Goal: Contribute content: Contribute content

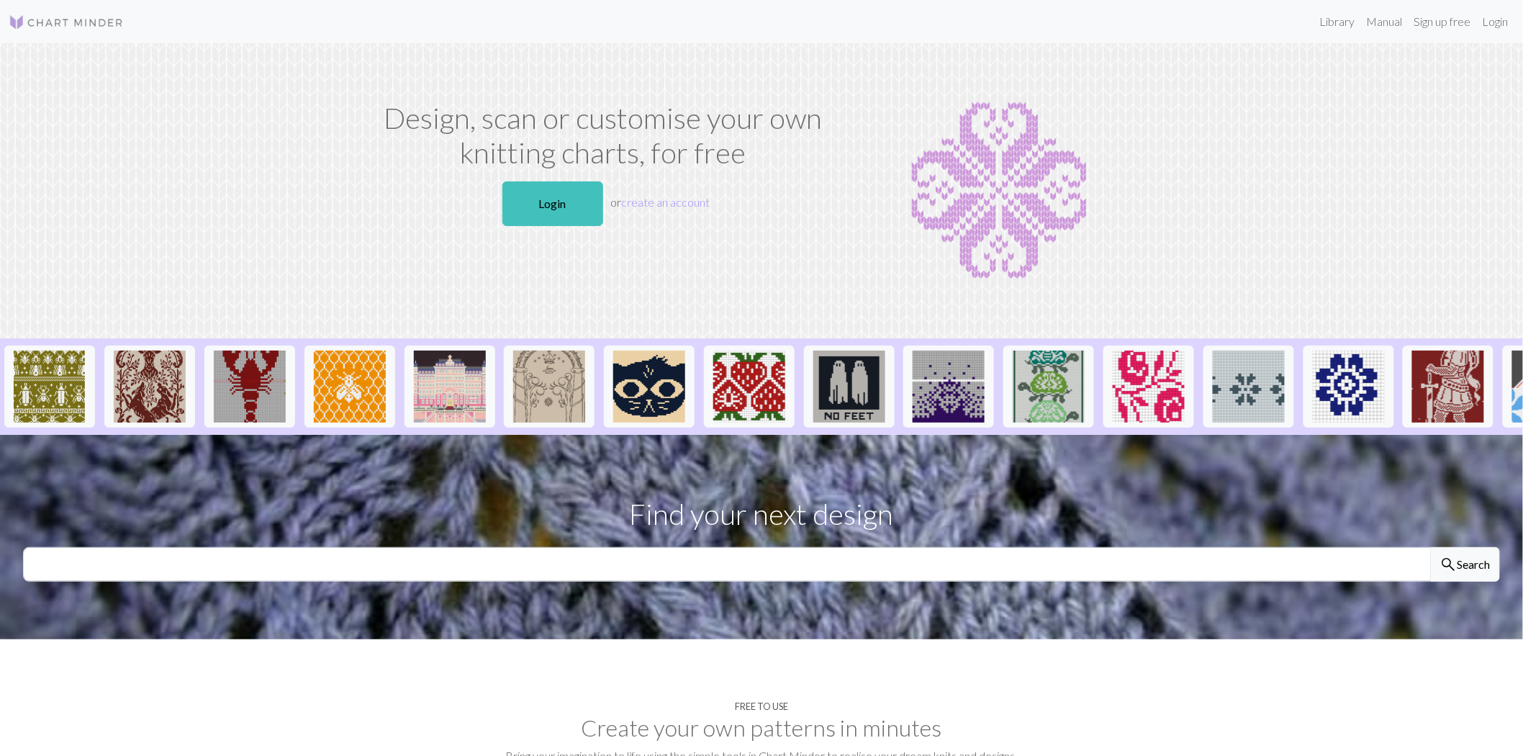
click at [557, 234] on div "Design, scan or customise your own knitting charts, for free Login or create an…" at bounding box center [603, 191] width 475 height 180
click at [558, 211] on link "Login" at bounding box center [552, 203] width 101 height 45
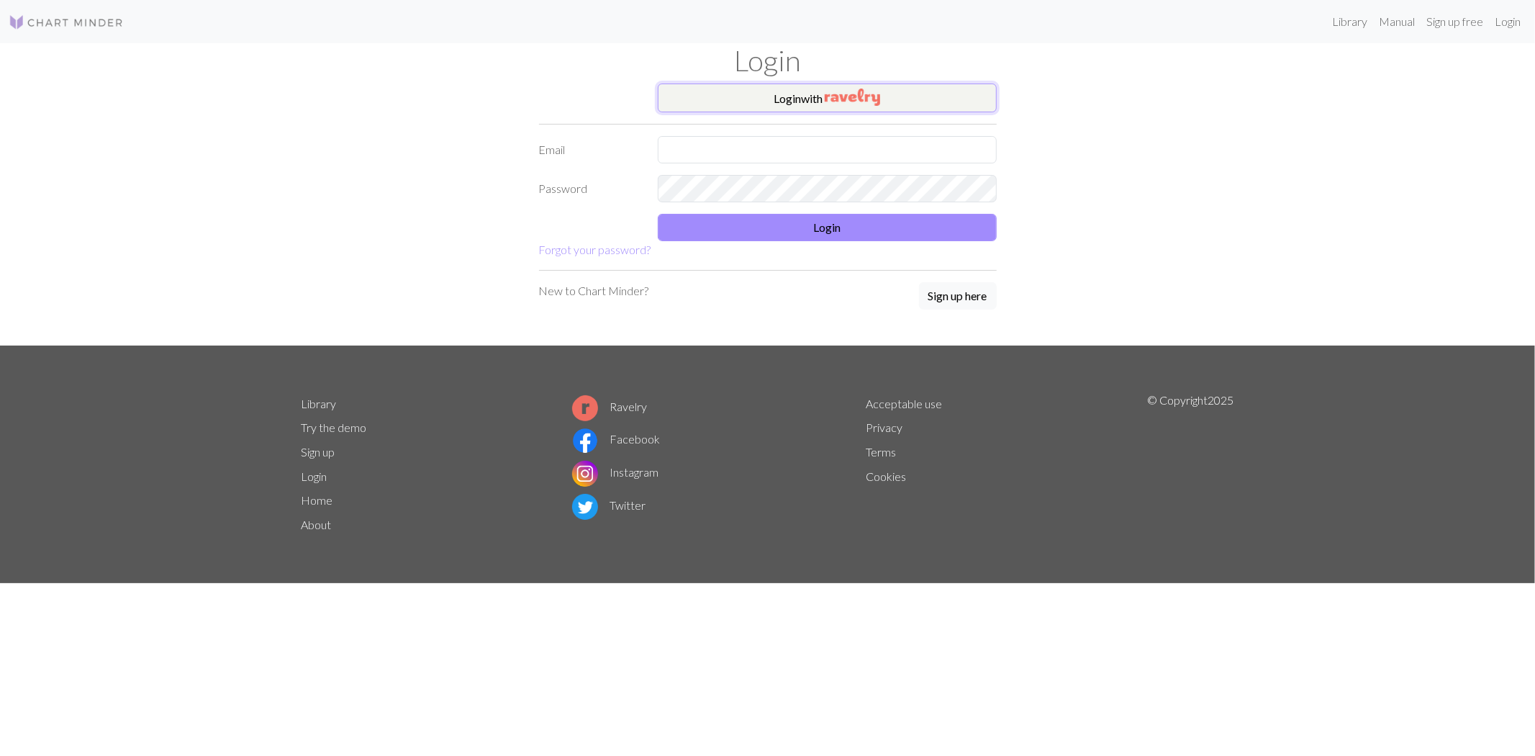
click at [836, 94] on img "button" at bounding box center [852, 97] width 55 height 17
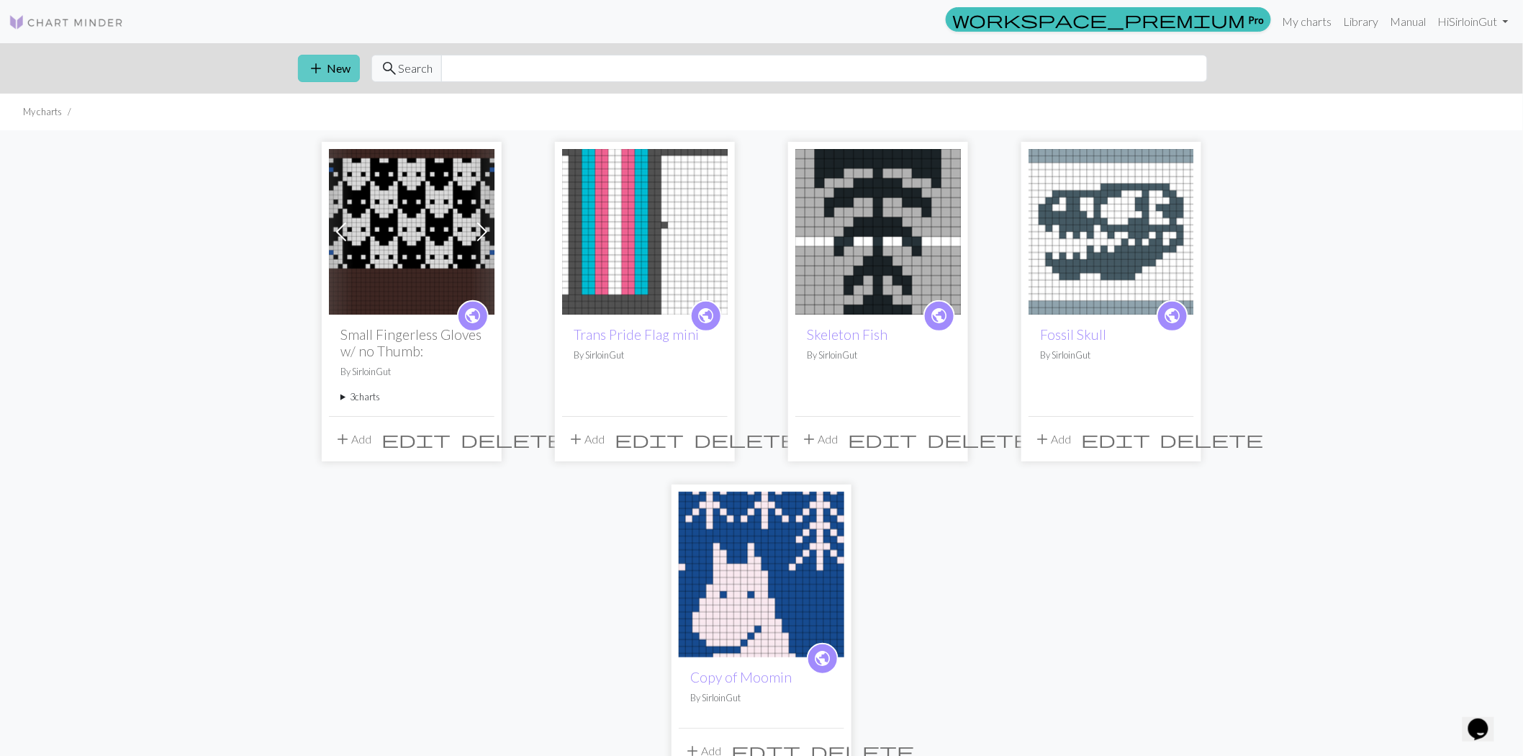
click at [325, 75] on span "add" at bounding box center [315, 68] width 17 height 20
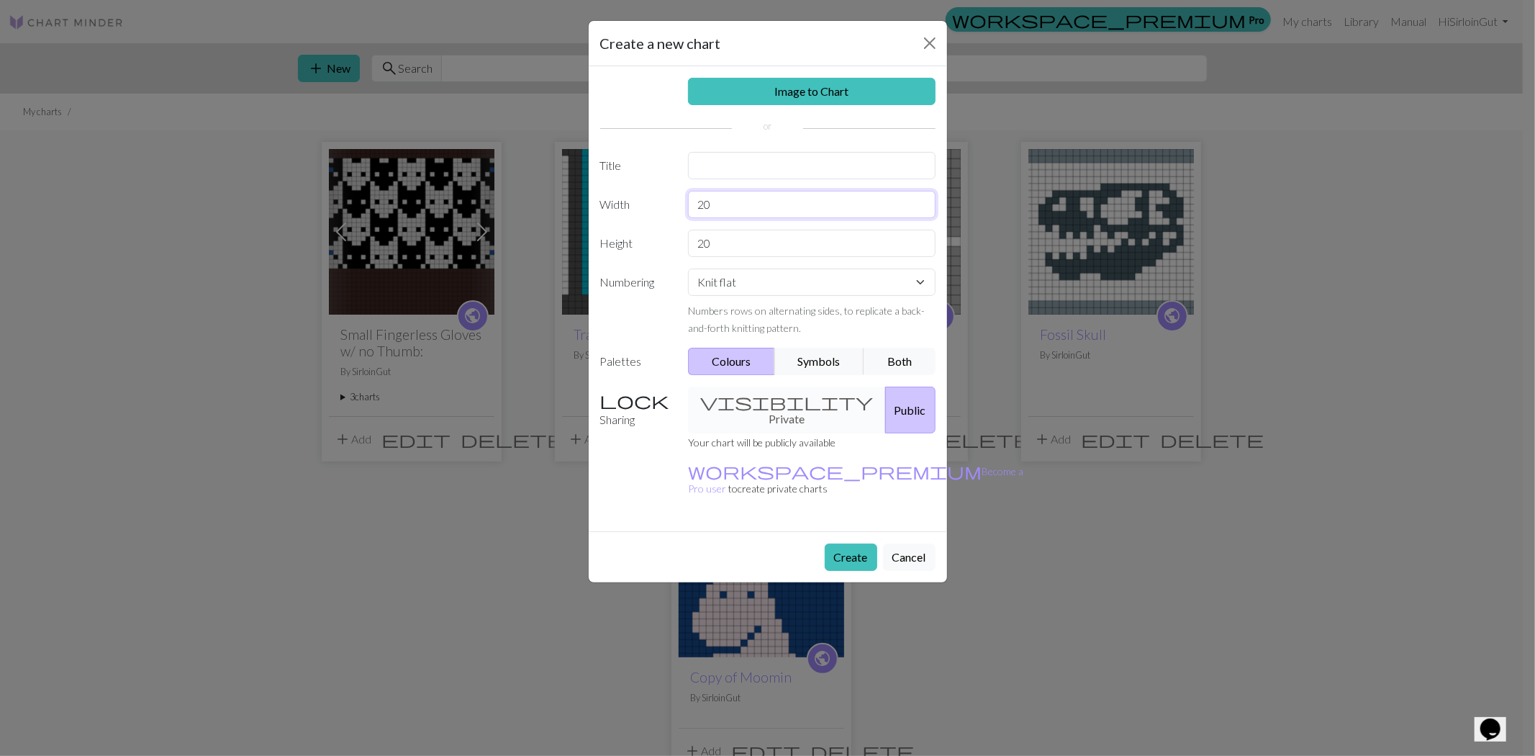
drag, startPoint x: 740, startPoint y: 209, endPoint x: 437, endPoint y: 205, distance: 303.0
click at [440, 205] on div "Create a new chart Image to Chart Title Width 20 Height 20 Numbering Knit flat …" at bounding box center [767, 378] width 1535 height 756
type input "50"
click at [666, 254] on div "Height 20" at bounding box center [768, 243] width 353 height 27
type input "50"
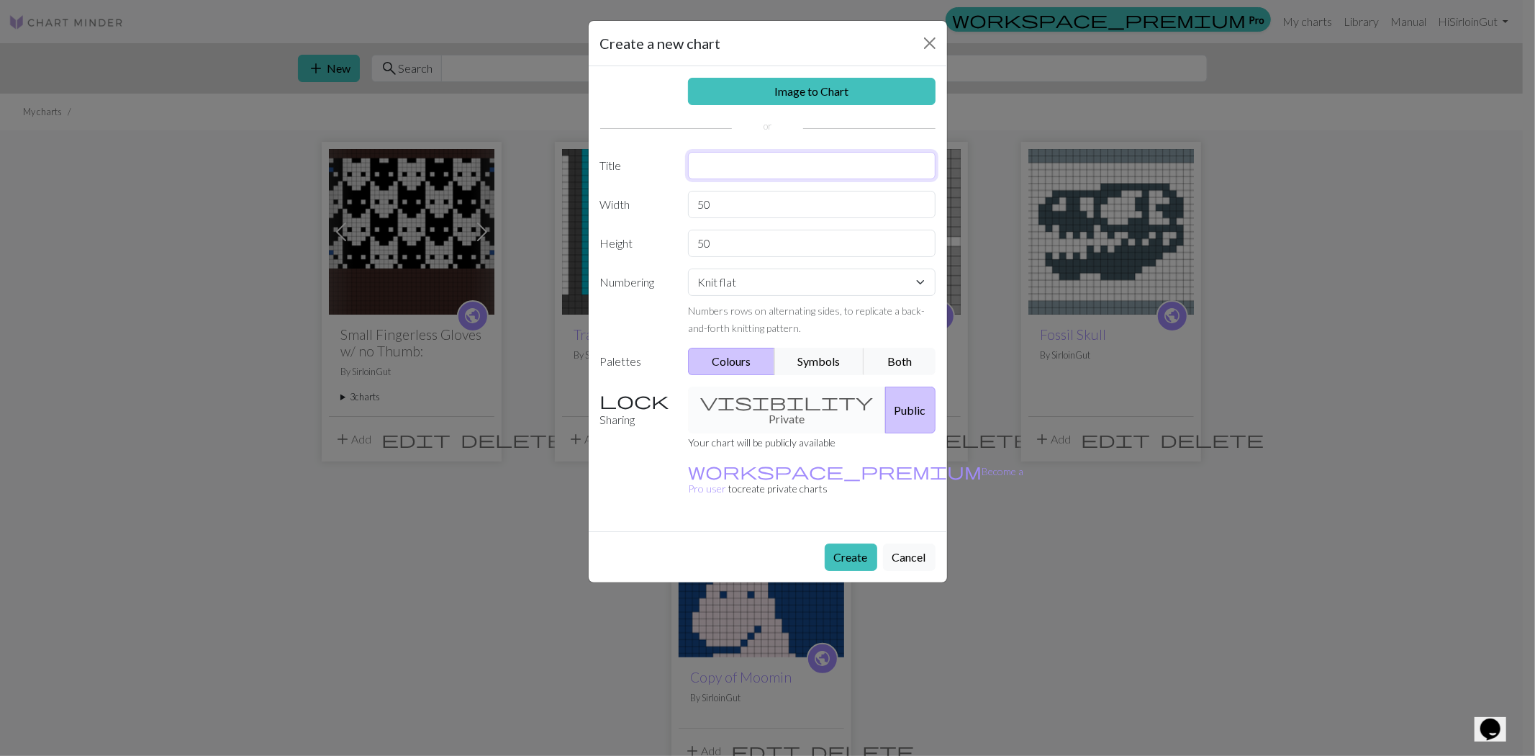
click at [778, 175] on input "text" at bounding box center [812, 165] width 248 height 27
type input "Gram BDAY"
click at [763, 397] on div "visibility Private Public" at bounding box center [811, 409] width 265 height 47
click at [851, 543] on button "Create" at bounding box center [851, 556] width 53 height 27
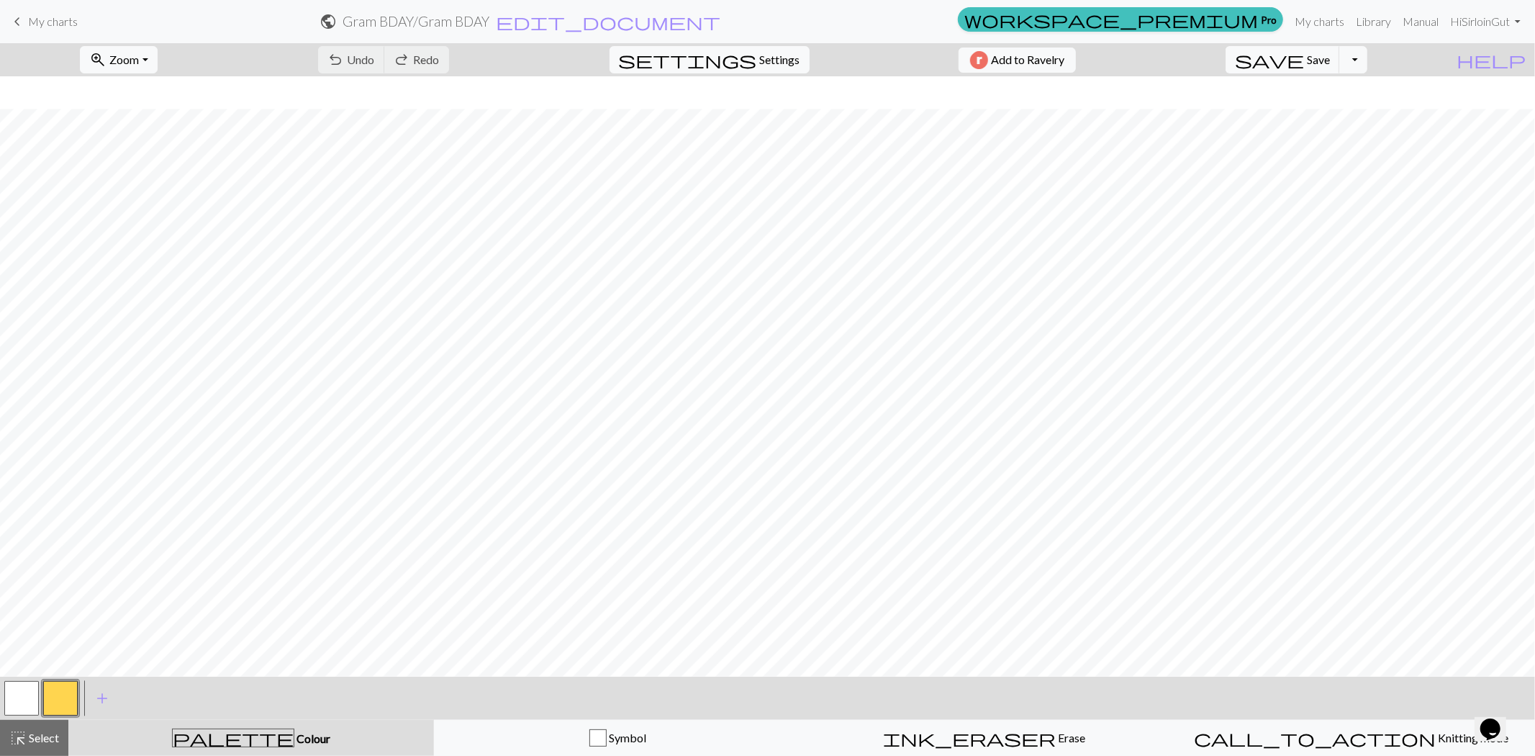
scroll to position [196, 0]
click at [56, 695] on button "button" at bounding box center [60, 698] width 35 height 35
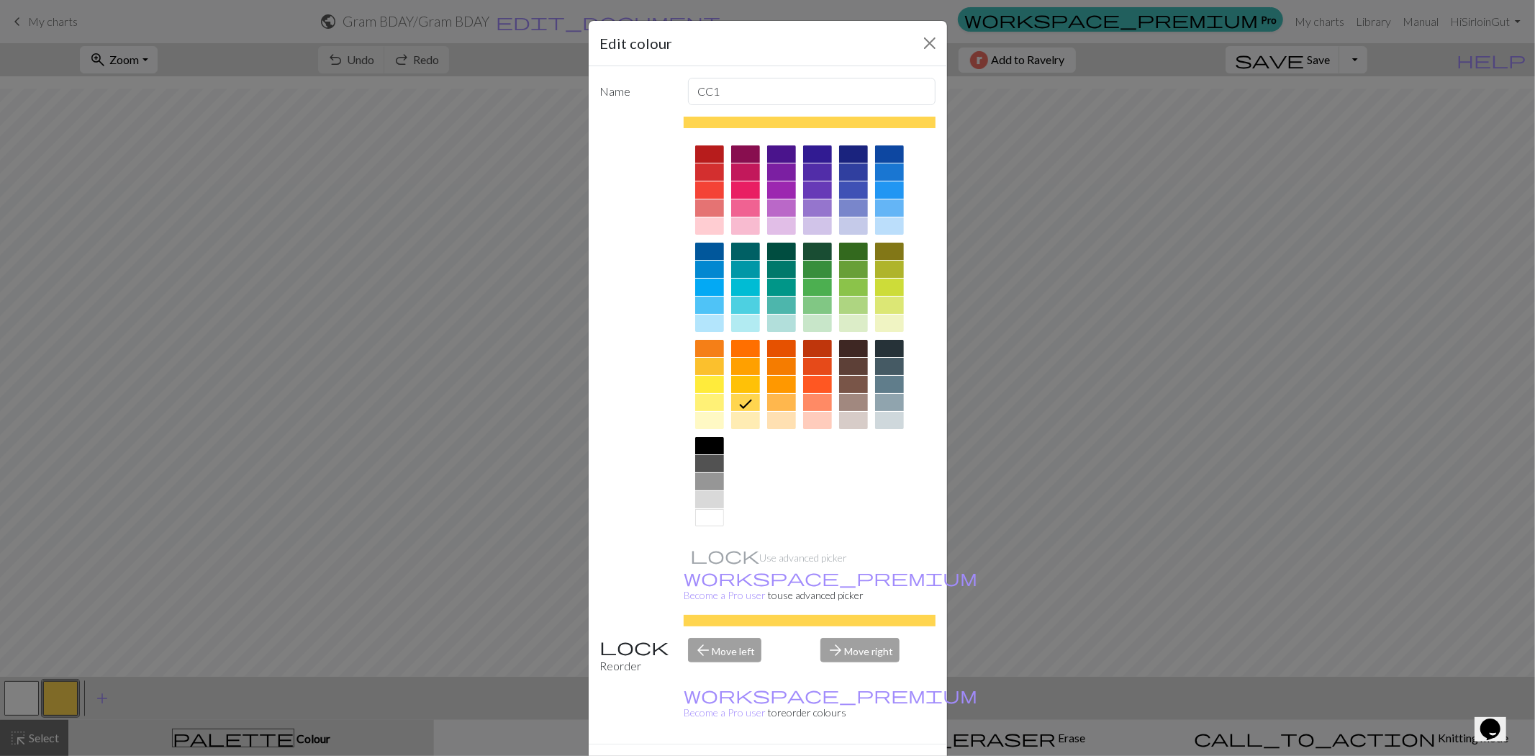
click at [888, 353] on div at bounding box center [889, 348] width 29 height 17
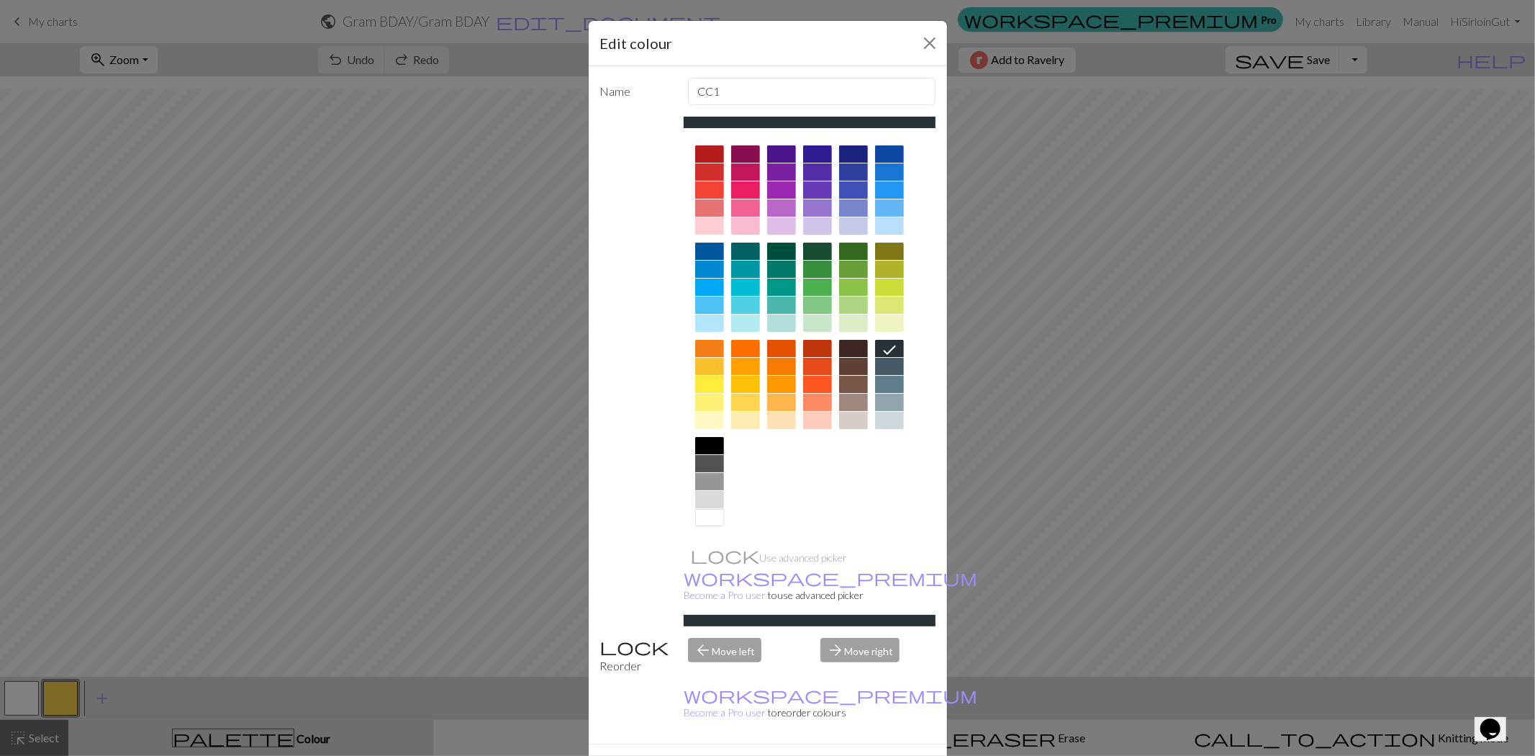
click at [832, 755] on button "Done" at bounding box center [854, 769] width 45 height 27
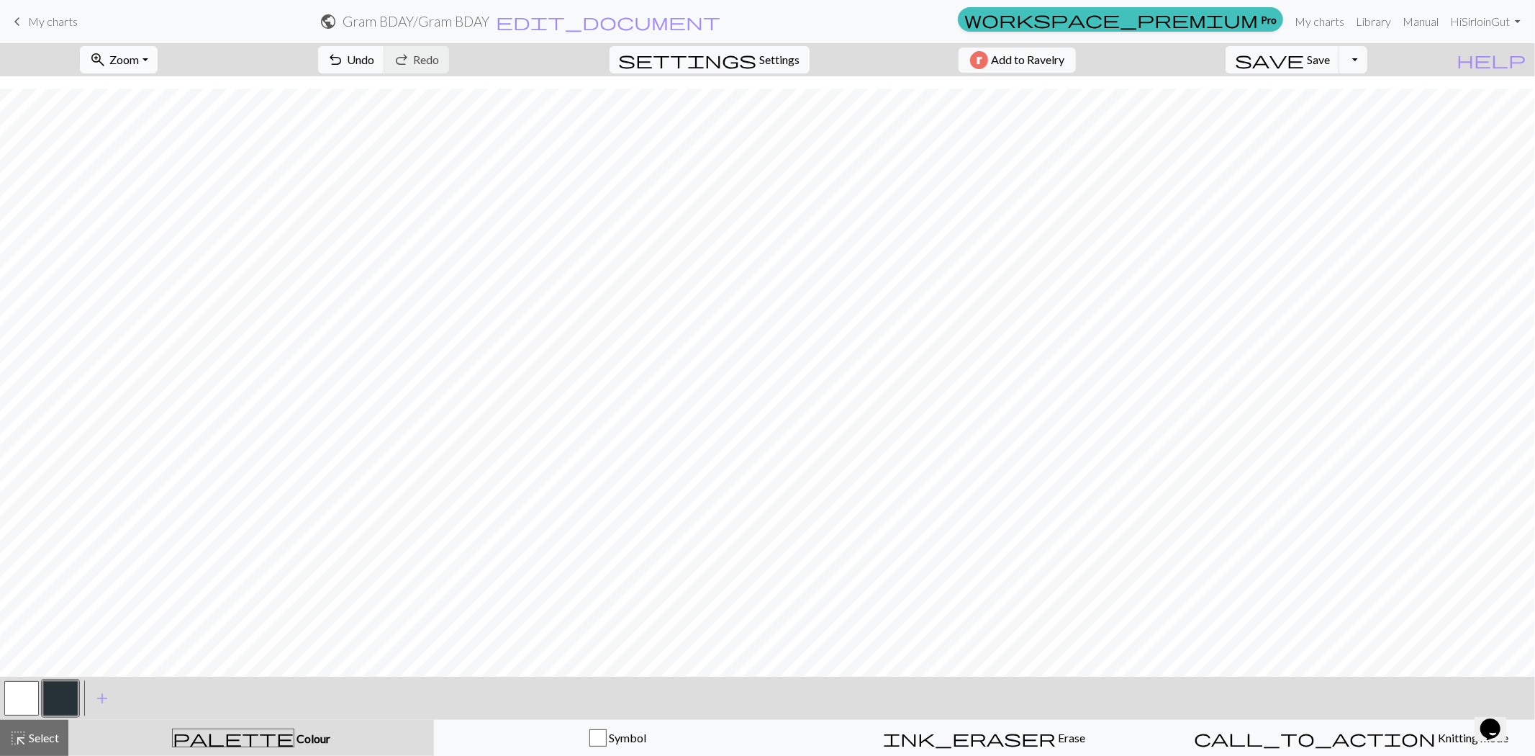
click at [139, 53] on span "Zoom" at bounding box center [124, 60] width 30 height 14
click at [140, 199] on button "100%" at bounding box center [138, 195] width 114 height 23
click at [139, 60] on span "Zoom" at bounding box center [124, 60] width 30 height 14
click at [149, 111] on button "Fit width" at bounding box center [138, 114] width 114 height 23
click at [139, 53] on span "Zoom" at bounding box center [124, 60] width 30 height 14
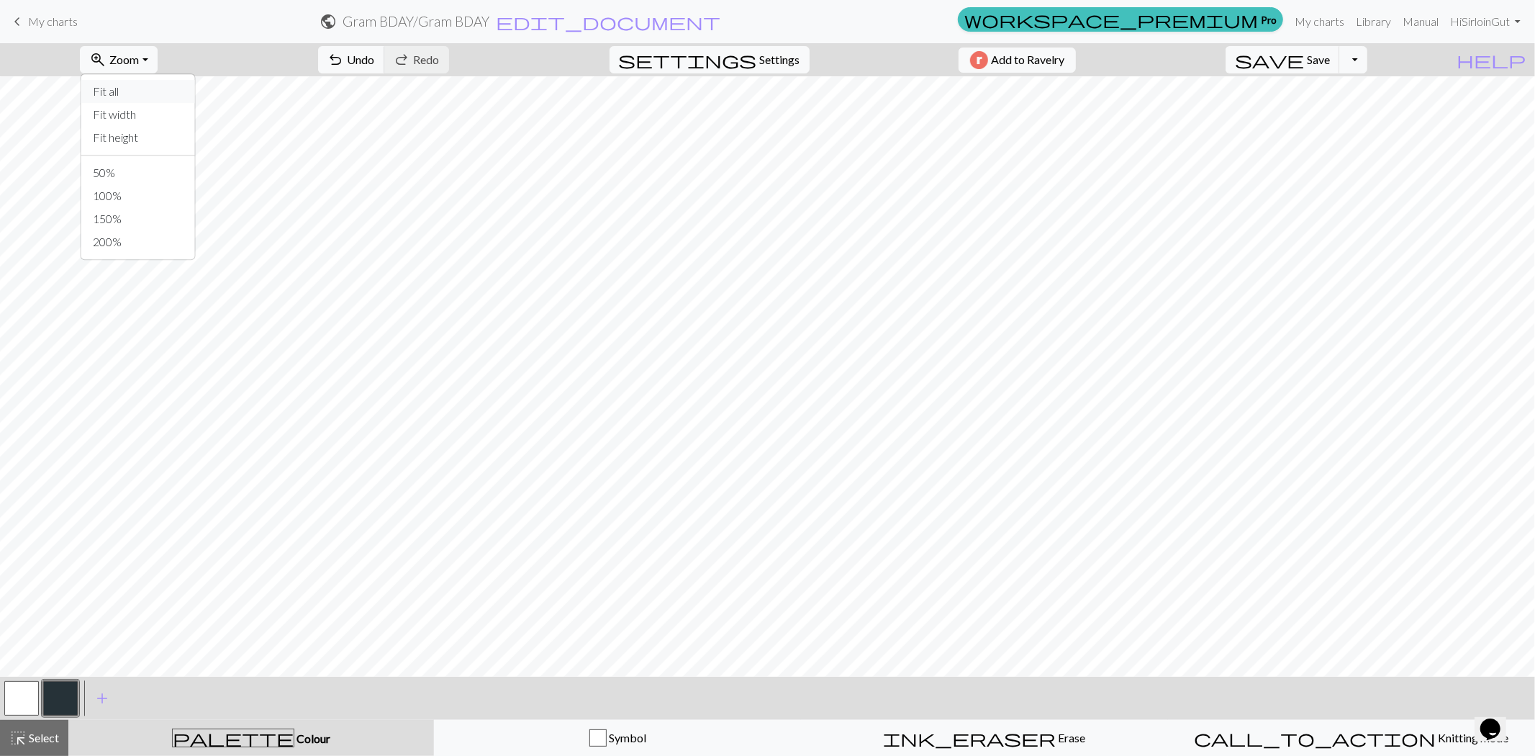
click at [140, 90] on button "Fit all" at bounding box center [138, 91] width 114 height 23
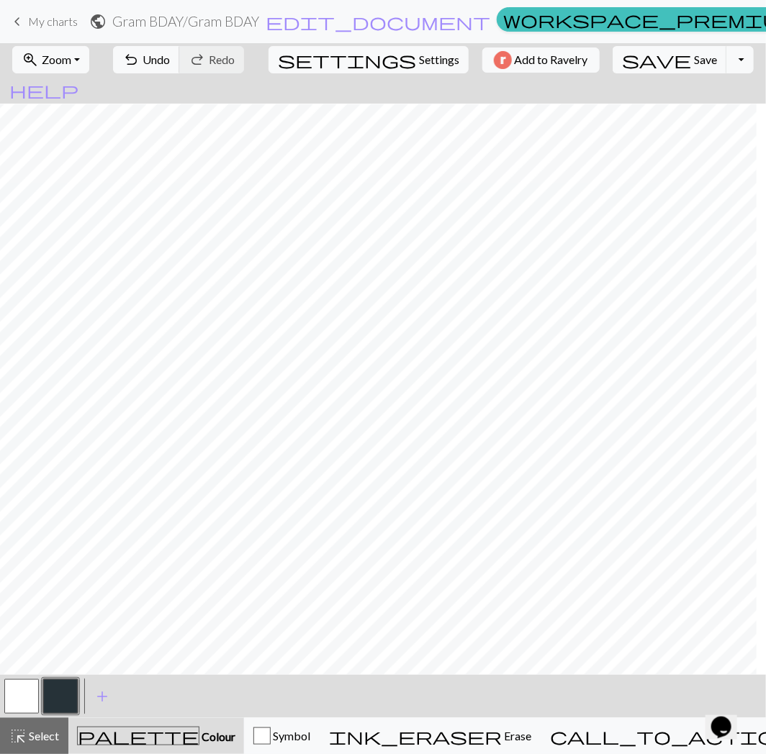
scroll to position [12, 0]
drag, startPoint x: 18, startPoint y: 707, endPoint x: 68, endPoint y: 667, distance: 64.0
click at [17, 705] on button "button" at bounding box center [21, 696] width 35 height 35
click at [60, 695] on button "button" at bounding box center [60, 696] width 35 height 35
click at [59, 698] on button "button" at bounding box center [60, 696] width 35 height 35
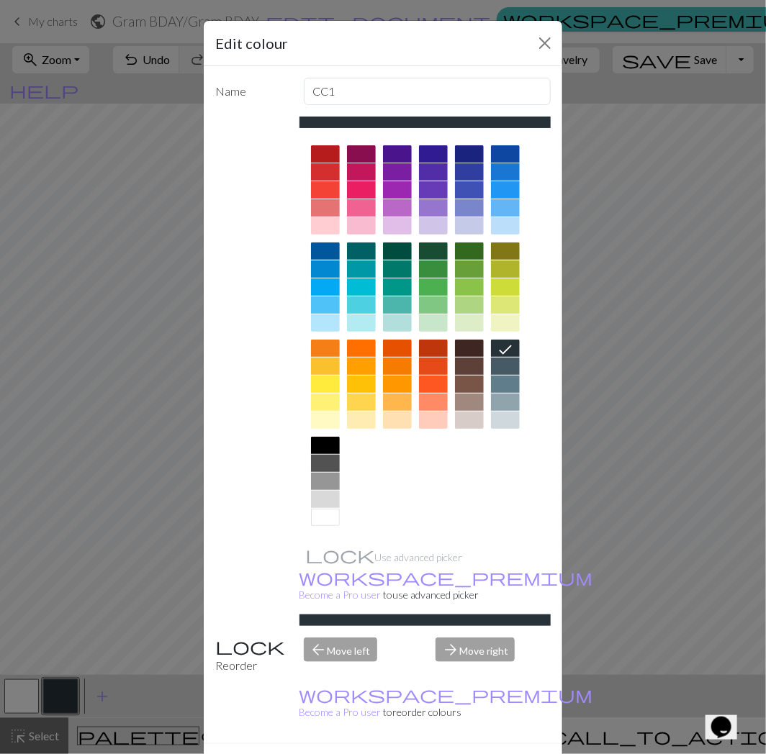
click at [70, 681] on div "Edit colour Name CC1 Use advanced picker workspace_premium Become a Pro user to…" at bounding box center [383, 377] width 766 height 754
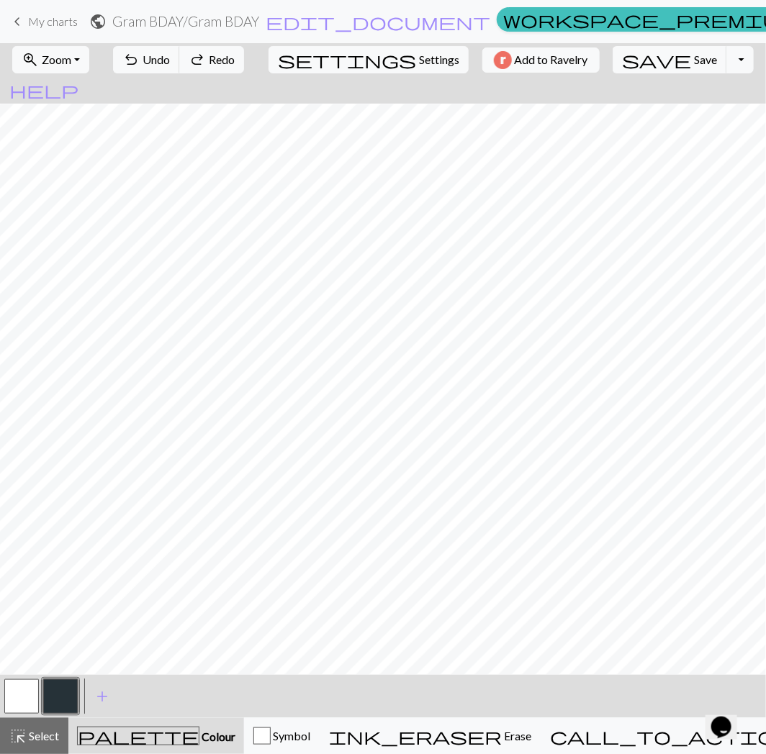
click at [9, 684] on button "button" at bounding box center [21, 696] width 35 height 35
click at [243, 55] on div "undo Undo Undo redo Redo Redo" at bounding box center [178, 59] width 153 height 33
click at [170, 58] on span "Undo" at bounding box center [155, 60] width 27 height 14
click at [63, 694] on button "button" at bounding box center [60, 696] width 35 height 35
drag, startPoint x: 24, startPoint y: 704, endPoint x: 50, endPoint y: 669, distance: 43.2
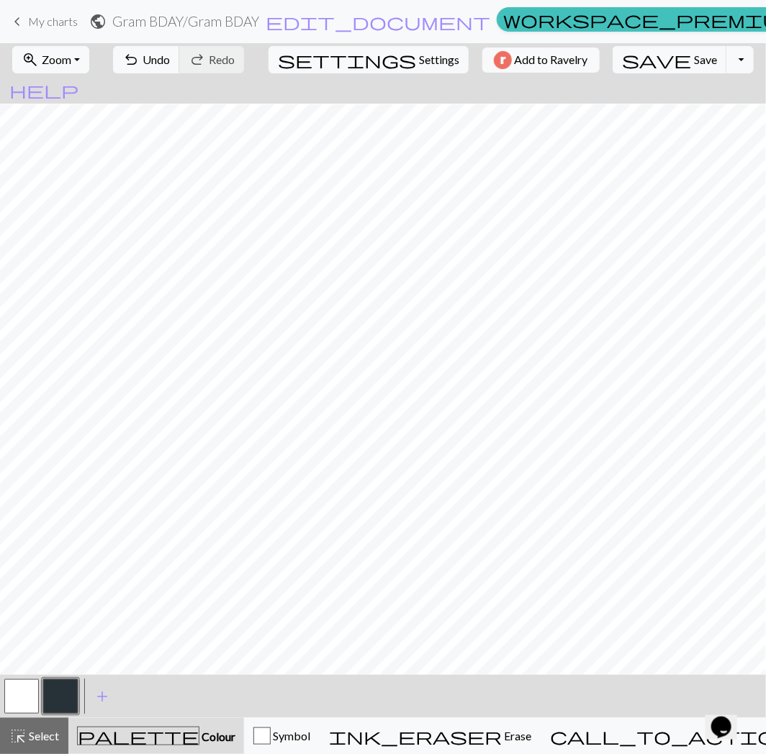
click at [24, 703] on button "button" at bounding box center [21, 696] width 35 height 35
click at [55, 707] on button "button" at bounding box center [60, 696] width 35 height 35
click at [170, 60] on span "Undo" at bounding box center [155, 60] width 27 height 14
click at [170, 63] on span "Undo" at bounding box center [155, 60] width 27 height 14
click at [632, 58] on span "save" at bounding box center [656, 60] width 69 height 20
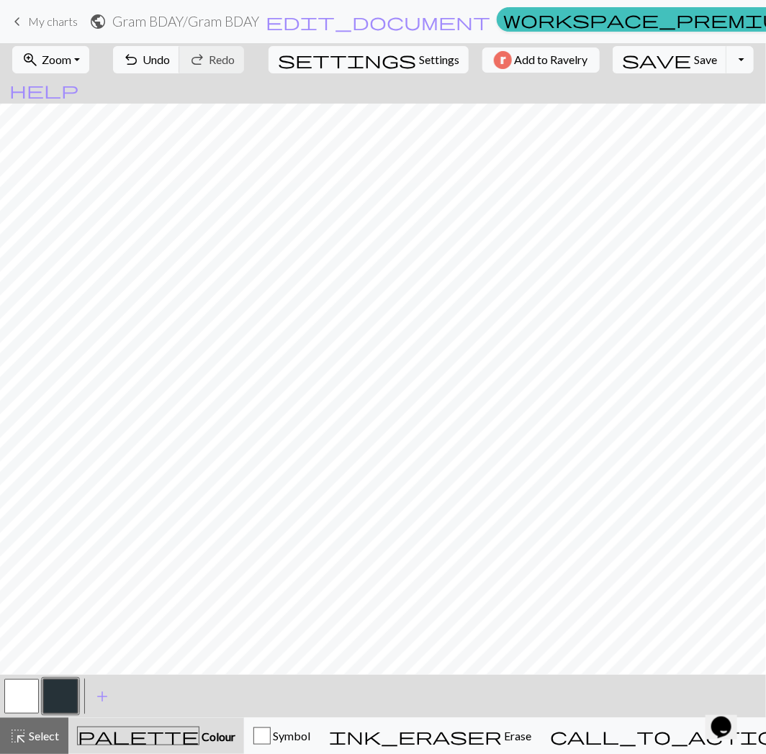
scroll to position [0, 0]
click at [638, 73] on button "save Save Save" at bounding box center [669, 59] width 114 height 27
click at [694, 58] on span "Save" at bounding box center [705, 60] width 23 height 14
click at [636, 74] on div "save Save Save Toggle Dropdown file_copy Save a copy save_alt Download" at bounding box center [683, 59] width 163 height 33
click at [640, 69] on button "save Save Save" at bounding box center [669, 59] width 114 height 27
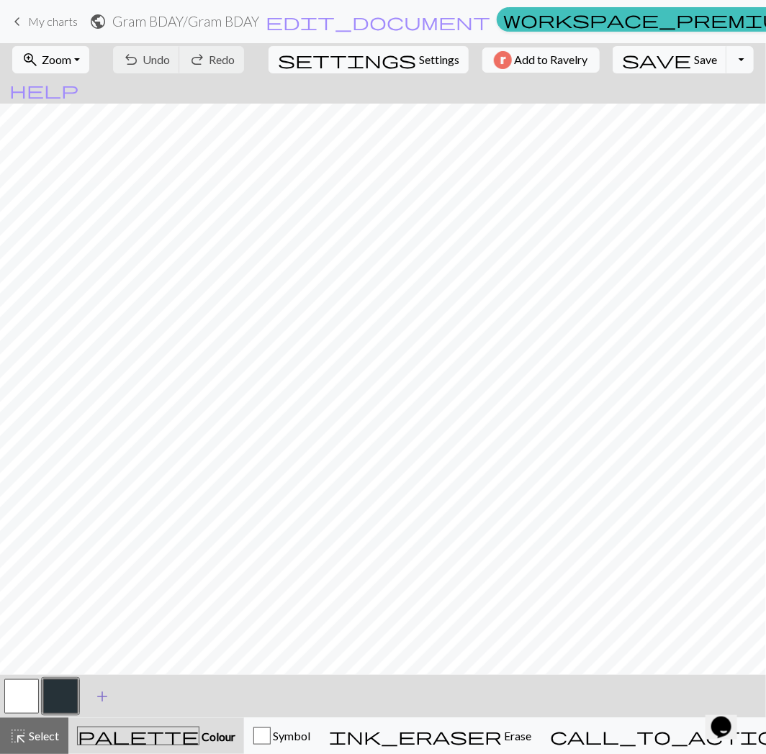
click at [108, 684] on button "add Add a colour" at bounding box center [102, 697] width 36 height 36
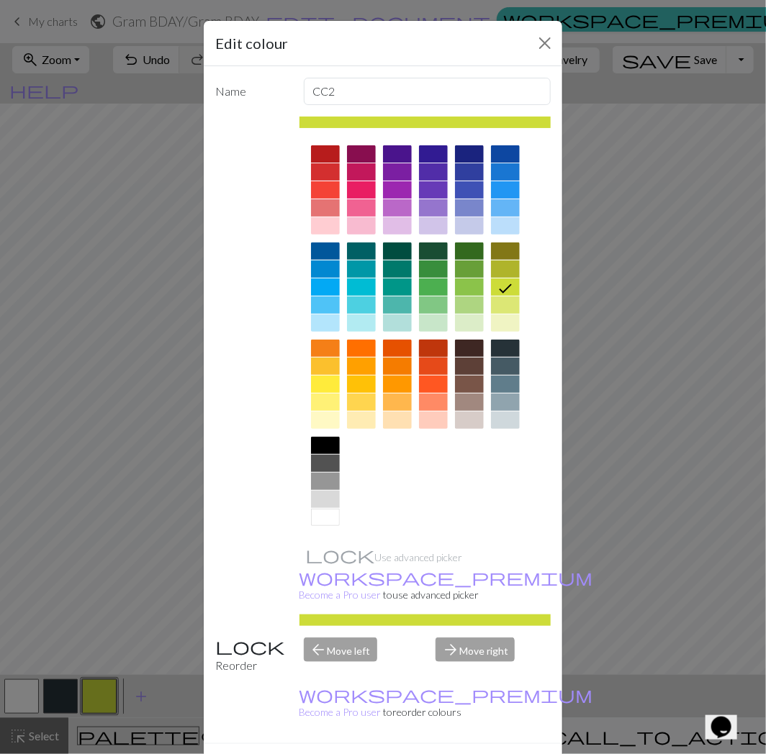
click at [425, 350] on div at bounding box center [433, 348] width 29 height 17
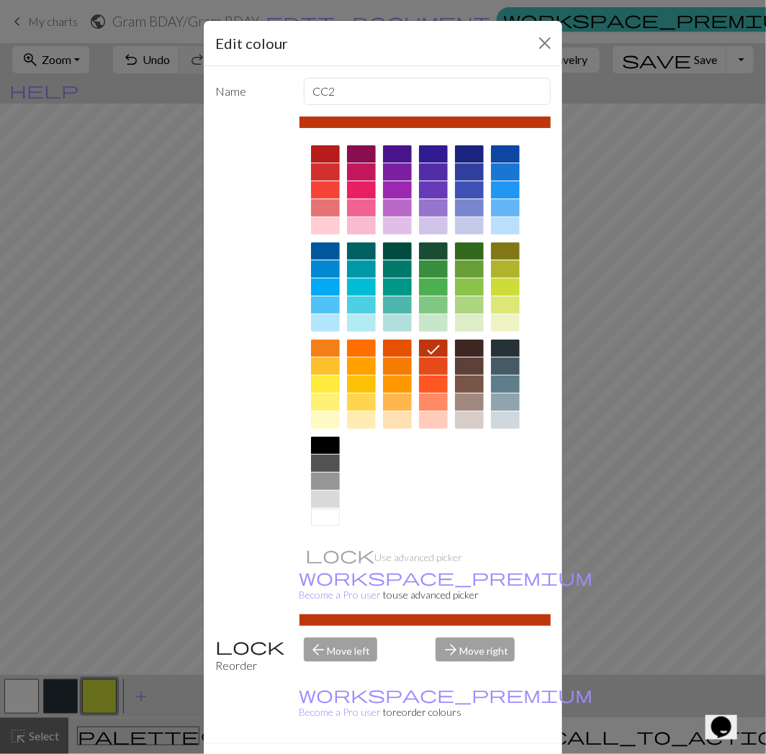
click at [475, 755] on button "Done" at bounding box center [469, 769] width 45 height 27
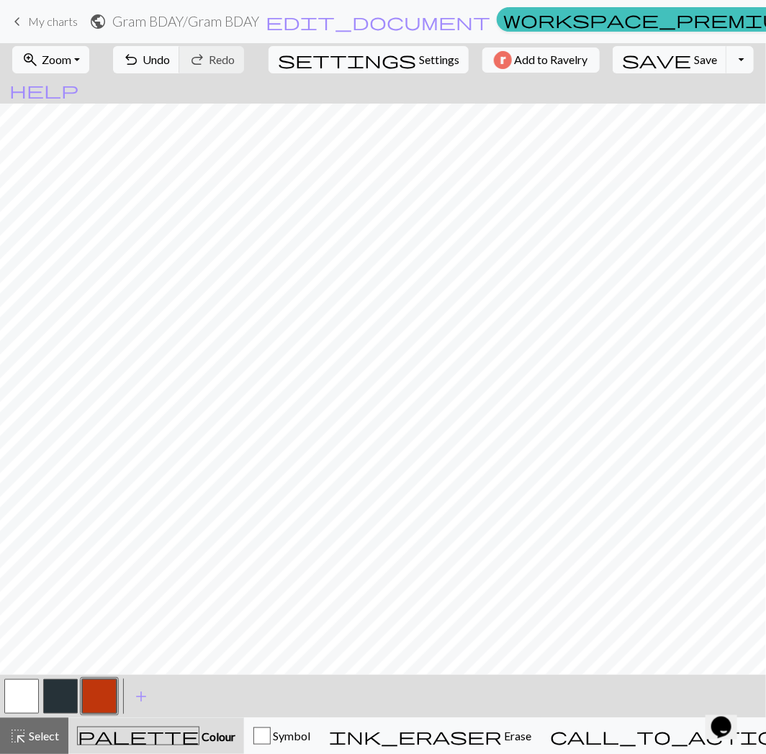
drag, startPoint x: 33, startPoint y: 689, endPoint x: 32, endPoint y: 682, distance: 7.2
click at [32, 689] on button "button" at bounding box center [21, 696] width 35 height 35
click at [95, 700] on button "button" at bounding box center [99, 696] width 35 height 35
drag, startPoint x: 17, startPoint y: 702, endPoint x: 24, endPoint y: 670, distance: 32.3
click at [17, 702] on button "button" at bounding box center [21, 696] width 35 height 35
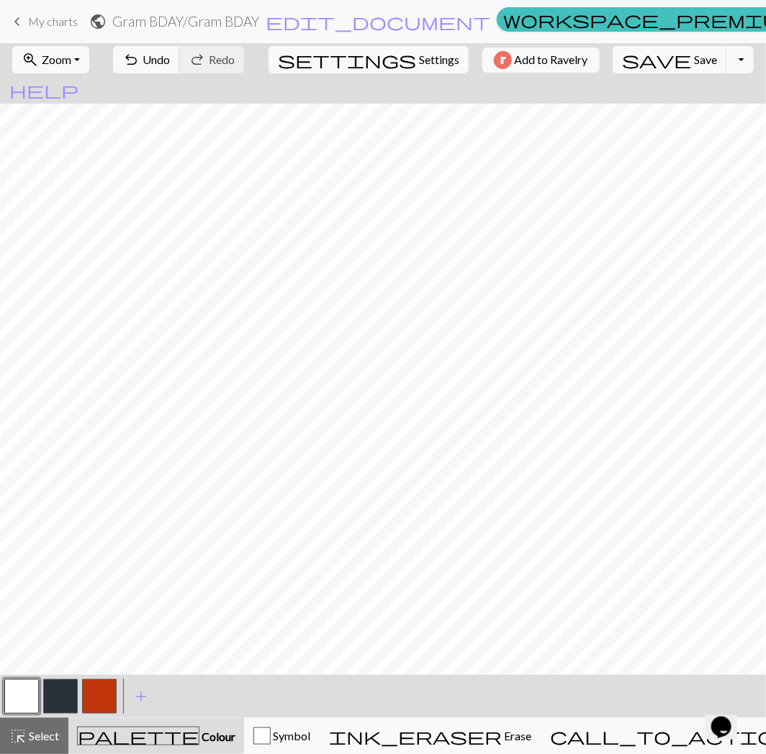
click at [112, 689] on button "button" at bounding box center [99, 696] width 35 height 35
drag, startPoint x: 47, startPoint y: 729, endPoint x: 47, endPoint y: 716, distance: 13.0
click at [47, 729] on span "Select" at bounding box center [43, 736] width 32 height 14
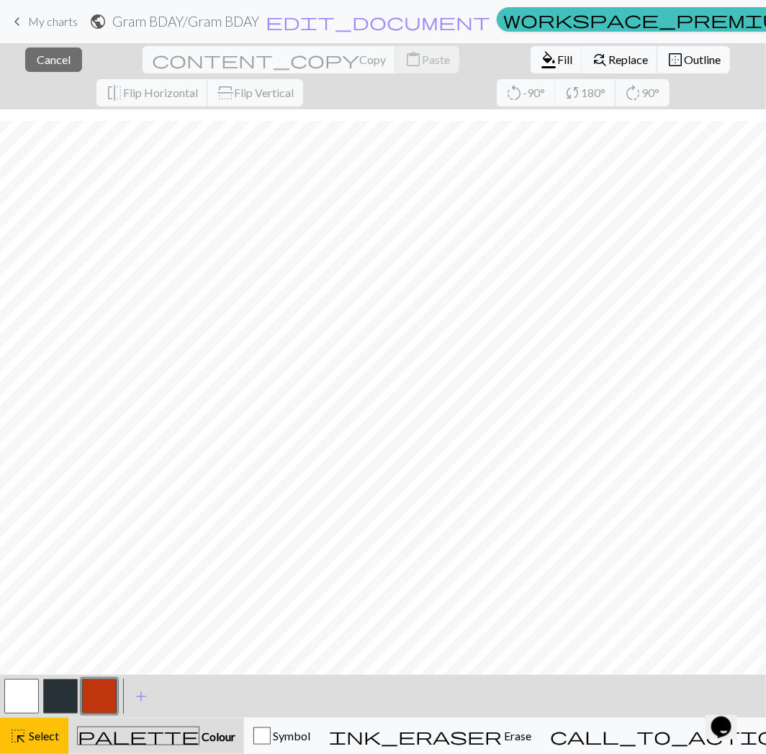
scroll to position [36, 0]
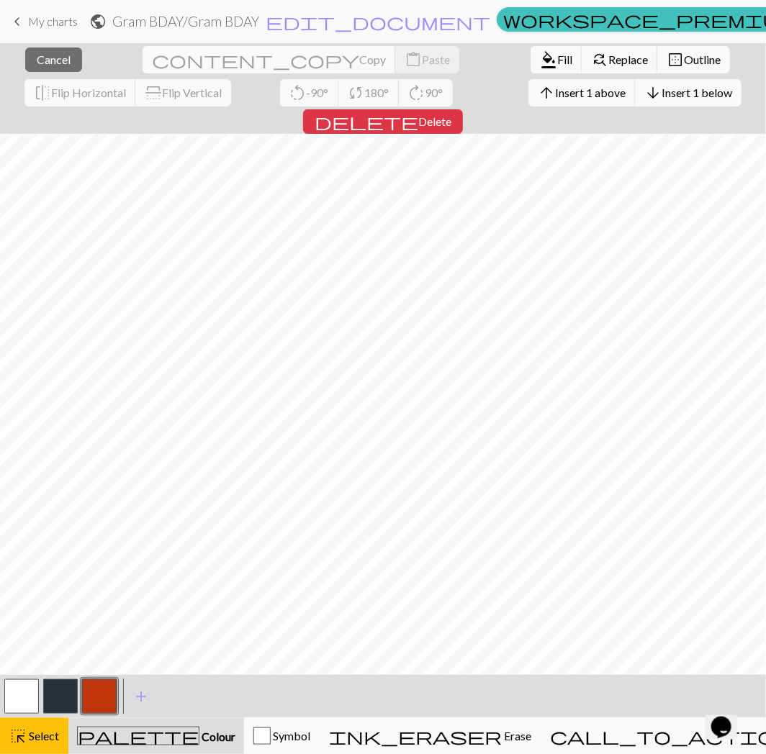
click at [635, 99] on button "arrow_downward Insert 1 below" at bounding box center [688, 92] width 107 height 27
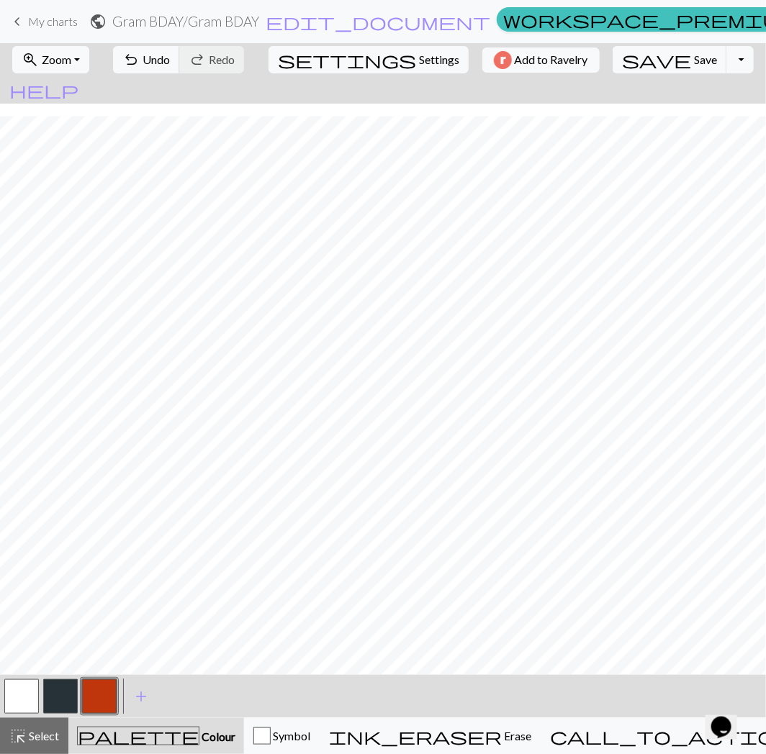
scroll to position [13, 0]
click at [46, 732] on span "Select" at bounding box center [43, 736] width 32 height 14
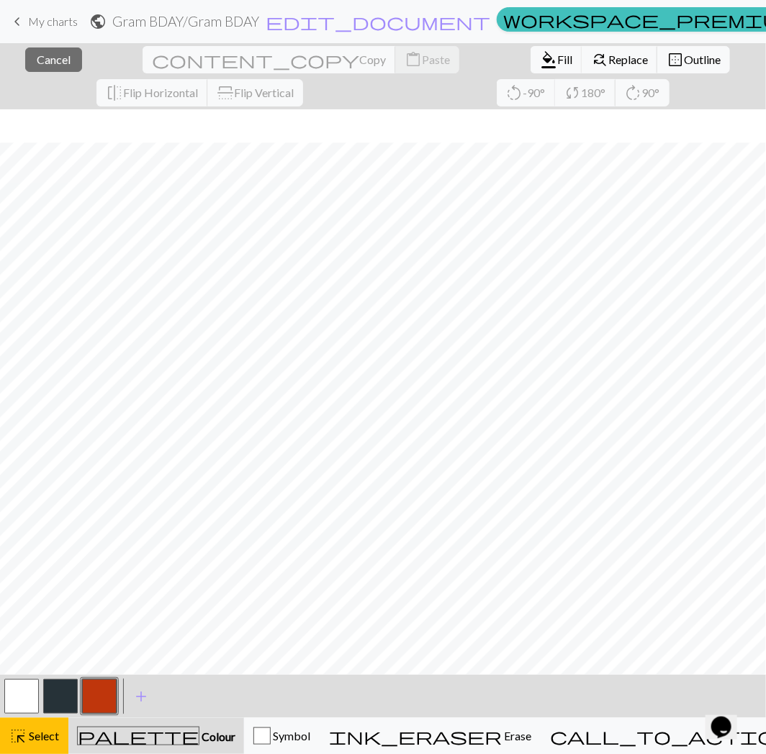
scroll to position [46, 0]
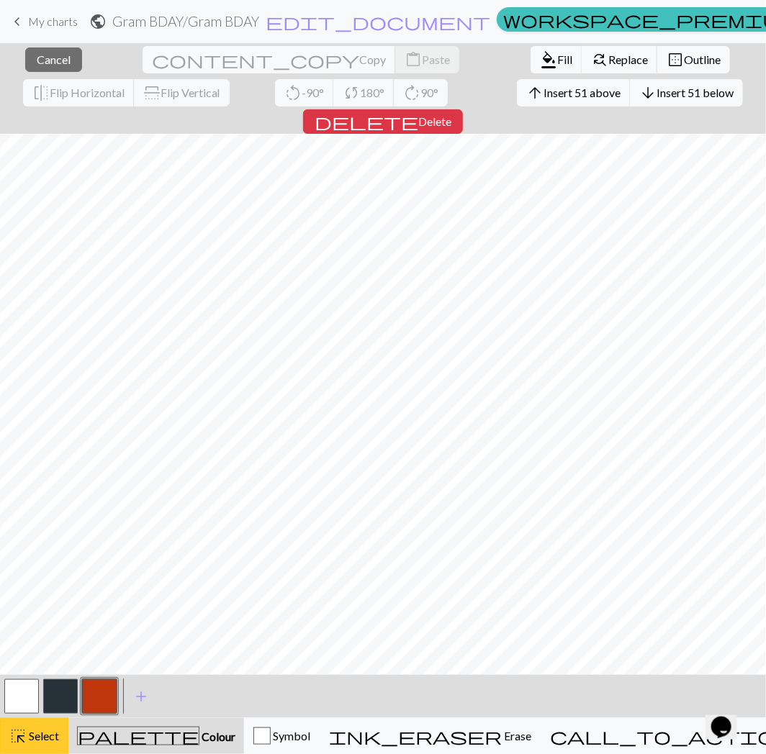
click at [22, 740] on span "highlight_alt" at bounding box center [17, 736] width 17 height 20
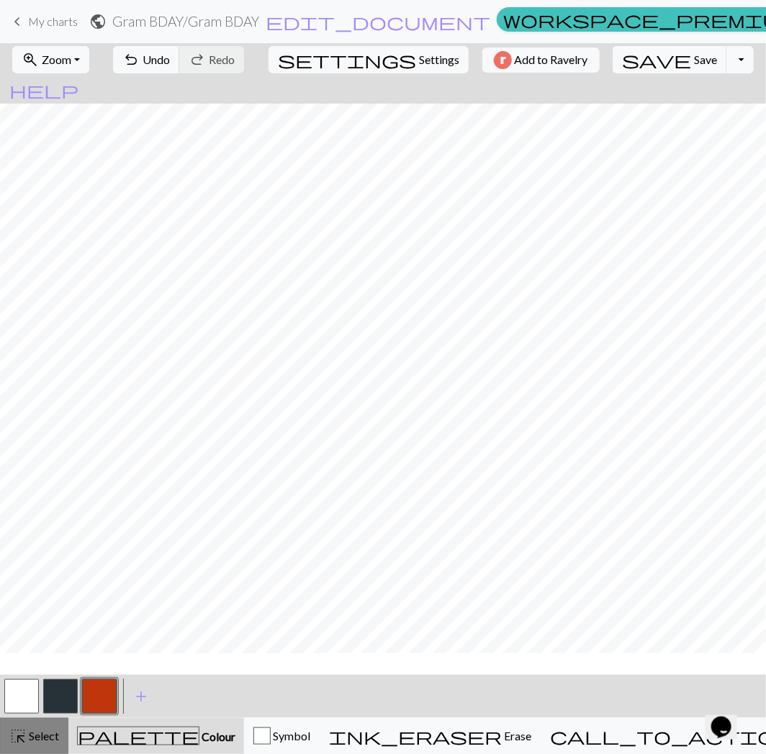
scroll to position [13, 0]
click at [22, 740] on span "highlight_alt" at bounding box center [17, 736] width 17 height 20
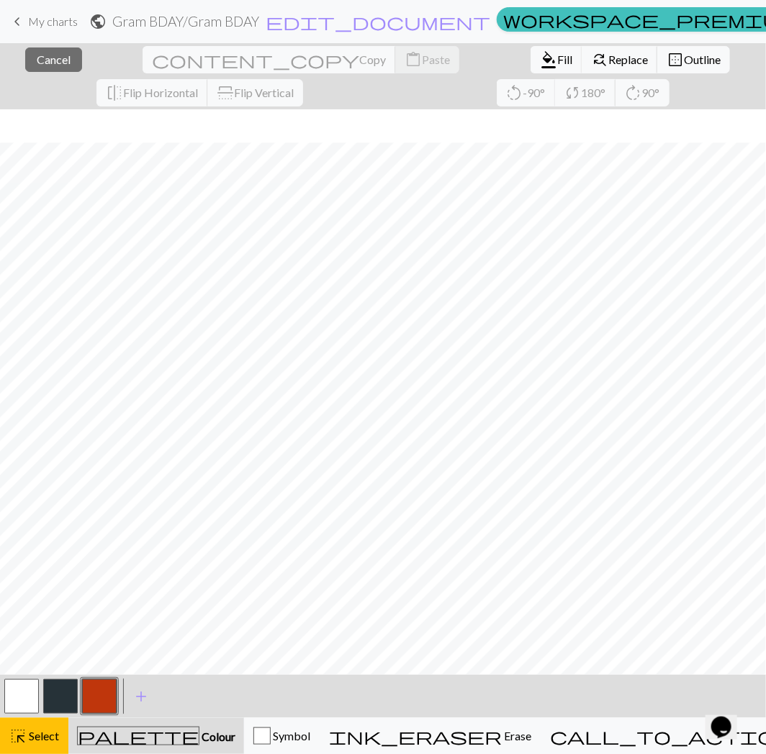
scroll to position [46, 0]
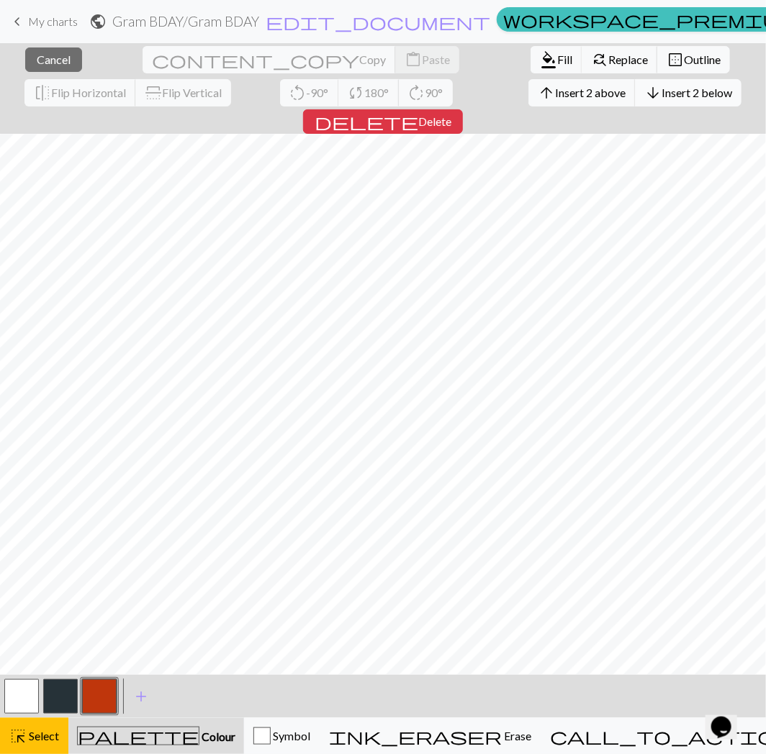
click at [661, 87] on span "Insert 2 below" at bounding box center [696, 93] width 71 height 14
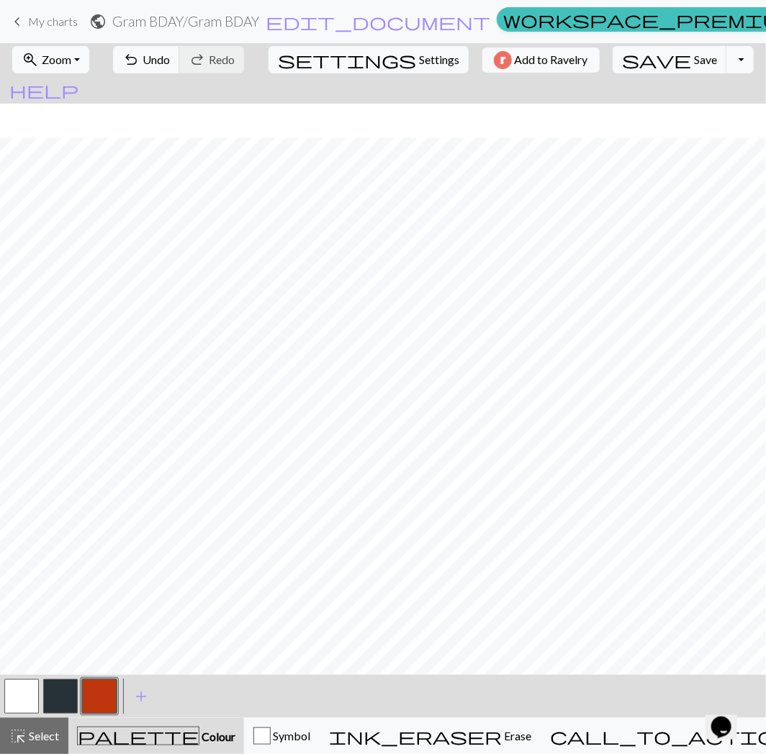
scroll to position [35, 0]
click at [180, 68] on button "undo Undo Undo" at bounding box center [146, 59] width 67 height 27
click at [170, 55] on span "Undo" at bounding box center [155, 60] width 27 height 14
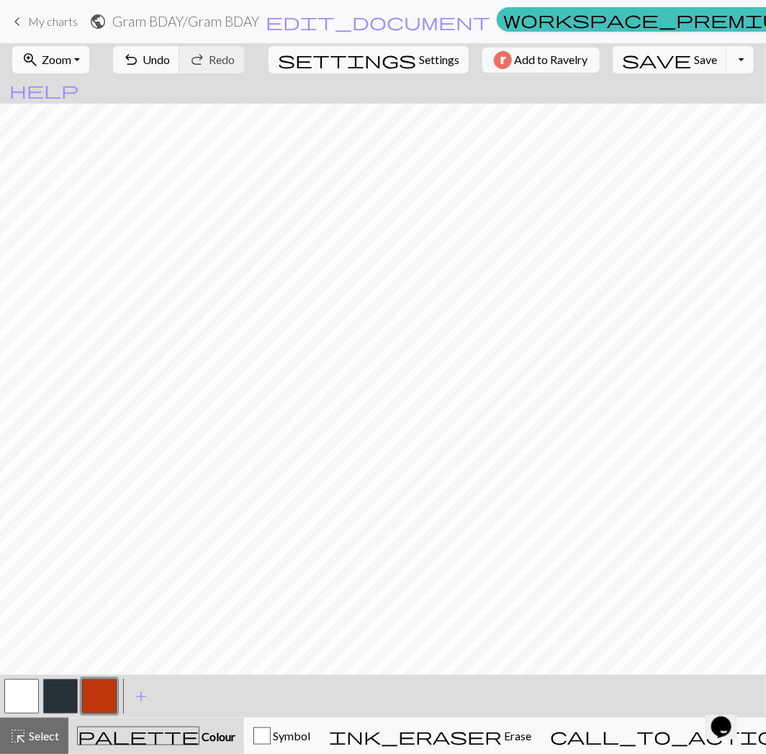
click at [55, 49] on button "zoom_in Zoom Zoom" at bounding box center [50, 59] width 77 height 27
click at [79, 95] on button "Fit all" at bounding box center [70, 91] width 114 height 23
click at [44, 694] on button "button" at bounding box center [60, 696] width 35 height 35
drag, startPoint x: 38, startPoint y: 735, endPoint x: 110, endPoint y: 664, distance: 101.3
click at [38, 735] on span "Select" at bounding box center [43, 736] width 32 height 14
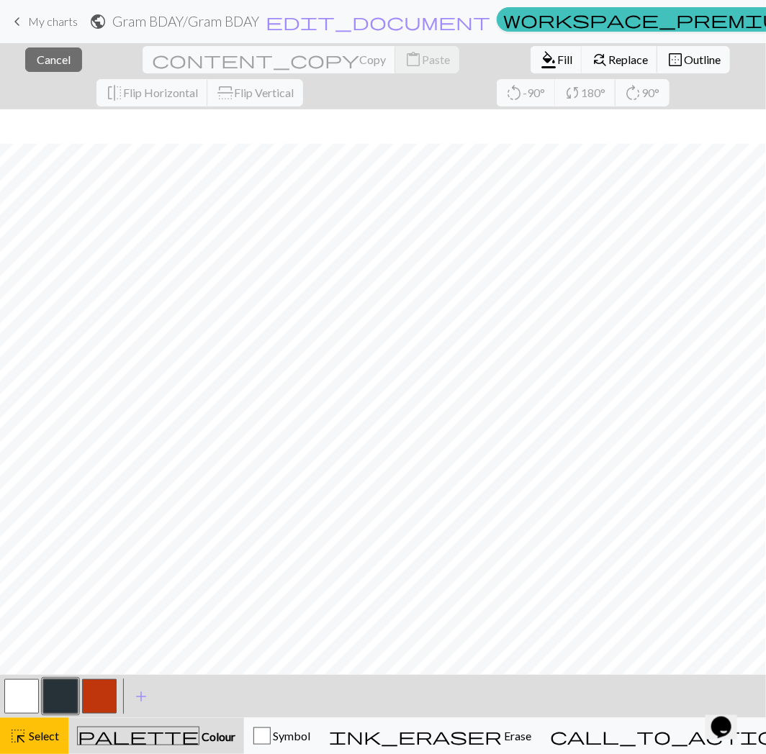
scroll to position [34, 0]
click at [557, 60] on span "Fill" at bounding box center [564, 60] width 15 height 14
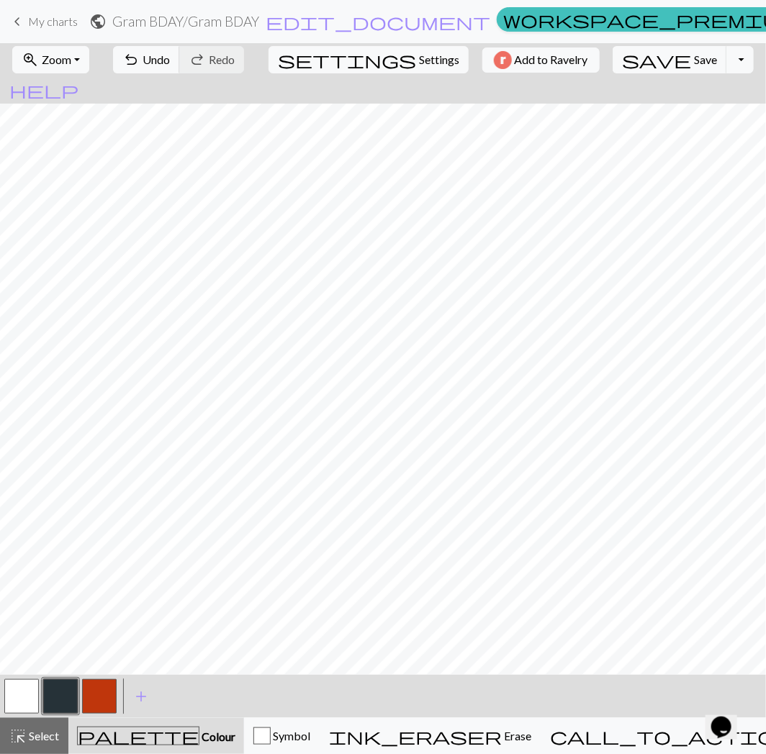
scroll to position [12, 0]
click at [642, 65] on button "save Save Save" at bounding box center [669, 59] width 114 height 27
click at [694, 63] on span "Save" at bounding box center [705, 60] width 23 height 14
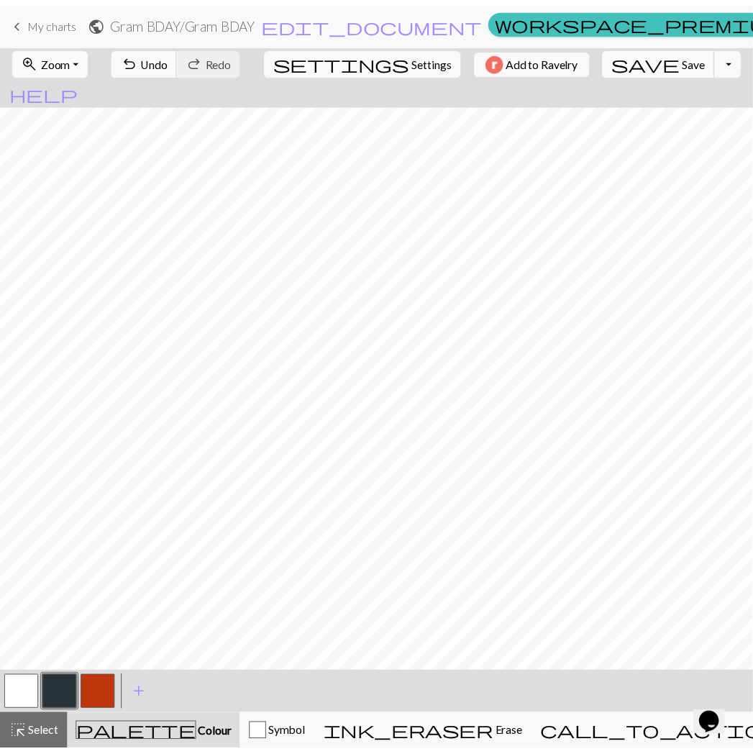
scroll to position [0, 0]
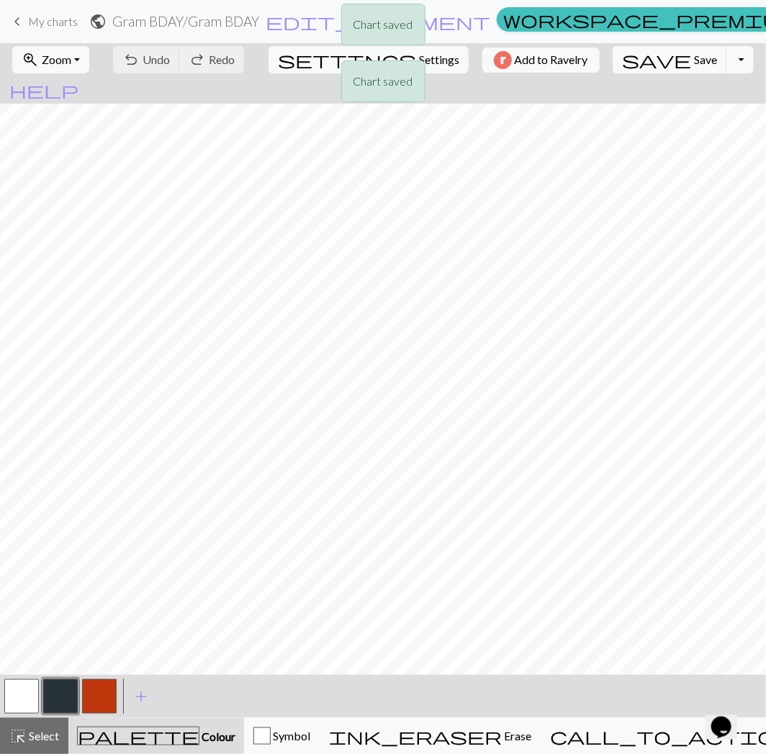
click at [643, 67] on div "Chart saved Chart saved" at bounding box center [383, 57] width 766 height 114
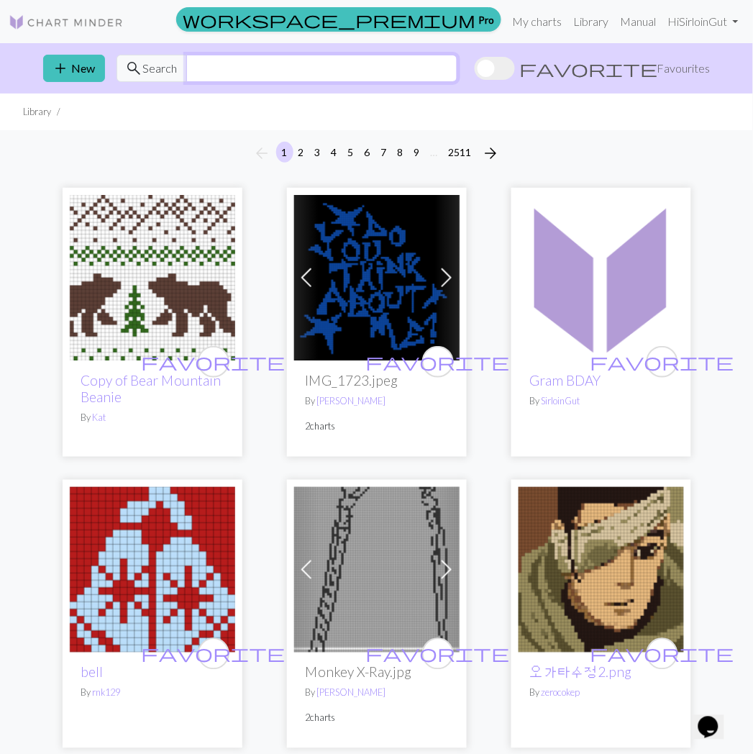
click at [219, 73] on input "text" at bounding box center [321, 68] width 271 height 27
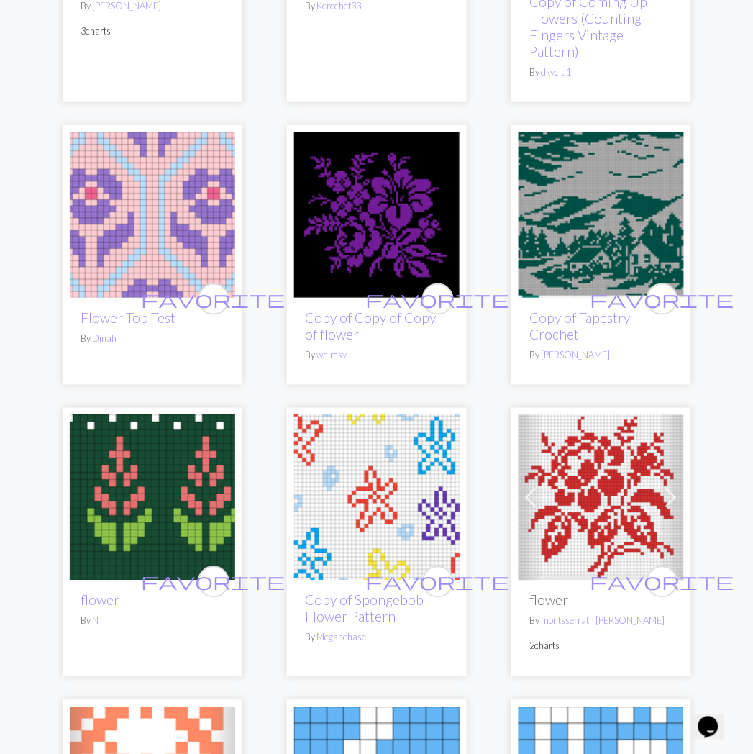
scroll to position [3987, 0]
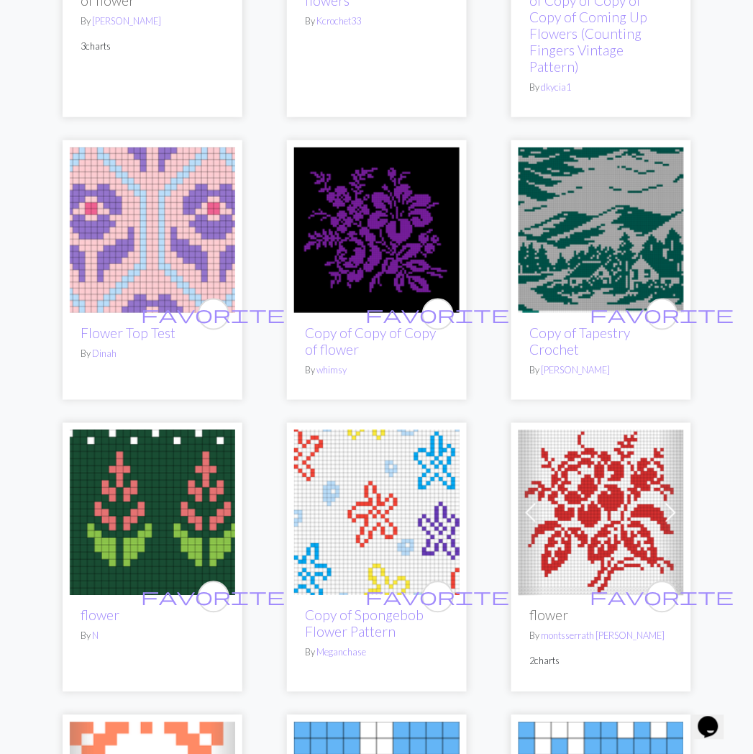
click at [674, 513] on span at bounding box center [671, 513] width 23 height 23
click at [537, 512] on span at bounding box center [531, 513] width 23 height 23
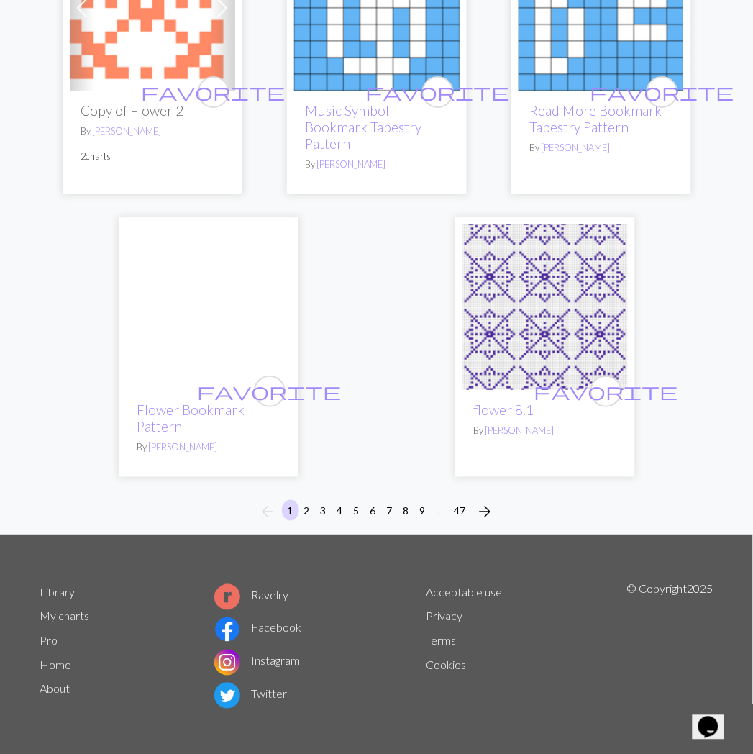
scroll to position [4786, 0]
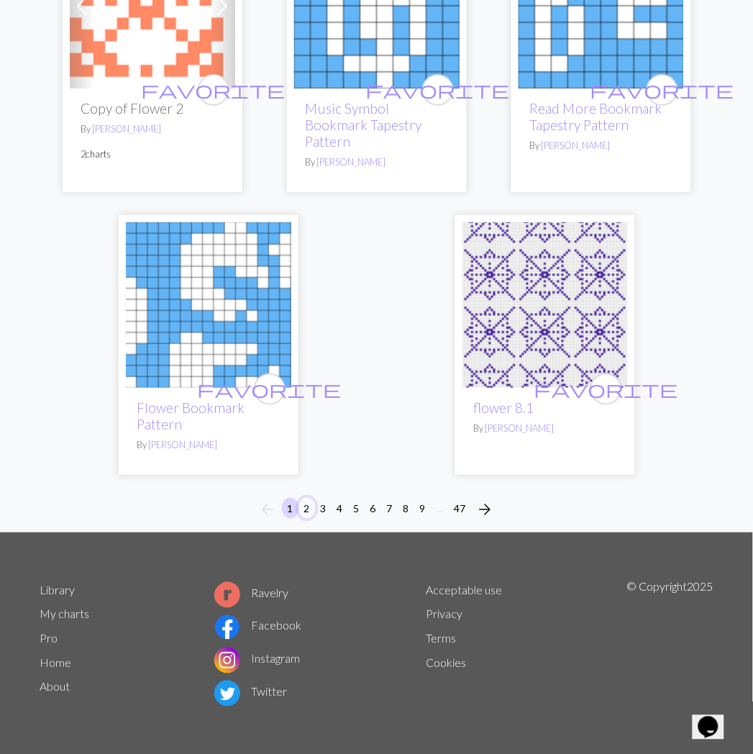
click at [307, 508] on button "2" at bounding box center [307, 508] width 17 height 21
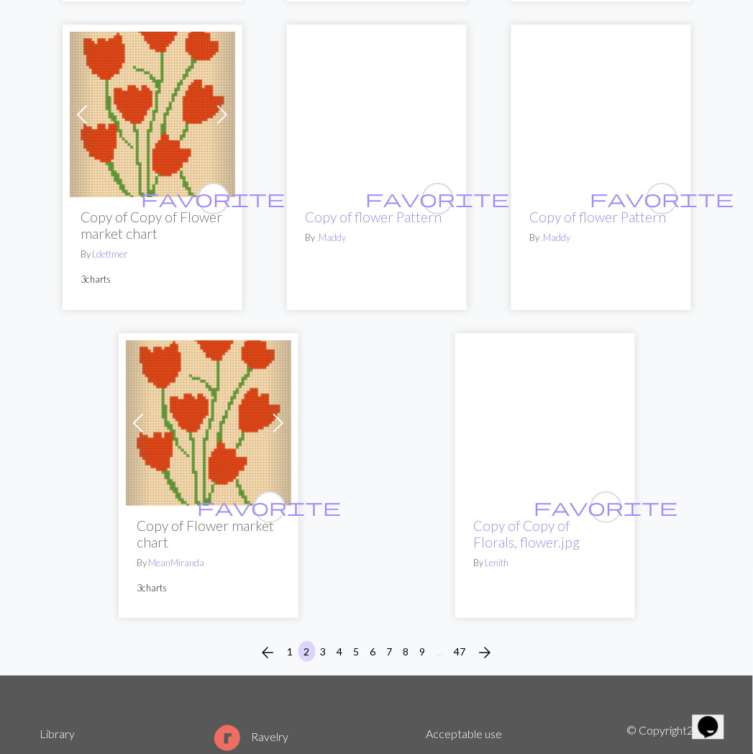
scroll to position [4558, 0]
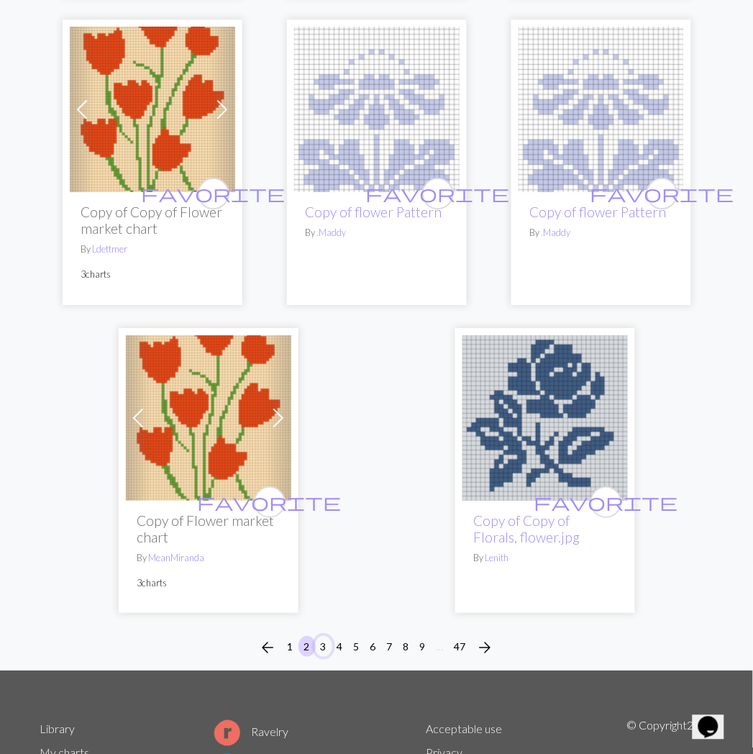
click at [320, 636] on button "3" at bounding box center [323, 646] width 17 height 21
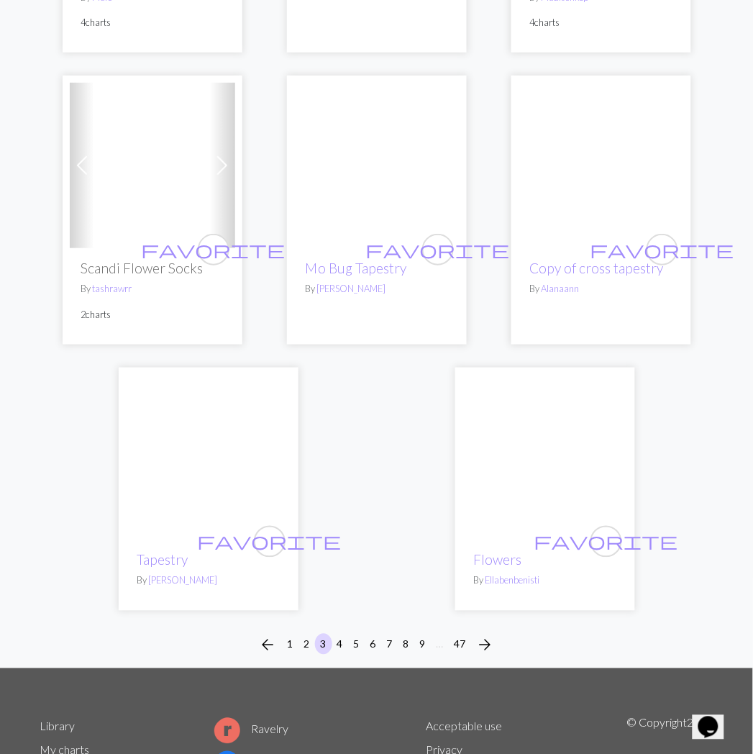
scroll to position [4957, 0]
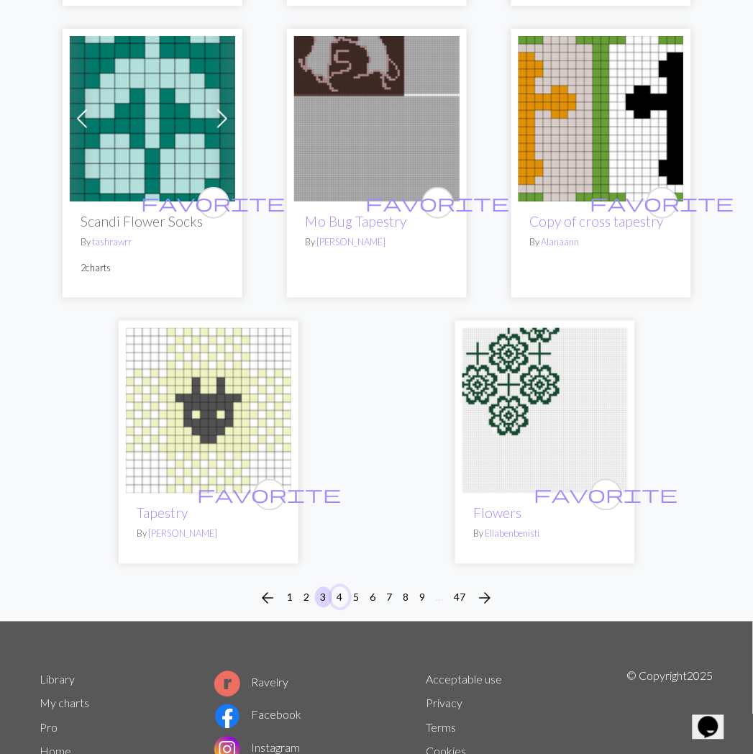
click at [343, 587] on button "4" at bounding box center [340, 597] width 17 height 21
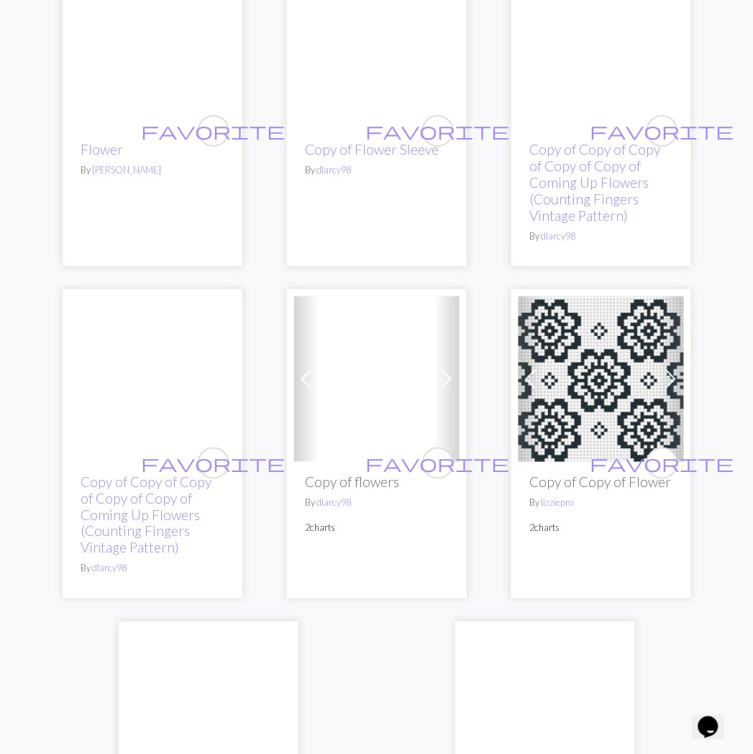
scroll to position [5243, 0]
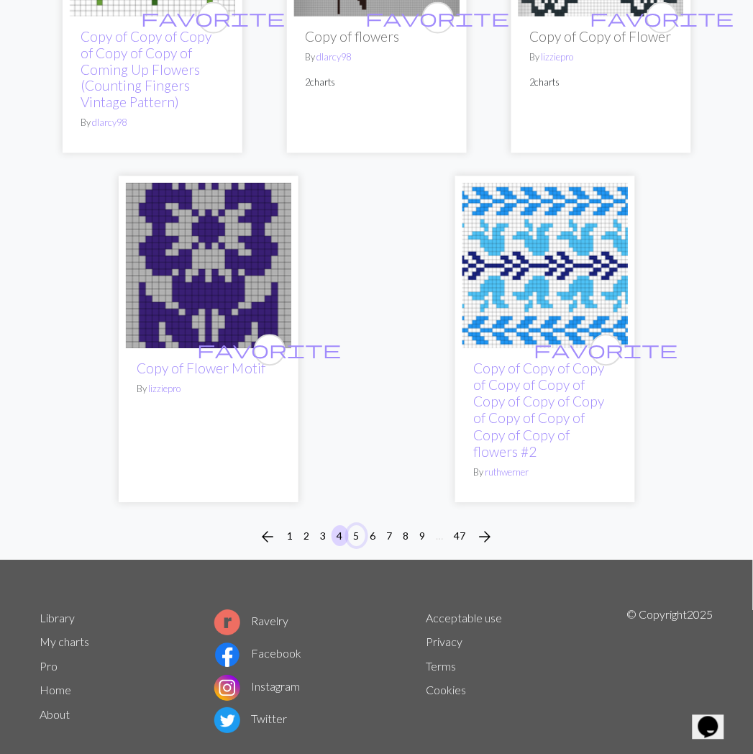
click at [353, 526] on button "5" at bounding box center [356, 536] width 17 height 21
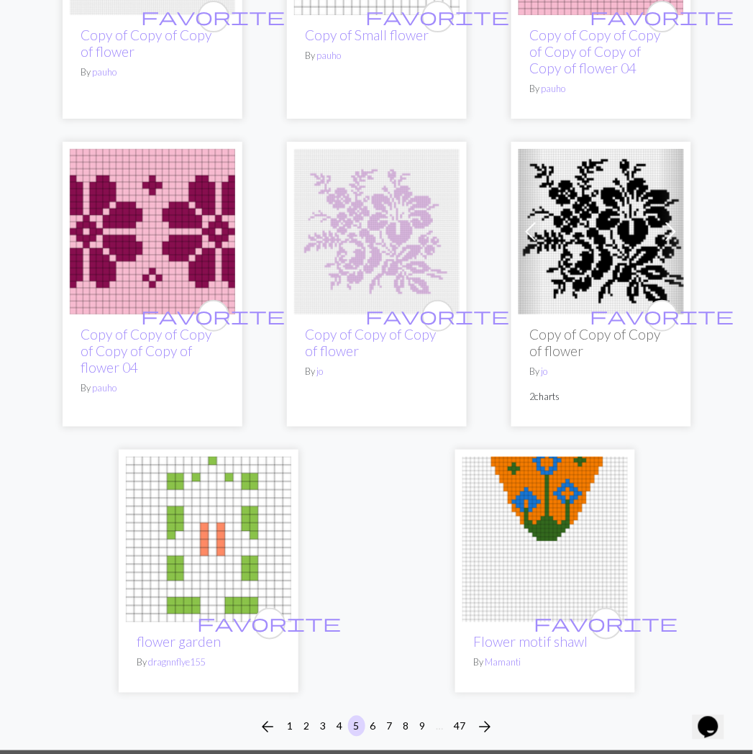
scroll to position [4797, 0]
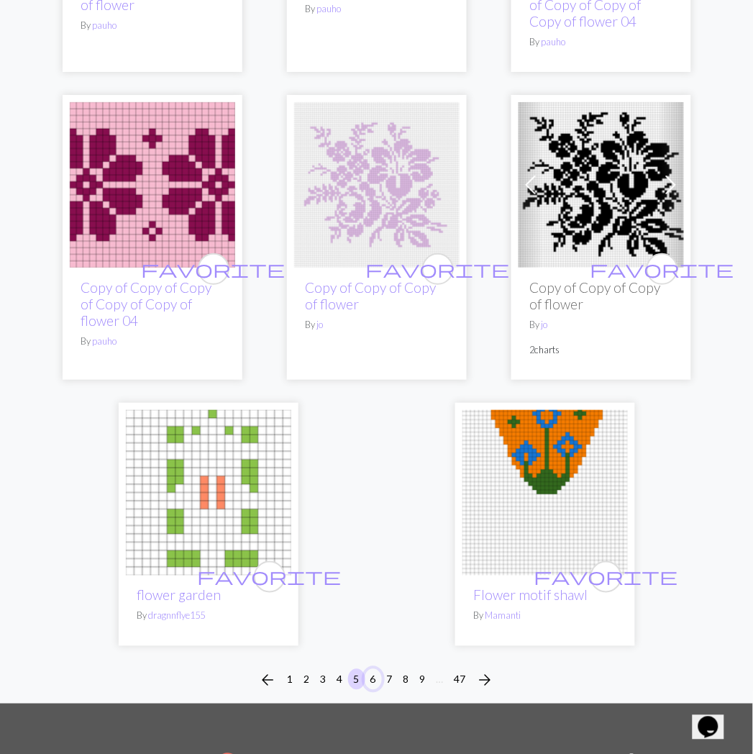
click at [370, 685] on button "6" at bounding box center [373, 679] width 17 height 21
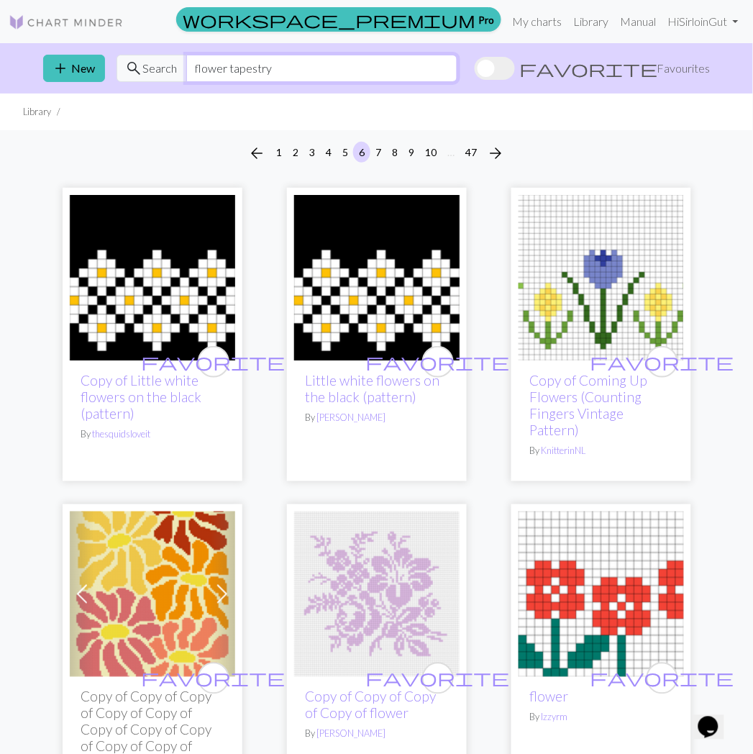
drag, startPoint x: 276, startPoint y: 75, endPoint x: 158, endPoint y: 70, distance: 118.1
click at [158, 70] on div "search Search flower tapestry" at bounding box center [287, 68] width 341 height 27
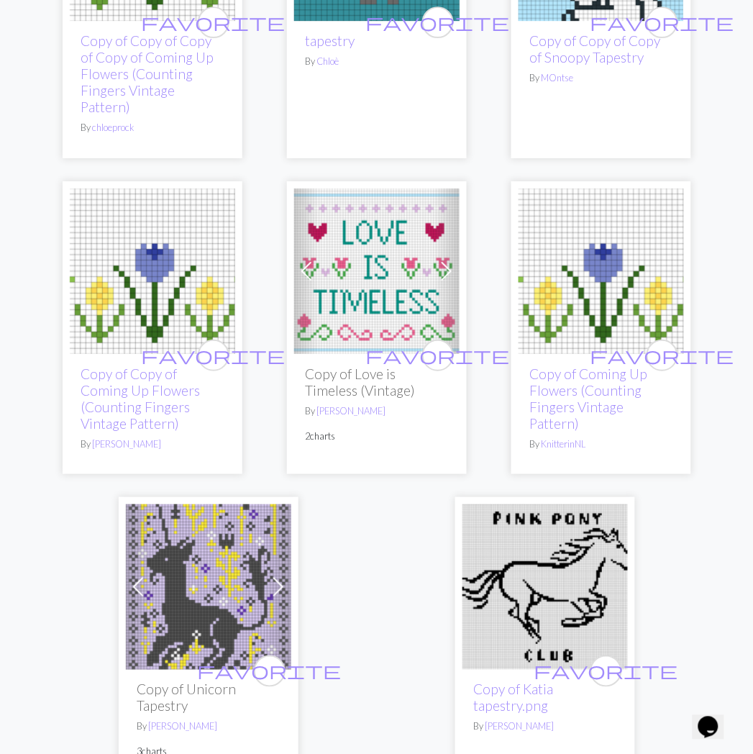
scroll to position [4797, 0]
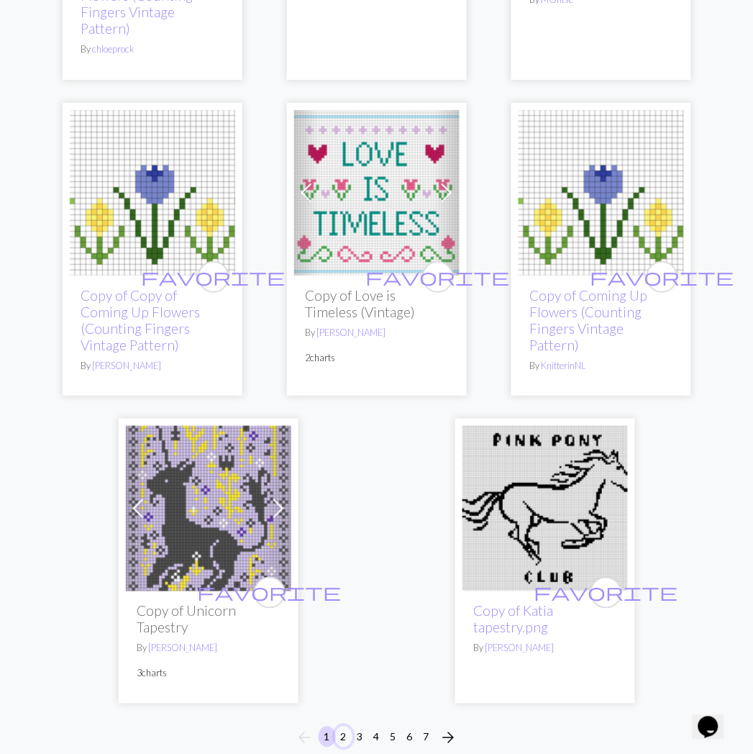
click at [347, 727] on button "2" at bounding box center [343, 737] width 17 height 21
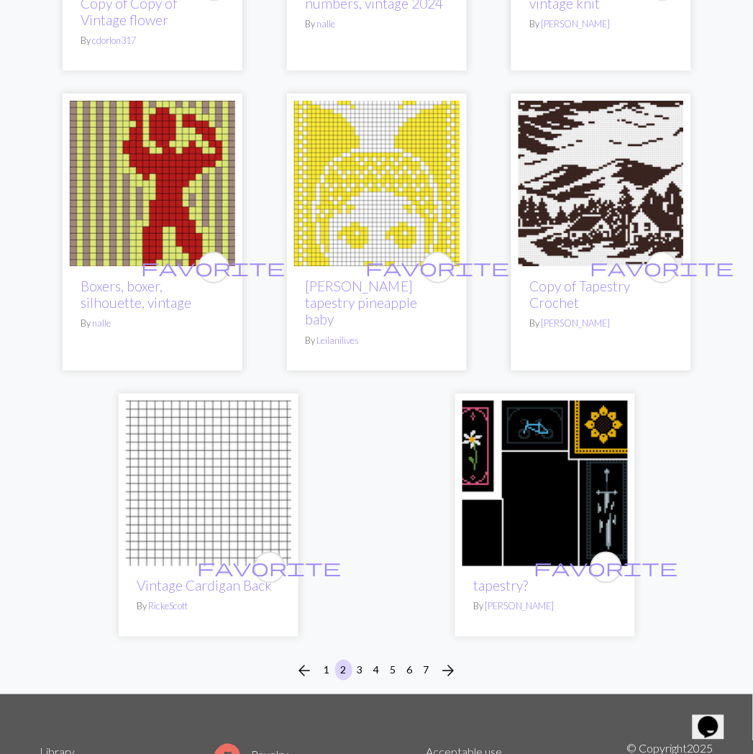
scroll to position [4827, 0]
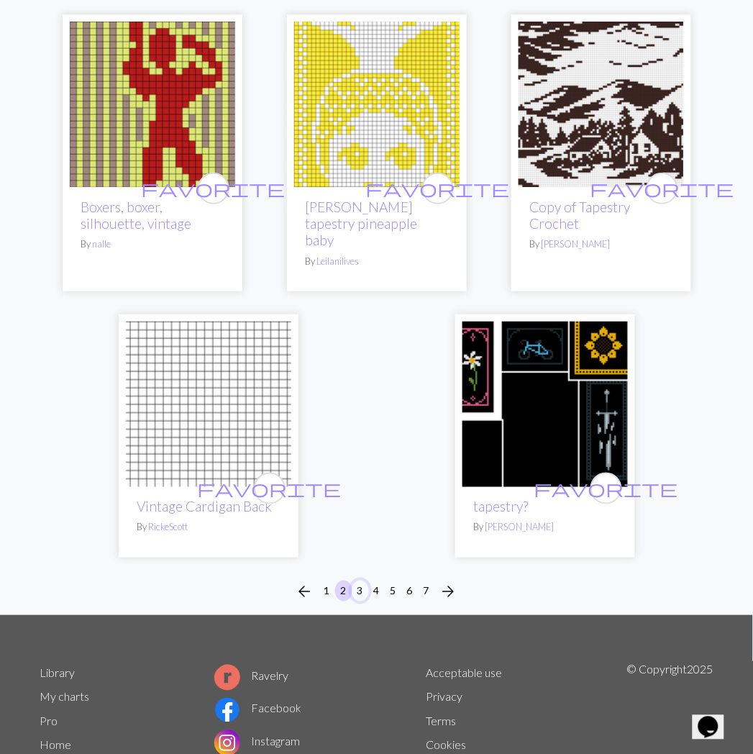
click at [358, 581] on button "3" at bounding box center [360, 591] width 17 height 21
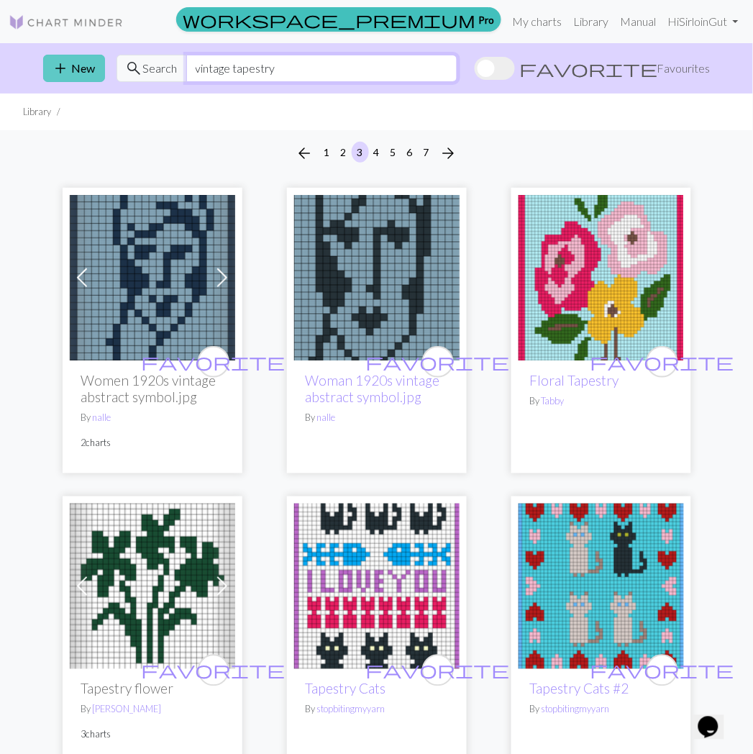
drag, startPoint x: 307, startPoint y: 61, endPoint x: 97, endPoint y: 67, distance: 210.2
click at [117, 69] on div "search Search vintage tapestry" at bounding box center [287, 68] width 341 height 27
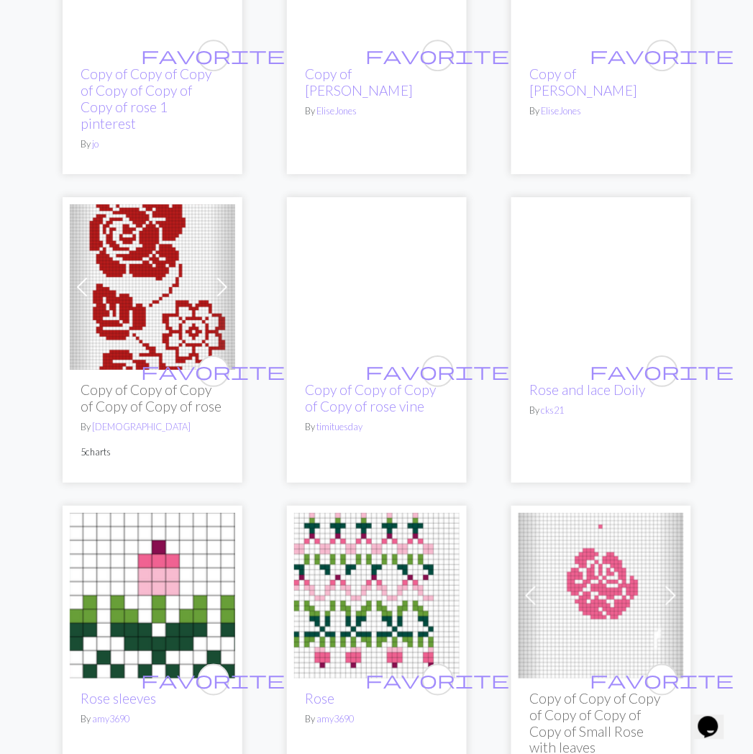
scroll to position [2558, 0]
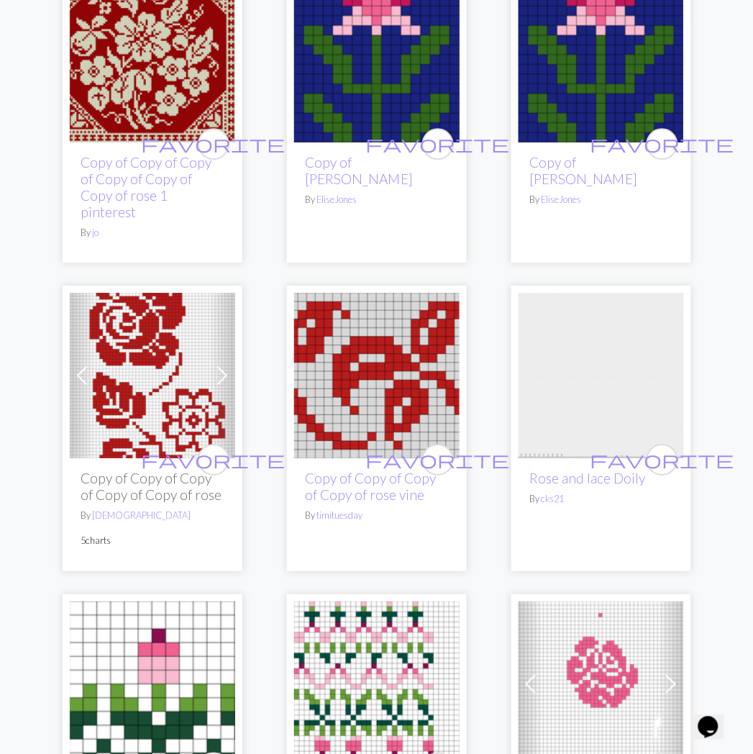
drag, startPoint x: 75, startPoint y: 297, endPoint x: 158, endPoint y: 249, distance: 96.4
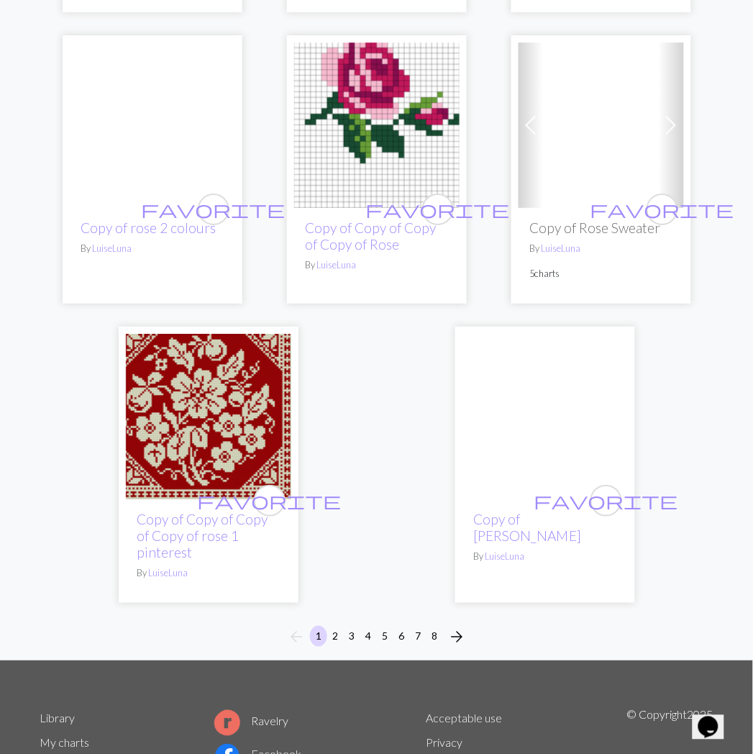
scroll to position [4666, 0]
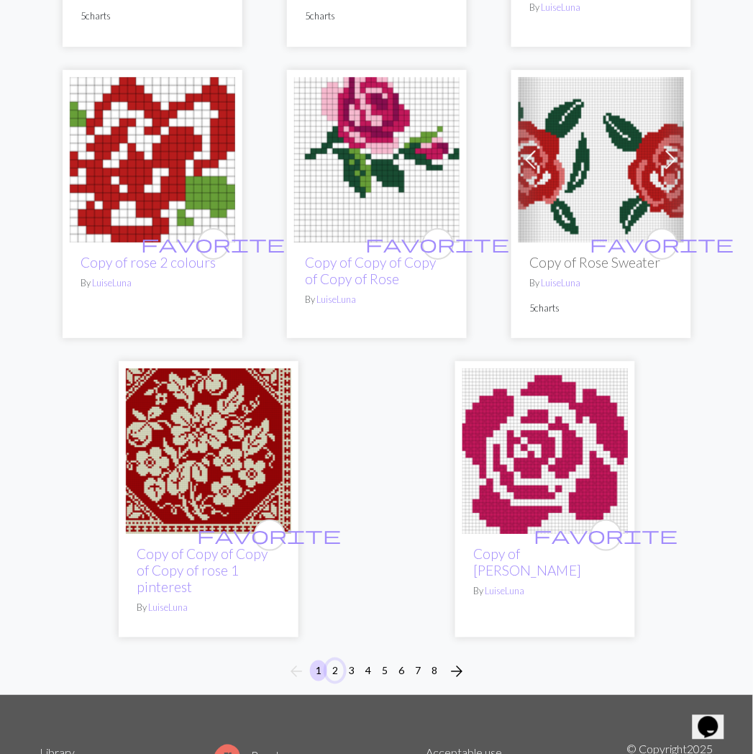
click at [336, 661] on button "2" at bounding box center [335, 671] width 17 height 21
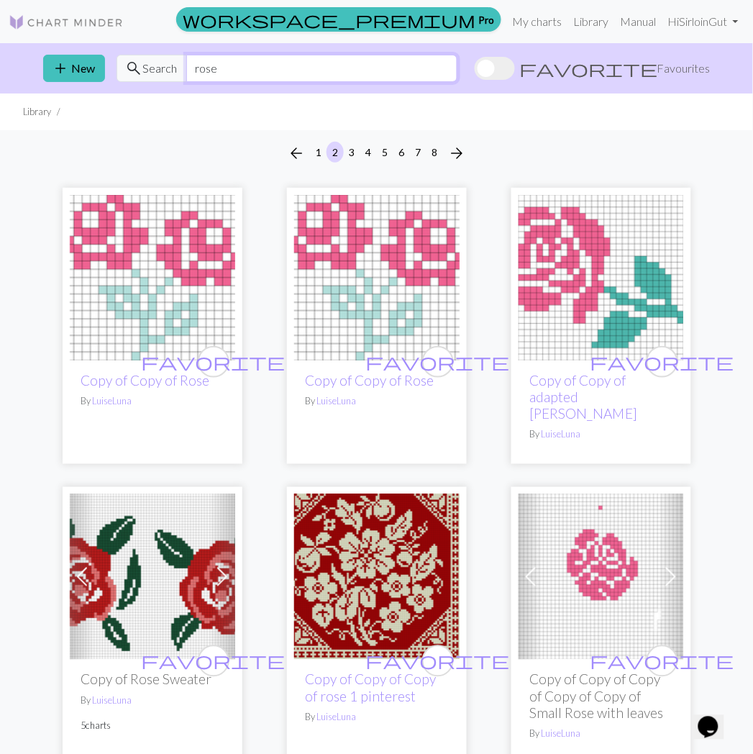
click at [301, 61] on input "rose" at bounding box center [321, 68] width 271 height 27
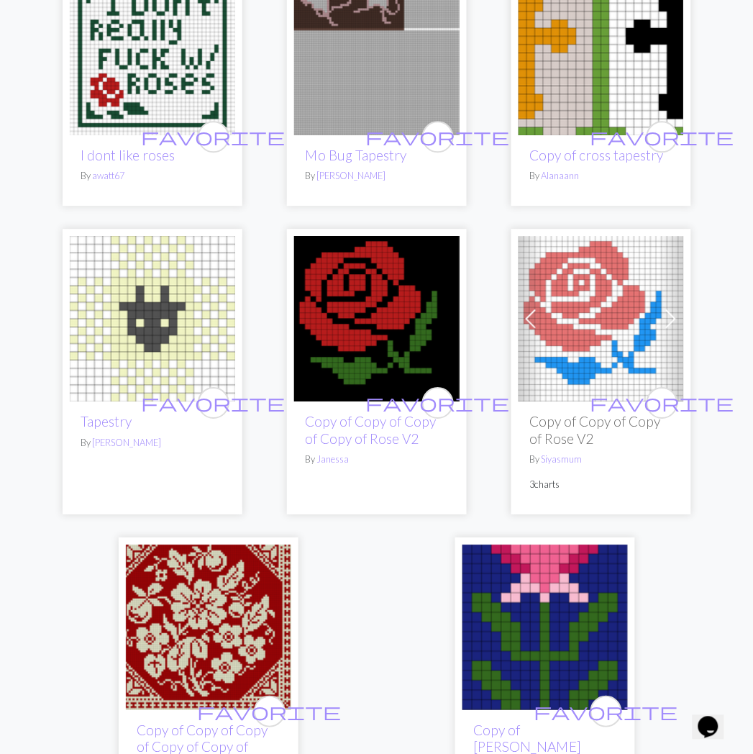
scroll to position [4478, 0]
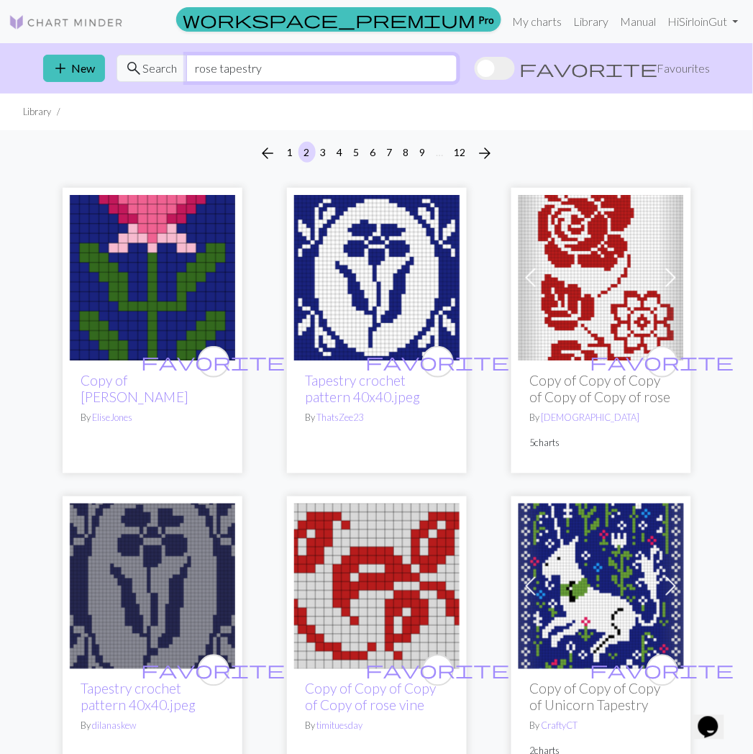
drag, startPoint x: 226, startPoint y: 68, endPoint x: 131, endPoint y: 68, distance: 95.0
click at [131, 68] on div "search Search rose tapestry" at bounding box center [287, 68] width 341 height 27
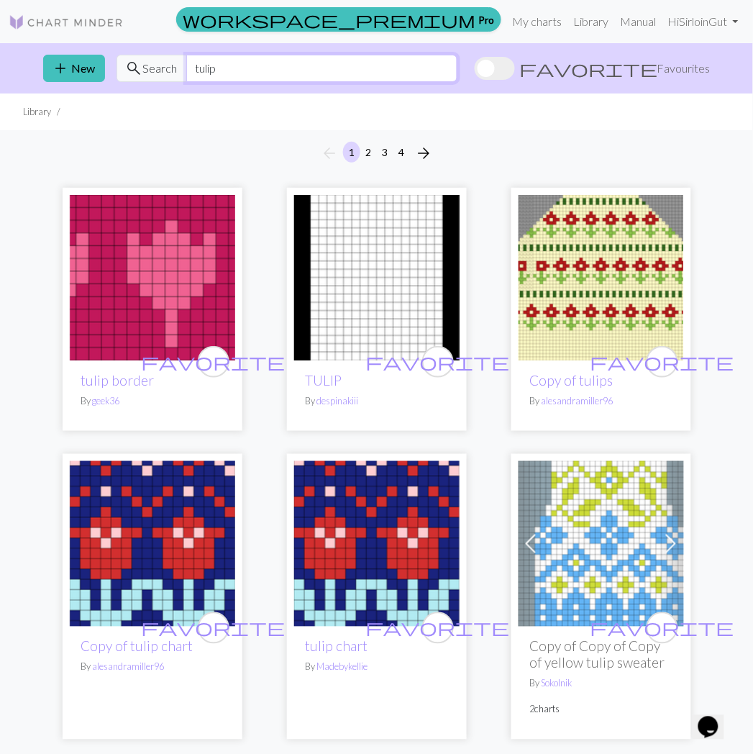
click at [337, 68] on input "tulip" at bounding box center [321, 68] width 271 height 27
click at [336, 68] on input "tulip" at bounding box center [321, 68] width 271 height 27
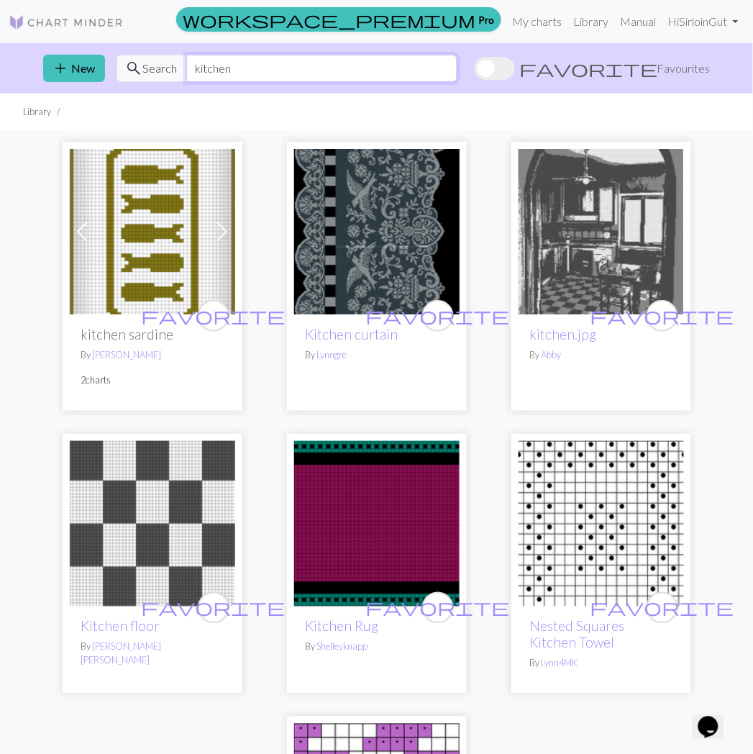
drag, startPoint x: 284, startPoint y: 77, endPoint x: 135, endPoint y: 79, distance: 149.0
click at [135, 79] on div "search Search kitchen" at bounding box center [287, 68] width 341 height 27
click at [335, 70] on input "kitchen" at bounding box center [321, 68] width 271 height 27
type input "k"
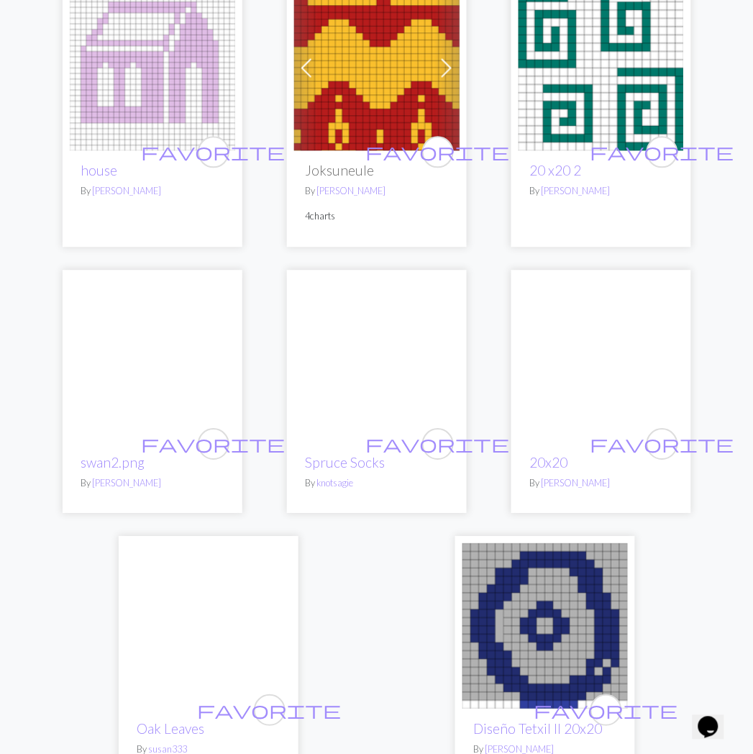
scroll to position [4622, 0]
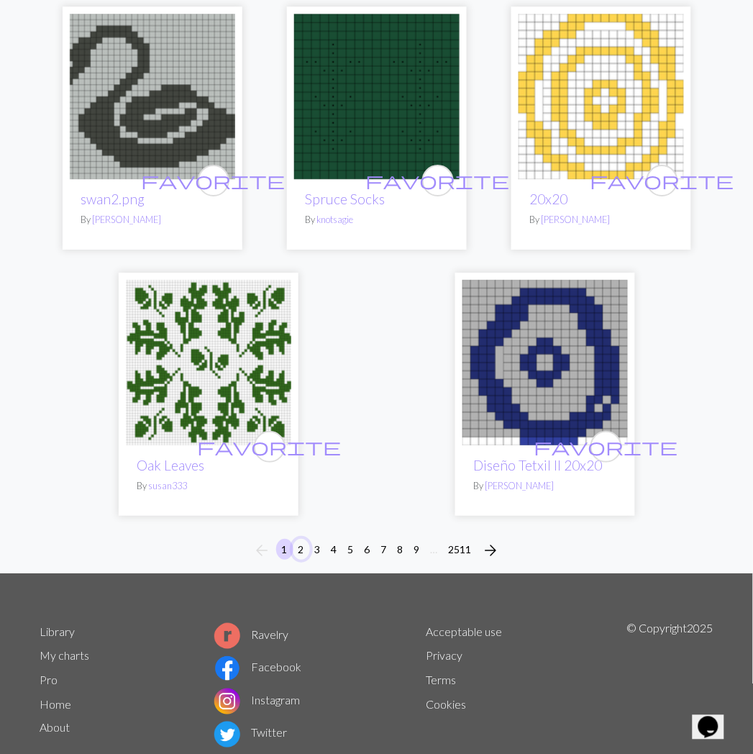
click at [301, 539] on button "2" at bounding box center [301, 549] width 17 height 21
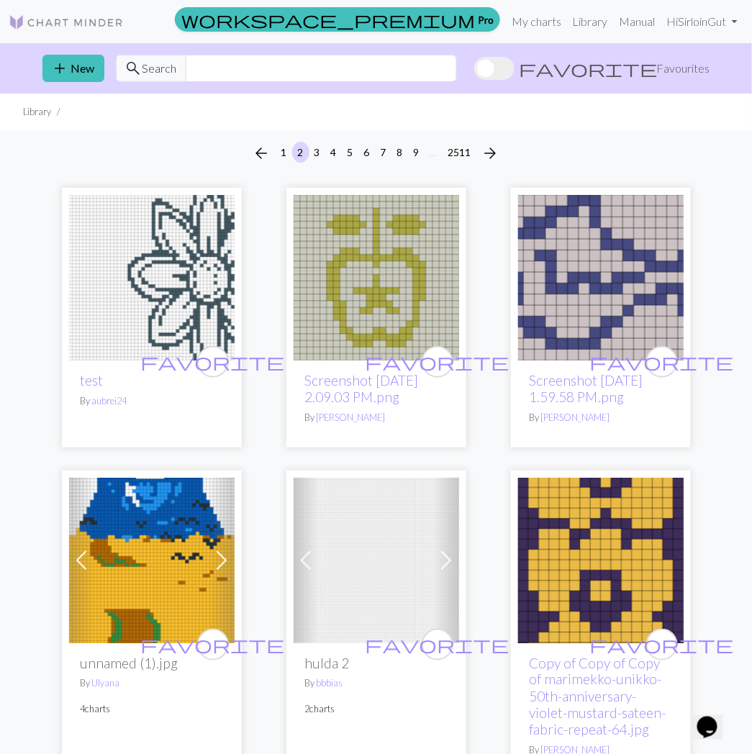
click at [63, 24] on img at bounding box center [66, 22] width 115 height 17
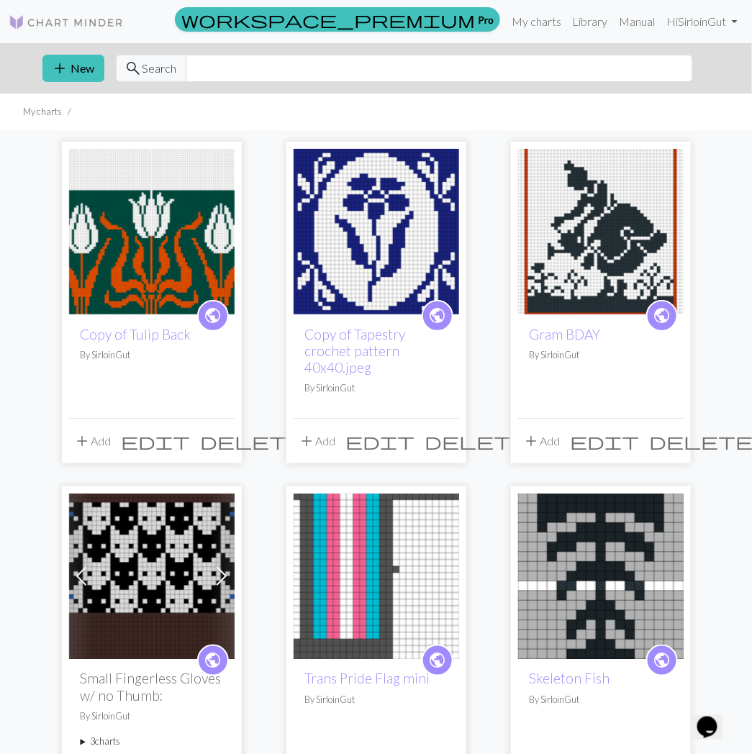
click at [643, 229] on img at bounding box center [601, 232] width 166 height 166
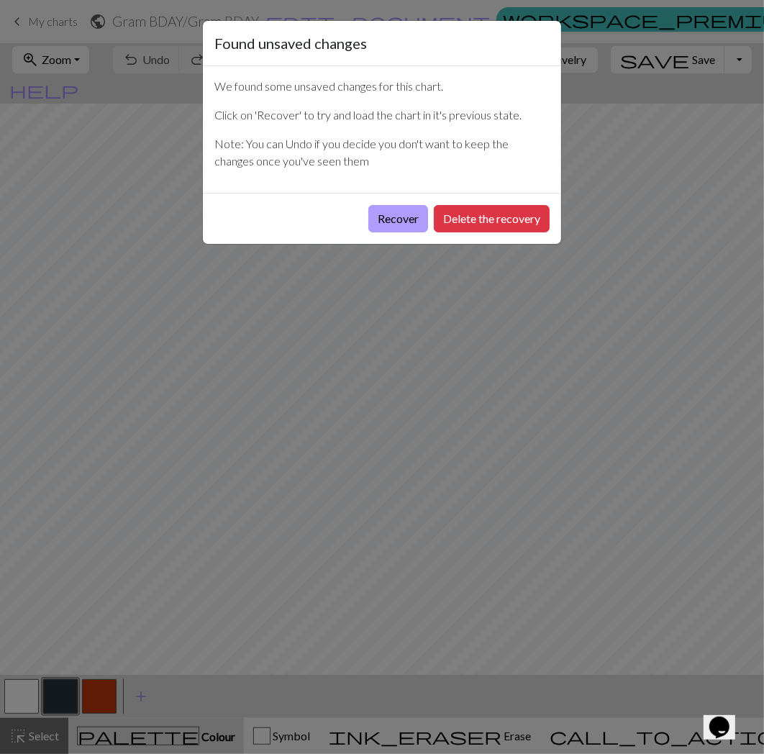
click at [406, 212] on button "Recover" at bounding box center [398, 218] width 60 height 27
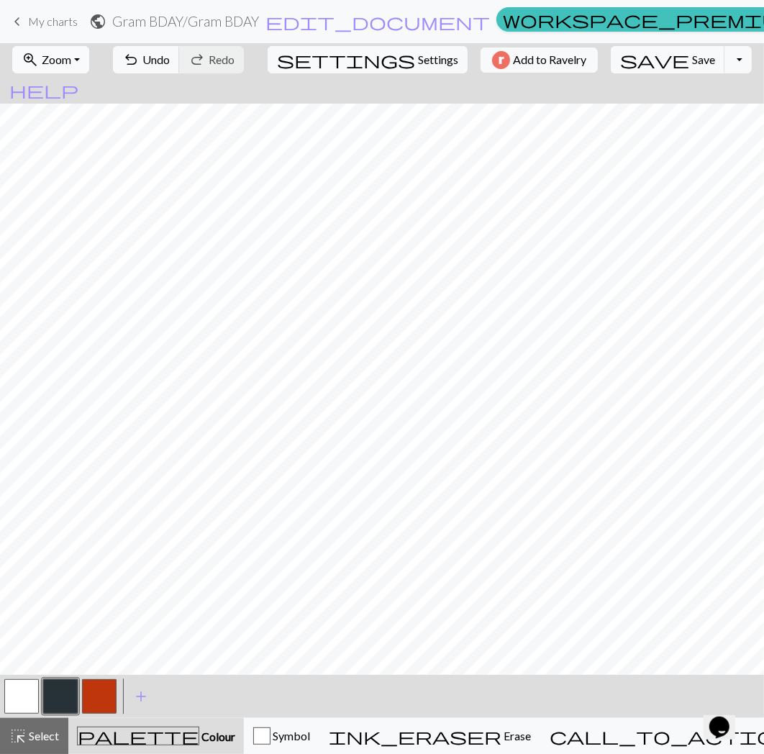
click at [71, 55] on span "Zoom" at bounding box center [57, 60] width 30 height 14
click at [66, 88] on button "Fit all" at bounding box center [69, 91] width 114 height 23
click at [362, 63] on button "settings Settings" at bounding box center [368, 59] width 200 height 27
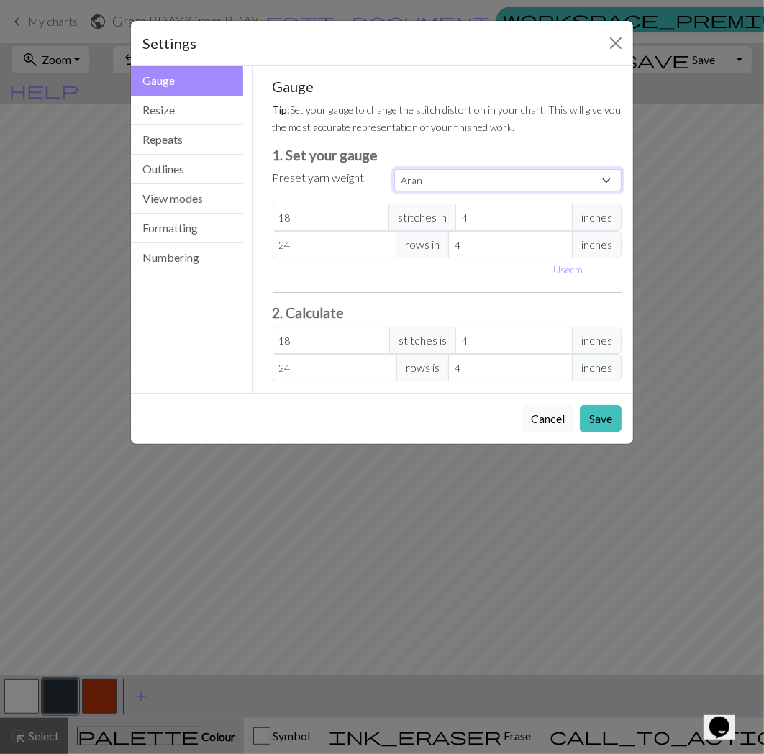
click at [427, 181] on select "Custom Square Lace Light Fingering Fingering Sport Double knit Worsted Aran Bul…" at bounding box center [507, 180] width 227 height 22
click at [394, 169] on select "Custom Square Lace Light Fingering Fingering Sport Double knit Worsted Aran Bul…" at bounding box center [507, 180] width 227 height 22
click at [433, 187] on select "Custom Square Lace Light Fingering Fingering Sport Double knit Worsted Aran Bul…" at bounding box center [507, 180] width 227 height 22
select select "worsted"
click at [394, 169] on select "Custom Square Lace Light Fingering Fingering Sport Double knit Worsted Aran Bul…" at bounding box center [507, 180] width 227 height 22
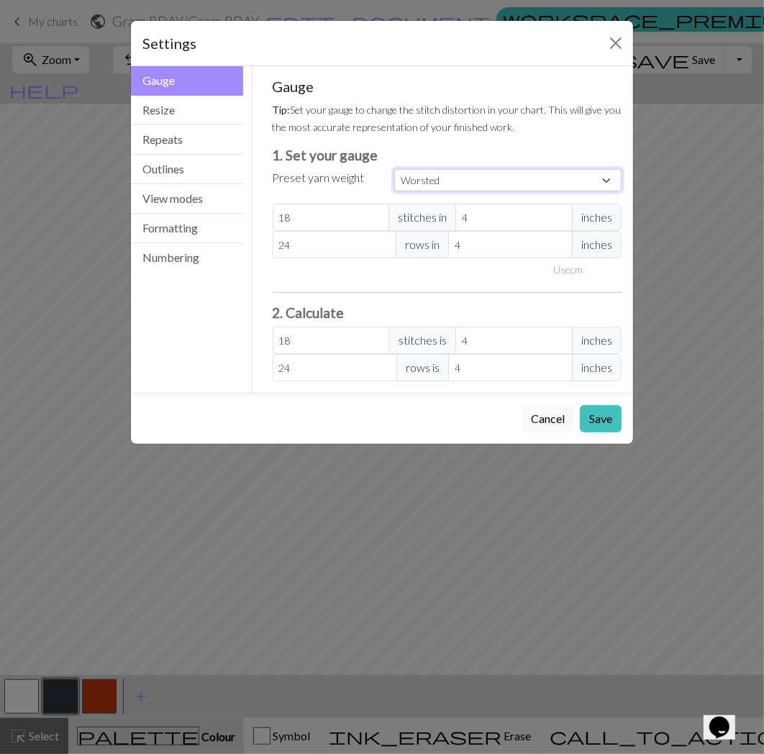
type input "20"
type input "26"
type input "20"
type input "26"
click at [590, 425] on button "Save" at bounding box center [601, 418] width 42 height 27
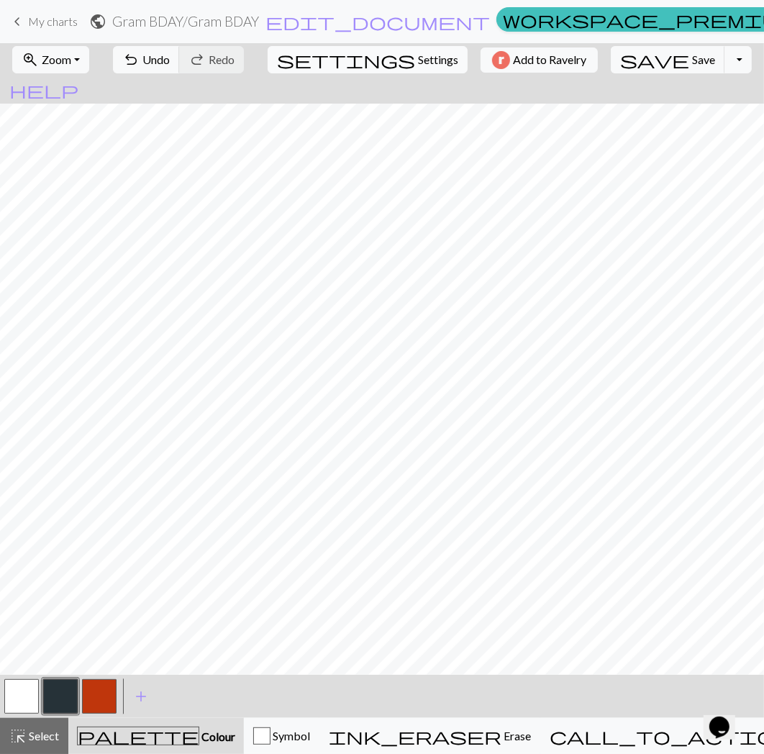
click at [418, 63] on span "Settings" at bounding box center [438, 59] width 40 height 17
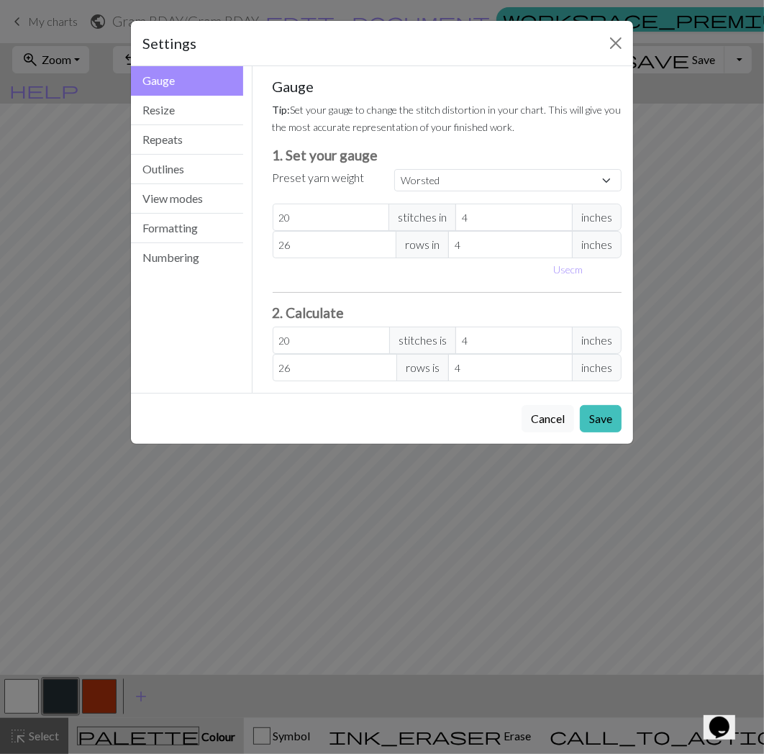
click at [438, 167] on div "Gauge Tip: Set your gauge to change the stitch distortion in your chart. This w…" at bounding box center [448, 230] width 350 height 304
click at [436, 178] on select "Custom Square Lace Light Fingering Fingering Sport Double knit Worsted Aran Bul…" at bounding box center [507, 180] width 227 height 22
select select "lace"
click at [394, 169] on select "Custom Square Lace Light Fingering Fingering Sport Double knit Worsted Aran Bul…" at bounding box center [507, 180] width 227 height 22
type input "32"
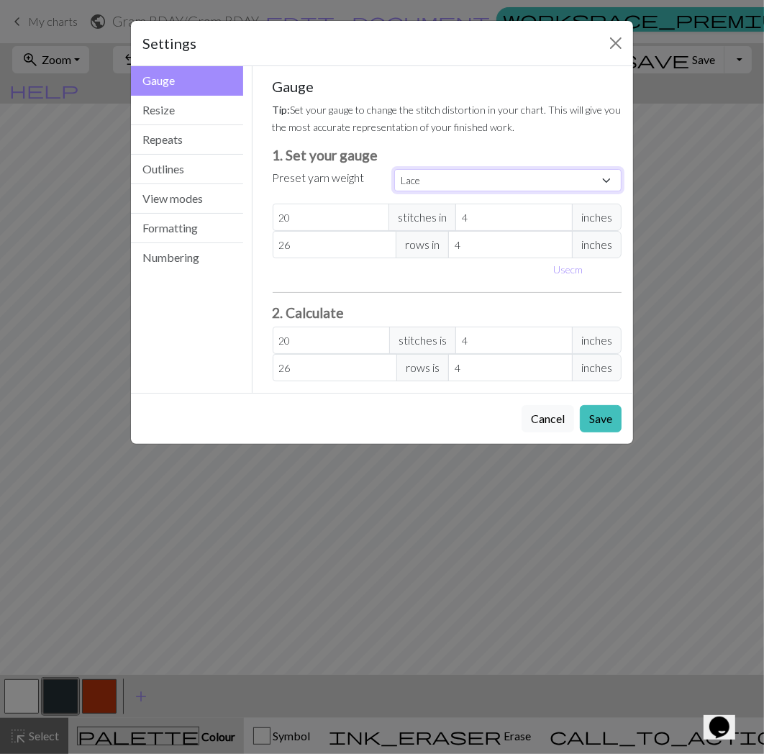
type input "40"
type input "32"
type input "40"
click at [599, 427] on button "Save" at bounding box center [601, 418] width 42 height 27
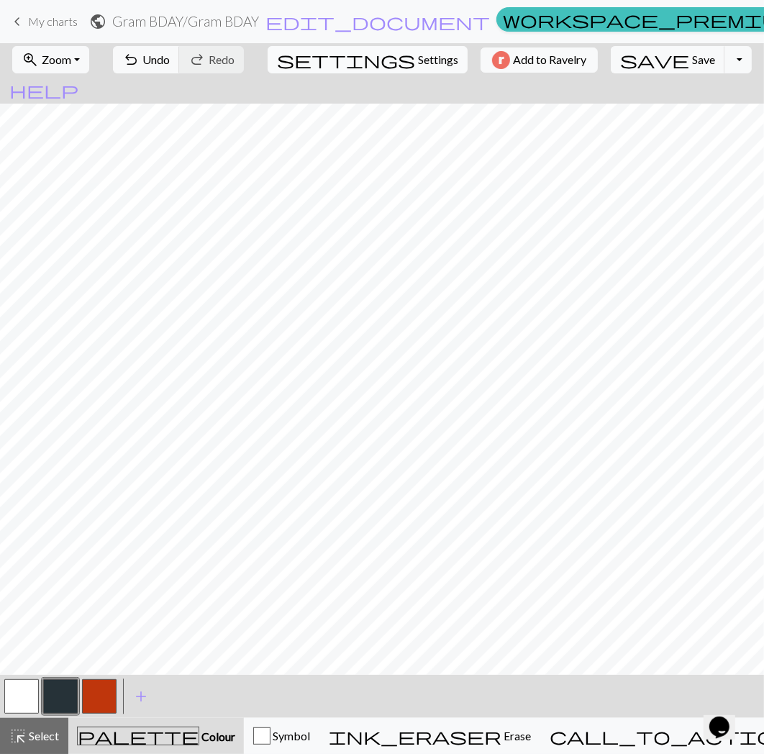
click at [418, 65] on span "Settings" at bounding box center [438, 59] width 40 height 17
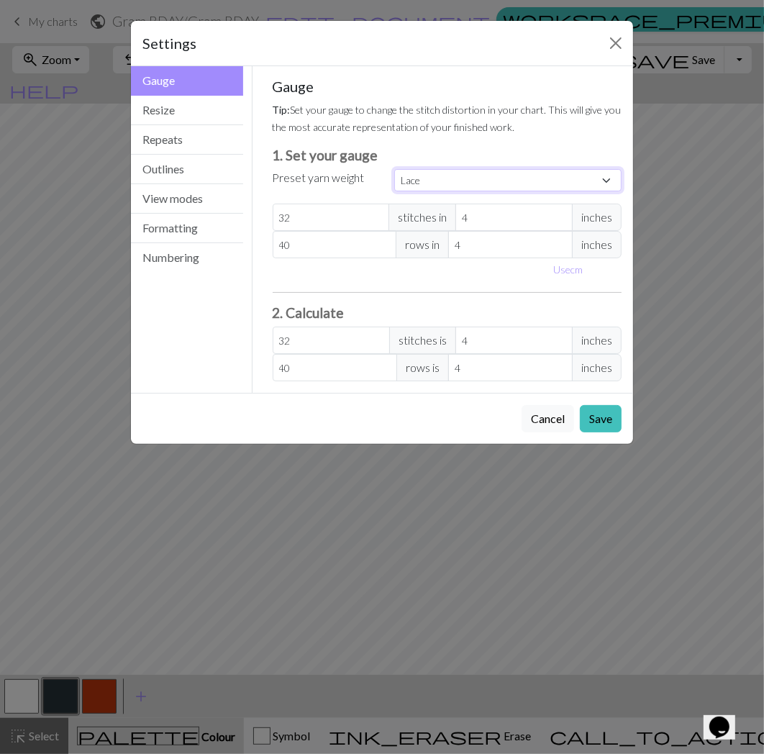
click at [435, 173] on select "Custom Square Lace Light Fingering Fingering Sport Double knit Worsted Aran Bul…" at bounding box center [507, 180] width 227 height 22
select select "dk"
click at [394, 169] on select "Custom Square Lace Light Fingering Fingering Sport Double knit Worsted Aran Bul…" at bounding box center [507, 180] width 227 height 22
type input "22"
type input "30"
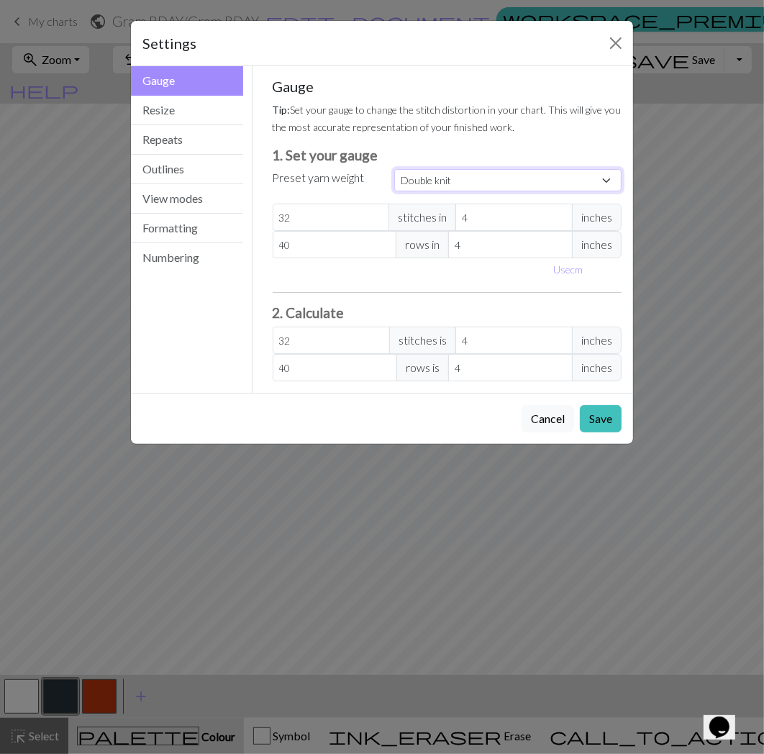
type input "22"
type input "30"
click at [590, 429] on button "Save" at bounding box center [601, 418] width 42 height 27
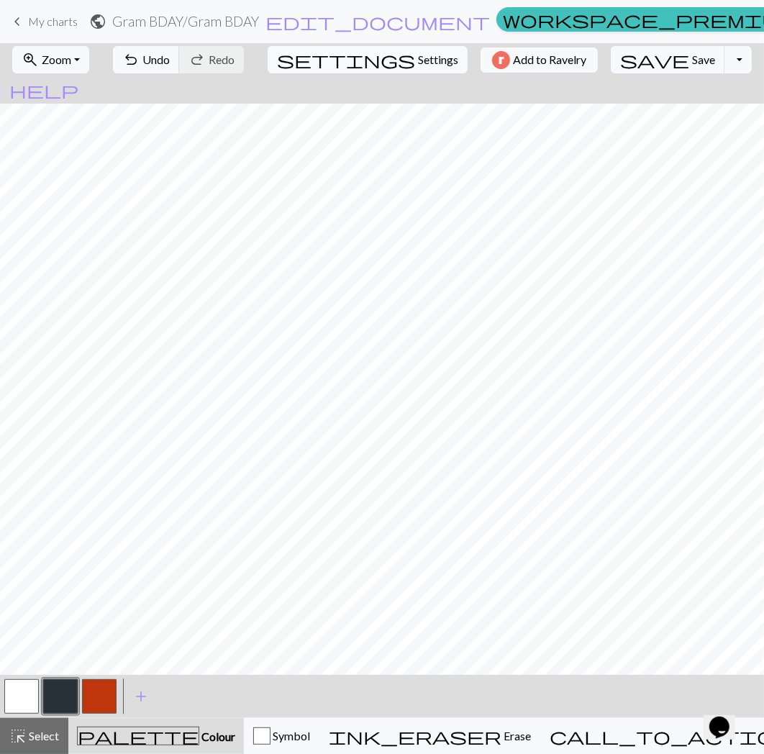
click at [418, 66] on span "Settings" at bounding box center [438, 59] width 40 height 17
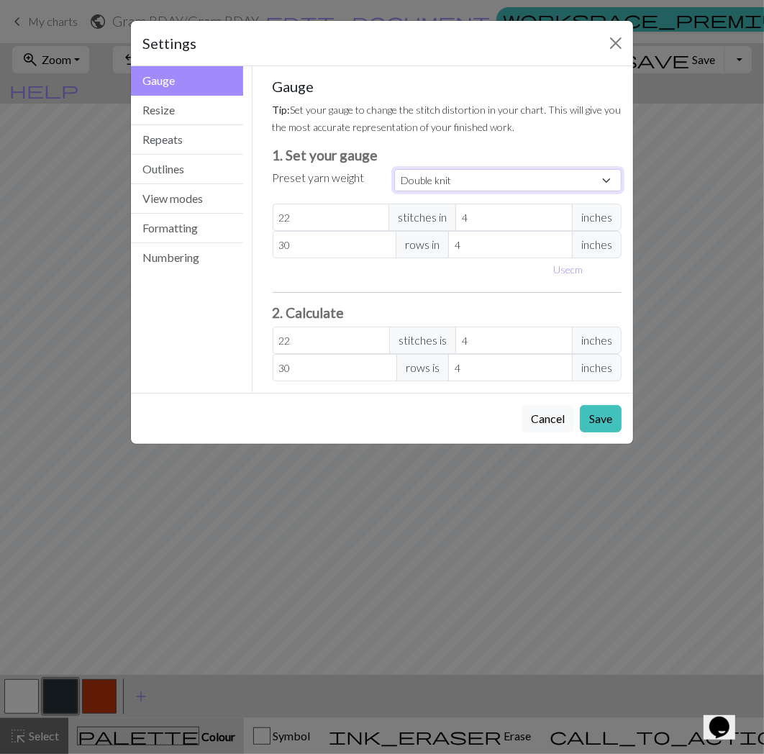
click at [449, 171] on select "Custom Square Lace Light Fingering Fingering Sport Double knit Worsted Aran Bul…" at bounding box center [507, 180] width 227 height 22
select select "worsted"
click at [394, 169] on select "Custom Square Lace Light Fingering Fingering Sport Double knit Worsted Aran Bul…" at bounding box center [507, 180] width 227 height 22
type input "20"
type input "26"
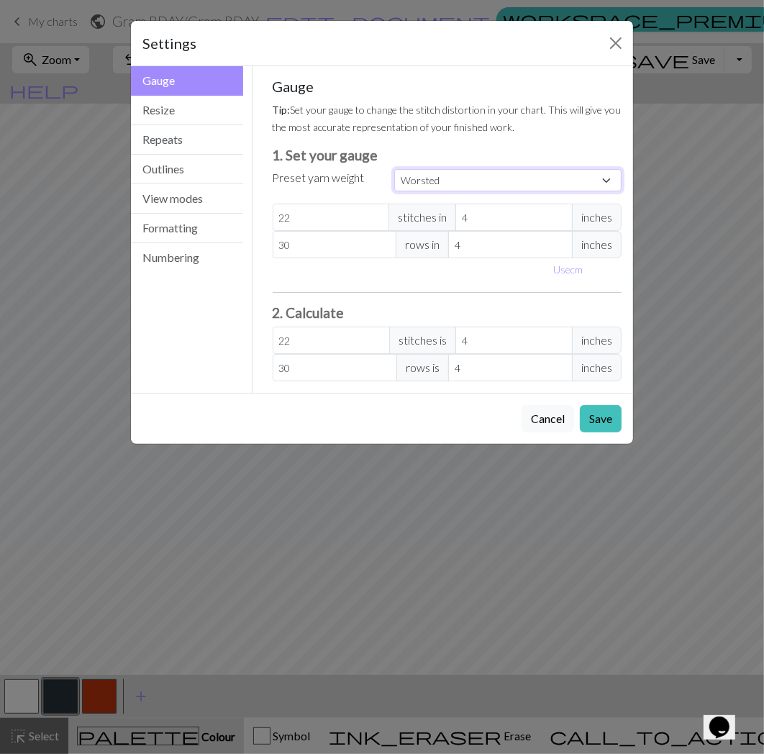
type input "20"
type input "26"
click at [598, 415] on button "Save" at bounding box center [601, 418] width 42 height 27
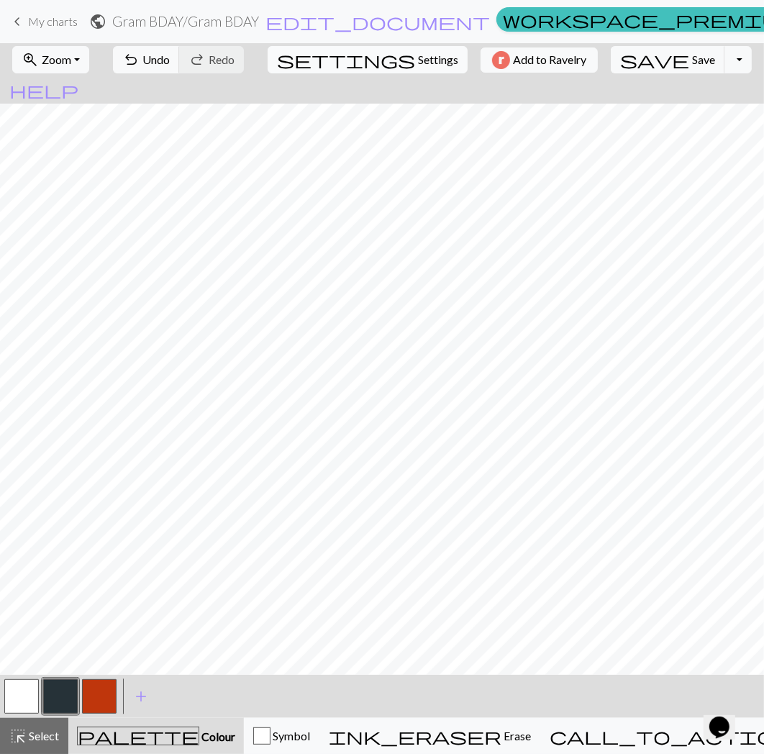
click at [418, 67] on span "Settings" at bounding box center [438, 59] width 40 height 17
select select "worsted"
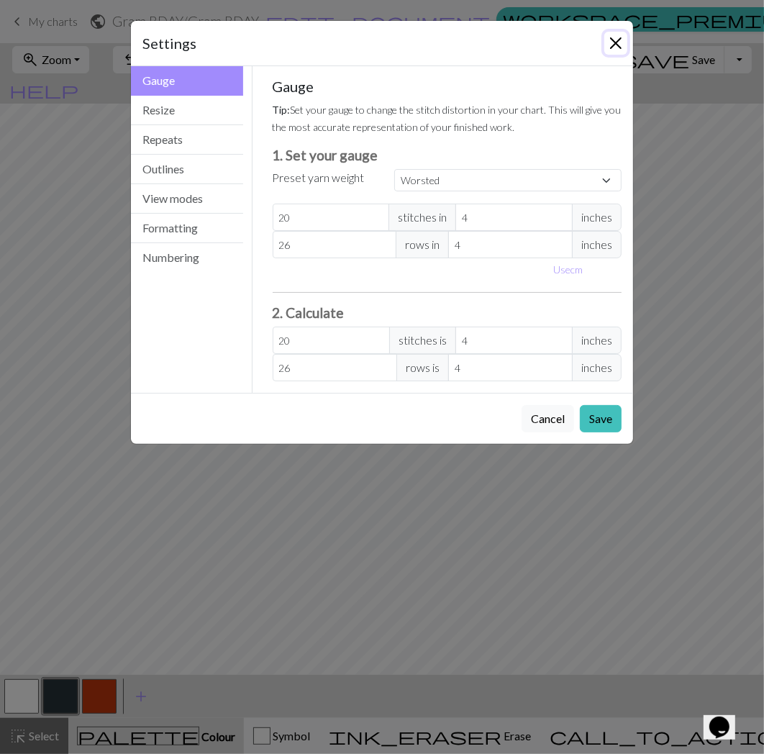
click at [615, 48] on button "Close" at bounding box center [616, 43] width 23 height 23
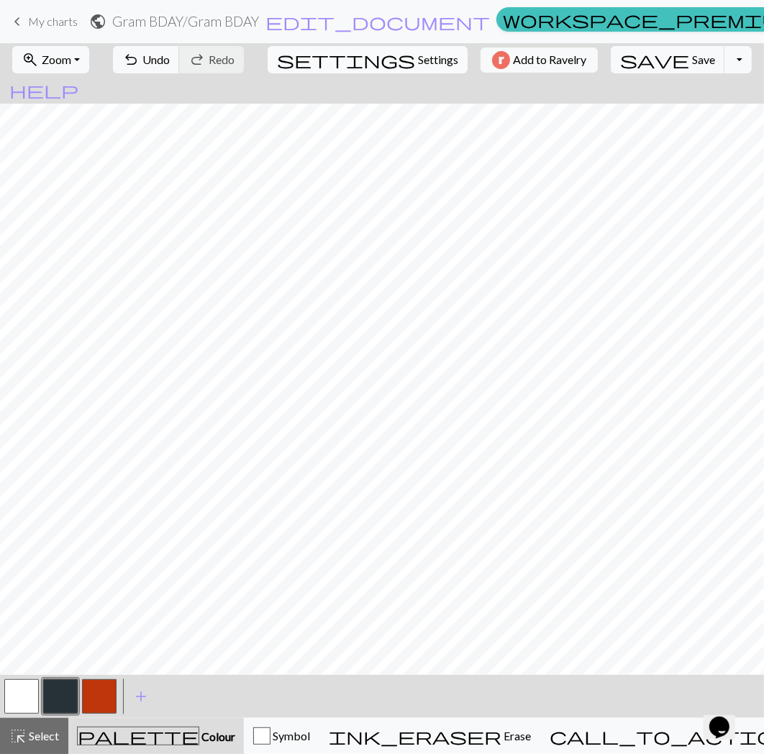
click at [418, 60] on span "Settings" at bounding box center [438, 59] width 40 height 17
select select "worsted"
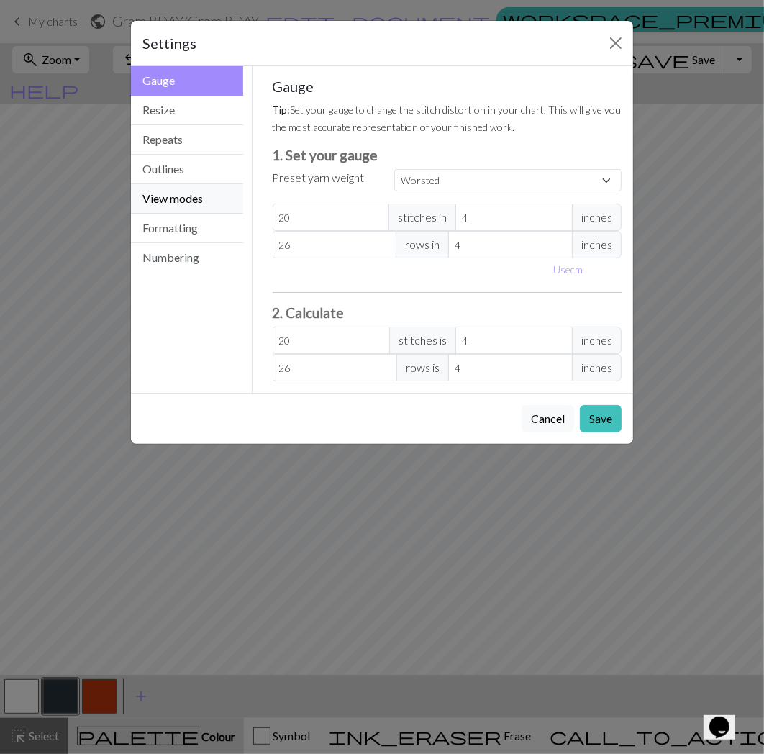
click at [193, 199] on button "View modes" at bounding box center [187, 199] width 112 height 30
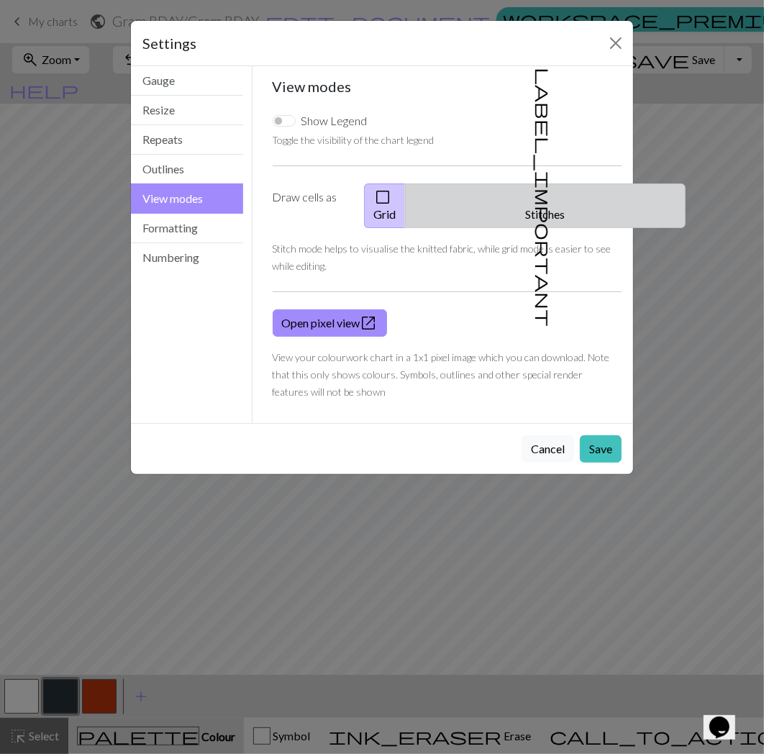
click at [534, 203] on span "label_important" at bounding box center [544, 197] width 20 height 259
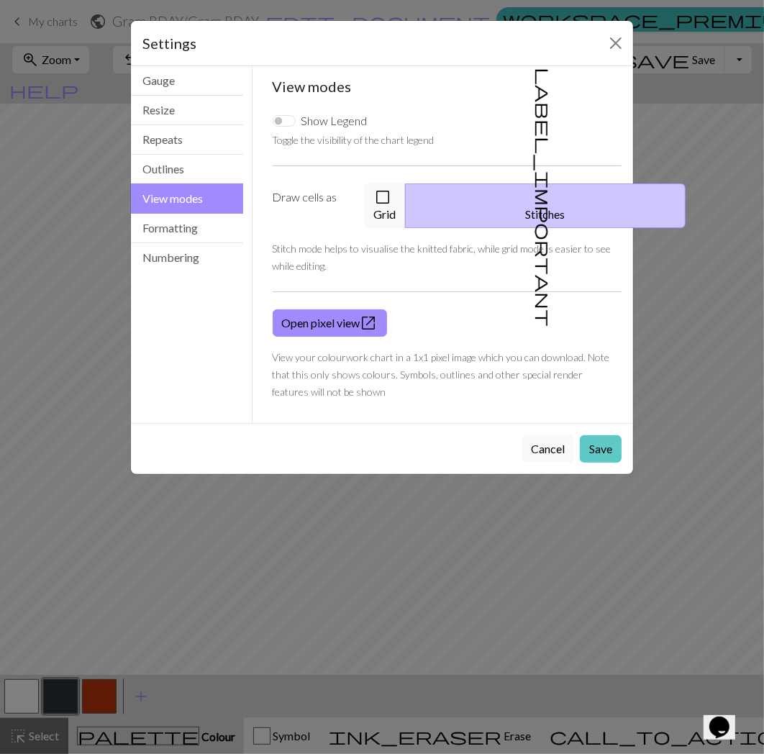
click at [590, 435] on button "Save" at bounding box center [601, 448] width 42 height 27
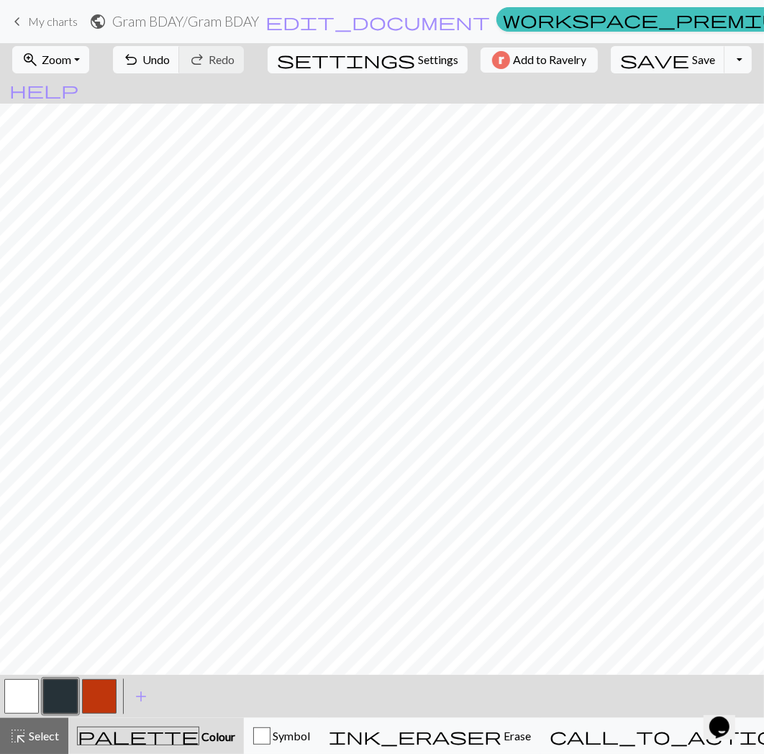
click at [361, 58] on span "settings" at bounding box center [346, 60] width 138 height 20
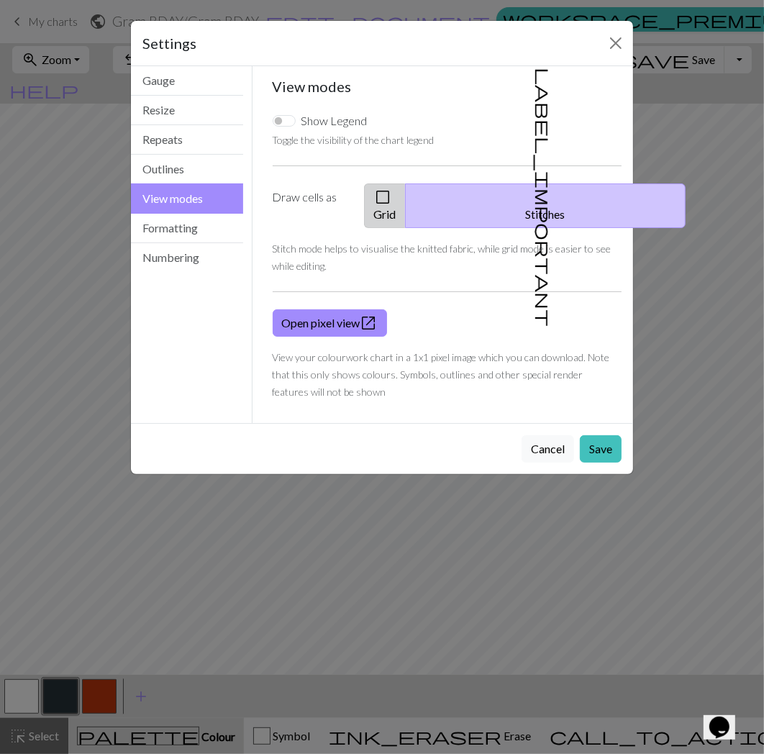
click at [406, 202] on button "check_box_outline_blank Grid" at bounding box center [385, 206] width 42 height 45
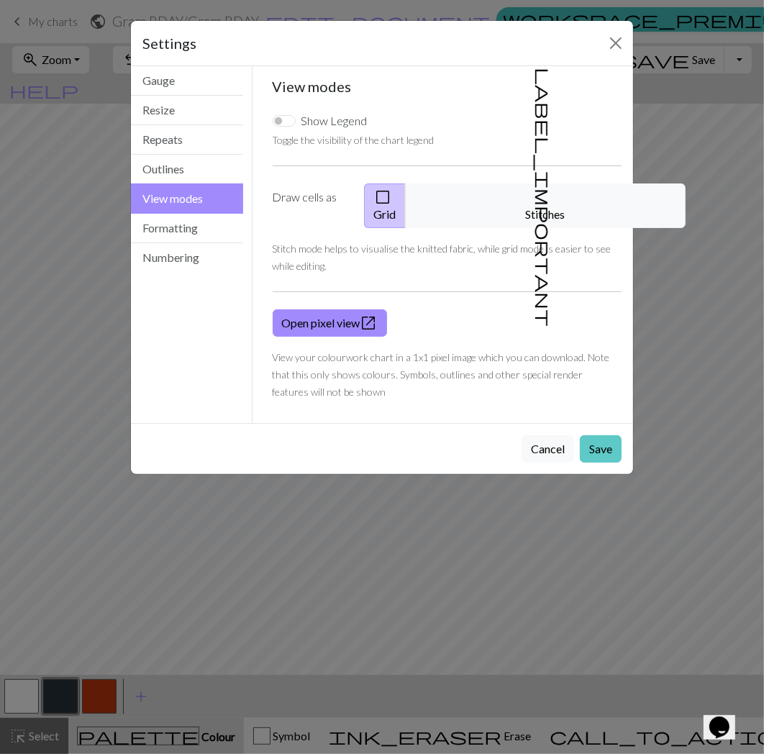
click at [612, 435] on button "Save" at bounding box center [601, 448] width 42 height 27
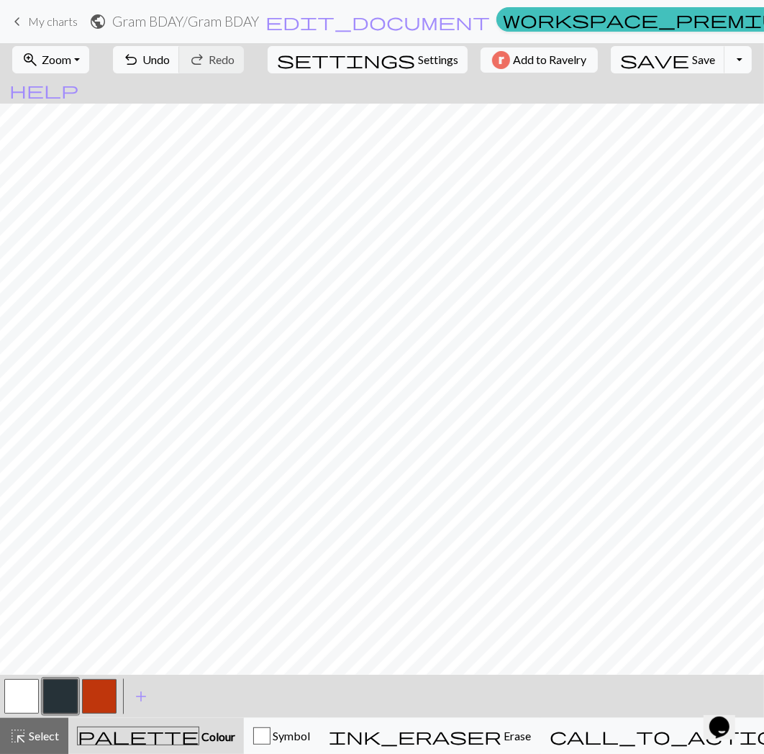
click at [725, 62] on button "Toggle Dropdown" at bounding box center [738, 59] width 27 height 27
click at [670, 87] on button "file_copy Save a copy" at bounding box center [633, 91] width 237 height 23
click at [108, 687] on button "button" at bounding box center [99, 696] width 35 height 35
click at [170, 59] on span "Undo" at bounding box center [155, 60] width 27 height 14
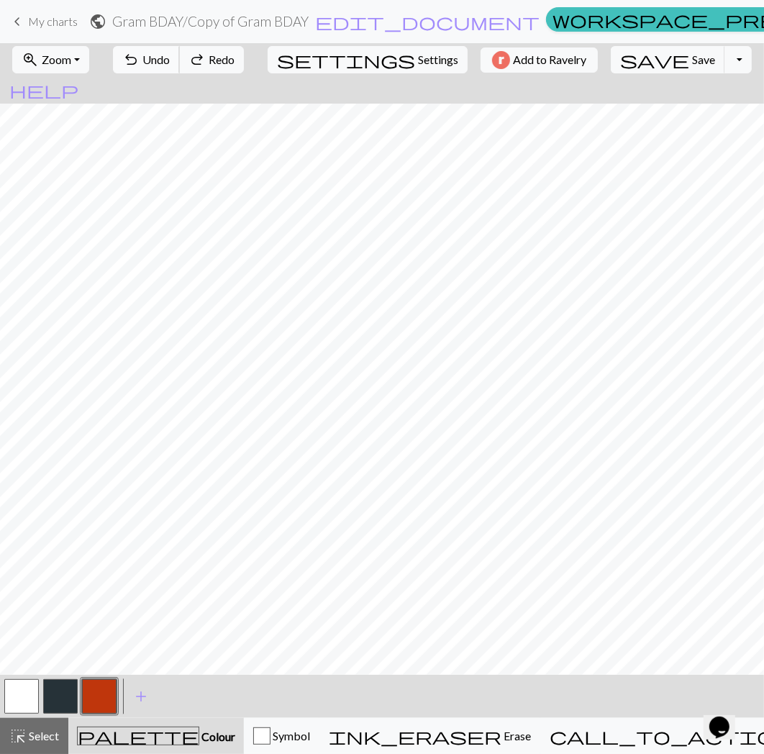
click at [170, 58] on span "Undo" at bounding box center [155, 60] width 27 height 14
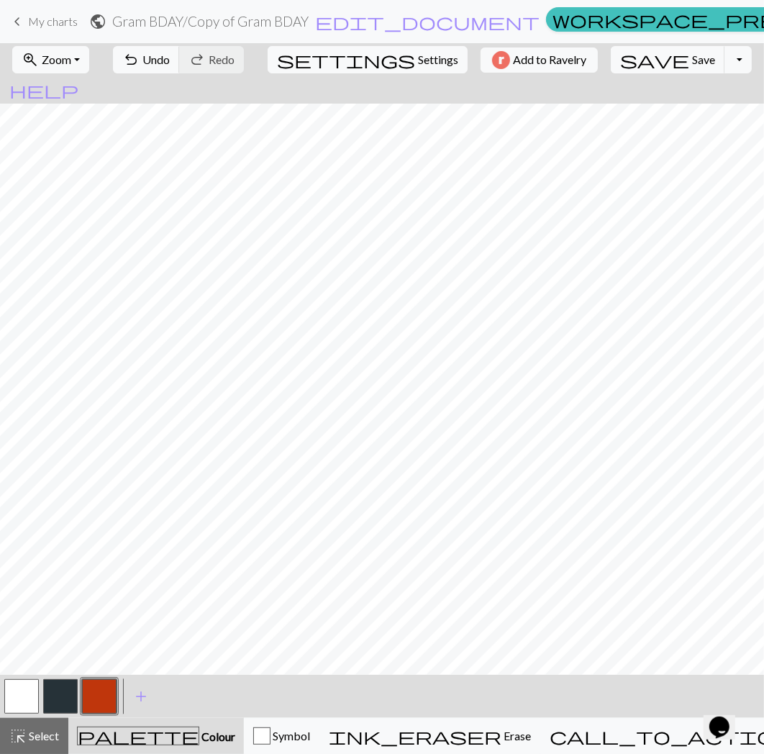
click at [24, 692] on button "button" at bounding box center [21, 696] width 35 height 35
drag, startPoint x: 67, startPoint y: 706, endPoint x: 81, endPoint y: 678, distance: 31.2
click at [67, 705] on button "button" at bounding box center [60, 696] width 35 height 35
click at [170, 58] on span "Undo" at bounding box center [155, 60] width 27 height 14
click at [140, 61] on span "undo" at bounding box center [130, 60] width 17 height 20
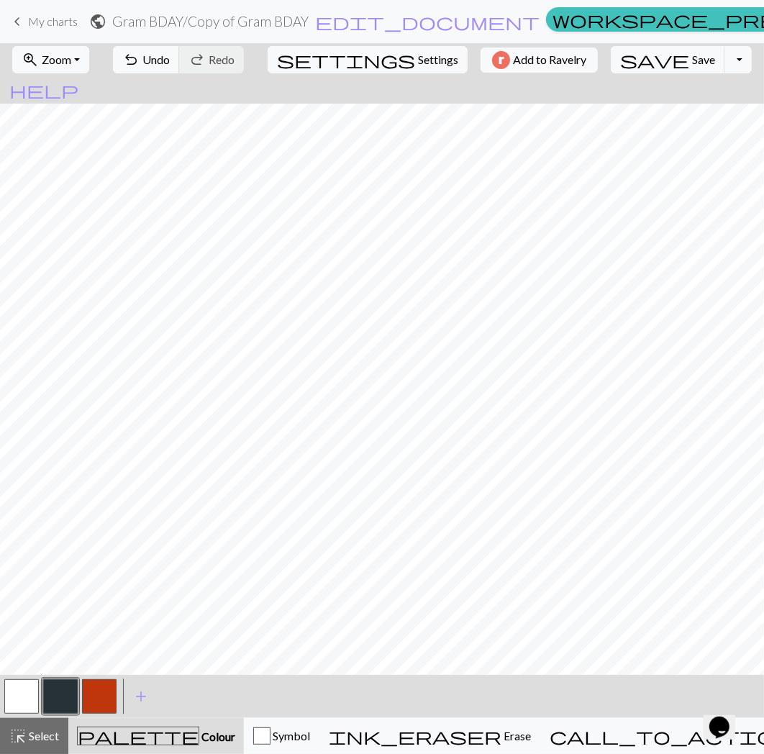
click at [90, 699] on button "button" at bounding box center [99, 696] width 35 height 35
click at [44, 736] on span "Select" at bounding box center [43, 736] width 32 height 14
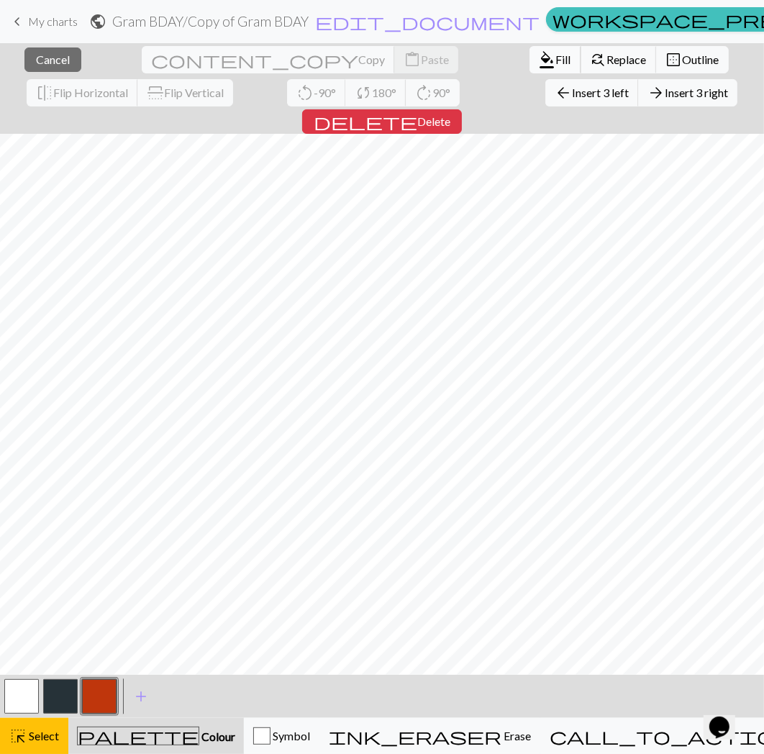
click at [556, 58] on span "Fill" at bounding box center [563, 60] width 15 height 14
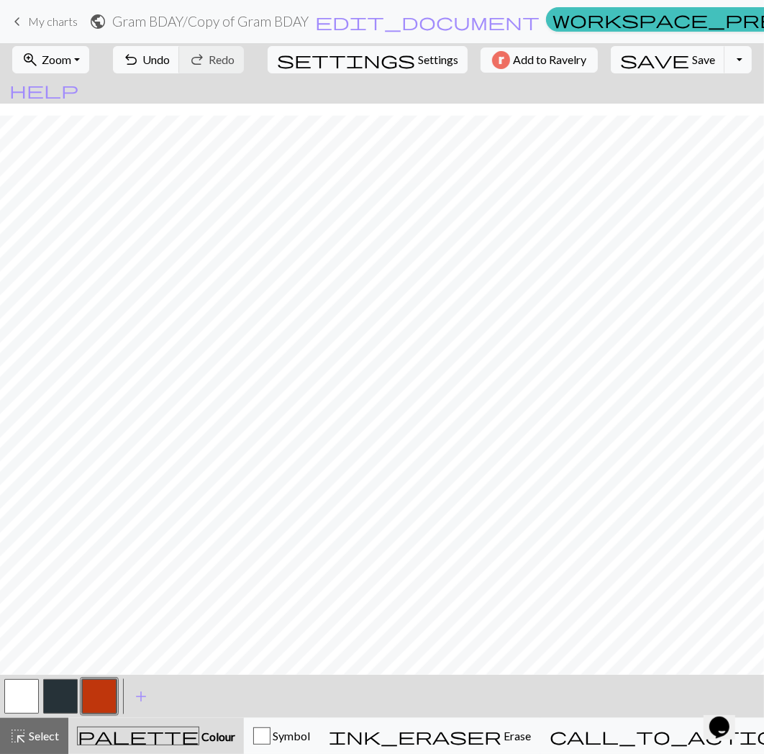
scroll to position [12, 0]
click at [27, 700] on button "button" at bounding box center [21, 696] width 35 height 35
click at [24, 692] on button "button" at bounding box center [21, 696] width 35 height 35
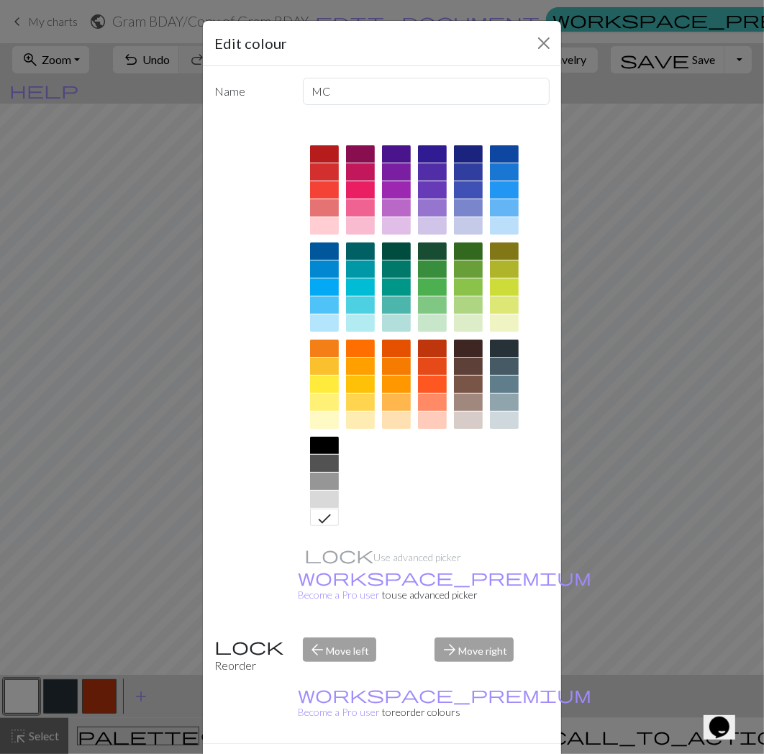
click at [446, 755] on button "Done" at bounding box center [468, 769] width 45 height 27
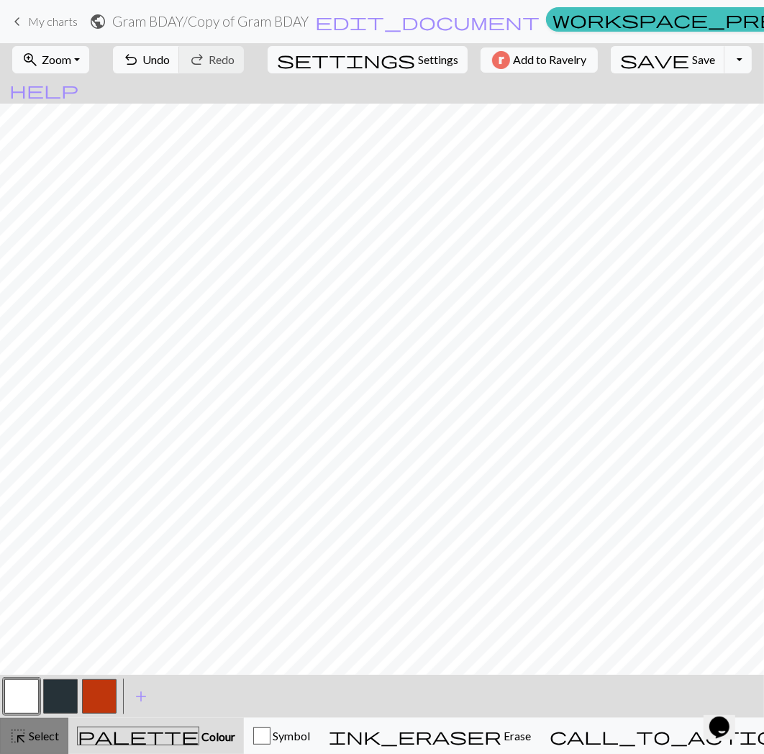
click at [38, 741] on span "Select" at bounding box center [43, 736] width 32 height 14
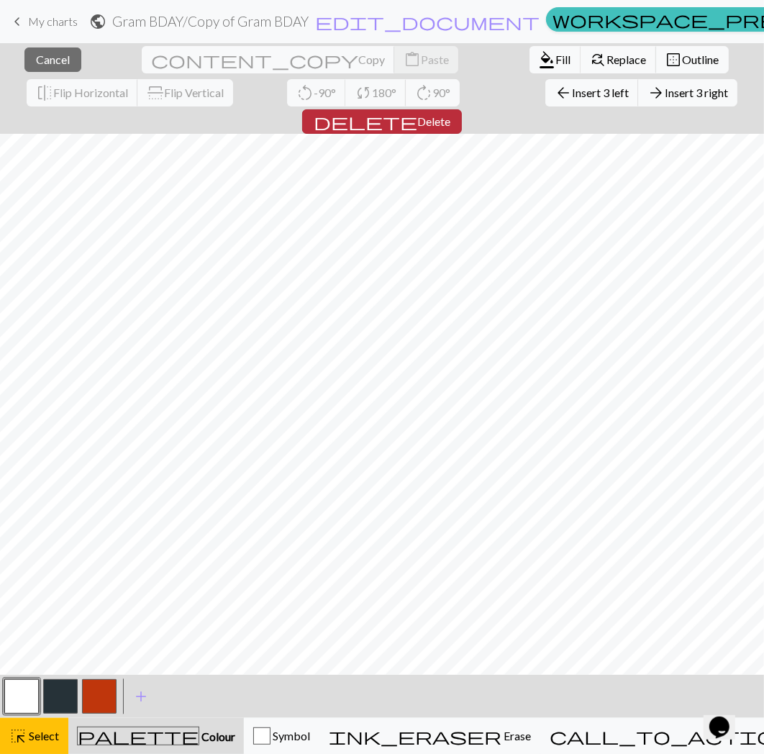
click at [417, 112] on span "delete" at bounding box center [366, 122] width 104 height 20
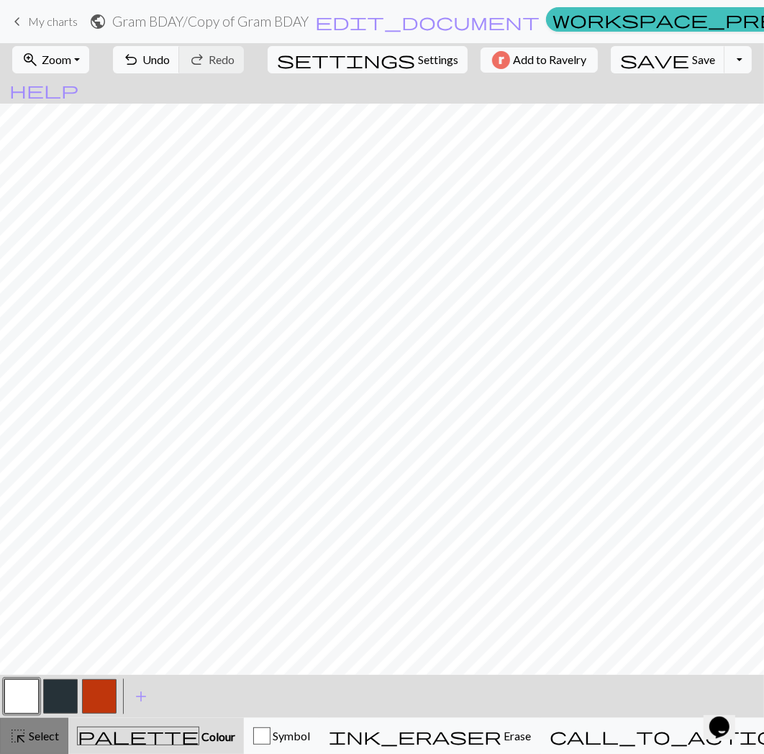
click at [30, 733] on span "Select" at bounding box center [43, 736] width 32 height 14
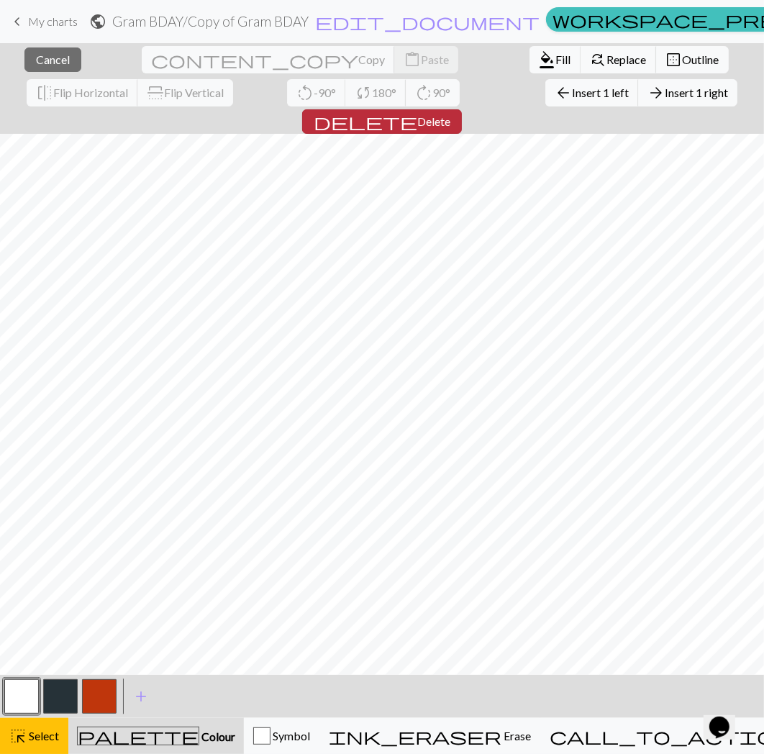
click at [451, 114] on span "Delete" at bounding box center [433, 121] width 33 height 14
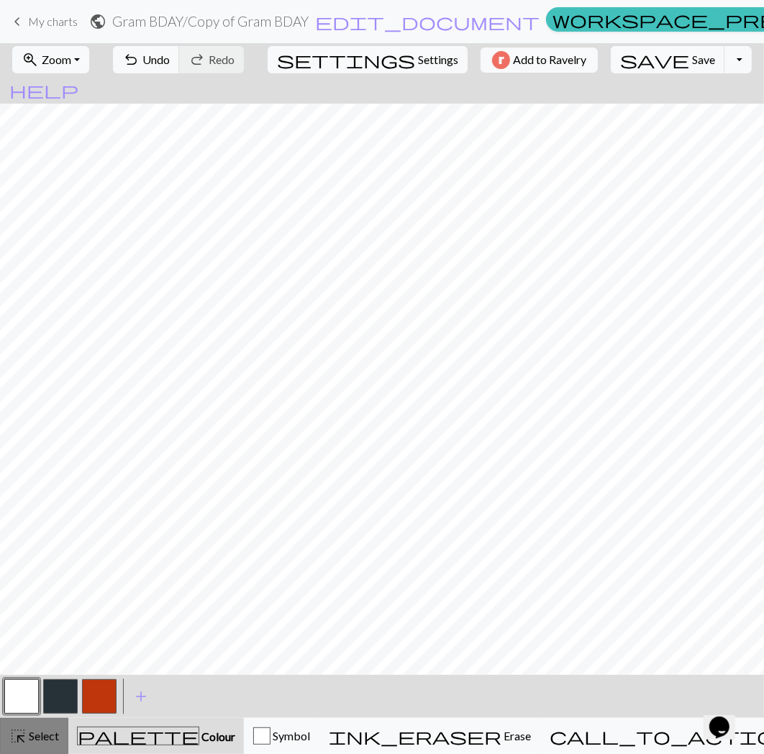
click at [40, 729] on span "Select" at bounding box center [43, 736] width 32 height 14
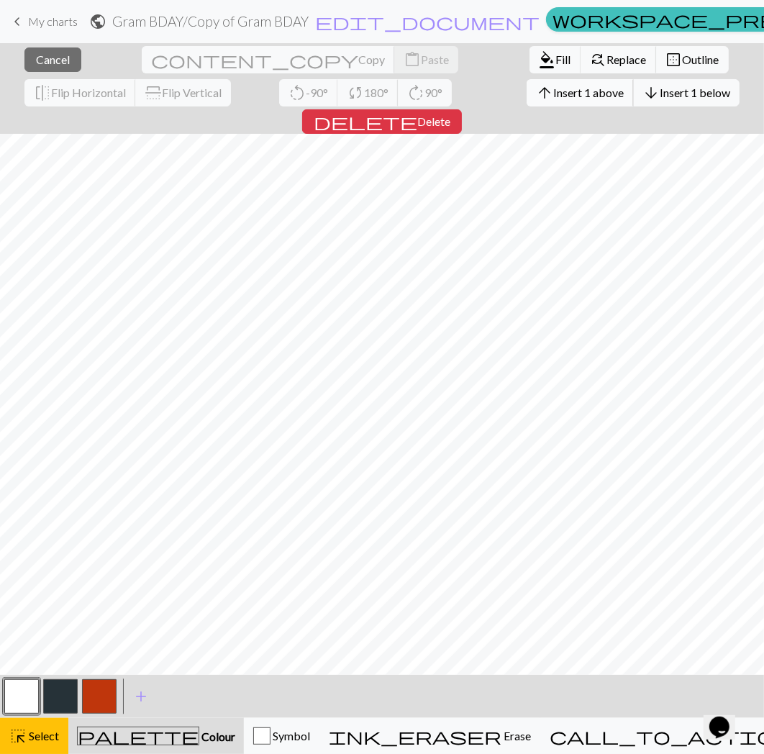
click at [527, 103] on button "arrow_upward Insert 1 above" at bounding box center [580, 92] width 107 height 27
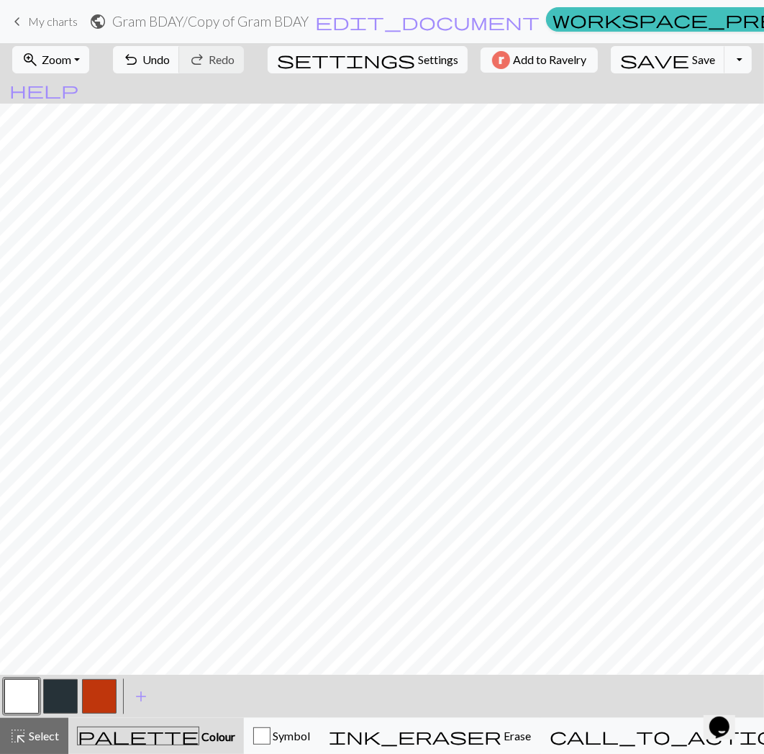
click at [96, 694] on button "button" at bounding box center [99, 696] width 35 height 35
click at [692, 63] on span "Save" at bounding box center [703, 60] width 23 height 14
click at [37, 688] on button "button" at bounding box center [21, 696] width 35 height 35
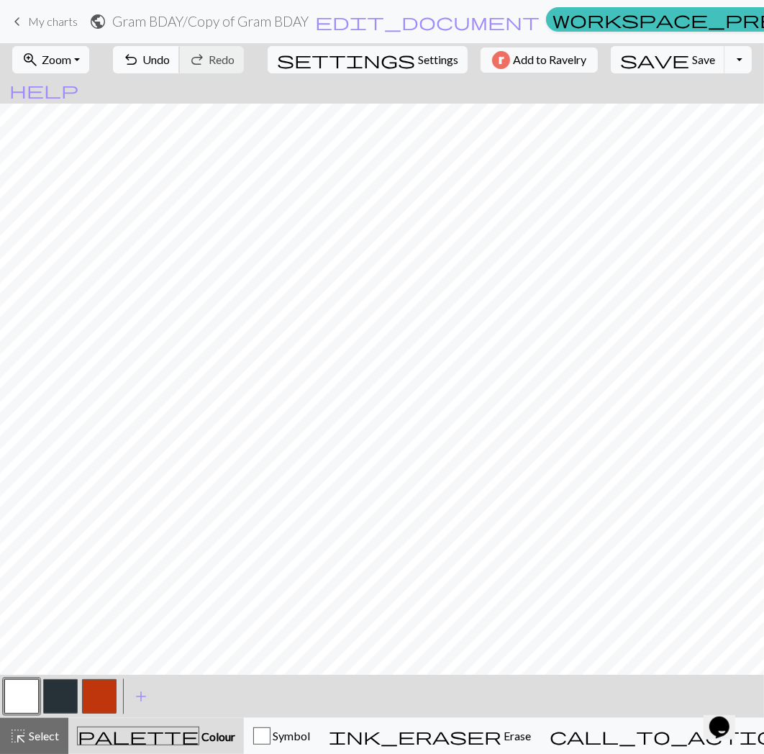
click at [170, 58] on span "Undo" at bounding box center [155, 60] width 27 height 14
click at [53, 743] on div "highlight_alt Select Select" at bounding box center [34, 736] width 50 height 17
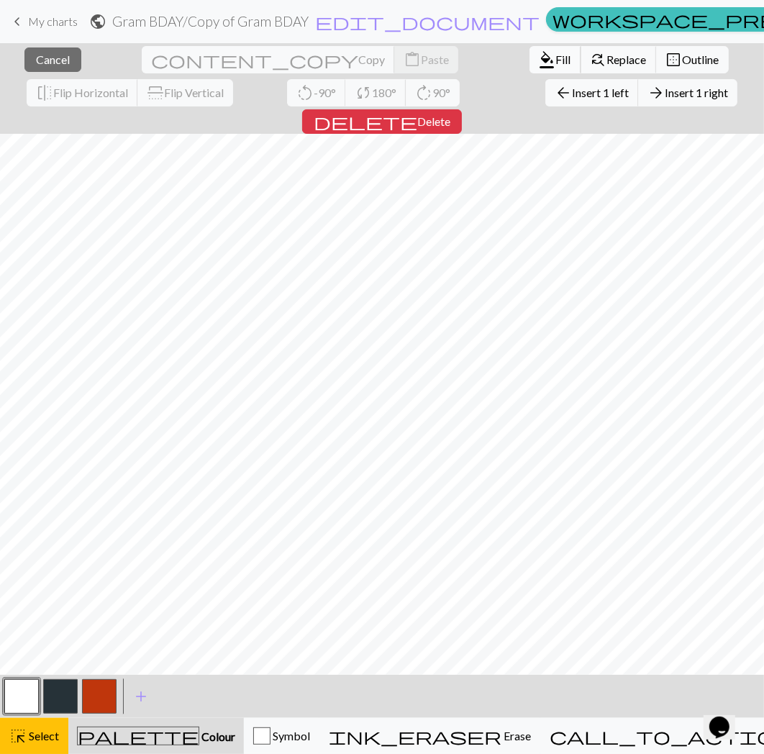
click at [556, 60] on span "Fill" at bounding box center [563, 60] width 15 height 14
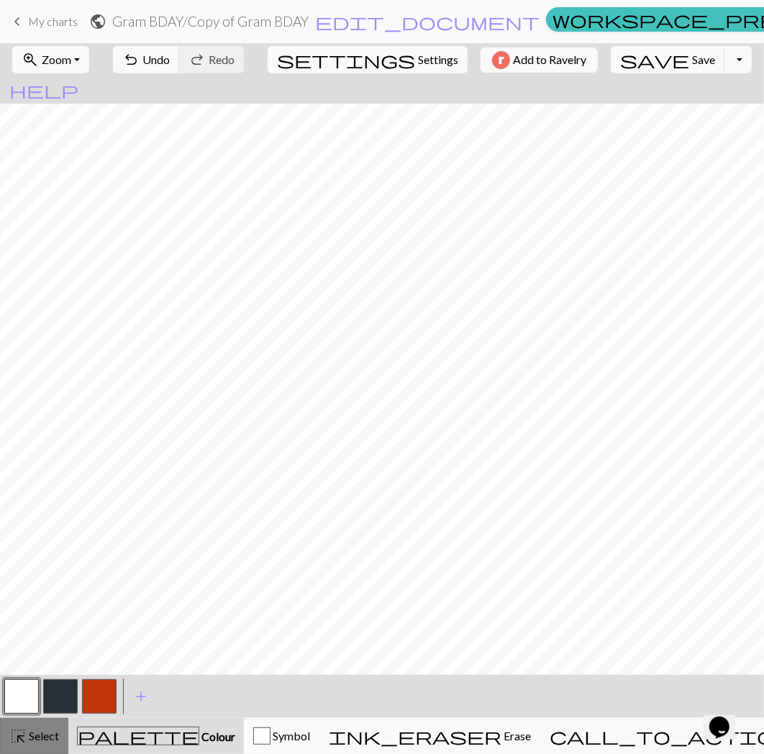
click at [45, 742] on span "Select" at bounding box center [43, 736] width 32 height 14
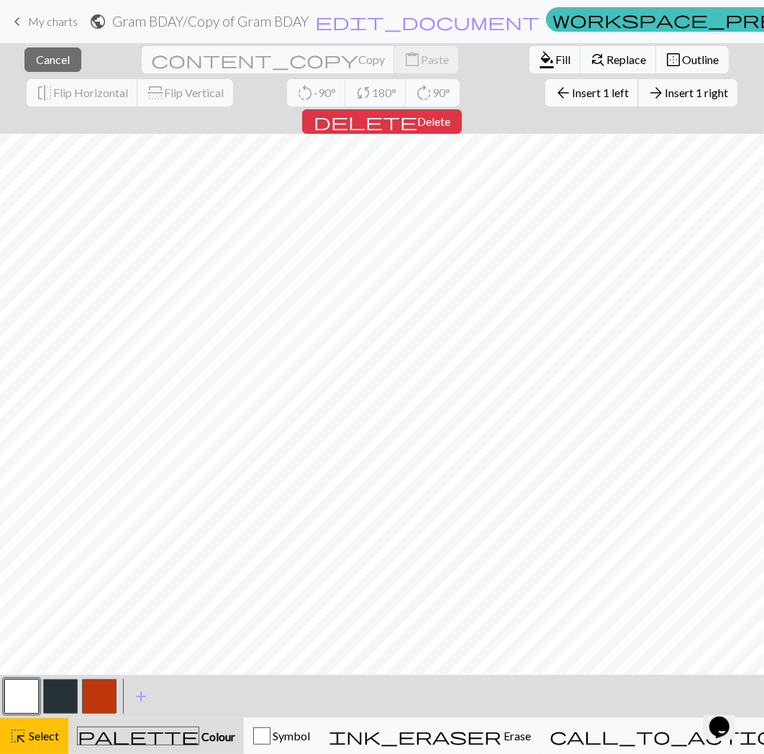
click at [572, 96] on span "Insert 1 left" at bounding box center [600, 93] width 57 height 14
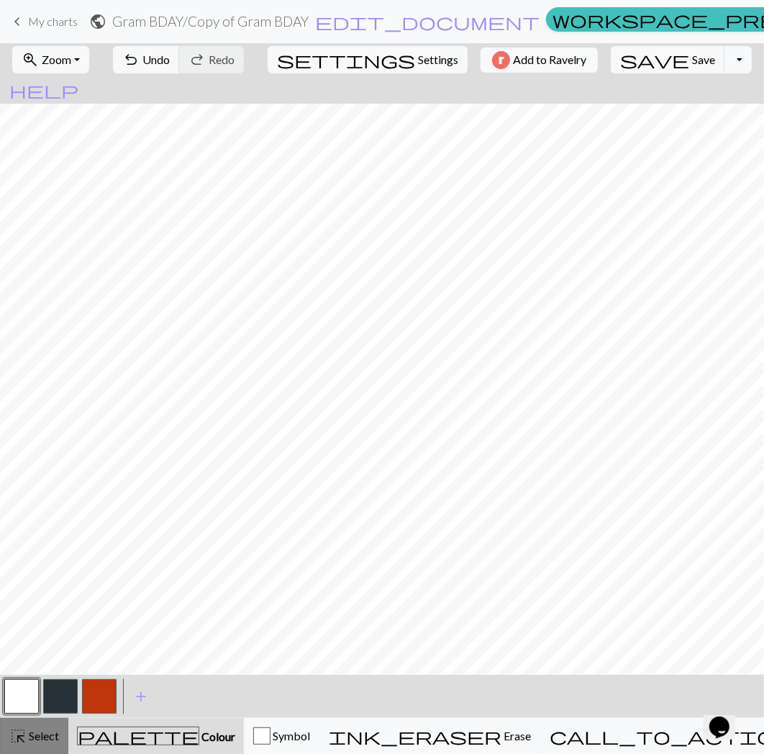
click at [47, 740] on span "Select" at bounding box center [43, 736] width 32 height 14
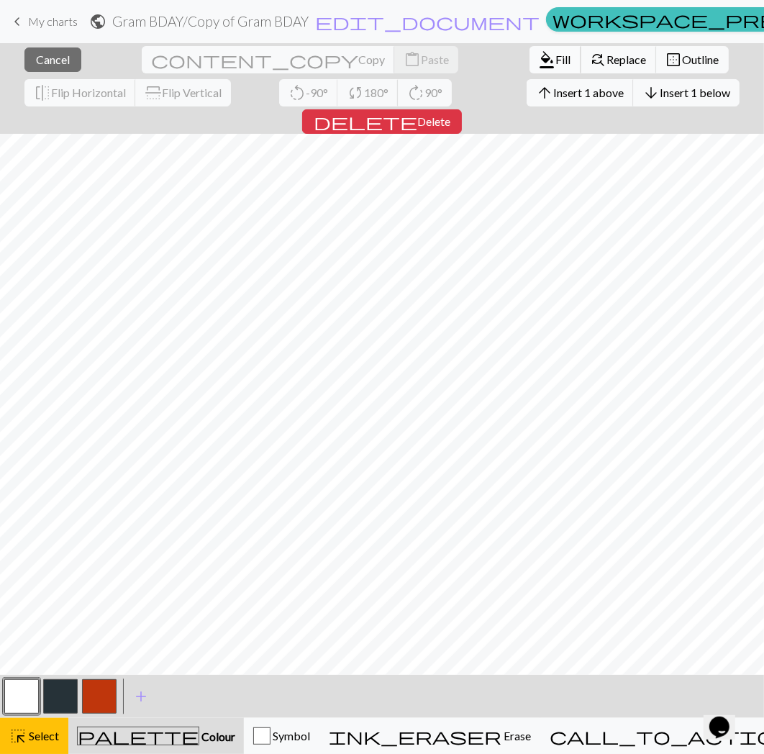
click at [530, 67] on button "format_color_fill Fill" at bounding box center [556, 59] width 52 height 27
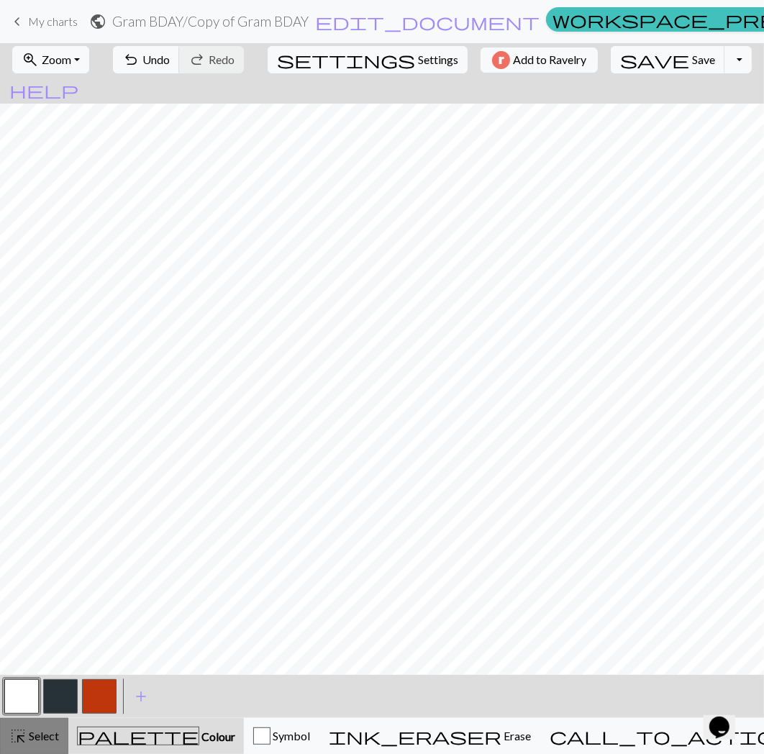
click at [32, 721] on button "highlight_alt Select Select" at bounding box center [34, 736] width 68 height 36
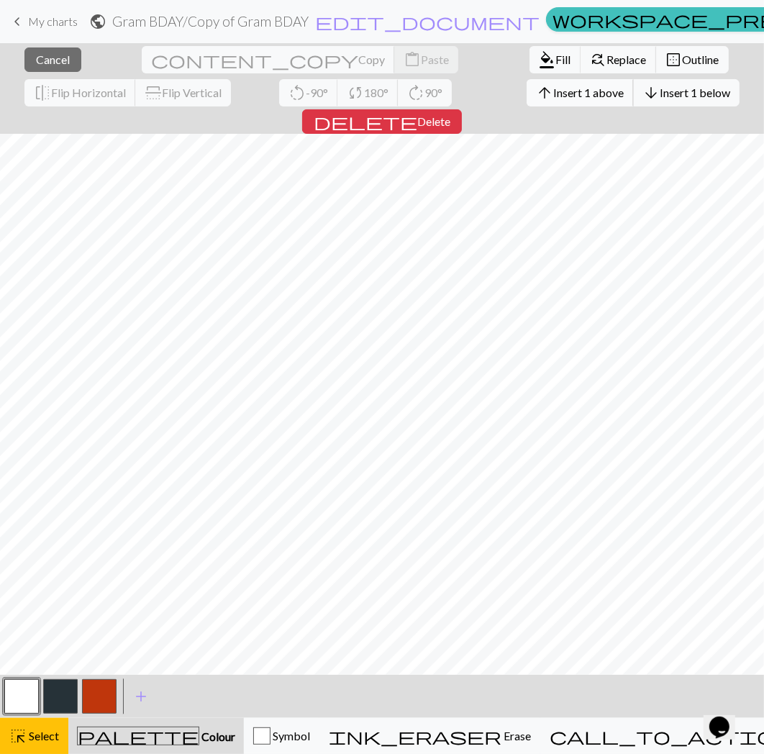
click at [527, 83] on button "arrow_upward Insert 1 above" at bounding box center [580, 92] width 107 height 27
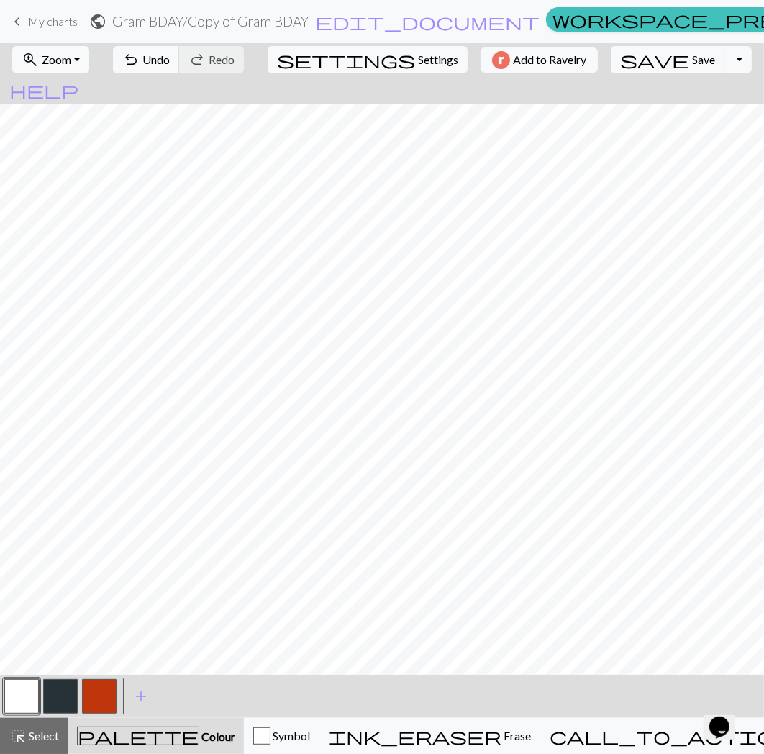
click at [27, 696] on button "button" at bounding box center [21, 696] width 35 height 35
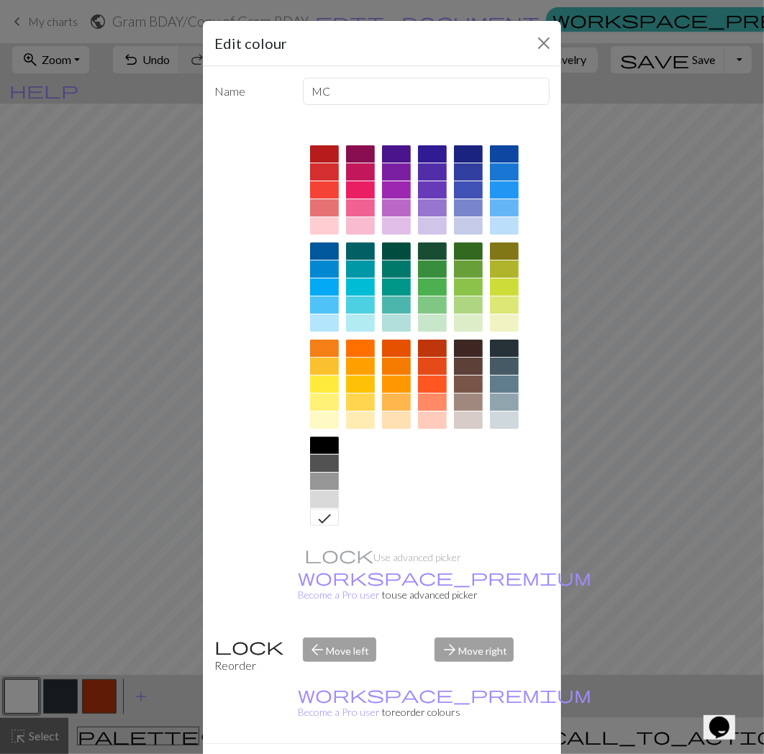
click at [471, 755] on button "Done" at bounding box center [468, 769] width 45 height 27
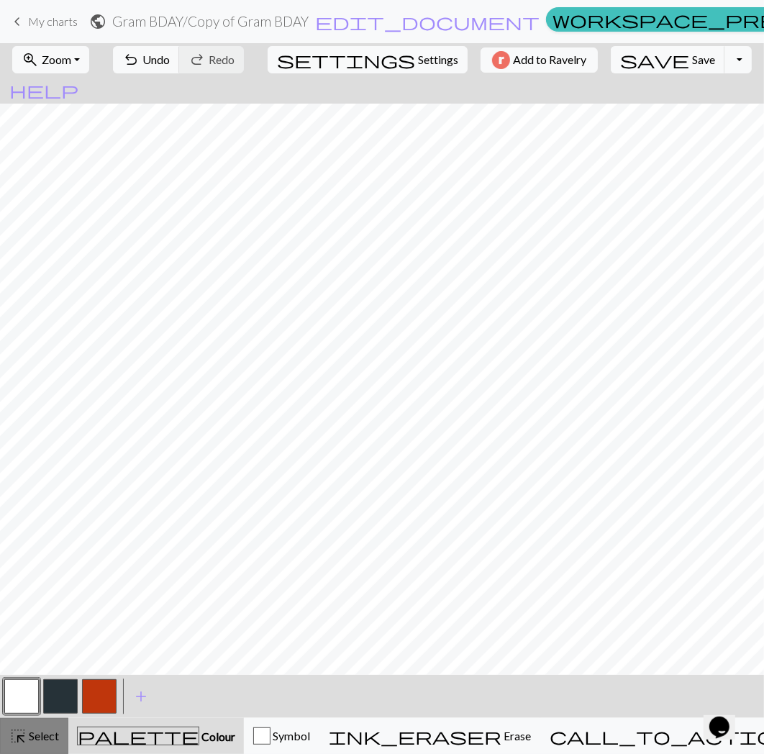
click at [45, 743] on span "Select" at bounding box center [43, 736] width 32 height 14
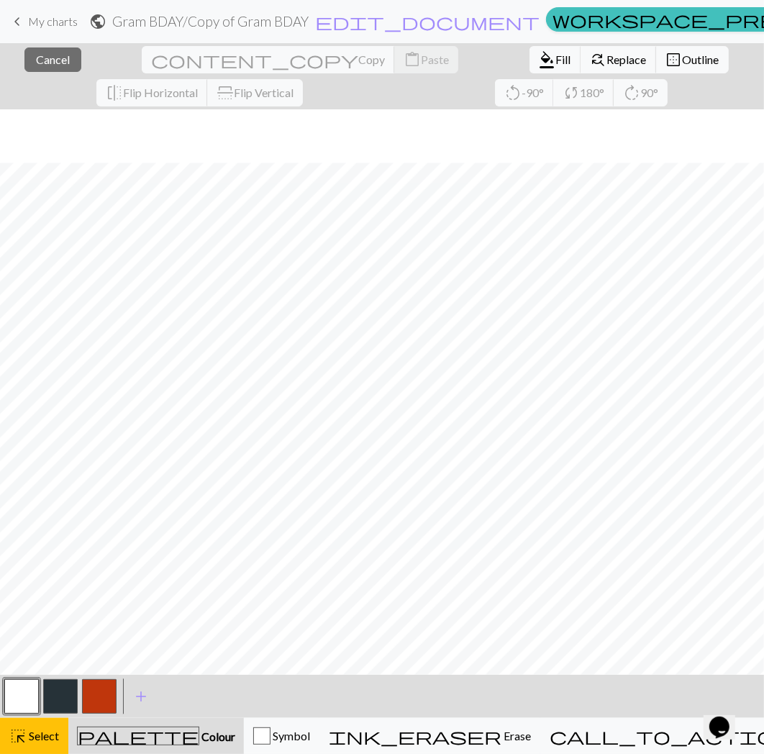
scroll to position [54, 0]
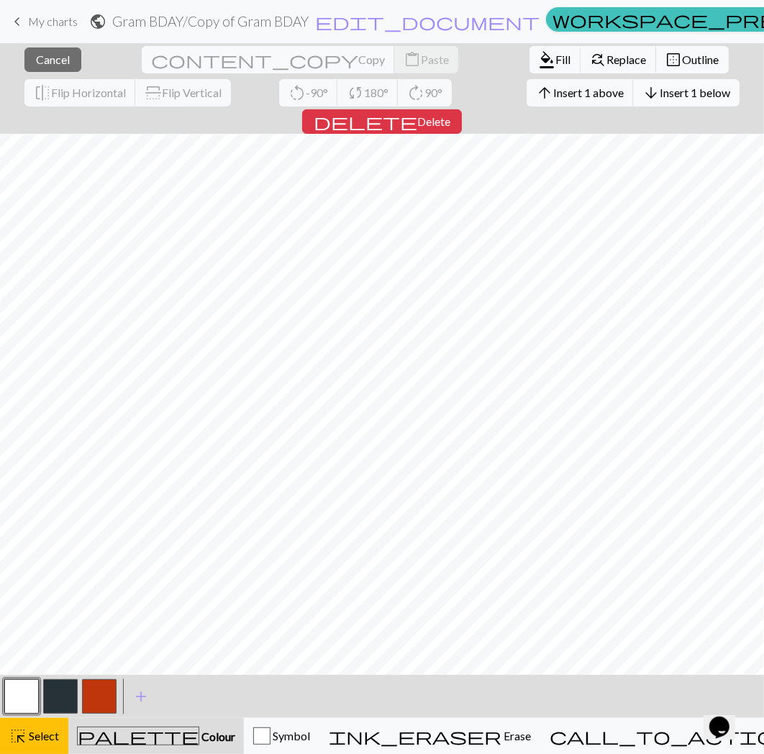
click at [660, 91] on span "Insert 1 below" at bounding box center [695, 93] width 71 height 14
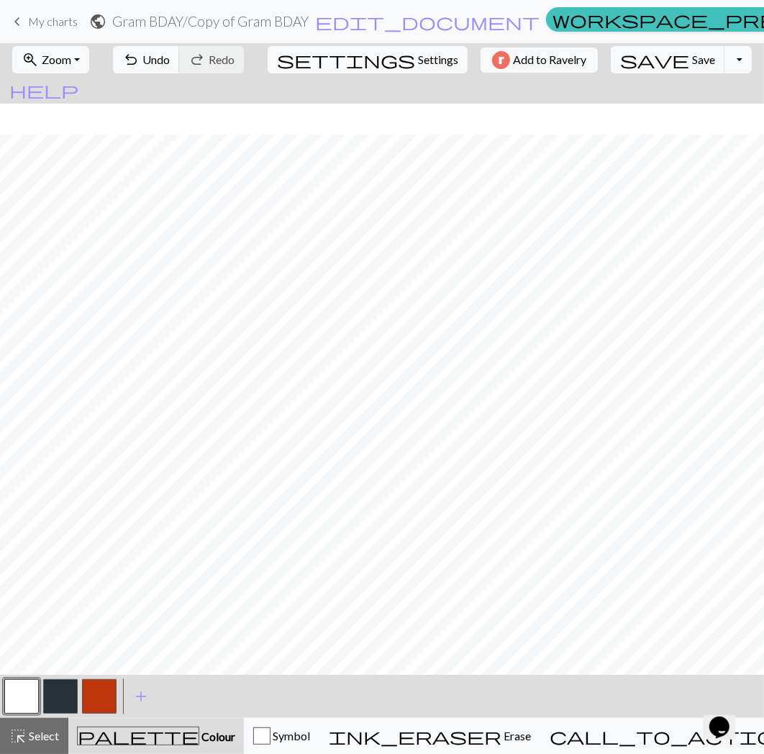
scroll to position [31, 0]
click at [5, 729] on button "highlight_alt Select Select" at bounding box center [34, 736] width 68 height 36
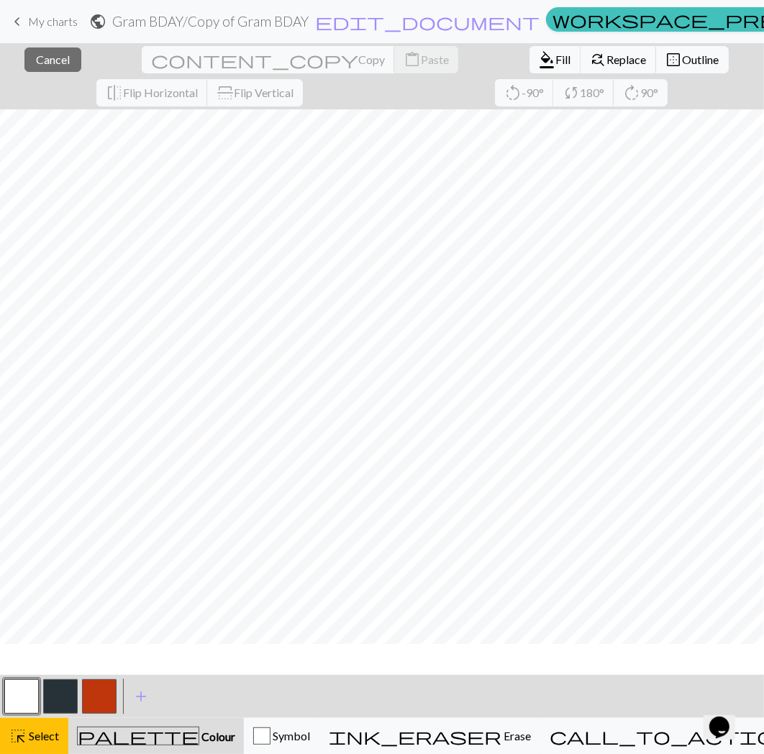
scroll to position [0, 0]
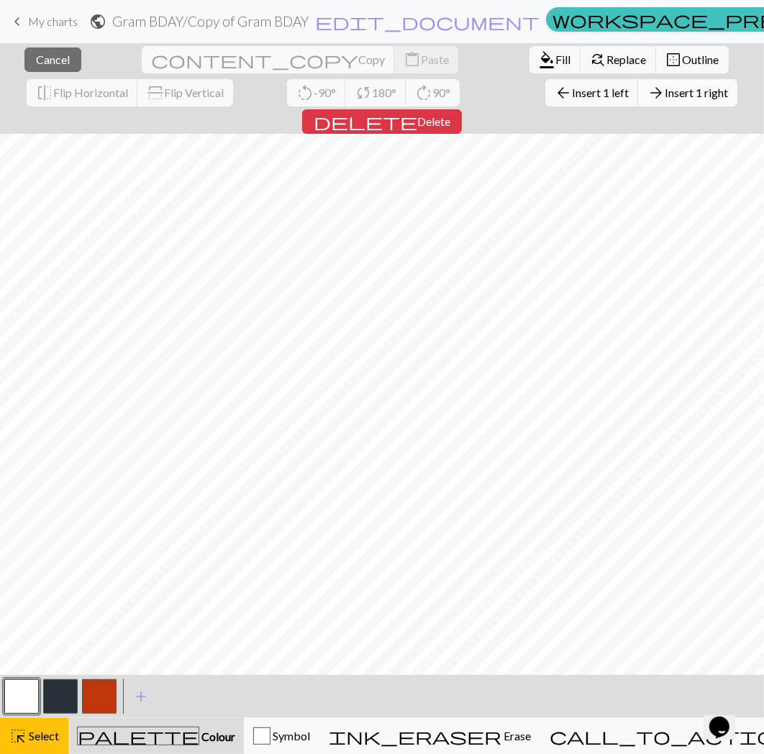
click at [665, 88] on span "Insert 1 right" at bounding box center [696, 93] width 63 height 14
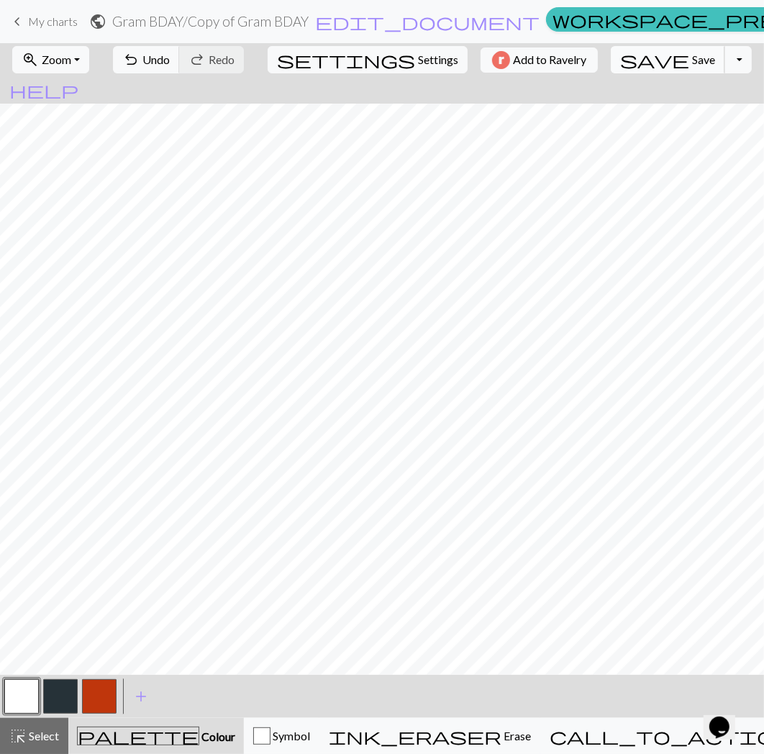
click at [638, 61] on span "save" at bounding box center [654, 60] width 69 height 20
click at [19, 703] on button "button" at bounding box center [21, 696] width 35 height 35
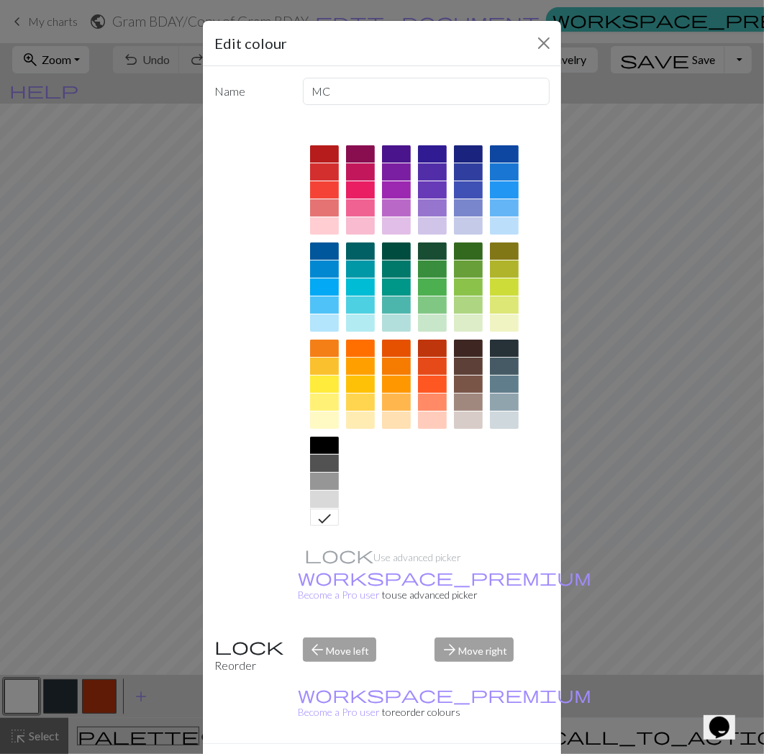
click at [471, 755] on button "Done" at bounding box center [468, 769] width 45 height 27
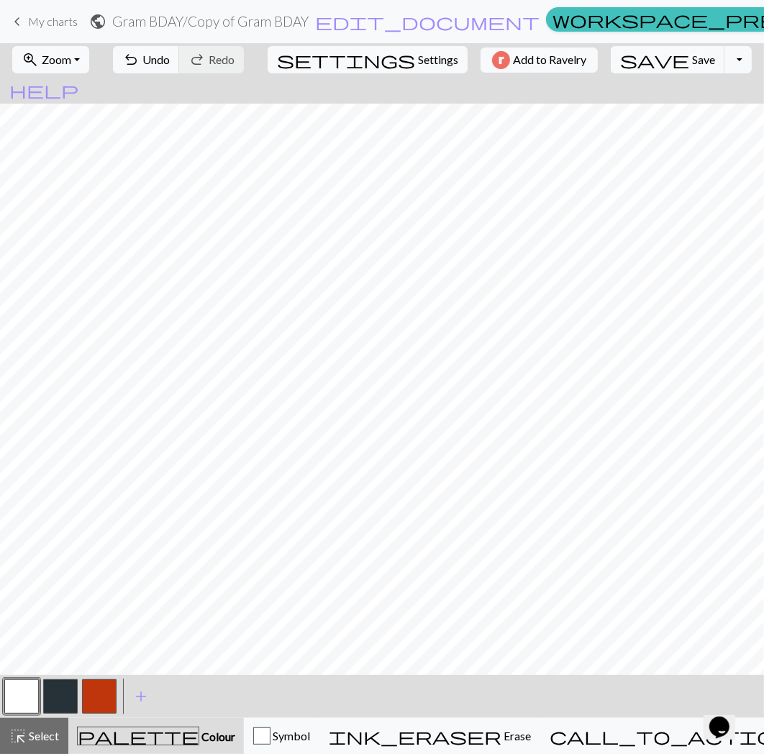
click at [70, 692] on button "button" at bounding box center [60, 696] width 35 height 35
click at [65, 695] on button "button" at bounding box center [60, 696] width 35 height 35
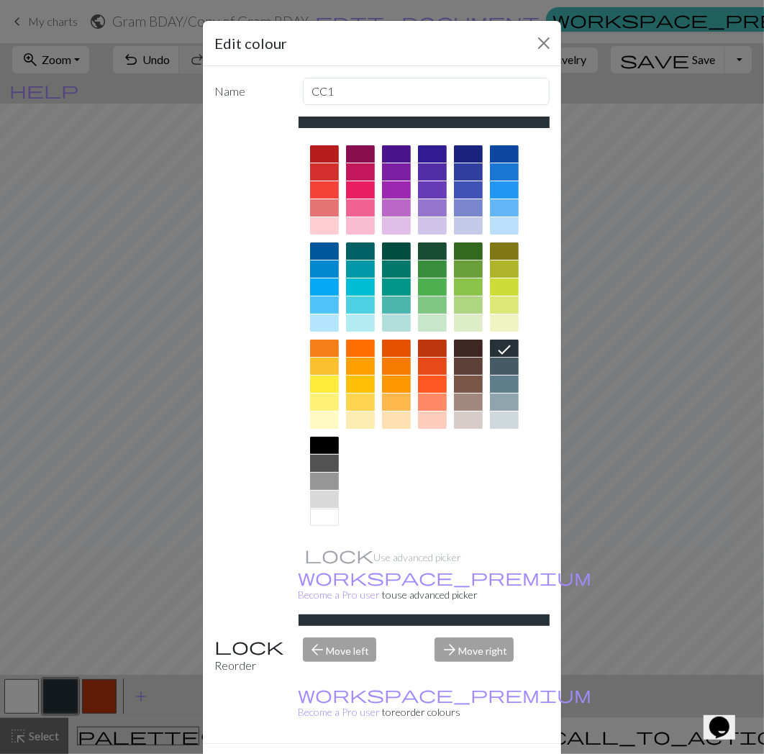
click at [420, 253] on div at bounding box center [432, 251] width 29 height 17
click at [457, 755] on button "Done" at bounding box center [468, 769] width 45 height 27
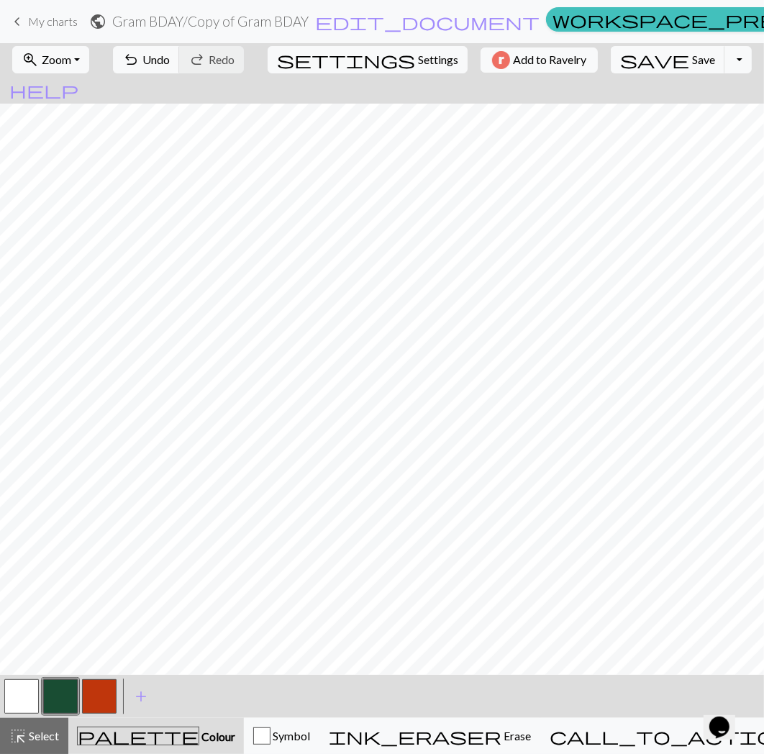
click at [29, 694] on button "button" at bounding box center [21, 696] width 35 height 35
click at [29, 696] on button "button" at bounding box center [21, 696] width 35 height 35
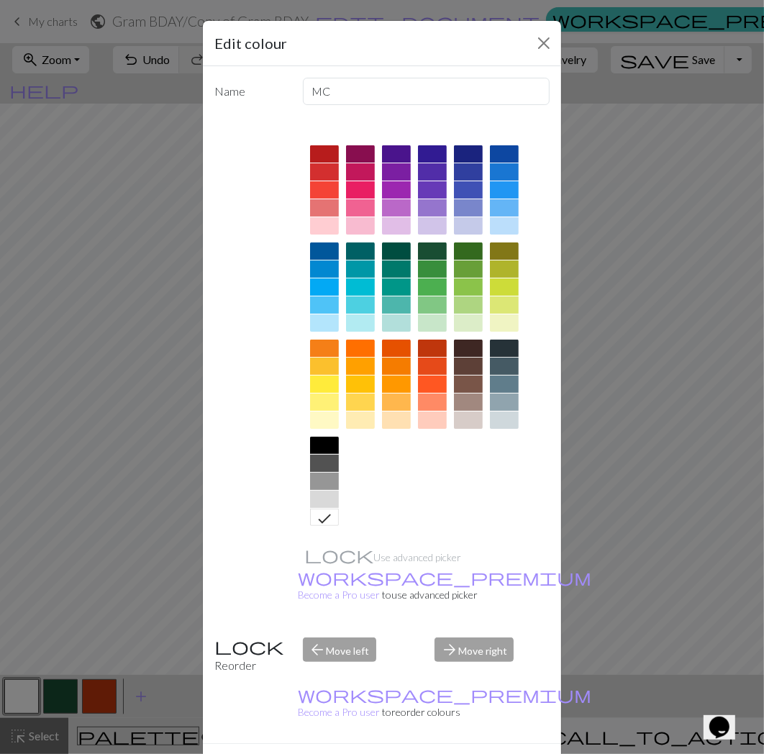
click at [384, 249] on div at bounding box center [396, 251] width 29 height 17
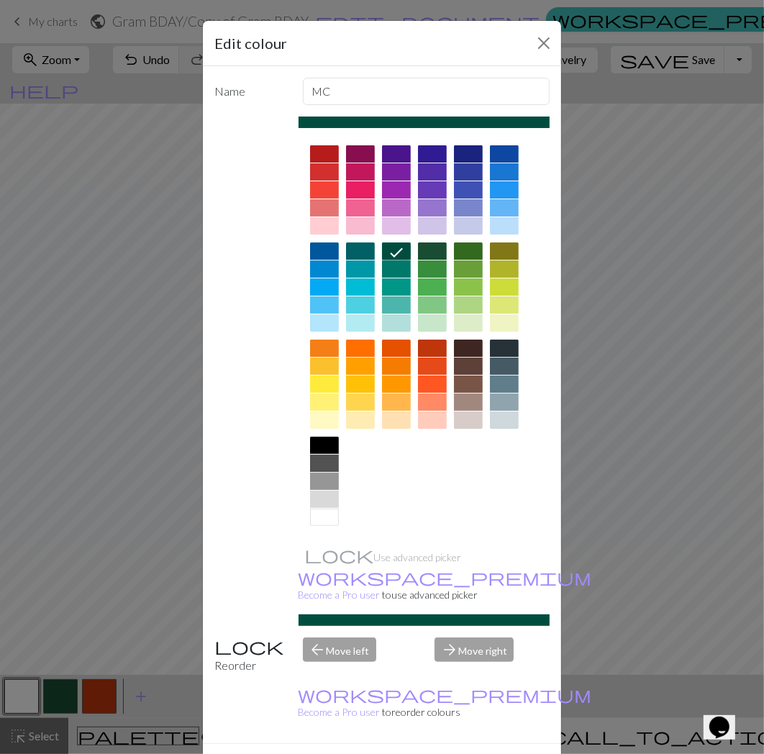
click at [426, 252] on div at bounding box center [432, 251] width 29 height 17
click at [463, 755] on button "Done" at bounding box center [468, 769] width 45 height 27
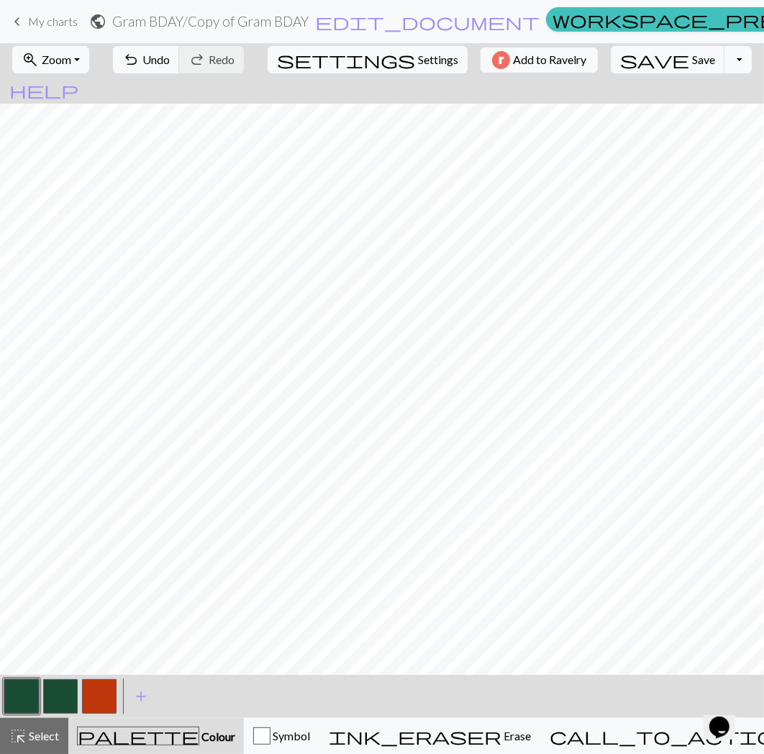
click at [76, 687] on button "button" at bounding box center [60, 696] width 35 height 35
click at [72, 691] on button "button" at bounding box center [60, 696] width 35 height 35
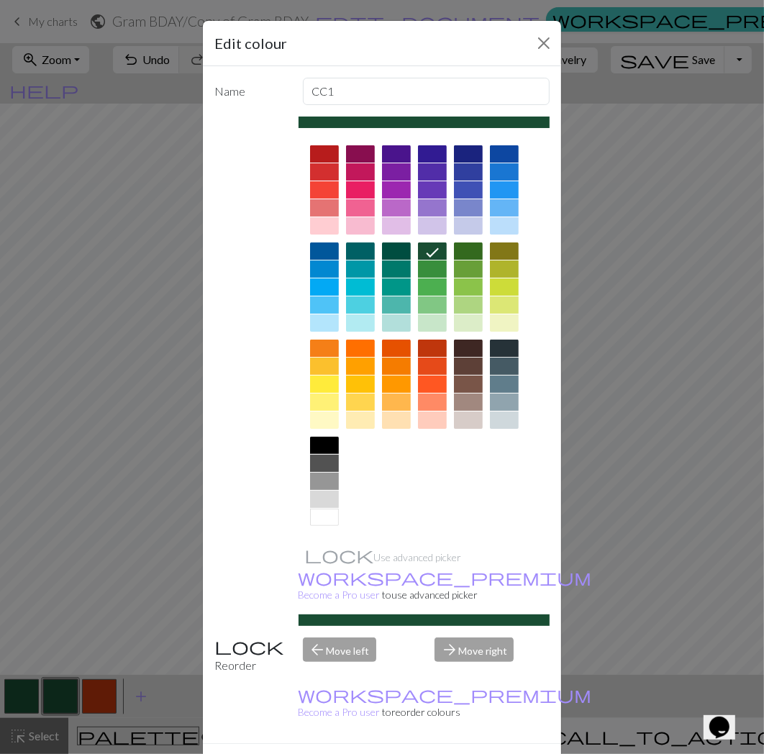
click at [321, 512] on div at bounding box center [324, 517] width 29 height 17
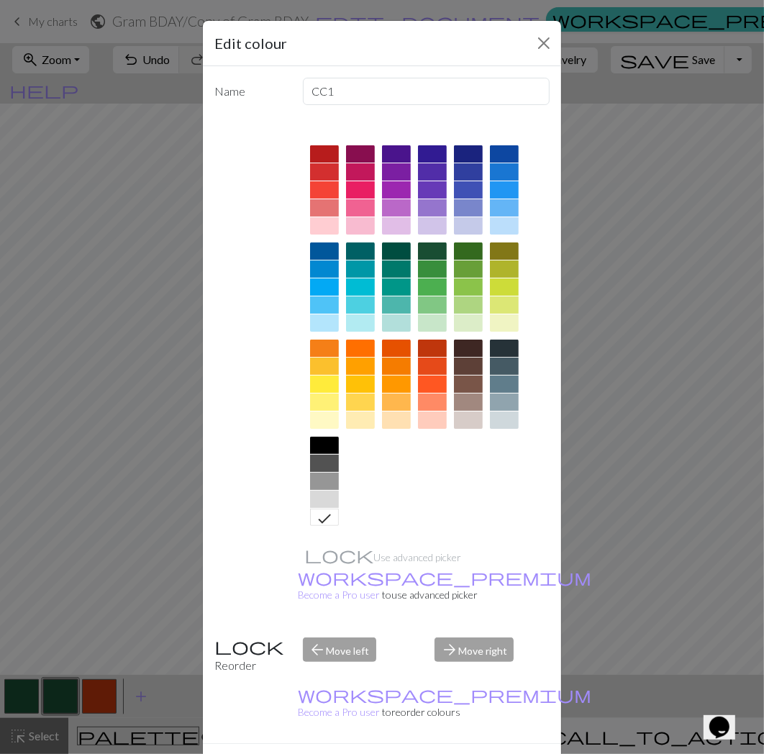
click at [459, 755] on button "Done" at bounding box center [468, 769] width 45 height 27
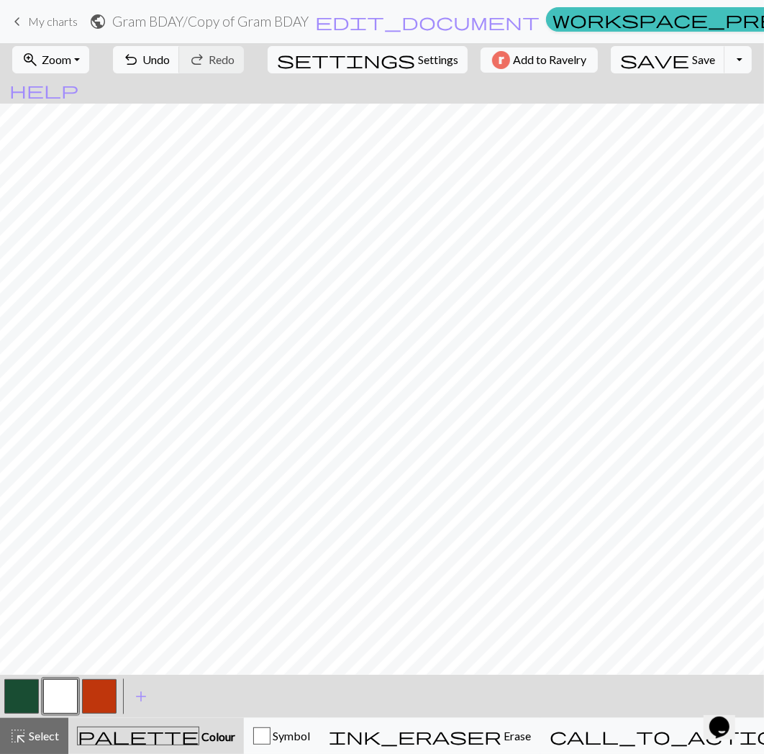
click at [27, 700] on button "button" at bounding box center [21, 696] width 35 height 35
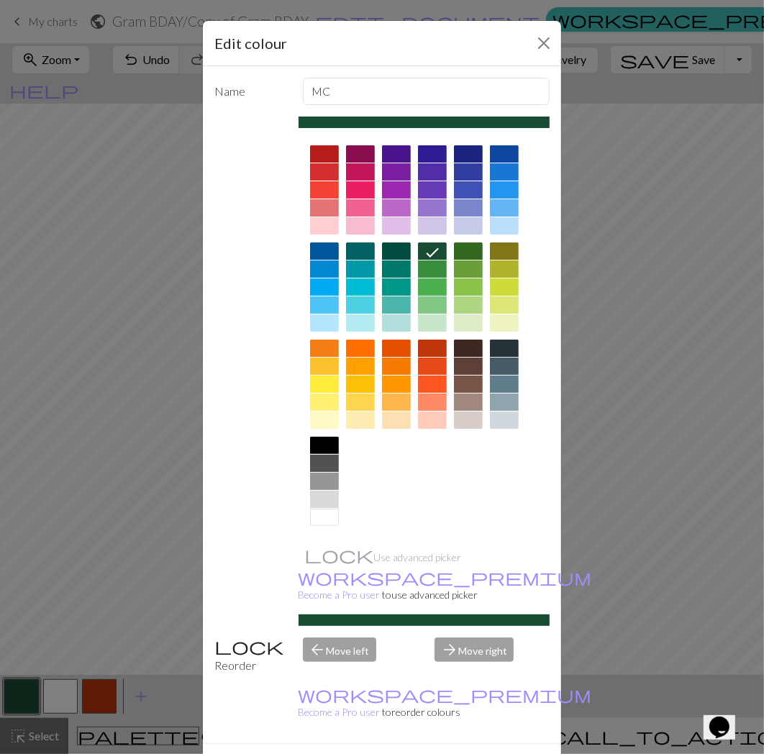
click at [324, 513] on div at bounding box center [324, 517] width 29 height 17
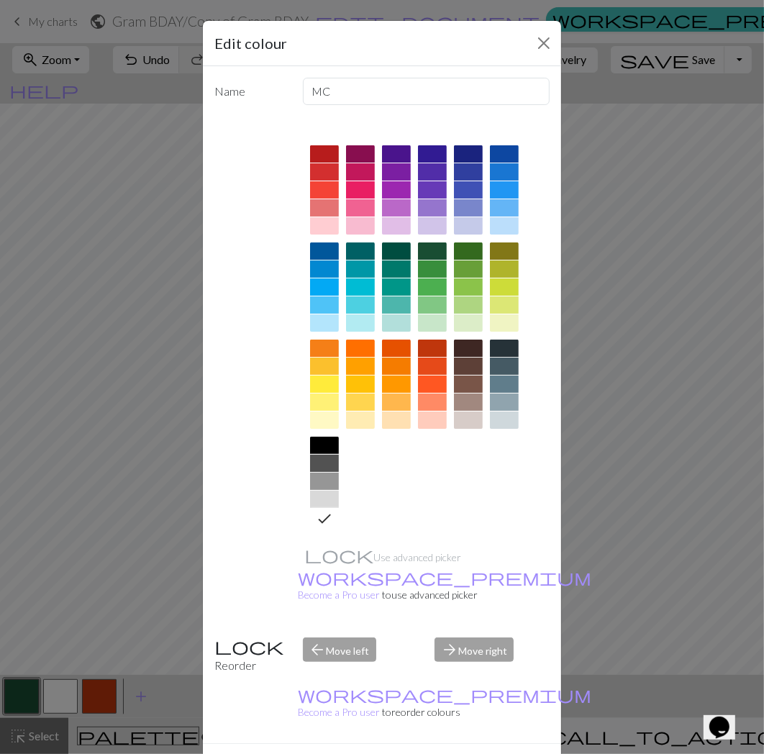
drag, startPoint x: 451, startPoint y: 732, endPoint x: 318, endPoint y: 718, distance: 133.1
click at [451, 755] on button "Done" at bounding box center [468, 769] width 45 height 27
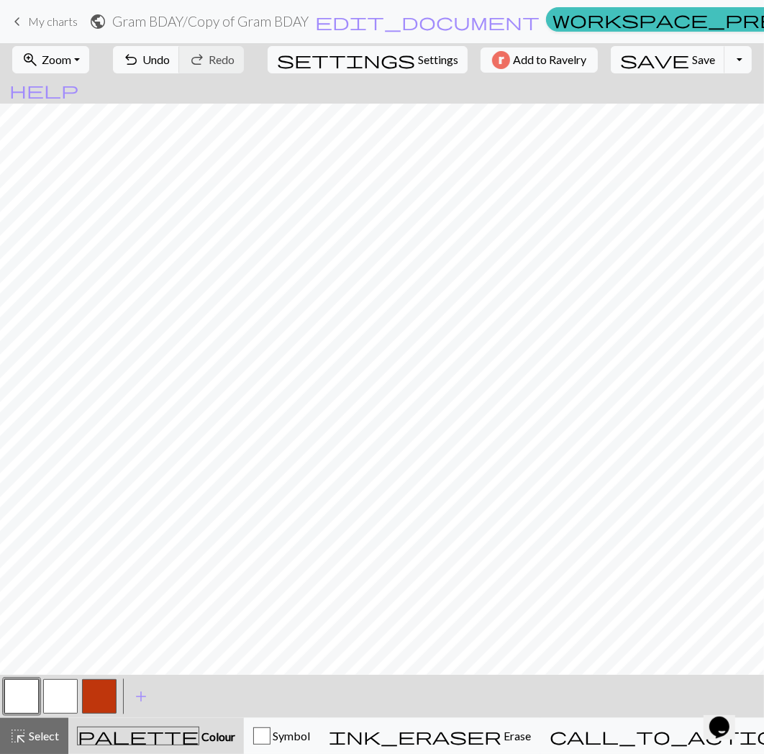
click at [60, 704] on button "button" at bounding box center [60, 696] width 35 height 35
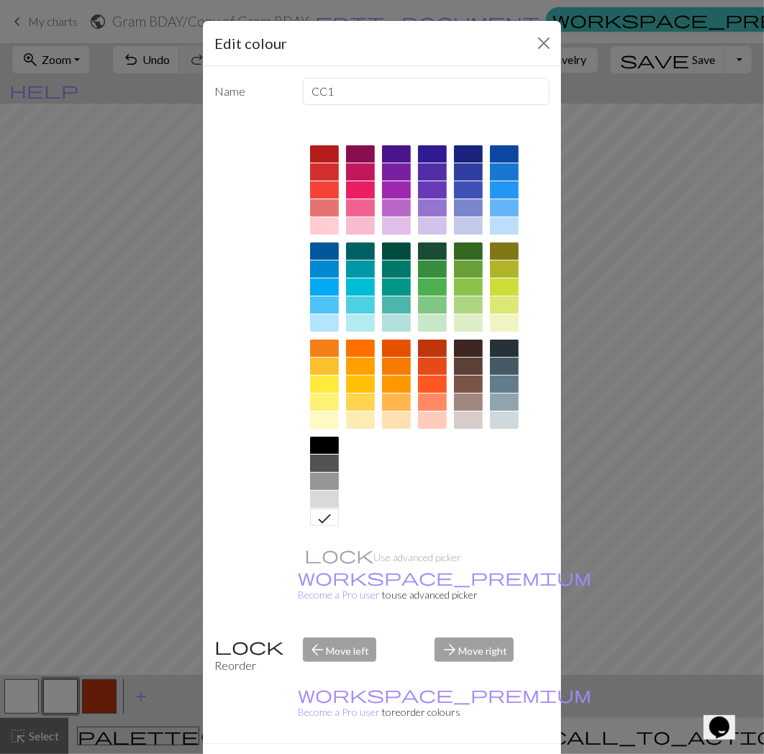
click at [492, 344] on div at bounding box center [504, 348] width 29 height 17
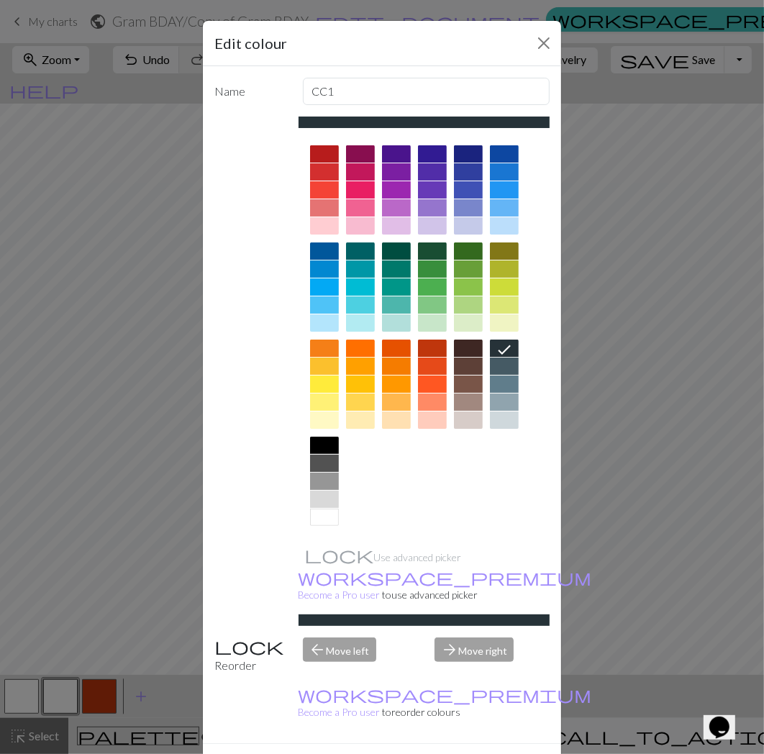
click at [456, 755] on button "Done" at bounding box center [468, 769] width 45 height 27
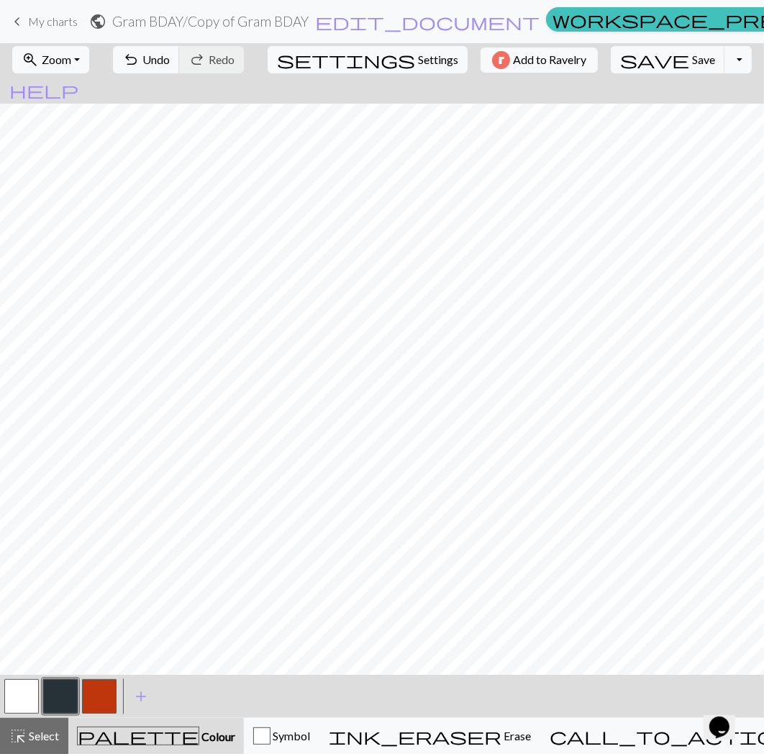
click at [60, 705] on button "button" at bounding box center [60, 696] width 35 height 35
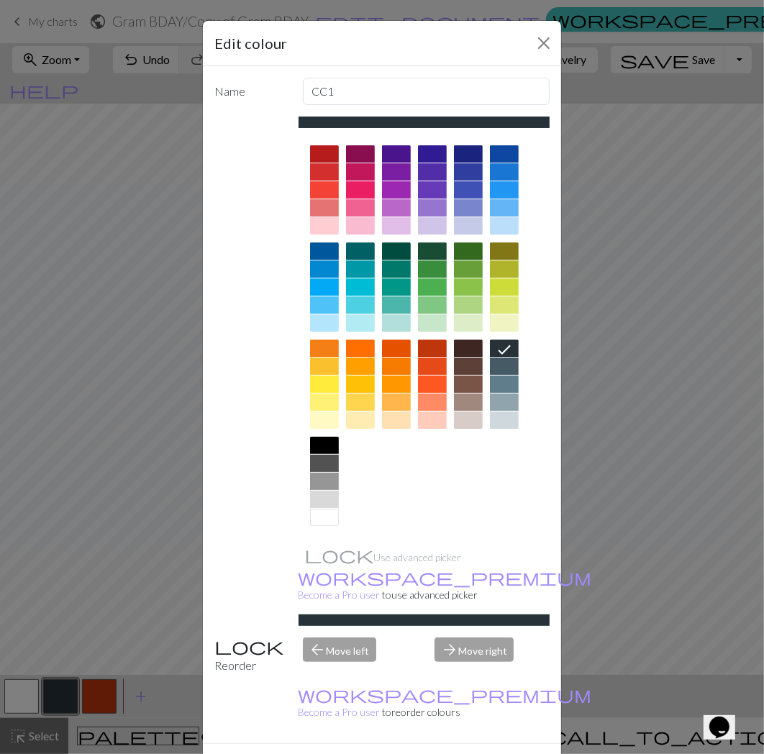
click at [466, 151] on div at bounding box center [468, 153] width 29 height 17
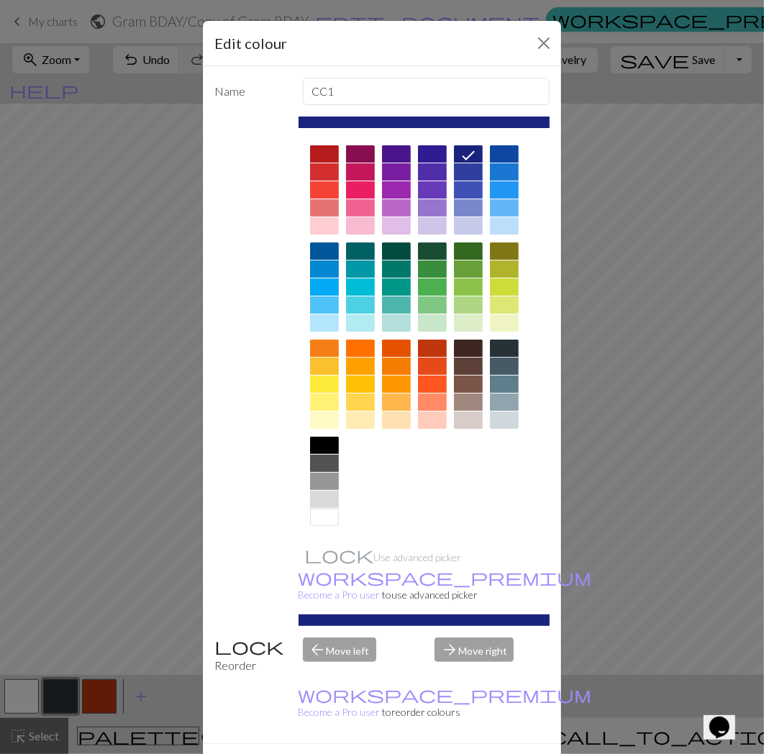
click at [466, 755] on button "Done" at bounding box center [468, 769] width 45 height 27
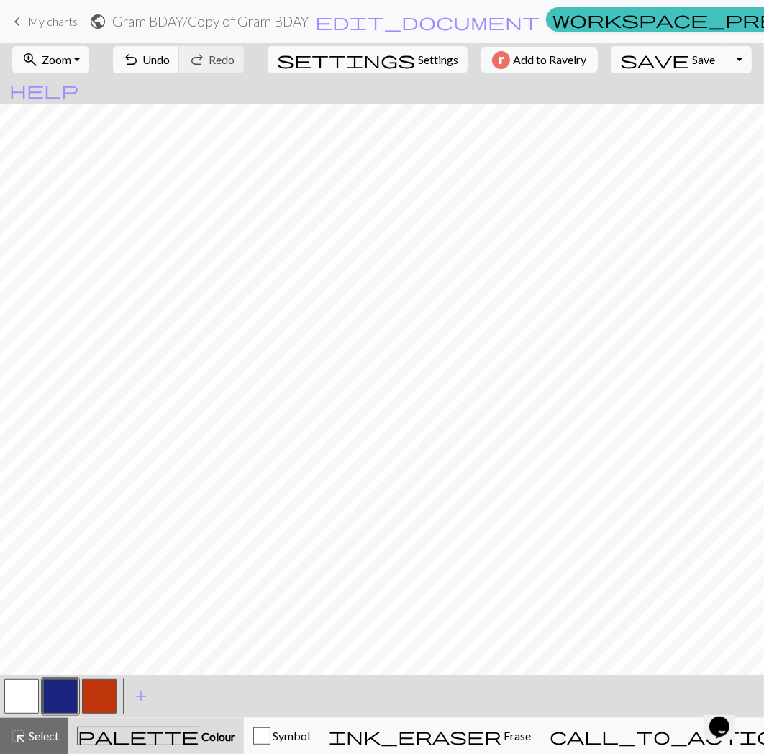
click at [68, 696] on button "button" at bounding box center [60, 696] width 35 height 35
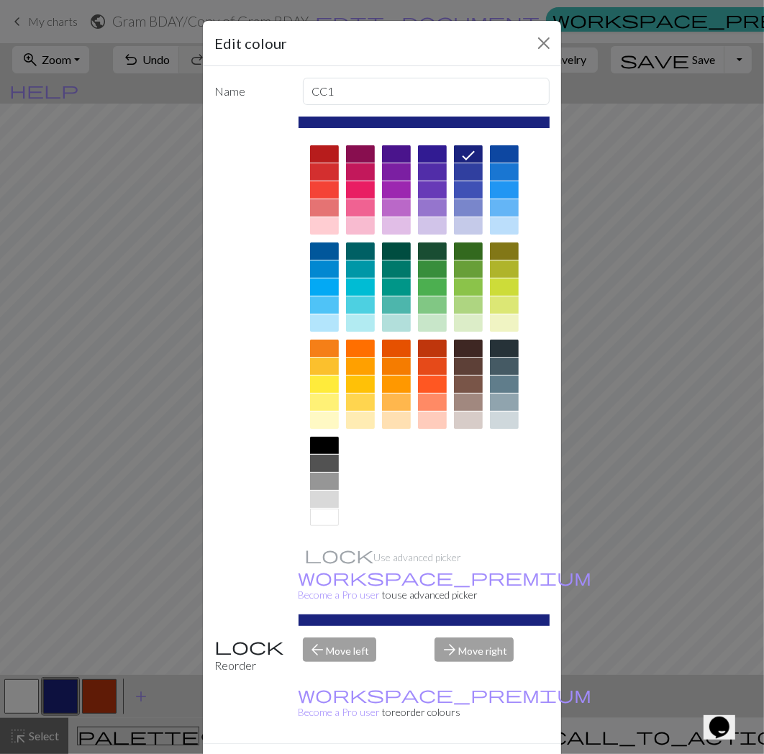
click at [462, 363] on div at bounding box center [468, 366] width 29 height 17
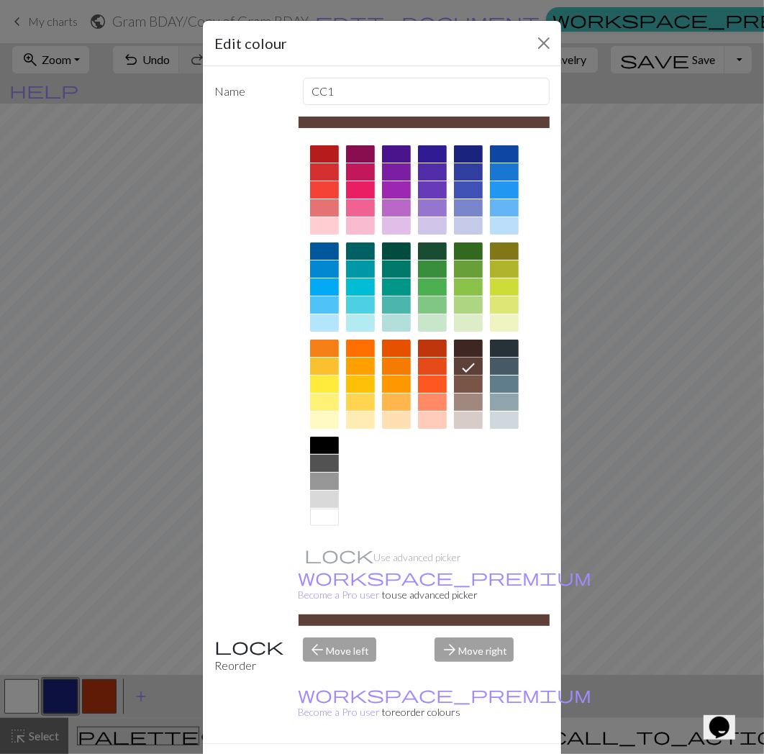
click at [461, 755] on button "Done" at bounding box center [468, 769] width 45 height 27
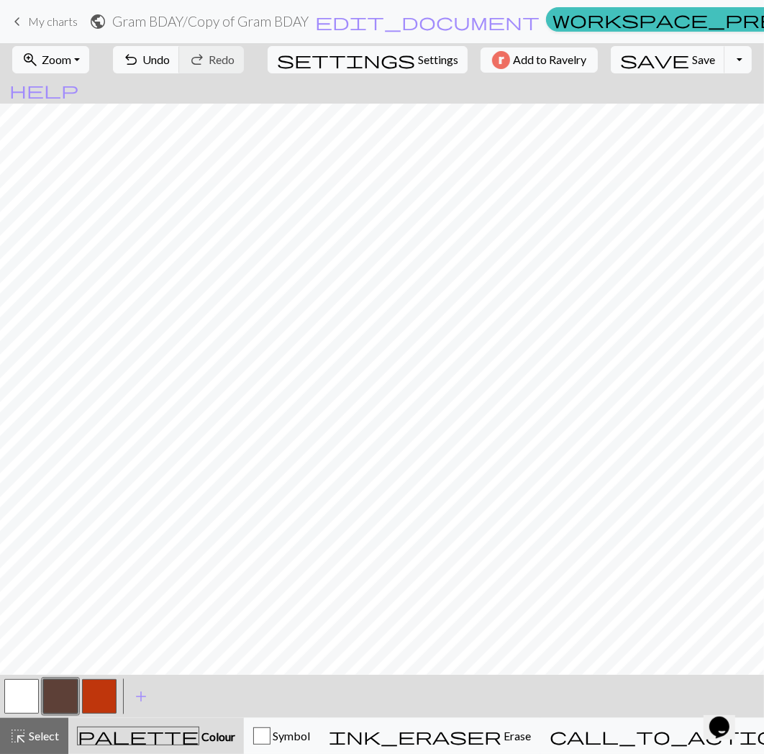
click at [109, 708] on button "button" at bounding box center [99, 696] width 35 height 35
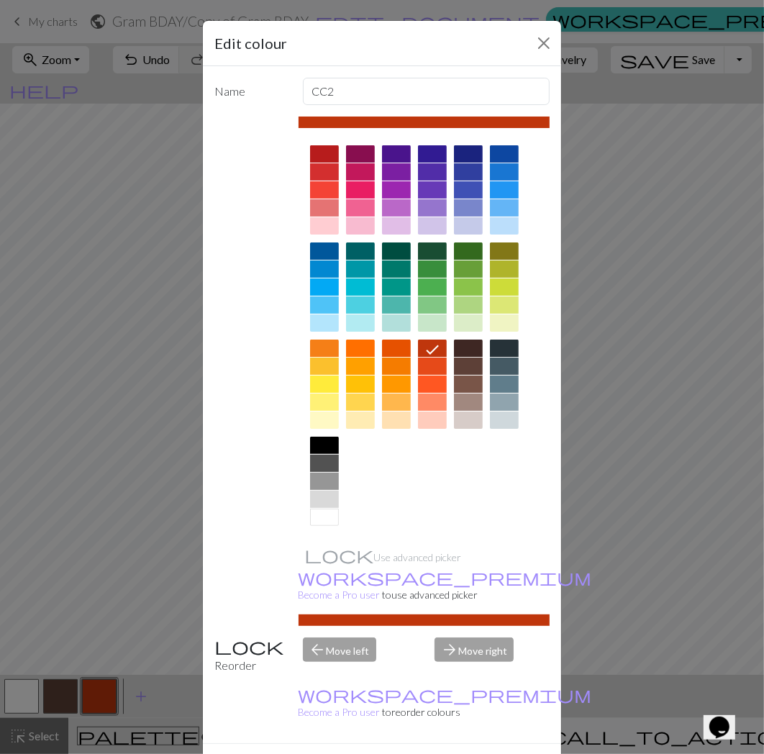
click at [463, 370] on div at bounding box center [468, 366] width 29 height 17
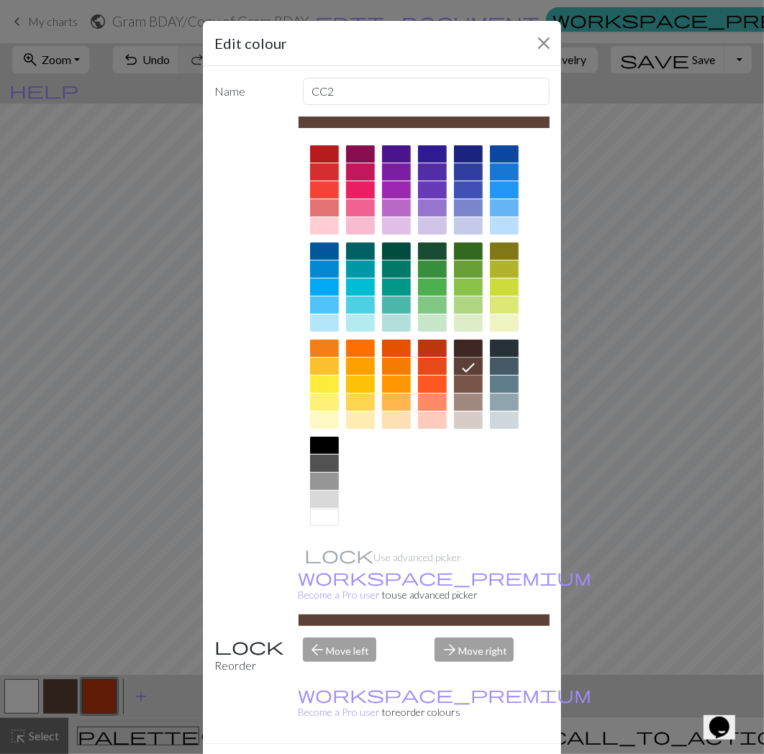
click at [461, 755] on button "Done" at bounding box center [468, 769] width 45 height 27
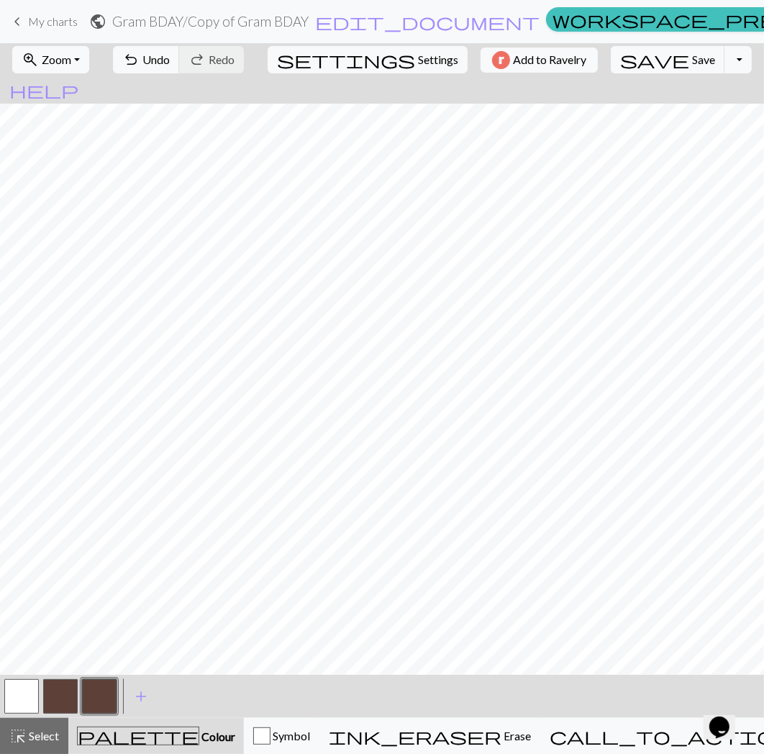
click at [27, 687] on button "button" at bounding box center [21, 696] width 35 height 35
click at [30, 689] on button "button" at bounding box center [21, 696] width 35 height 35
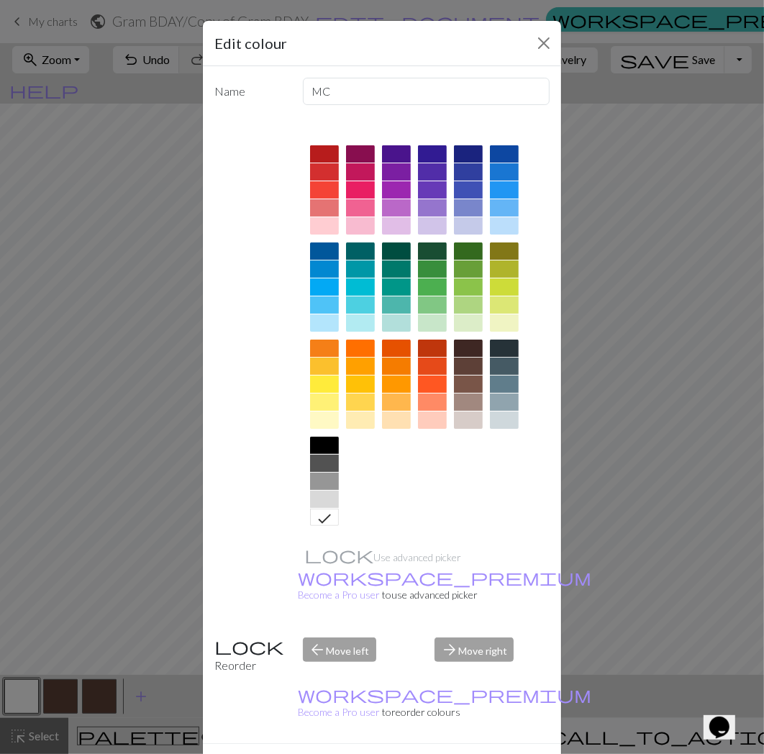
click at [458, 343] on div at bounding box center [468, 348] width 29 height 17
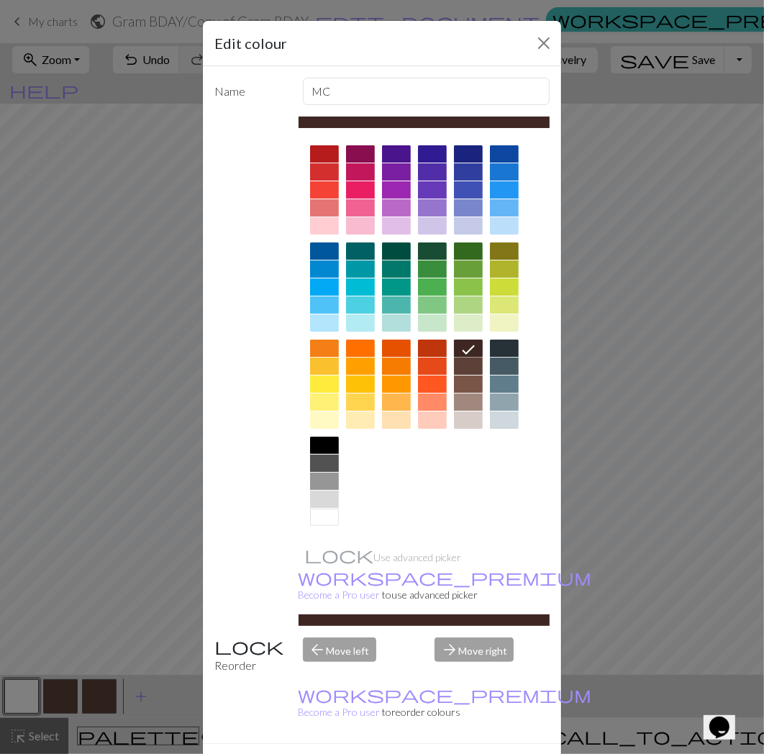
click at [463, 755] on button "Done" at bounding box center [468, 769] width 45 height 27
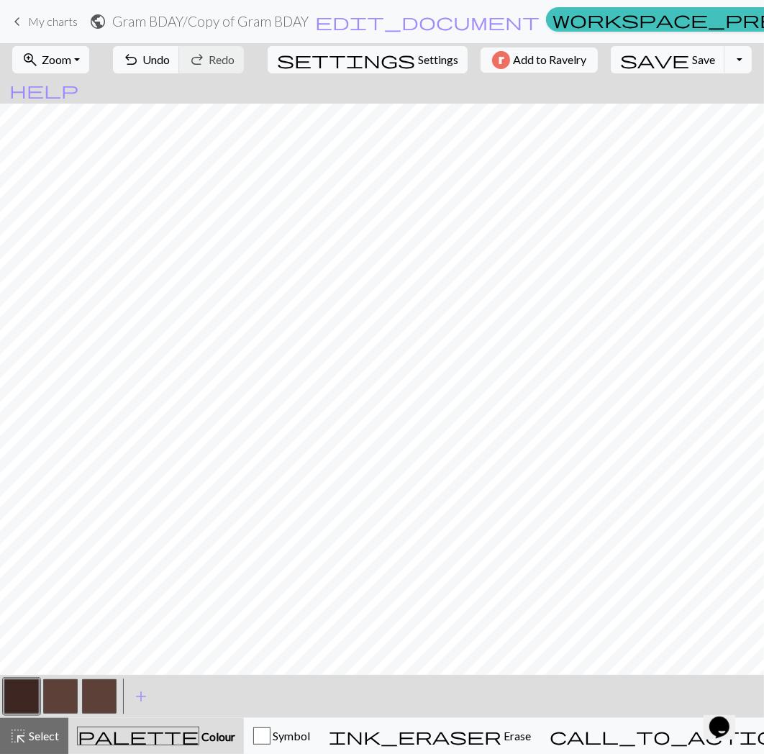
click at [47, 694] on button "button" at bounding box center [60, 696] width 35 height 35
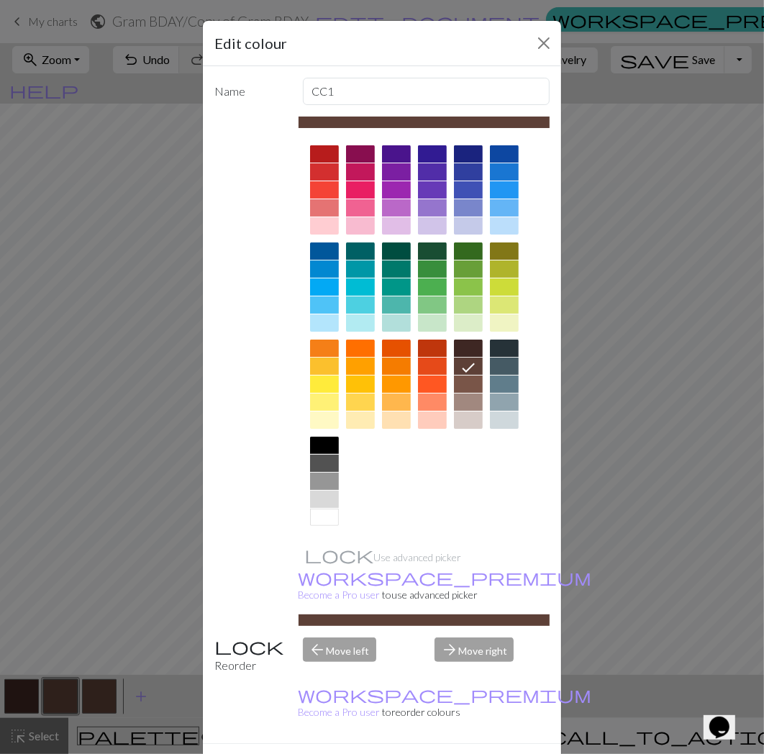
click at [319, 520] on div at bounding box center [324, 517] width 29 height 17
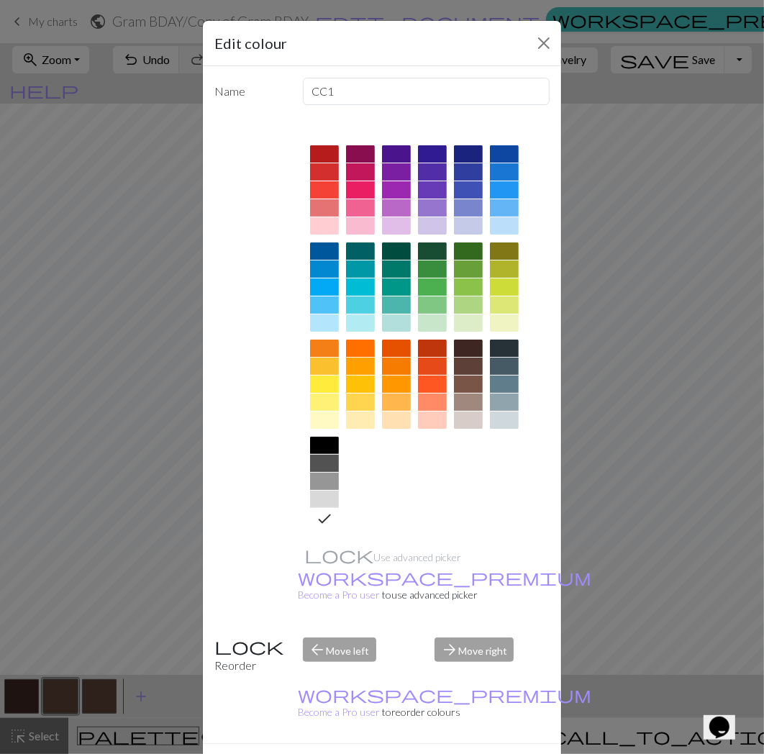
click at [456, 755] on button "Done" at bounding box center [468, 769] width 45 height 27
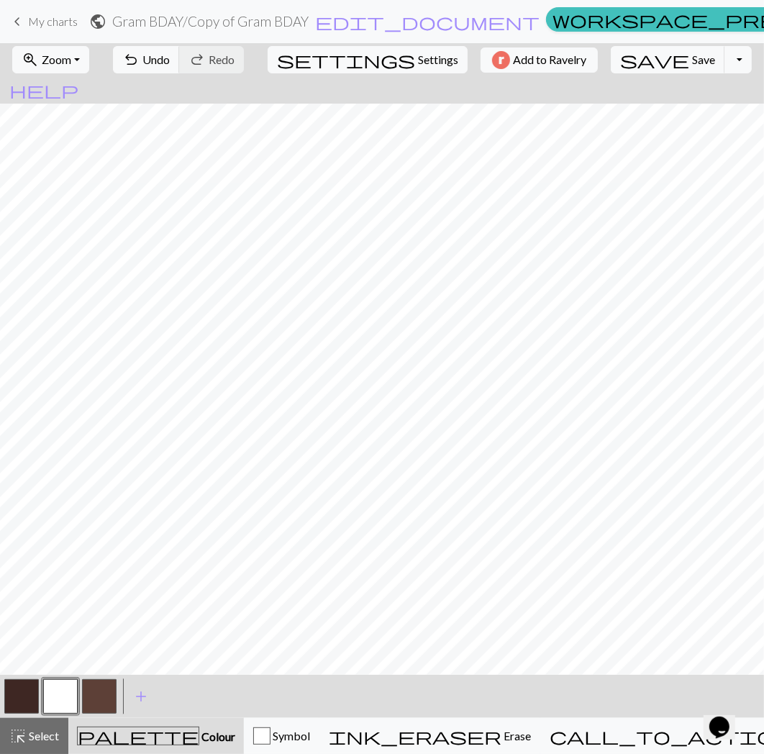
click at [109, 697] on button "button" at bounding box center [99, 696] width 35 height 35
click at [102, 711] on button "button" at bounding box center [99, 696] width 35 height 35
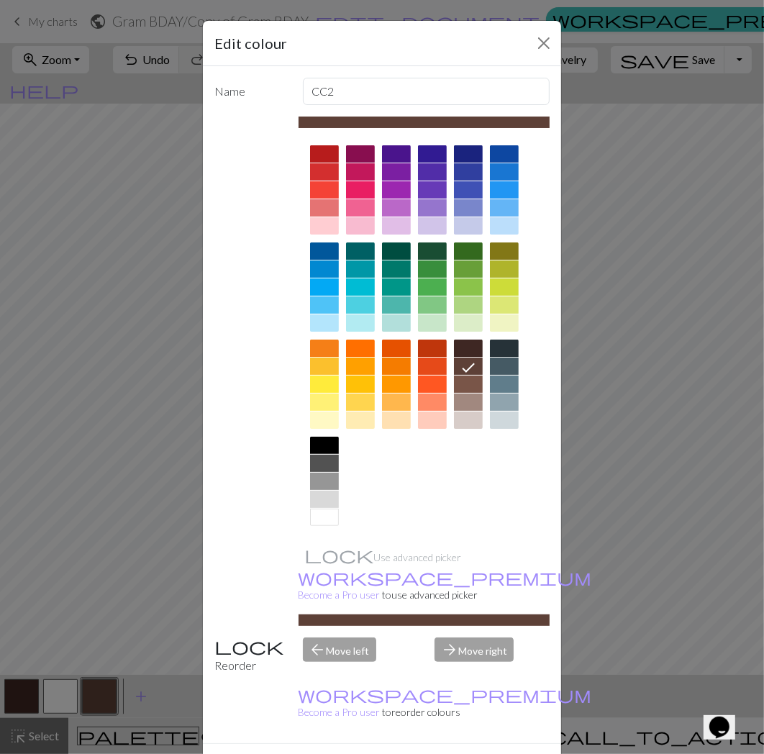
click at [314, 525] on div at bounding box center [324, 517] width 29 height 17
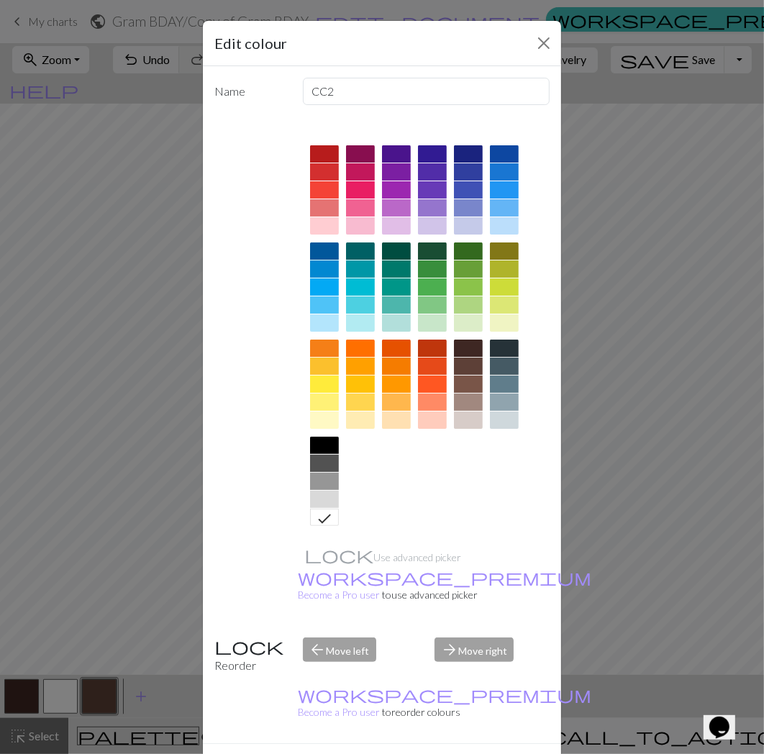
click at [446, 755] on button "Done" at bounding box center [468, 769] width 45 height 27
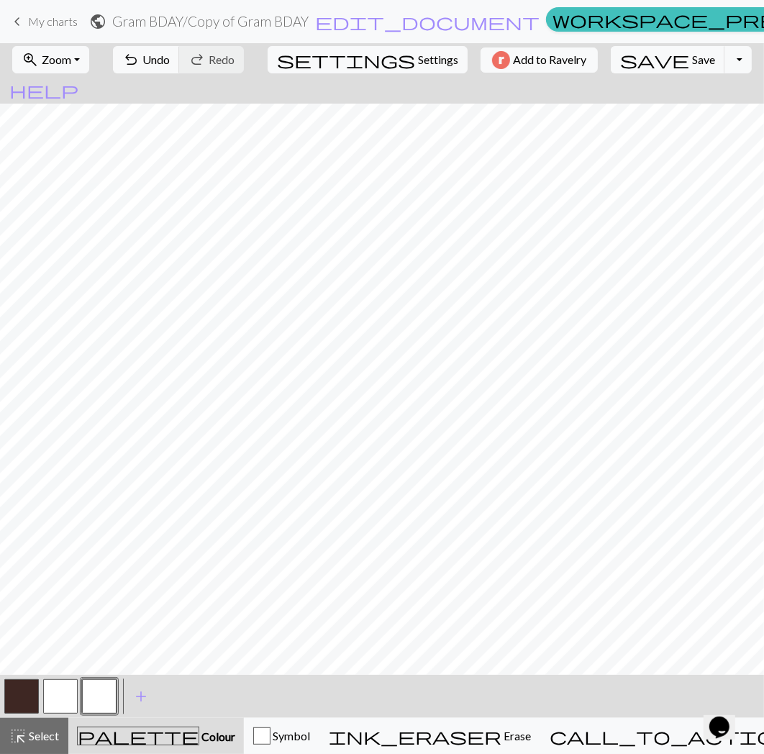
click at [27, 697] on button "button" at bounding box center [21, 696] width 35 height 35
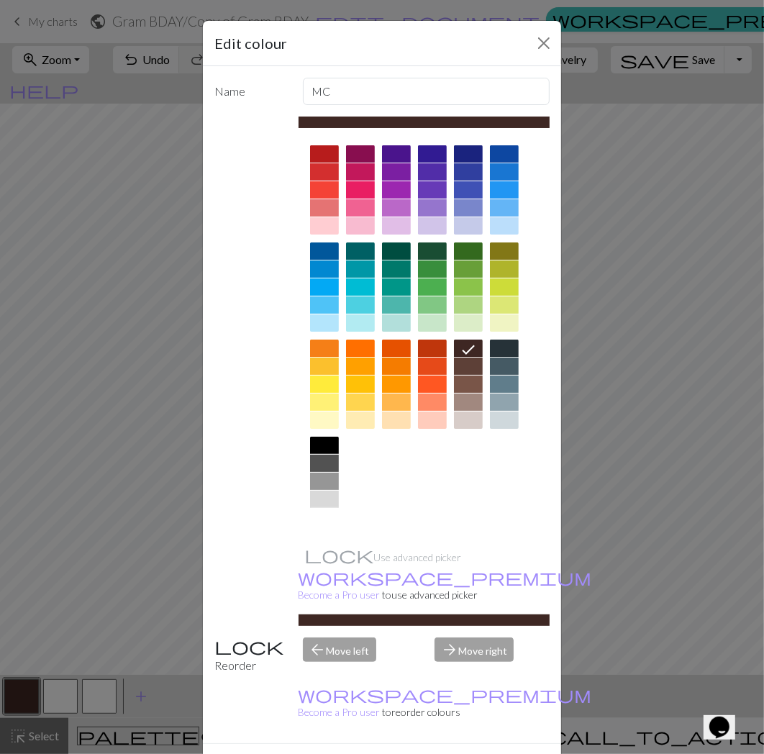
click at [321, 523] on div at bounding box center [324, 517] width 29 height 17
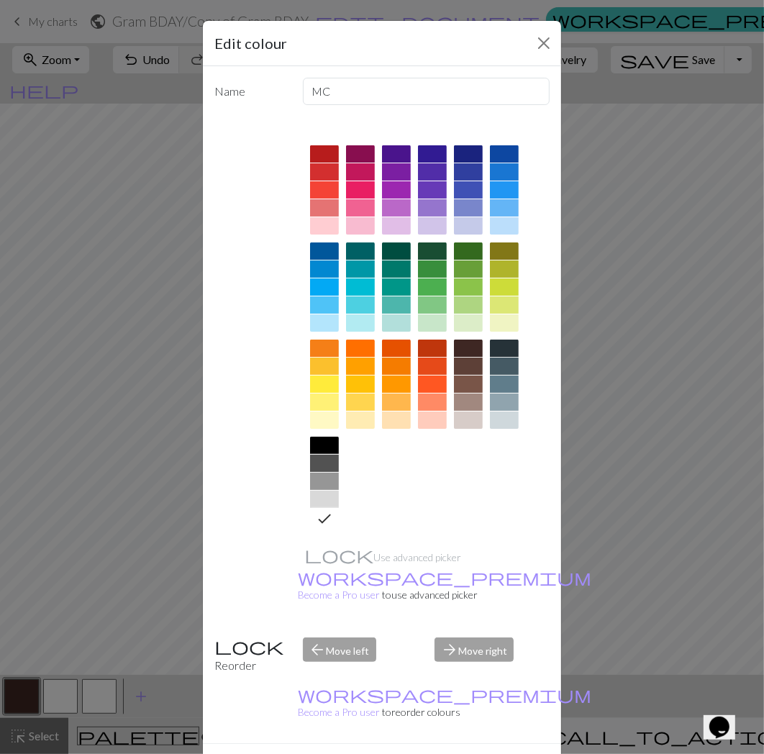
click at [466, 755] on button "Done" at bounding box center [468, 769] width 45 height 27
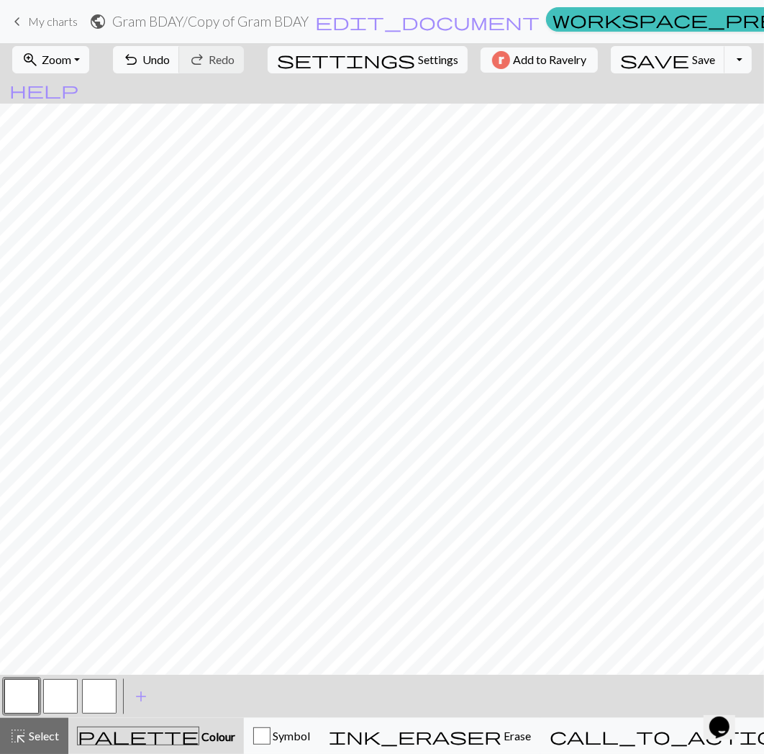
click at [68, 695] on button "button" at bounding box center [60, 696] width 35 height 35
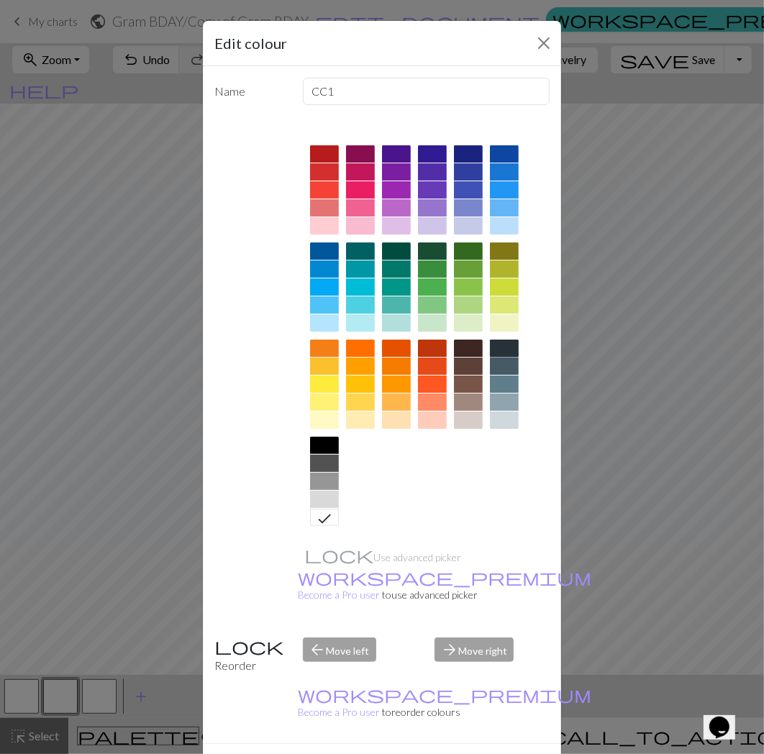
click at [494, 354] on div at bounding box center [504, 348] width 29 height 17
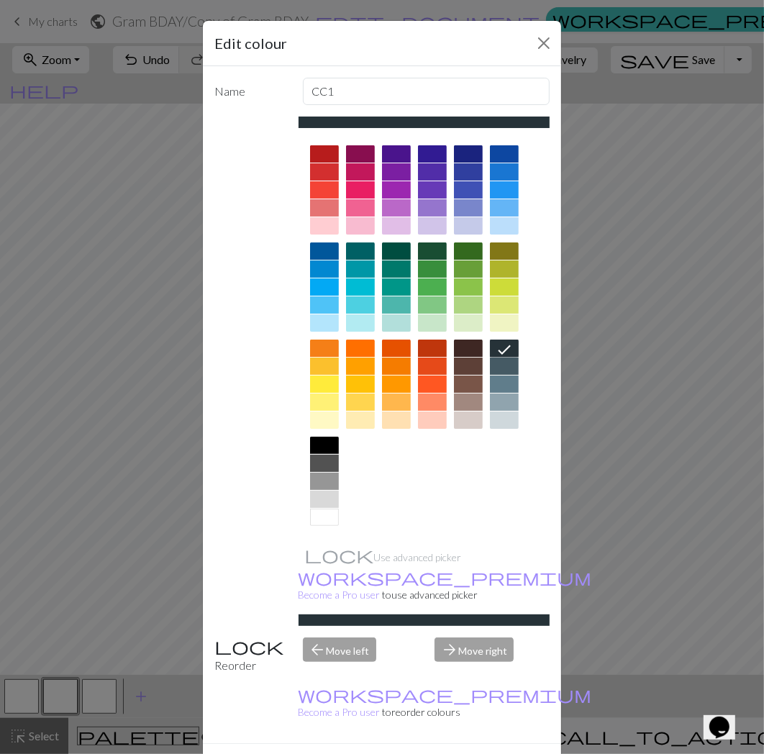
click at [461, 743] on div "Delete Done Cancel" at bounding box center [382, 768] width 358 height 51
click at [459, 755] on button "Done" at bounding box center [468, 769] width 45 height 27
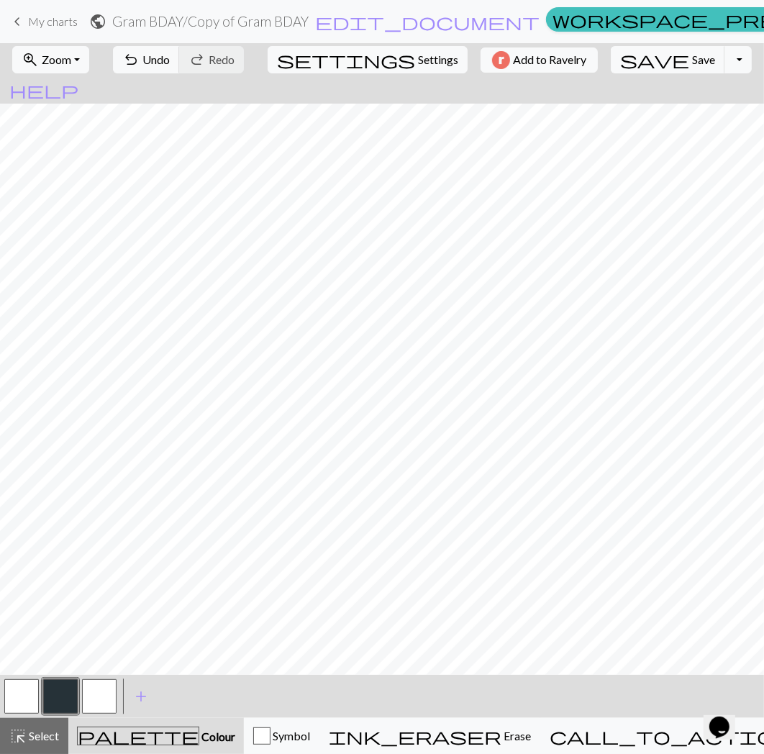
click at [59, 702] on button "button" at bounding box center [60, 696] width 35 height 35
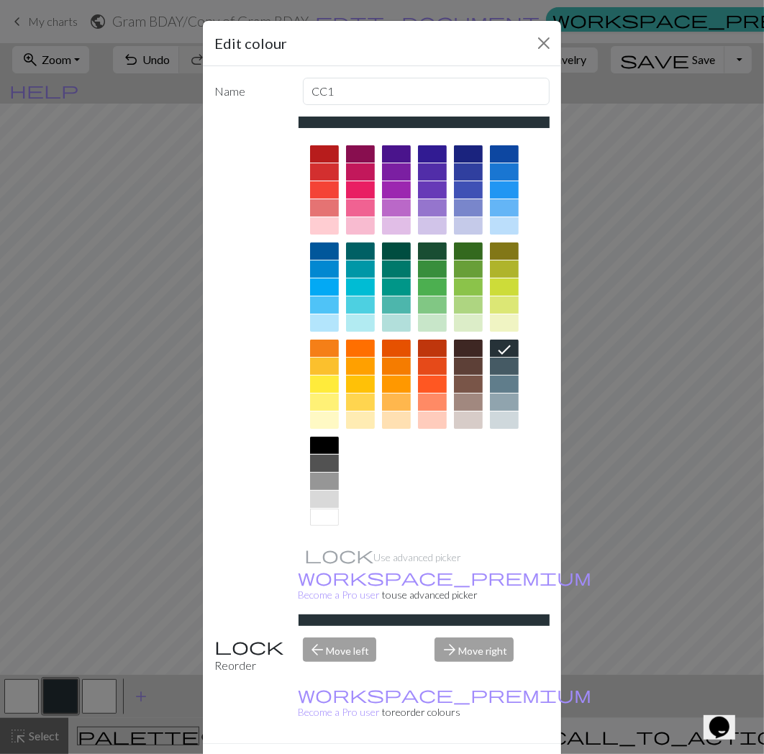
click at [425, 347] on div at bounding box center [432, 348] width 29 height 17
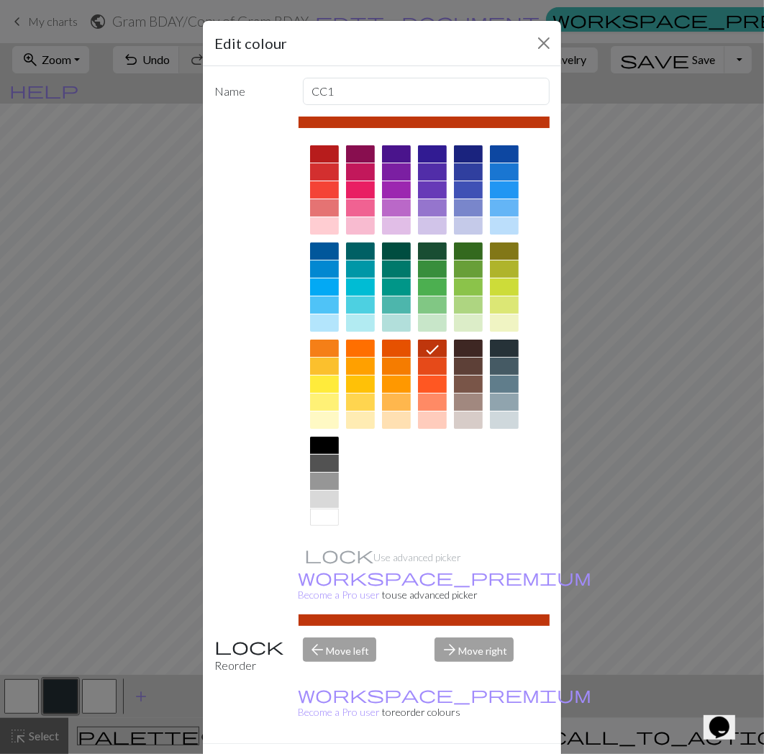
click at [312, 150] on div at bounding box center [324, 153] width 29 height 17
click at [464, 755] on button "Done" at bounding box center [468, 769] width 45 height 27
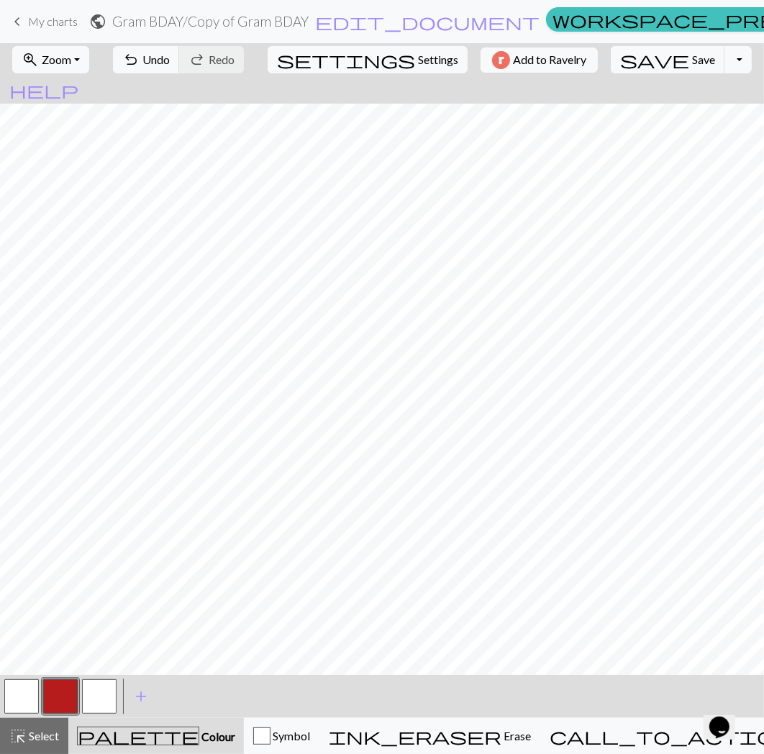
click at [55, 694] on button "button" at bounding box center [60, 696] width 35 height 35
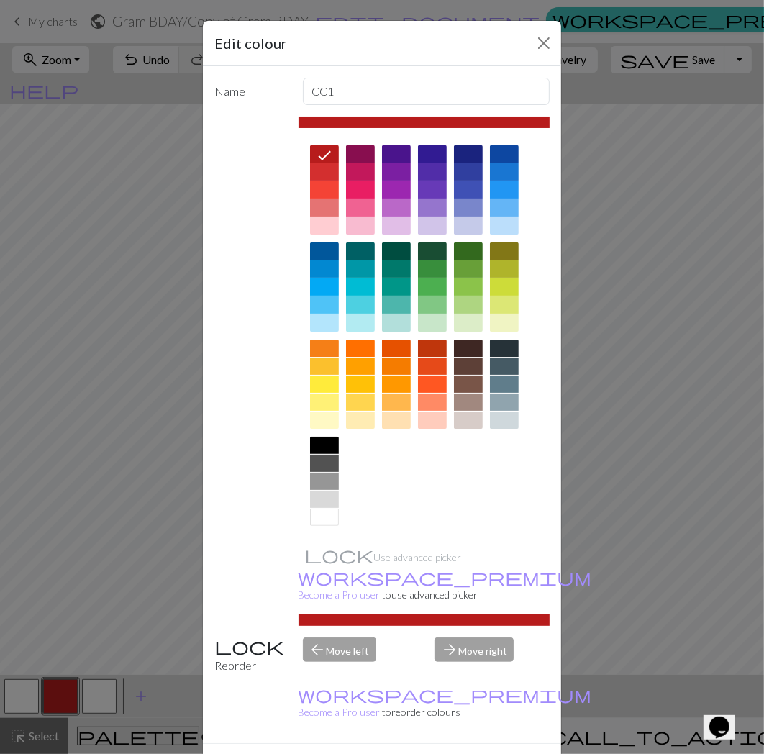
click at [498, 363] on div at bounding box center [504, 366] width 29 height 17
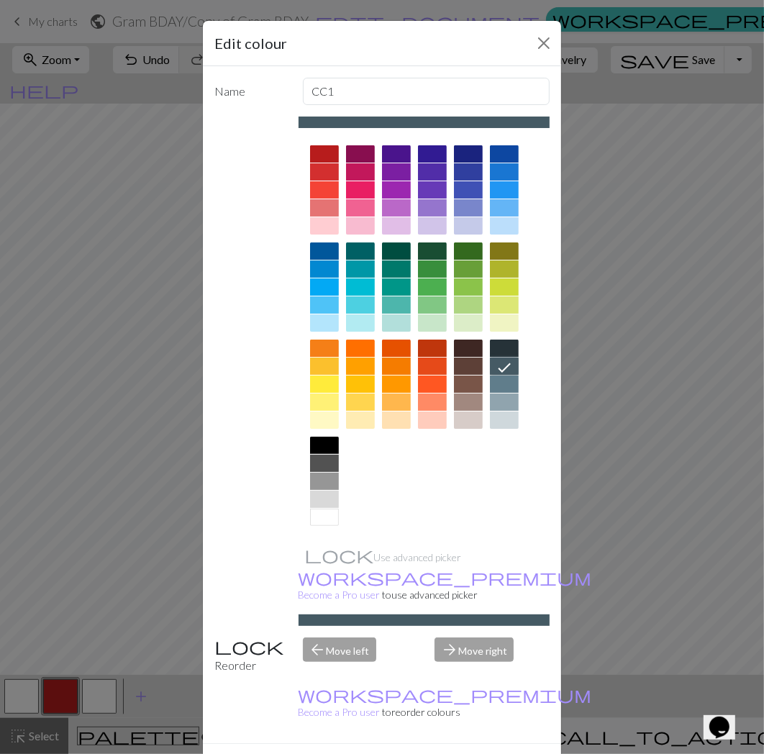
click at [464, 755] on button "Done" at bounding box center [468, 769] width 45 height 27
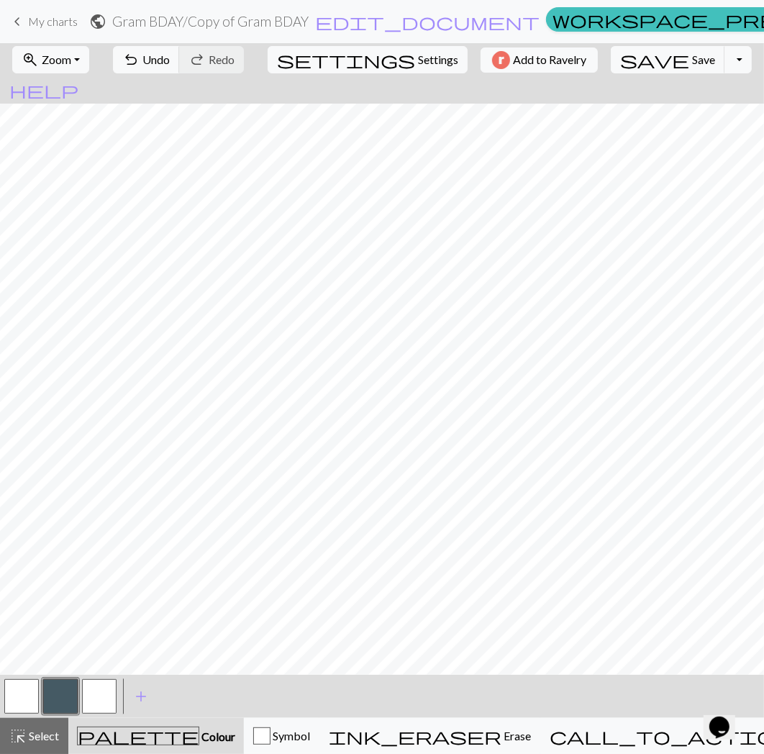
click at [51, 692] on button "button" at bounding box center [60, 696] width 35 height 35
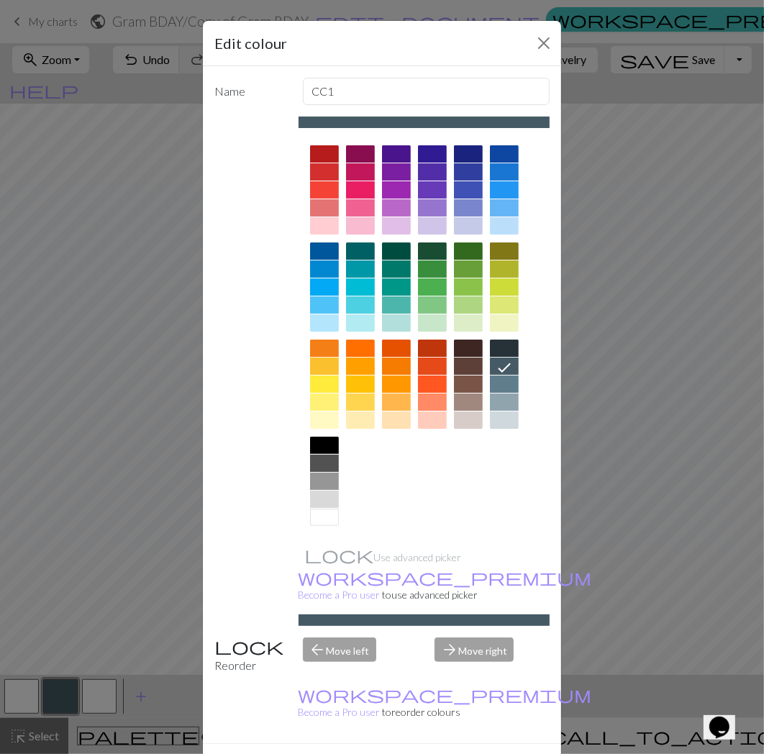
click at [318, 443] on div at bounding box center [324, 445] width 29 height 17
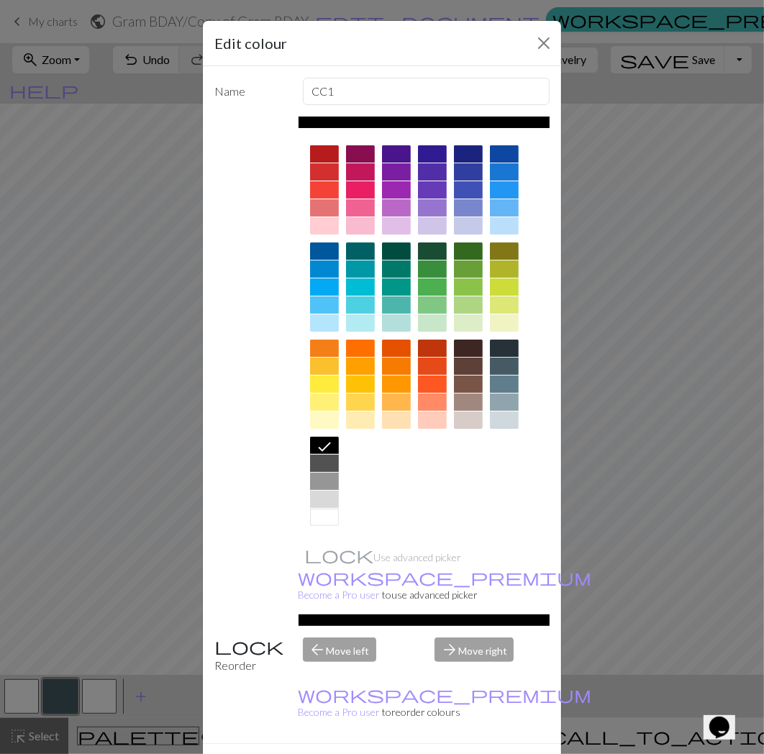
click at [459, 755] on button "Done" at bounding box center [468, 769] width 45 height 27
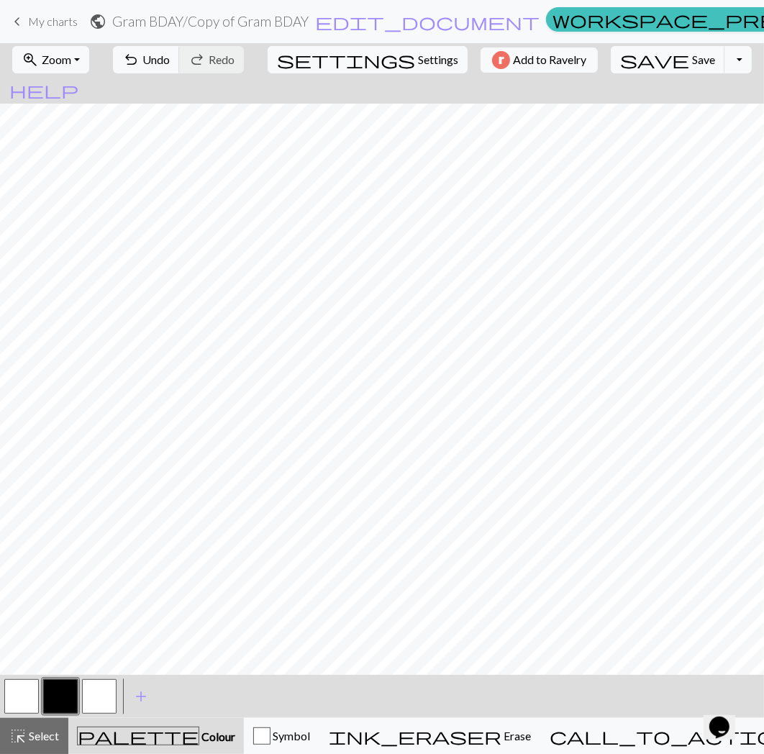
click at [50, 692] on button "button" at bounding box center [60, 696] width 35 height 35
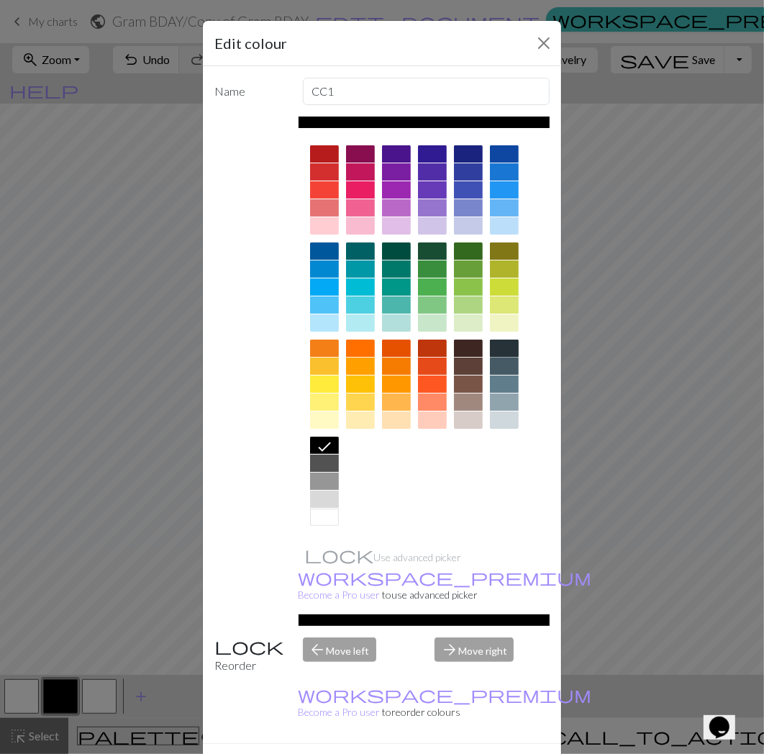
click at [499, 341] on div at bounding box center [504, 348] width 29 height 17
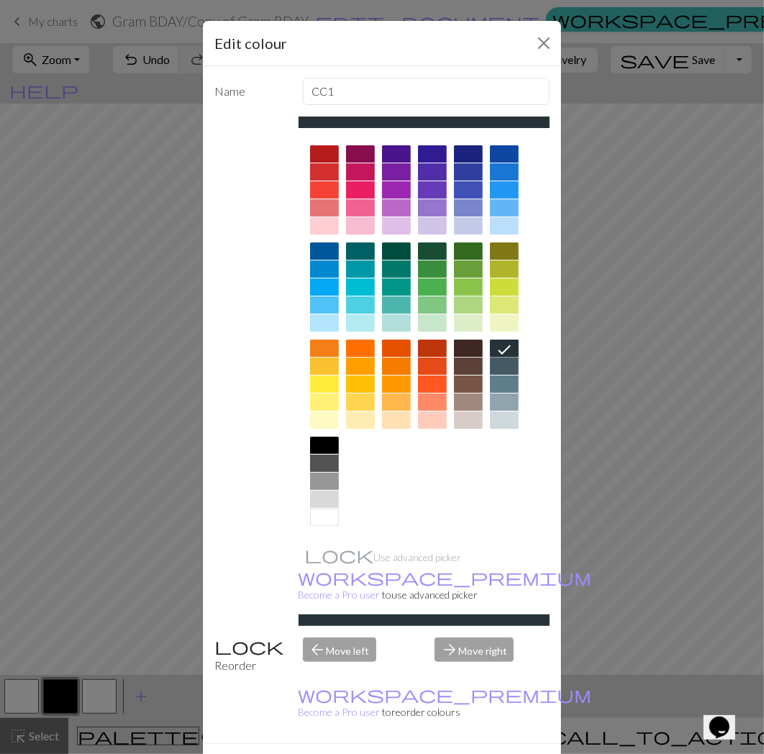
click at [428, 247] on div at bounding box center [432, 251] width 29 height 17
click at [446, 755] on button "Done" at bounding box center [468, 769] width 45 height 27
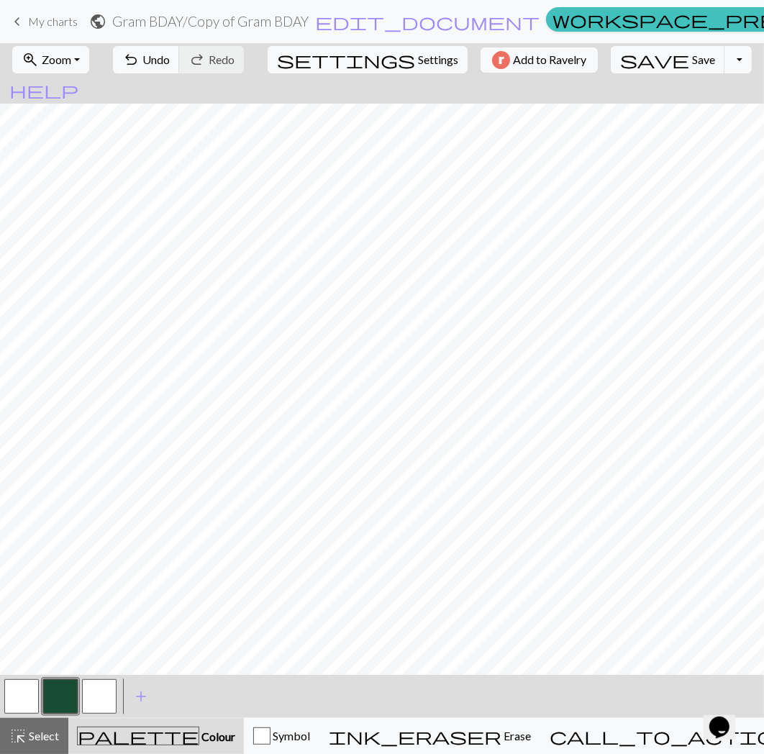
click at [94, 697] on button "button" at bounding box center [99, 696] width 35 height 35
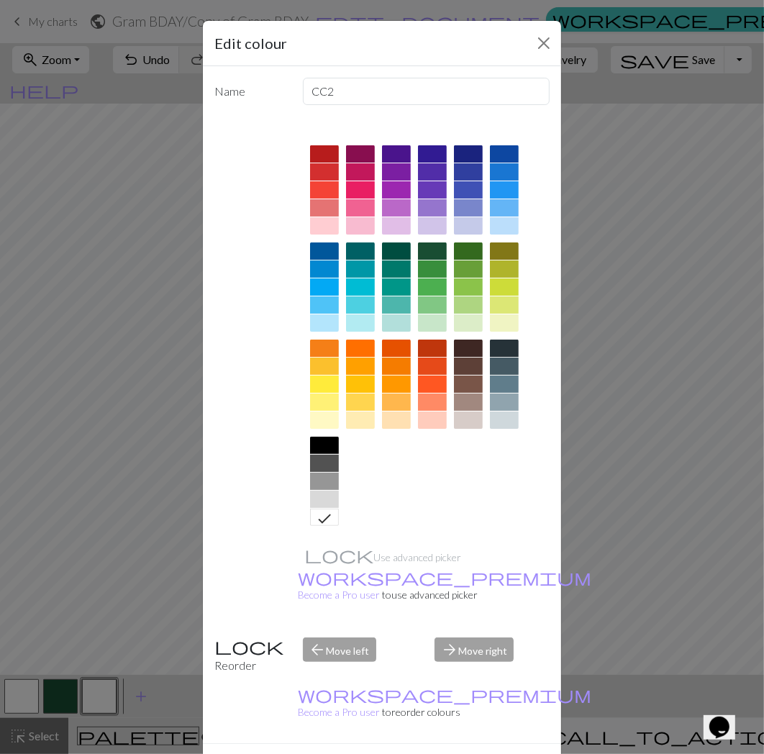
click at [433, 246] on div at bounding box center [432, 251] width 29 height 17
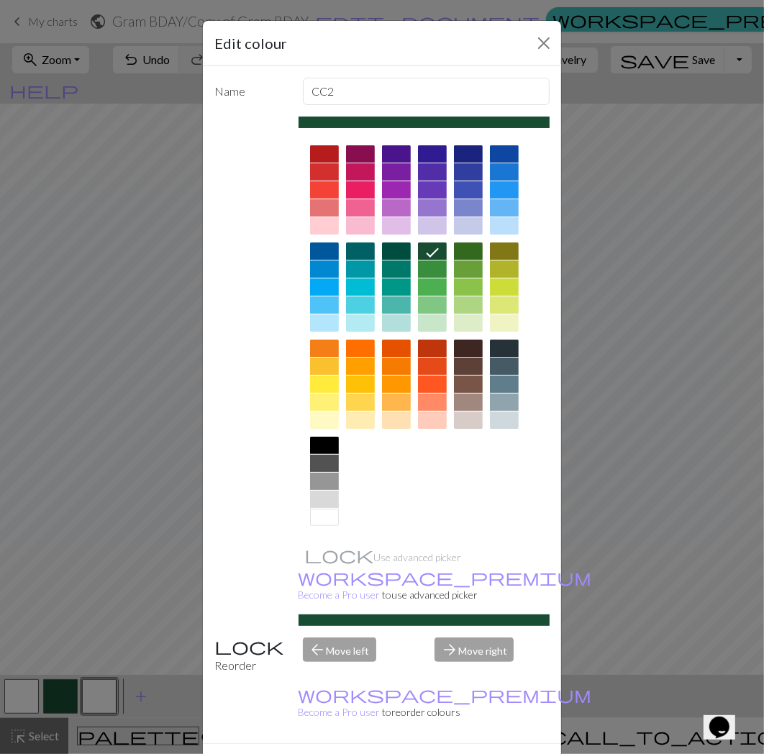
click at [454, 755] on button "Done" at bounding box center [468, 769] width 45 height 27
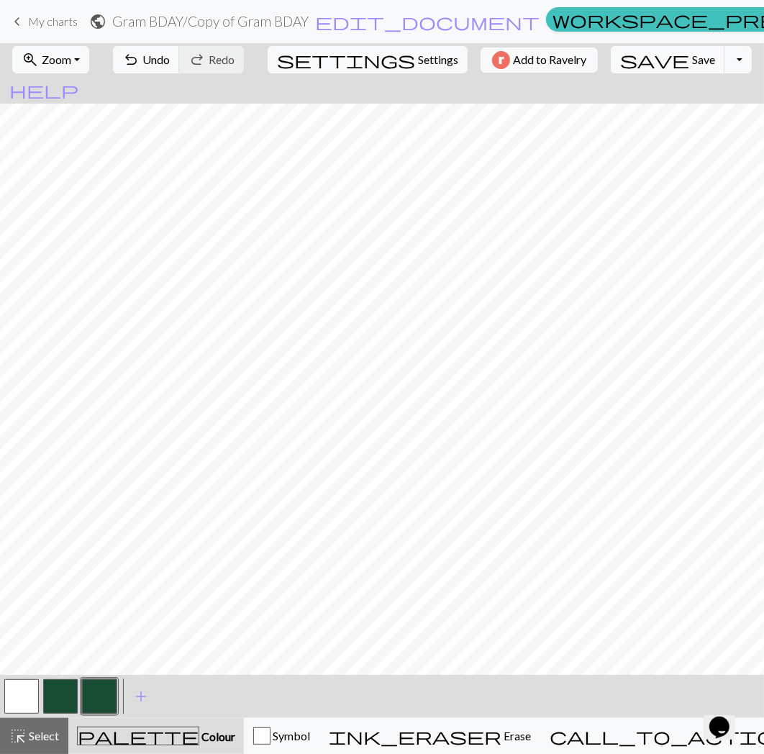
click at [67, 702] on button "button" at bounding box center [60, 696] width 35 height 35
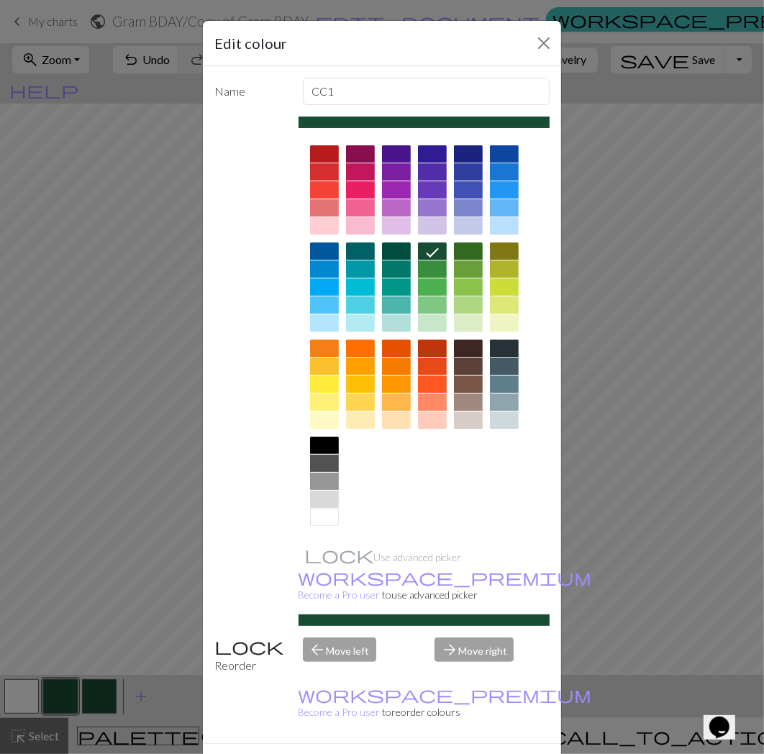
click at [430, 270] on div at bounding box center [432, 269] width 29 height 17
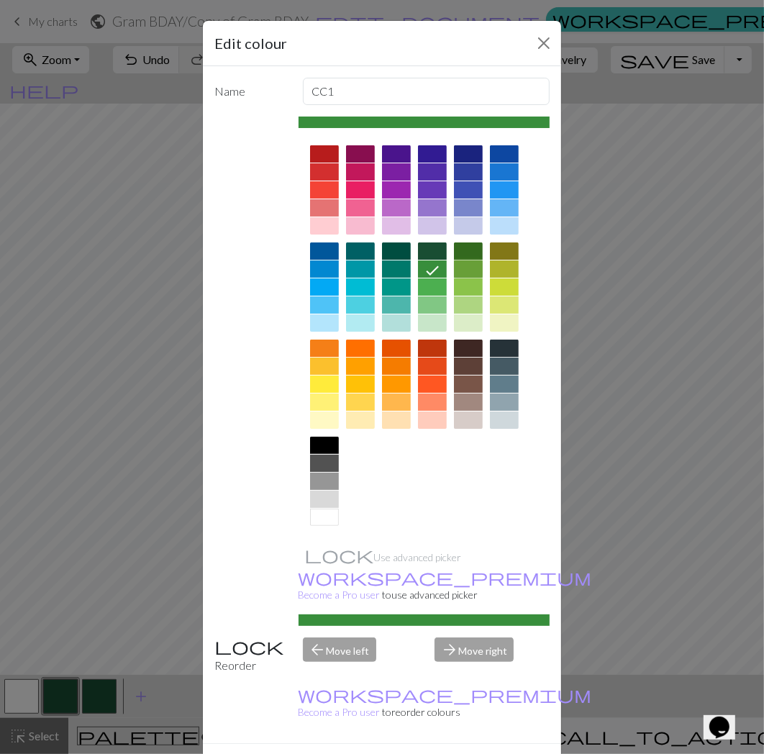
click at [454, 268] on div at bounding box center [468, 269] width 29 height 17
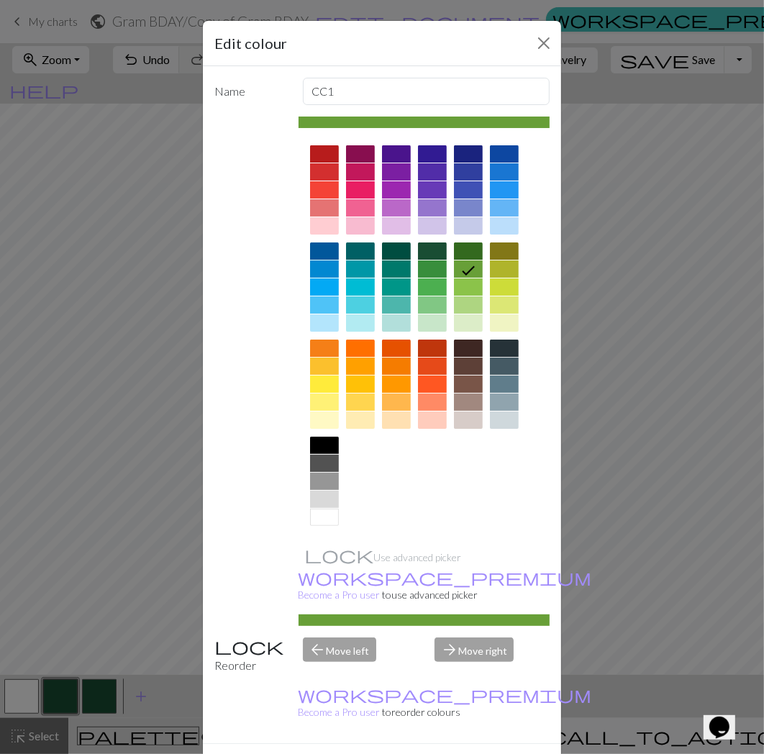
click at [446, 755] on button "Done" at bounding box center [468, 769] width 45 height 27
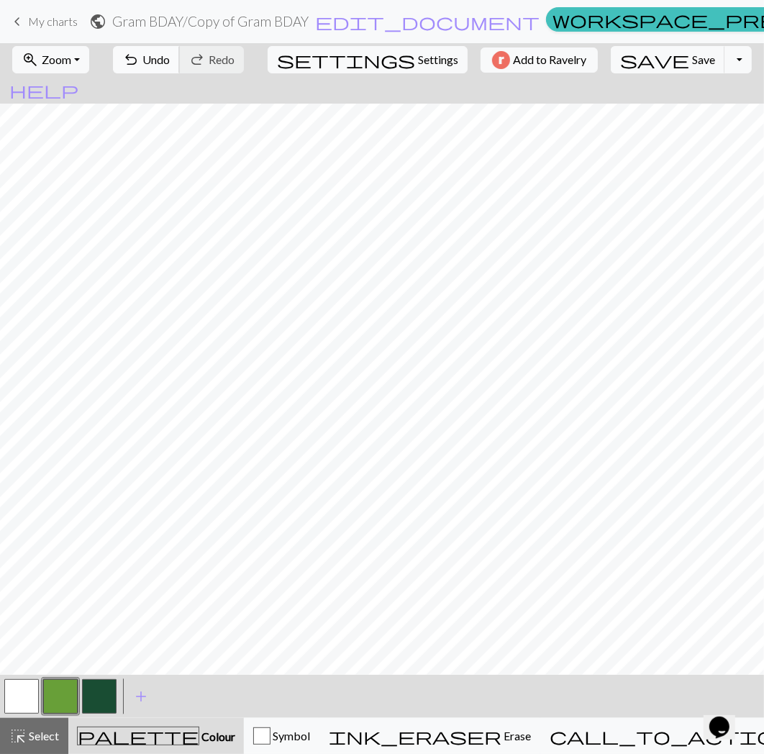
click at [170, 54] on span "Undo" at bounding box center [155, 60] width 27 height 14
click at [18, 696] on button "button" at bounding box center [21, 696] width 35 height 35
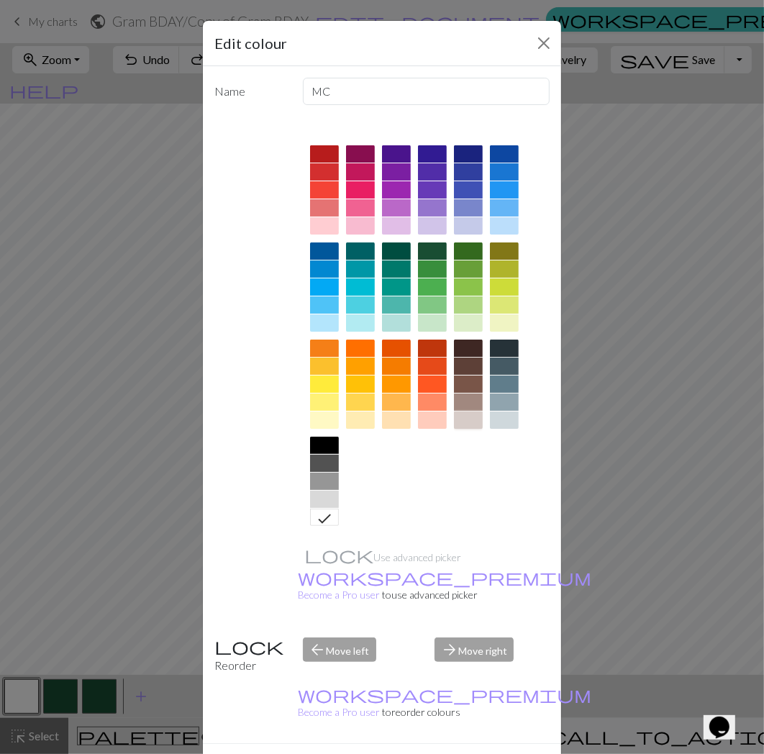
click at [458, 420] on div at bounding box center [468, 420] width 29 height 17
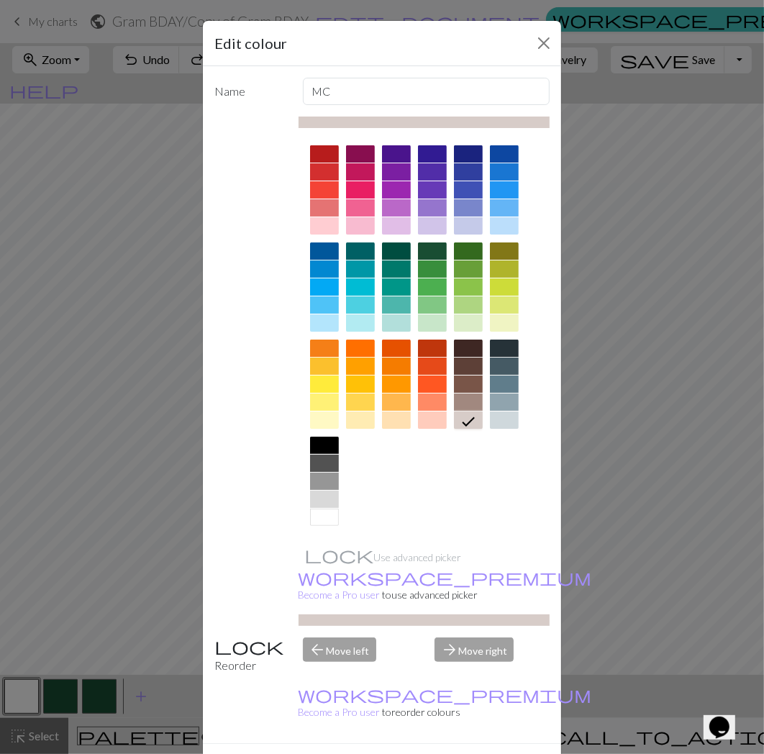
click at [466, 755] on button "Done" at bounding box center [468, 769] width 45 height 27
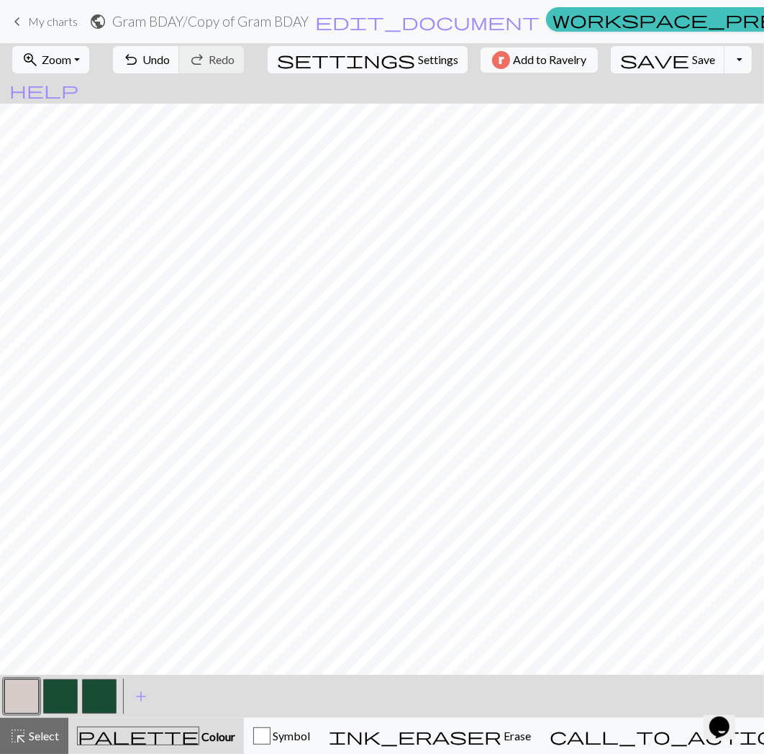
click at [27, 694] on button "button" at bounding box center [21, 696] width 35 height 35
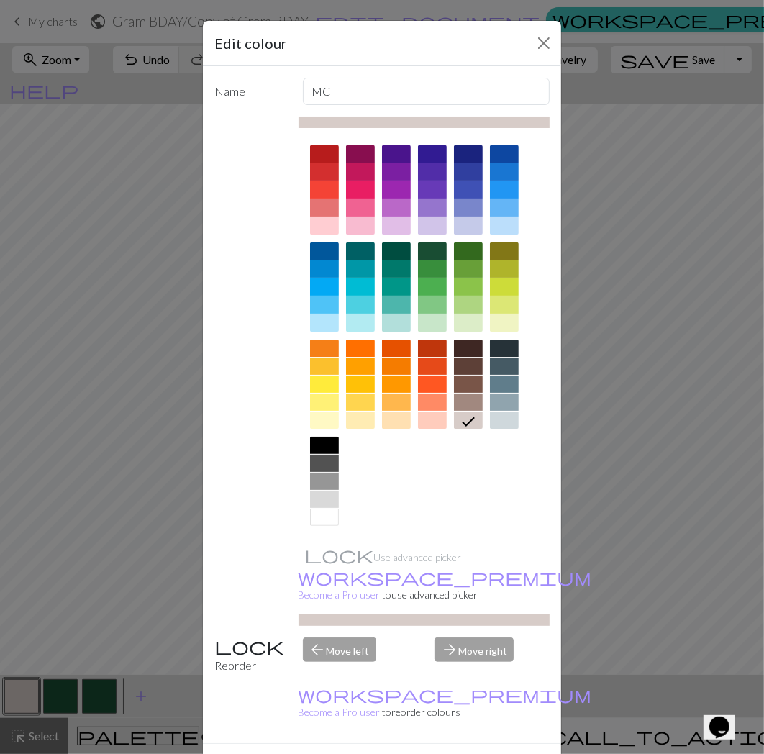
click at [312, 512] on div at bounding box center [324, 517] width 29 height 17
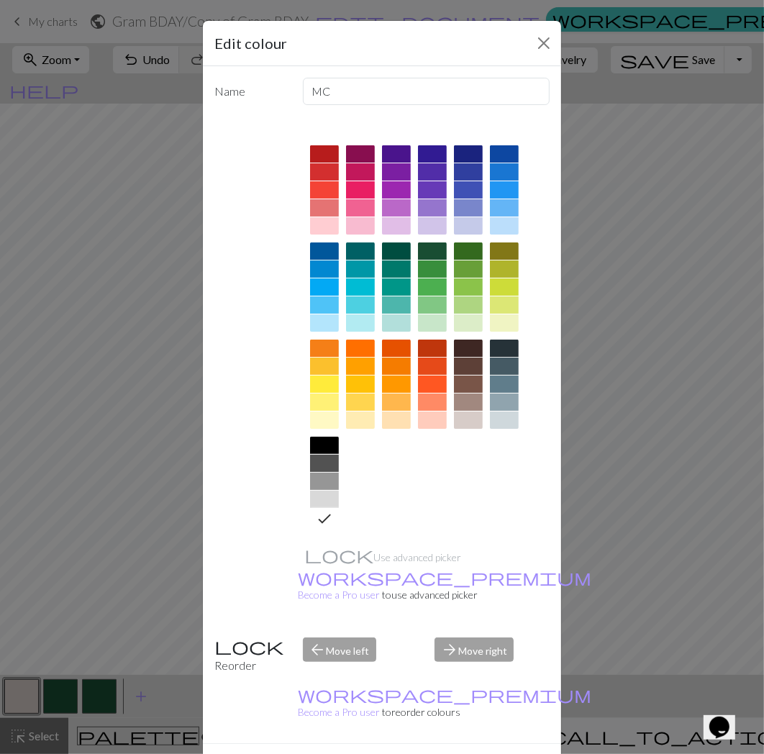
click at [451, 755] on button "Done" at bounding box center [468, 769] width 45 height 27
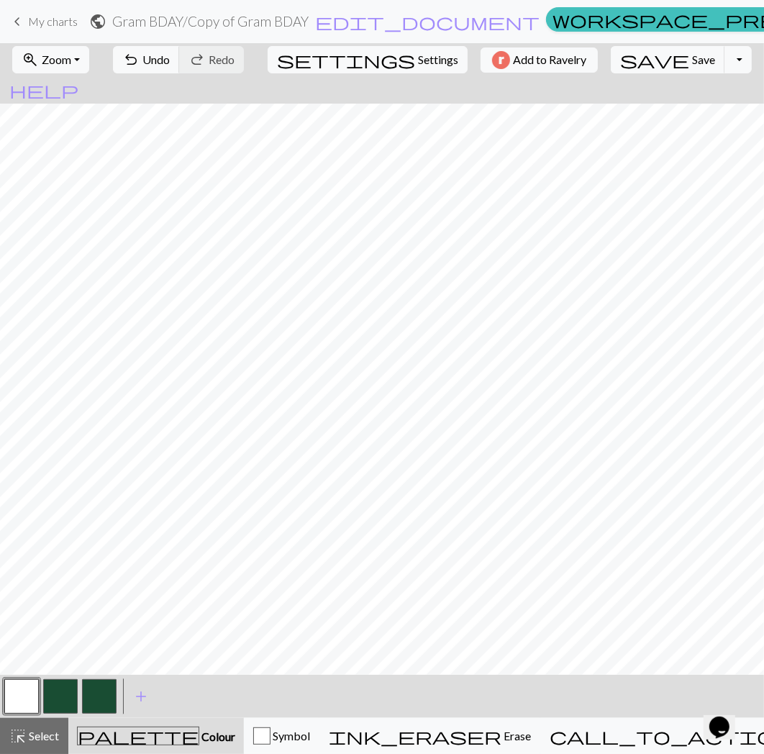
click at [85, 701] on button "button" at bounding box center [99, 696] width 35 height 35
click at [170, 56] on span "Undo" at bounding box center [155, 60] width 27 height 14
click at [628, 62] on span "save" at bounding box center [654, 60] width 69 height 20
click at [170, 58] on span "Undo" at bounding box center [155, 60] width 27 height 14
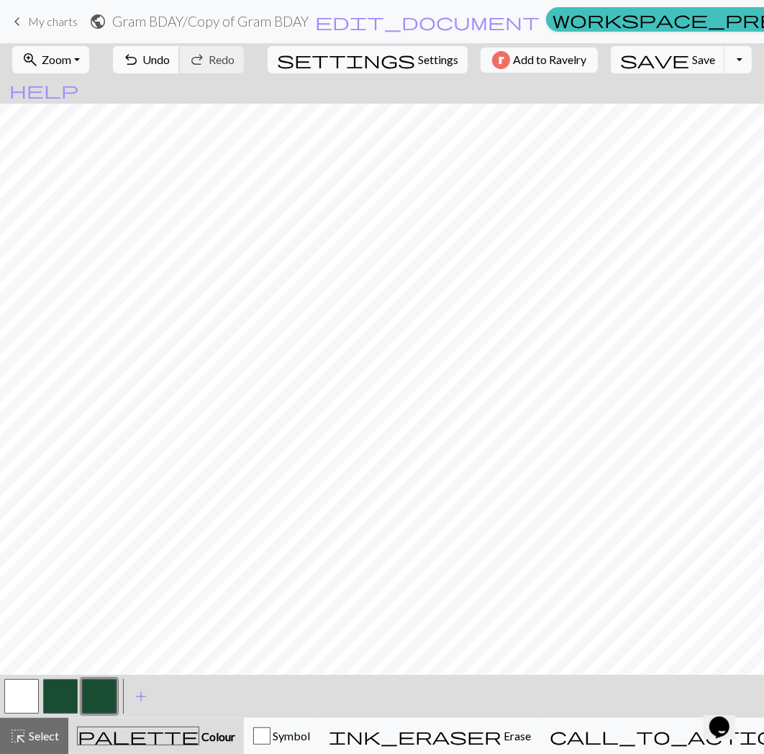
click at [170, 58] on span "Undo" at bounding box center [155, 60] width 27 height 14
click at [235, 55] on span "Redo" at bounding box center [222, 60] width 26 height 14
click at [170, 55] on span "Undo" at bounding box center [155, 60] width 27 height 14
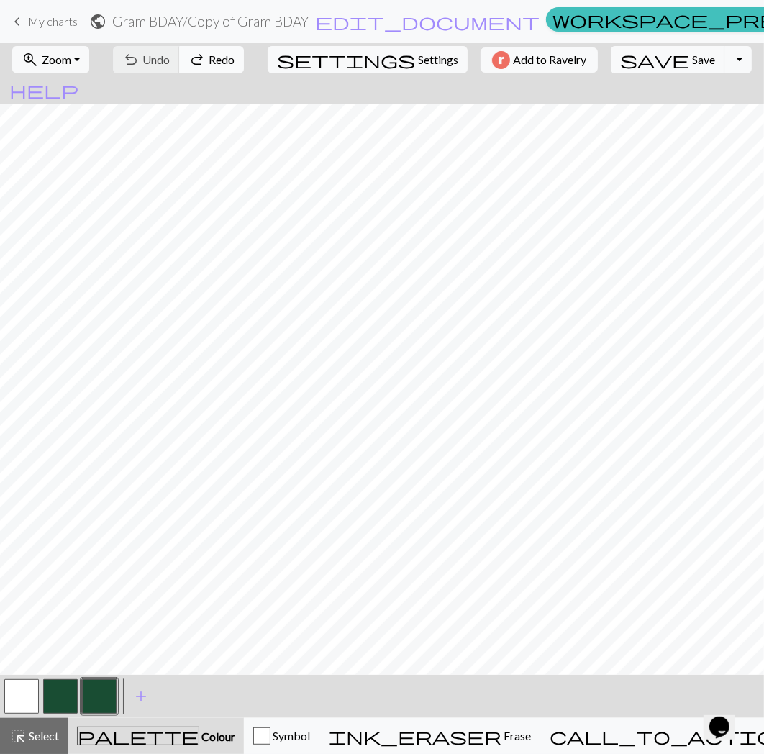
click at [206, 55] on span "redo" at bounding box center [197, 60] width 17 height 20
click at [692, 58] on span "Save" at bounding box center [703, 60] width 23 height 14
click at [94, 699] on button "button" at bounding box center [99, 696] width 35 height 35
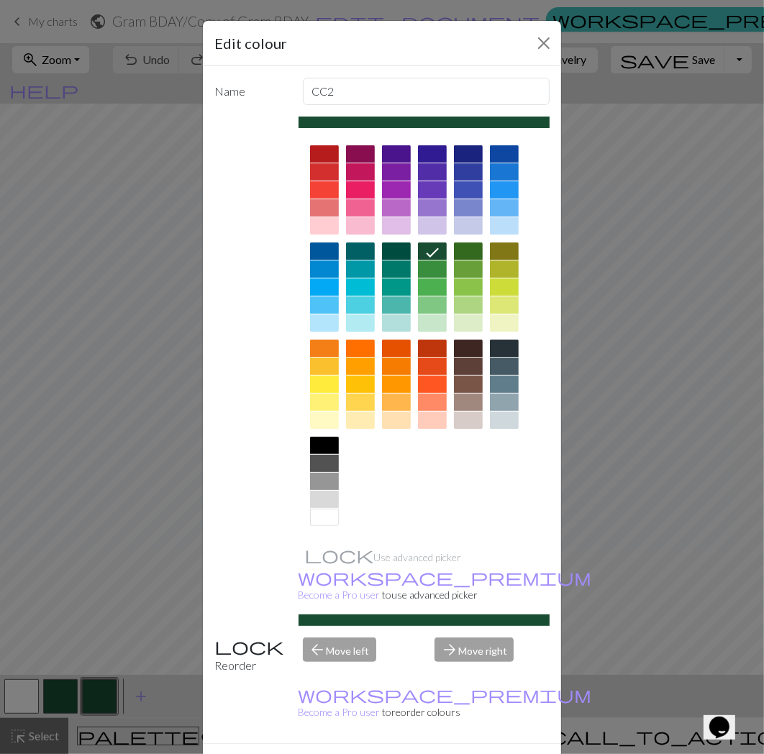
click at [343, 638] on div "arrow_back Move left" at bounding box center [360, 656] width 132 height 37
click at [451, 755] on button "Done" at bounding box center [468, 769] width 45 height 27
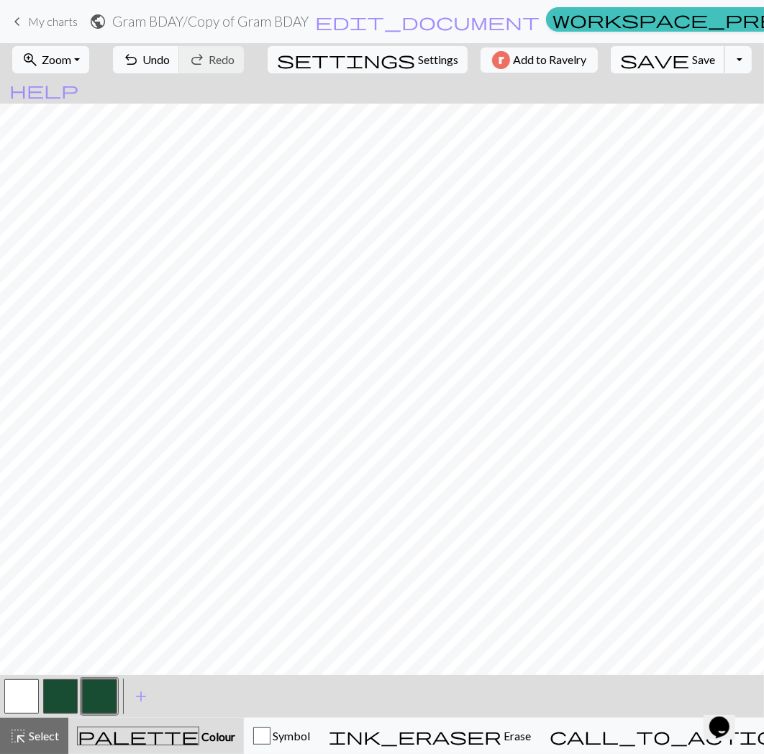
click at [630, 62] on span "save" at bounding box center [654, 60] width 69 height 20
click at [71, 693] on button "button" at bounding box center [60, 696] width 35 height 35
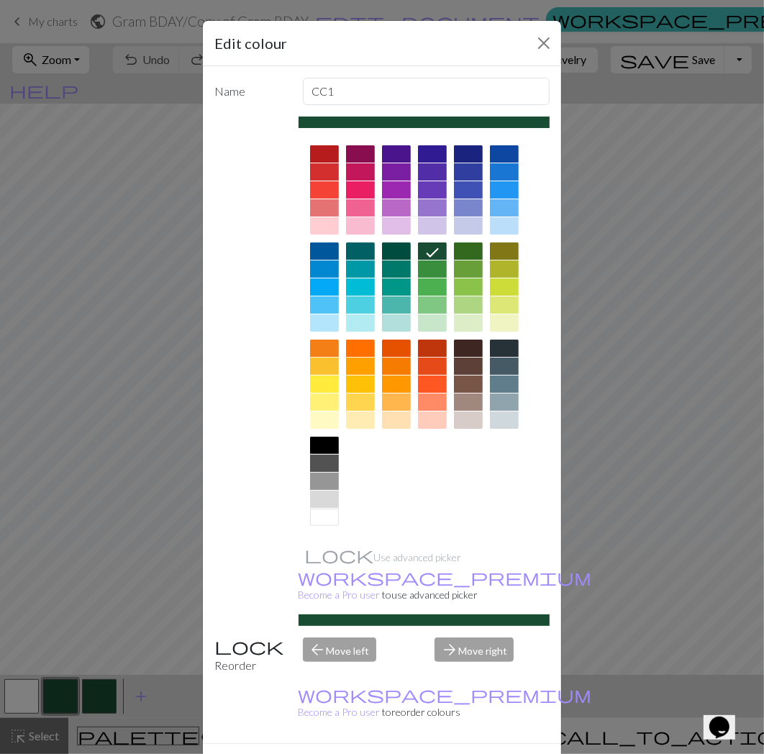
click at [320, 254] on div at bounding box center [324, 251] width 29 height 17
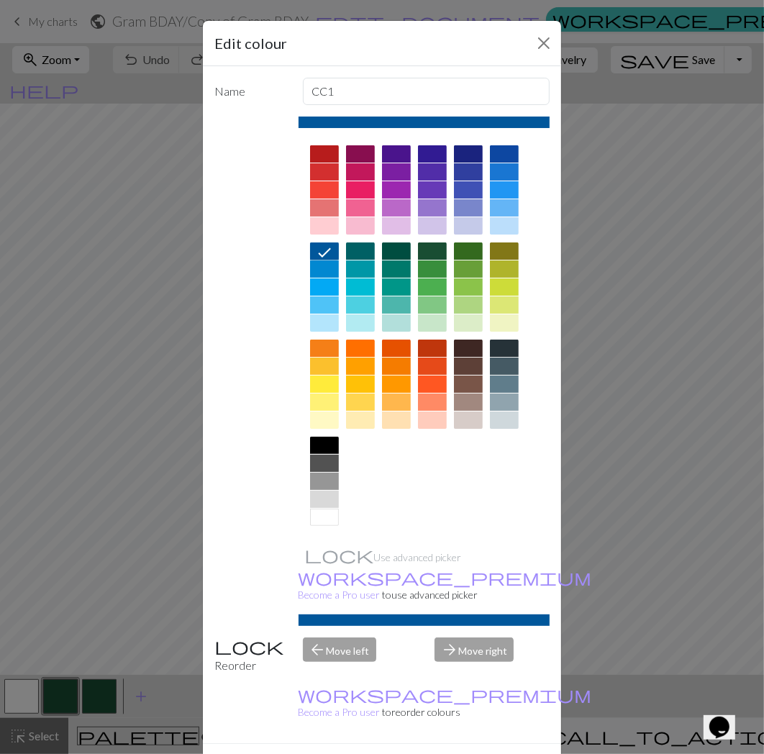
click at [447, 755] on button "Done" at bounding box center [468, 769] width 45 height 27
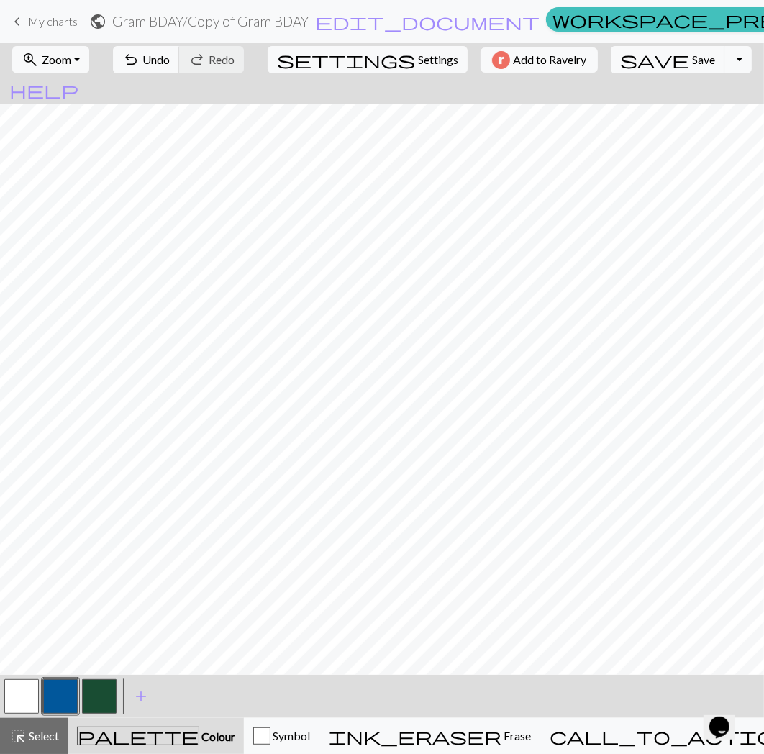
click at [101, 702] on button "button" at bounding box center [99, 696] width 35 height 35
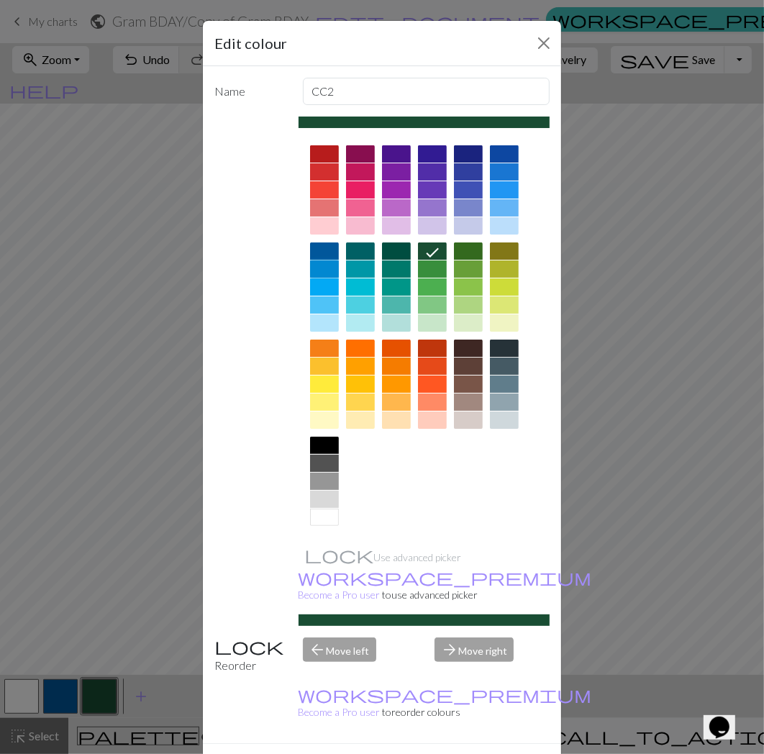
click at [322, 269] on div at bounding box center [324, 269] width 29 height 17
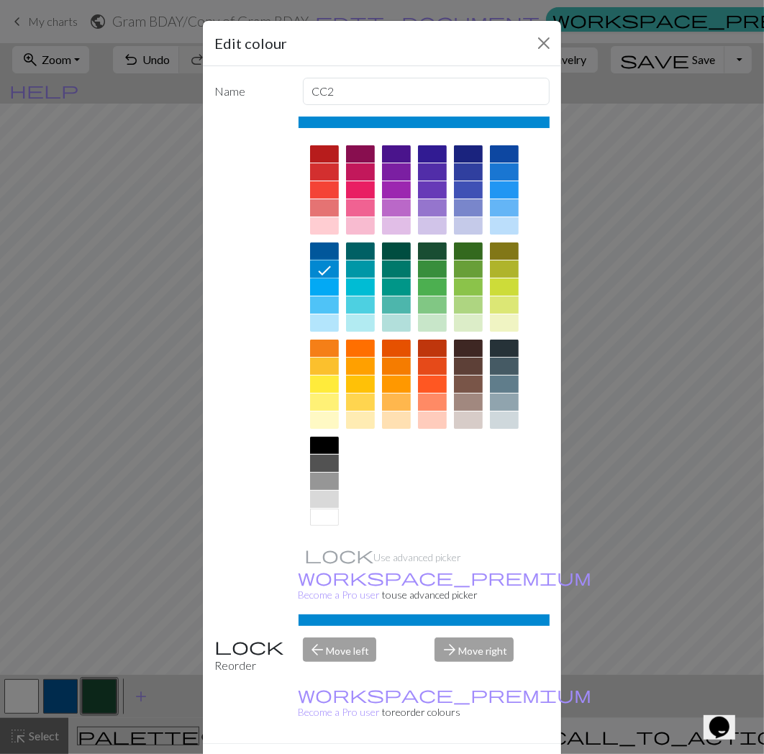
click at [463, 755] on button "Done" at bounding box center [468, 769] width 45 height 27
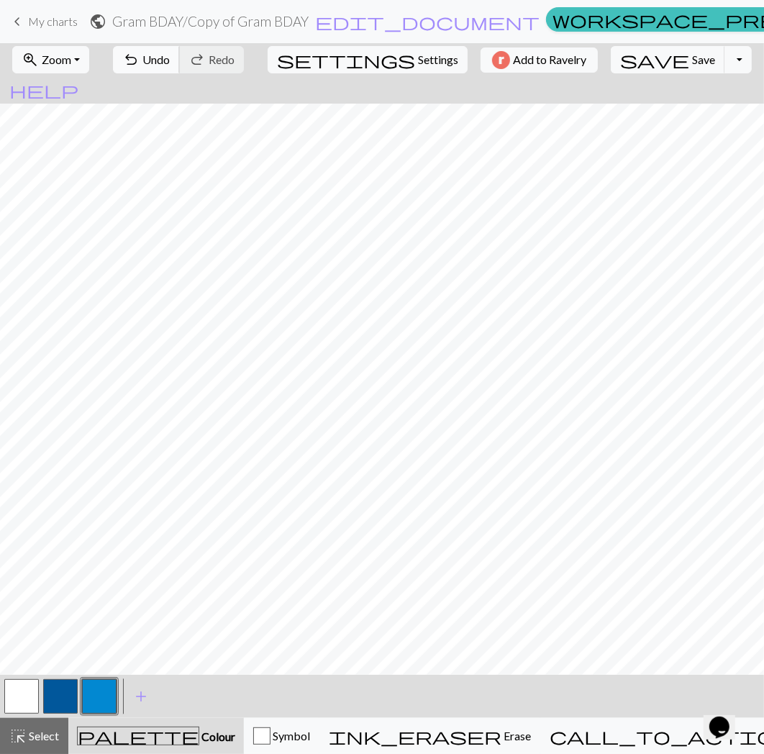
click at [140, 55] on span "undo" at bounding box center [130, 60] width 17 height 20
click at [637, 55] on span "save" at bounding box center [654, 60] width 69 height 20
click at [636, 54] on span "save" at bounding box center [654, 60] width 69 height 20
click at [692, 63] on span "Save" at bounding box center [703, 60] width 23 height 14
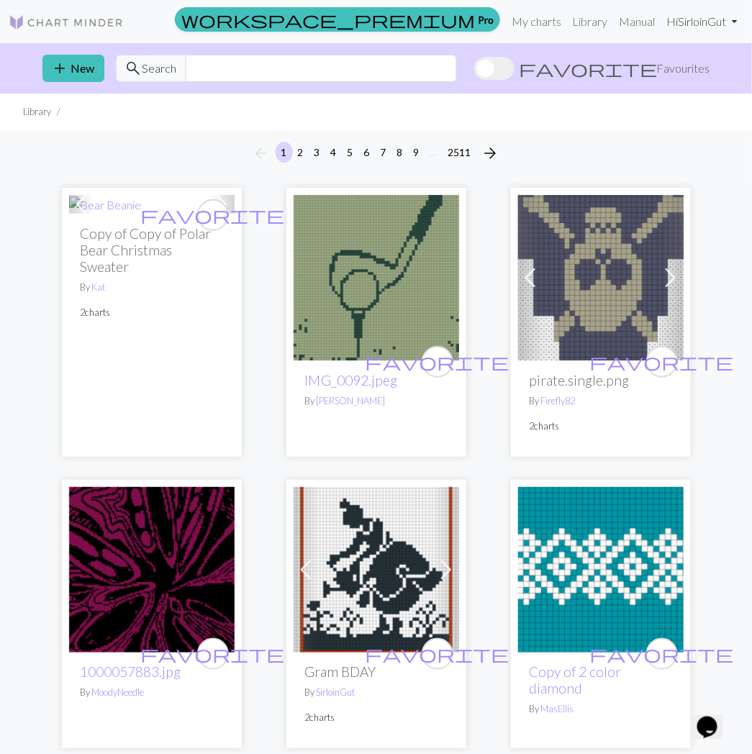
click at [684, 16] on link "Hi SirloinGut" at bounding box center [702, 21] width 82 height 29
click at [63, 14] on img at bounding box center [66, 22] width 115 height 17
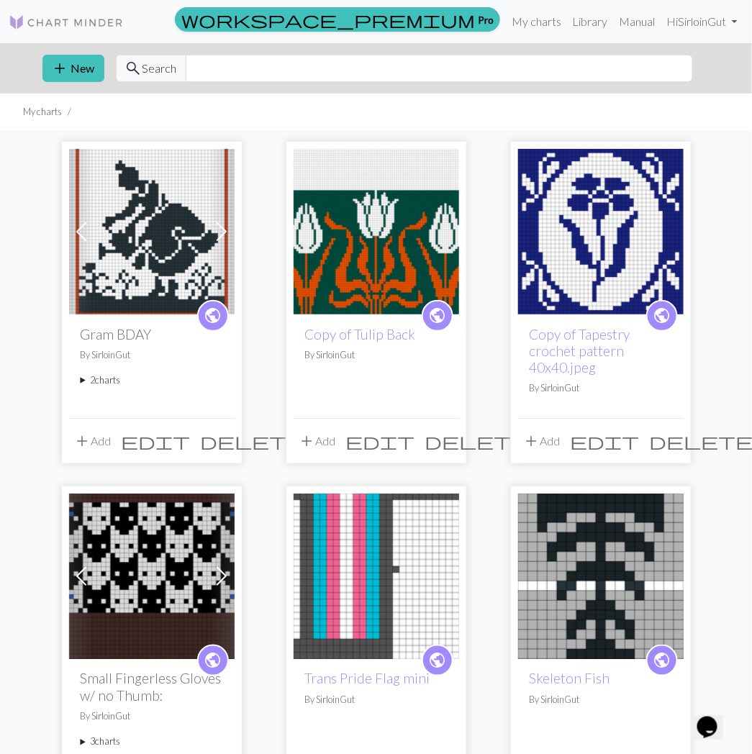
click at [81, 235] on span at bounding box center [81, 231] width 23 height 23
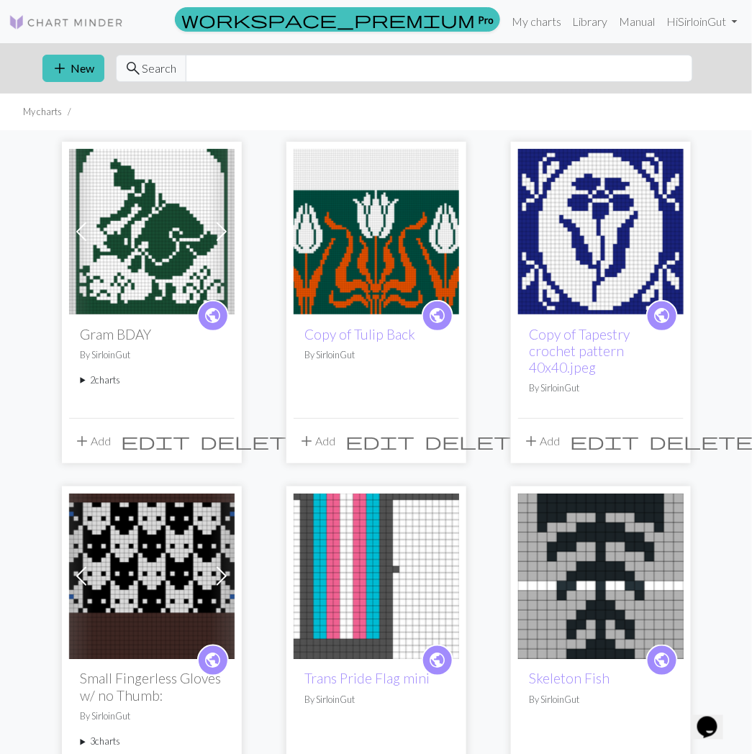
click at [142, 236] on img at bounding box center [152, 232] width 166 height 166
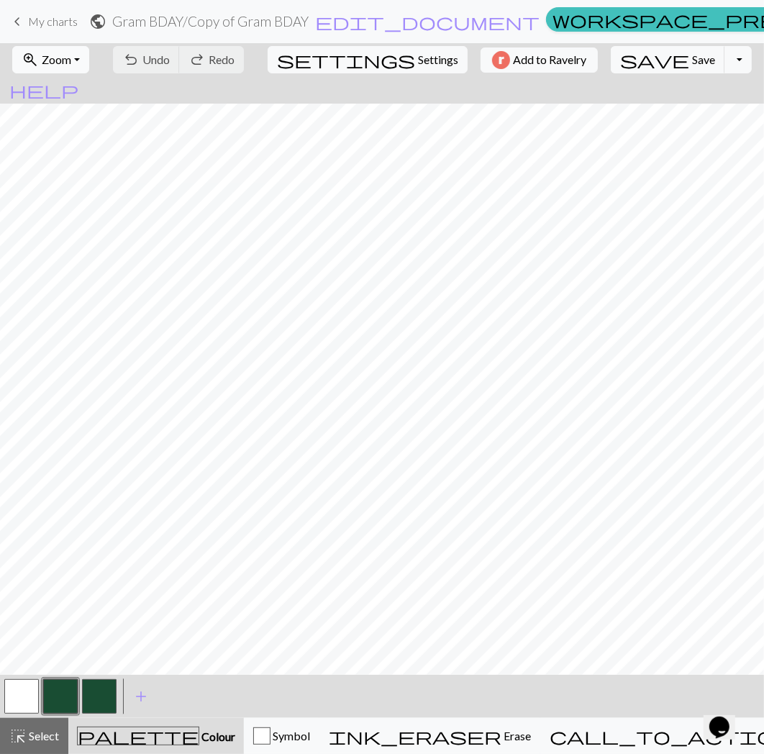
click at [88, 62] on button "zoom_in Zoom Zoom" at bounding box center [50, 59] width 77 height 27
click at [80, 90] on button "Fit all" at bounding box center [69, 91] width 114 height 23
click at [651, 723] on button "call_to_action Knitting mode Knitting mode" at bounding box center [706, 736] width 333 height 36
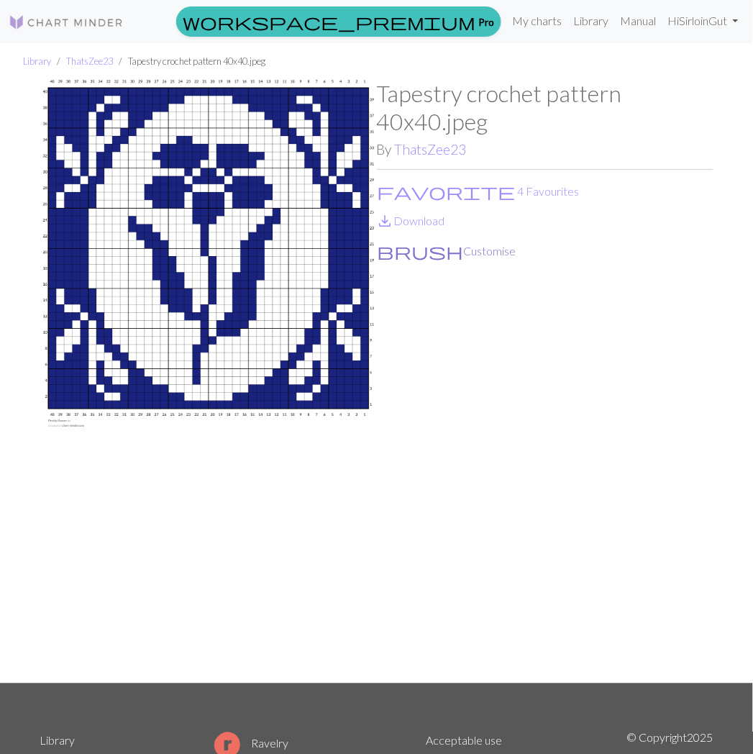
click at [425, 255] on button "brush Customise" at bounding box center [447, 251] width 140 height 19
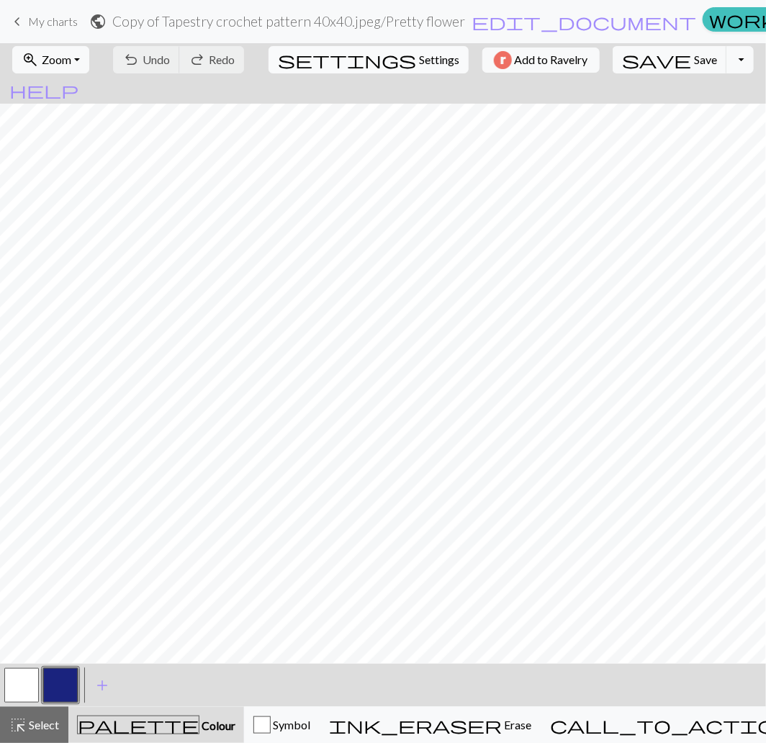
click at [419, 60] on span "Settings" at bounding box center [439, 59] width 40 height 17
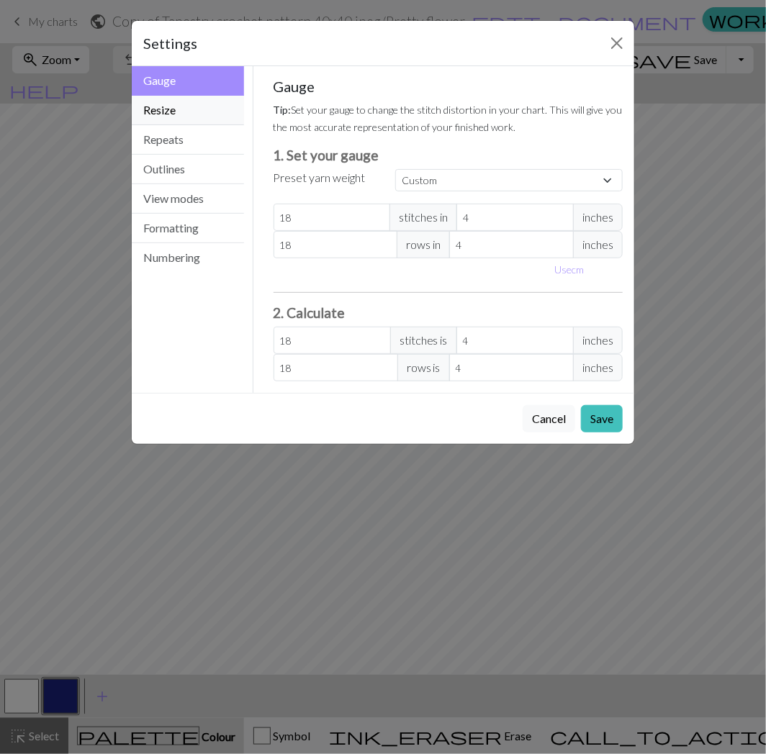
click at [212, 109] on button "Resize" at bounding box center [188, 111] width 112 height 30
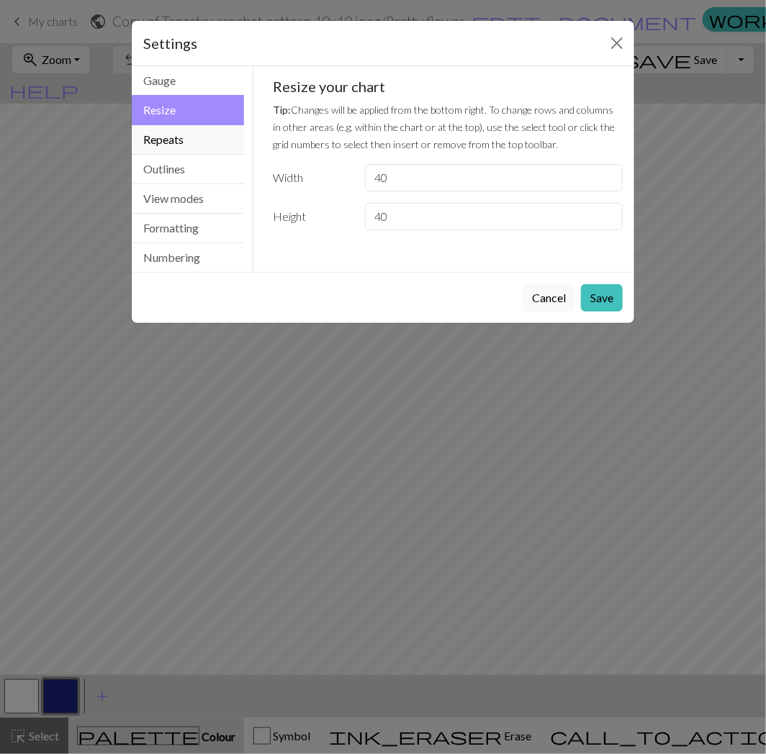
click at [197, 140] on button "Repeats" at bounding box center [188, 140] width 112 height 30
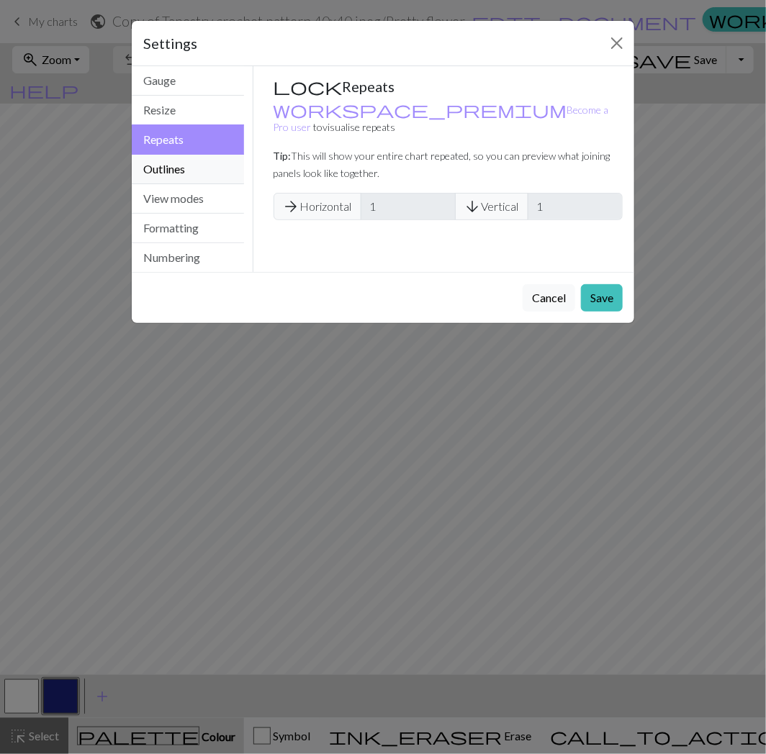
click at [197, 164] on button "Outlines" at bounding box center [188, 170] width 112 height 30
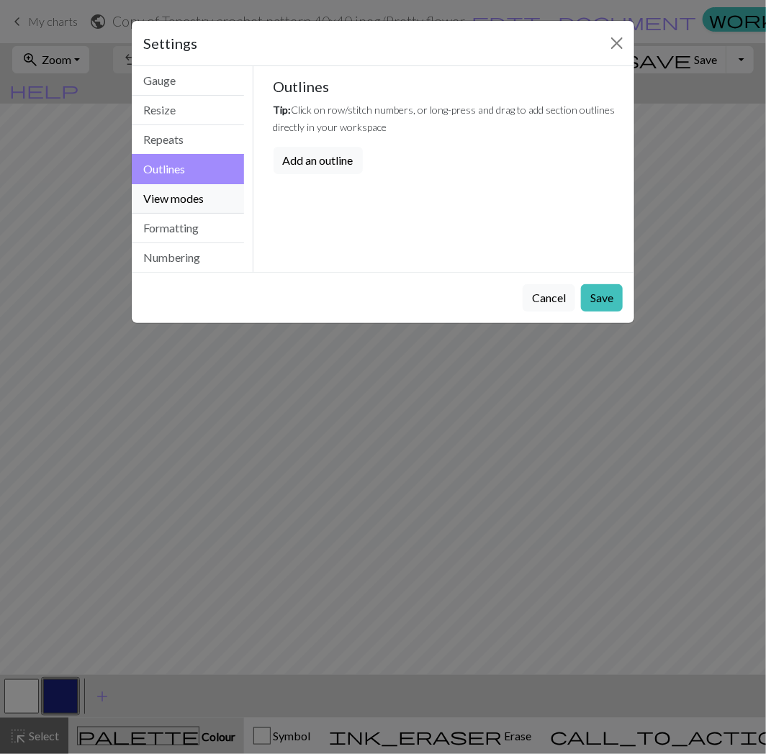
click at [197, 196] on button "View modes" at bounding box center [188, 199] width 112 height 30
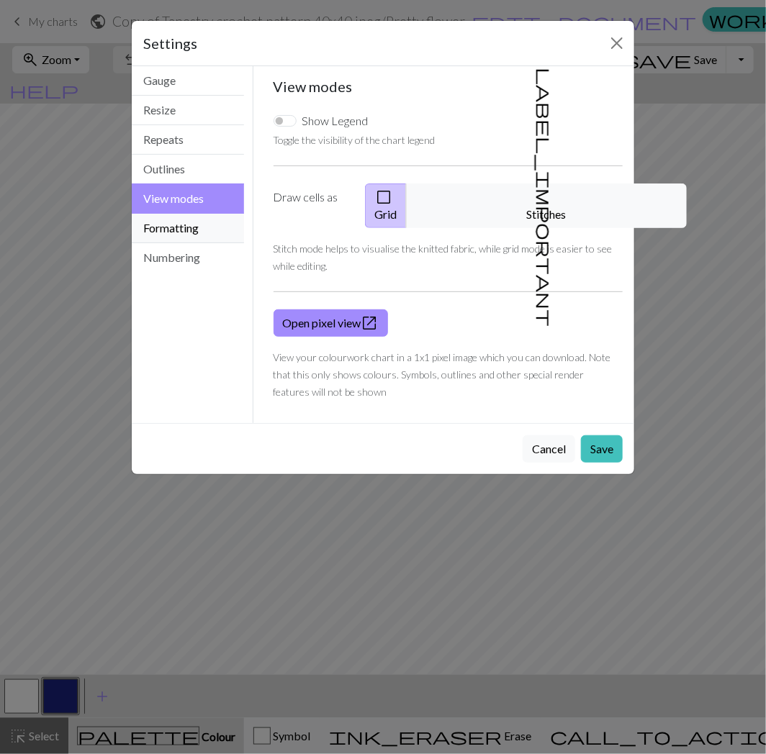
click at [203, 232] on button "Formatting" at bounding box center [188, 229] width 112 height 30
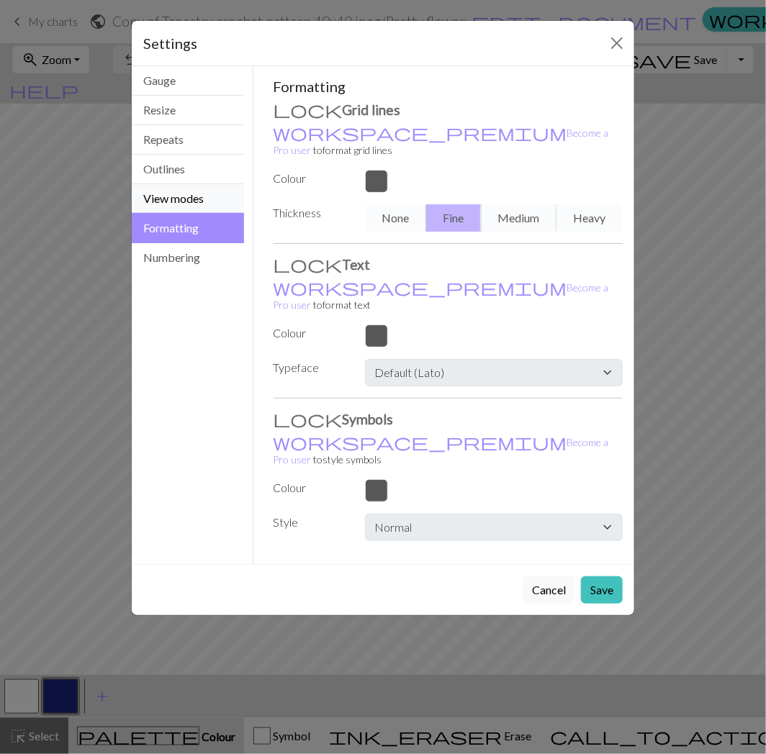
click at [189, 196] on button "View modes" at bounding box center [188, 199] width 112 height 30
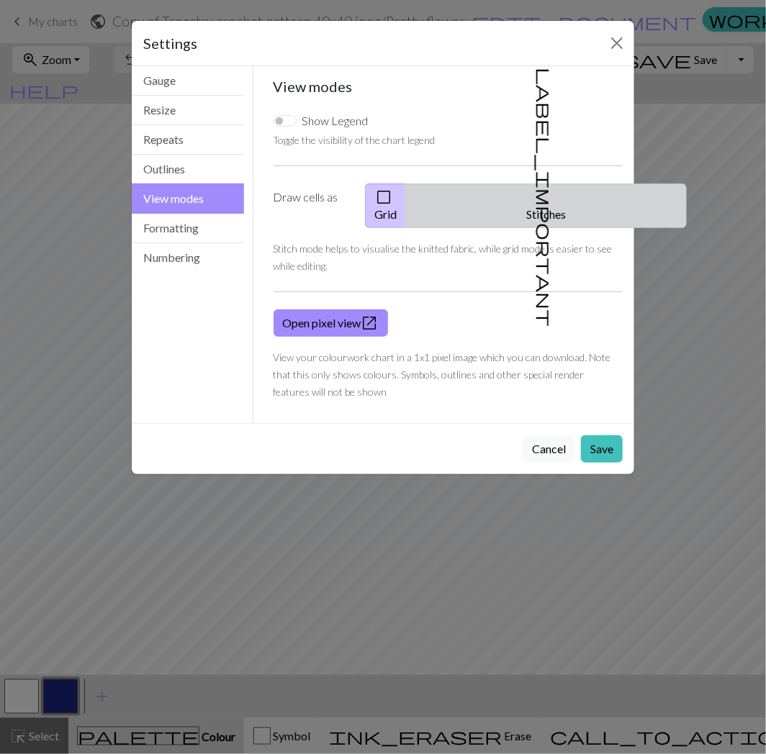
click at [566, 204] on button "label_important Stitches" at bounding box center [546, 206] width 281 height 45
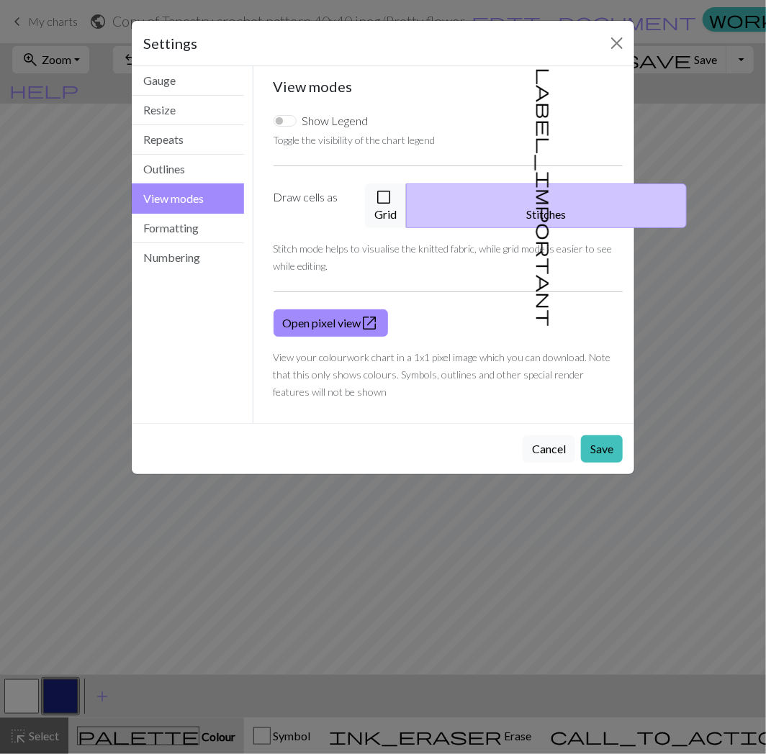
click at [495, 207] on button "label_important Stitches" at bounding box center [546, 206] width 281 height 45
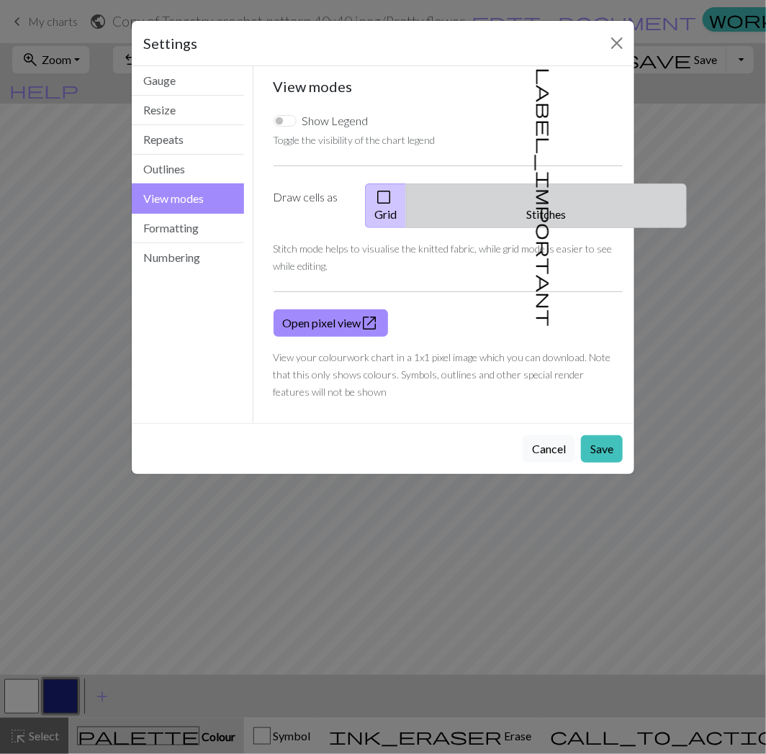
click at [540, 209] on button "label_important Stitches" at bounding box center [546, 206] width 281 height 45
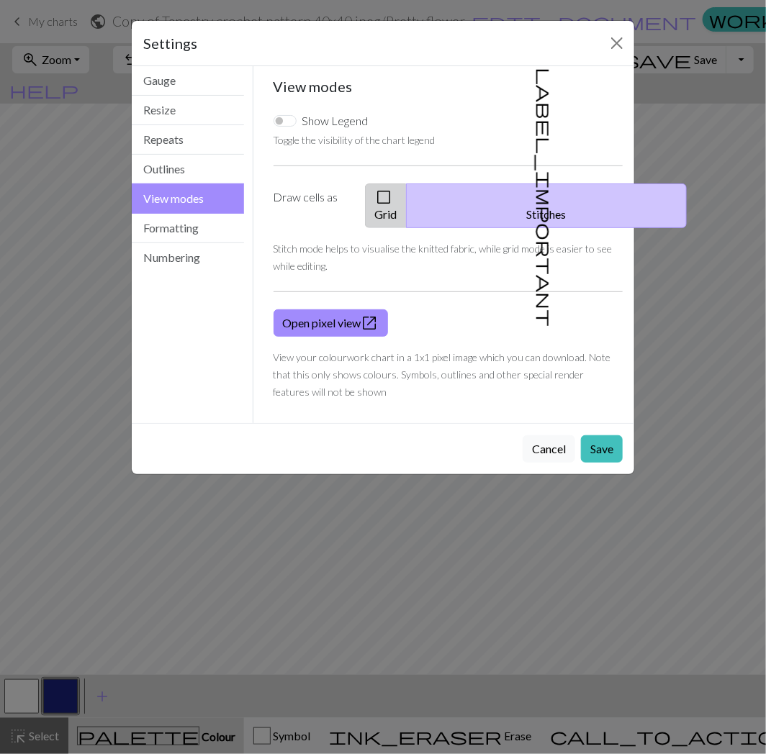
click at [407, 203] on button "check_box_outline_blank Grid" at bounding box center [386, 206] width 42 height 45
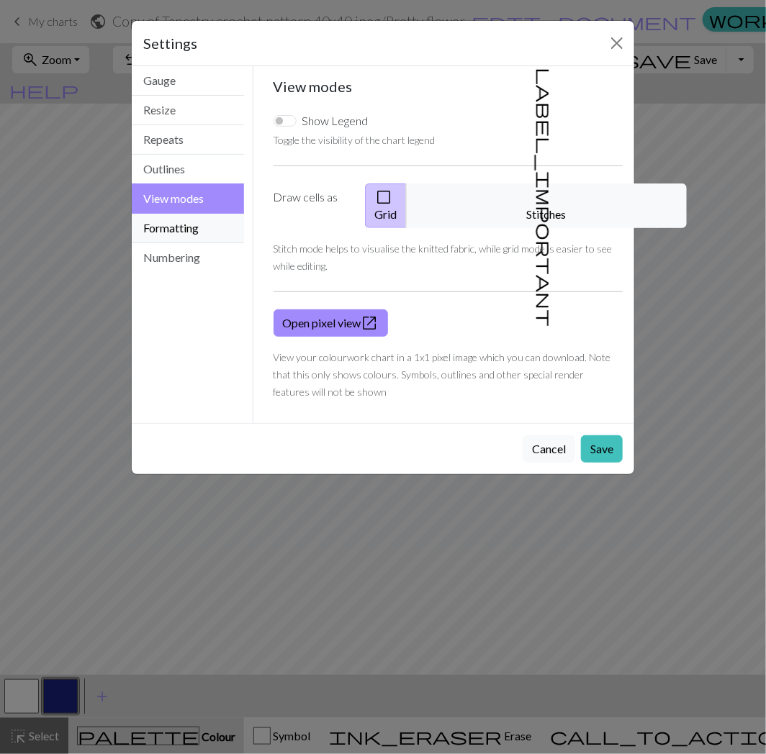
click at [175, 227] on button "Formatting" at bounding box center [188, 229] width 112 height 30
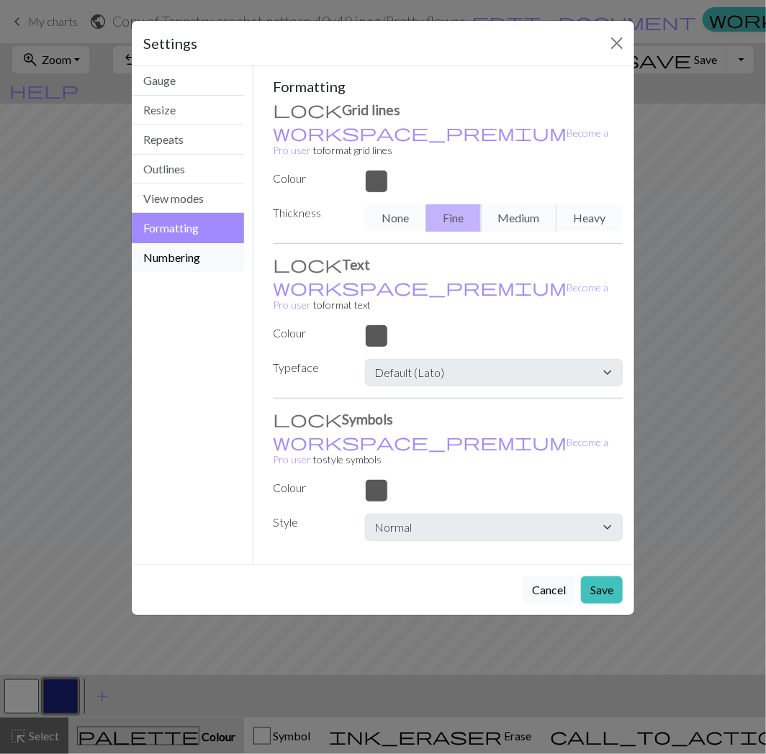
click at [175, 259] on button "Numbering" at bounding box center [188, 257] width 112 height 29
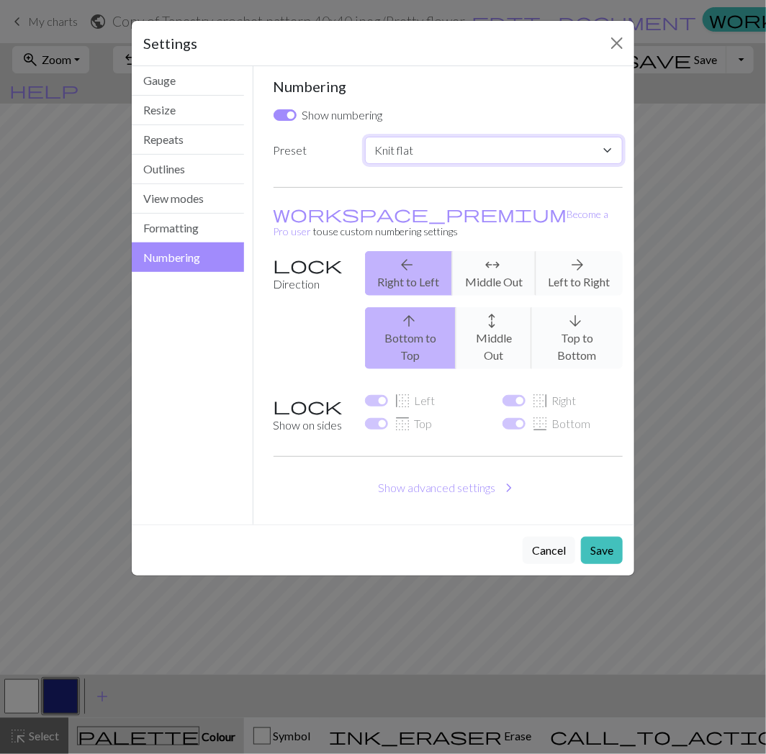
click at [386, 154] on select "Custom Knit flat Knit in the round Lace knitting Cross stitch" at bounding box center [494, 150] width 258 height 27
click at [365, 137] on select "Custom Knit flat Knit in the round Lace knitting Cross stitch" at bounding box center [494, 150] width 258 height 27
click at [195, 234] on button "Formatting" at bounding box center [188, 229] width 112 height 30
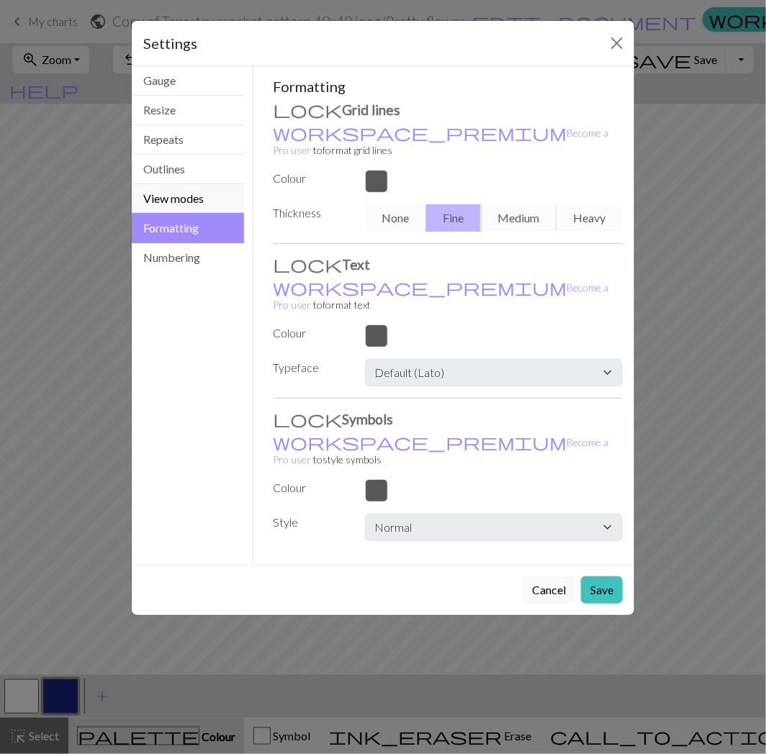
click at [191, 205] on button "View modes" at bounding box center [188, 199] width 112 height 30
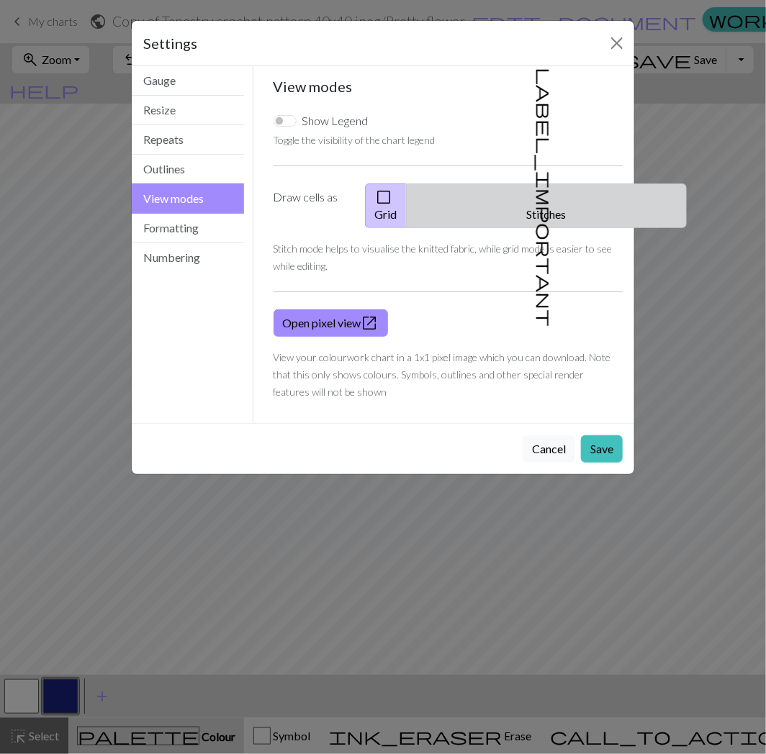
click at [563, 198] on button "label_important Stitches" at bounding box center [546, 206] width 281 height 45
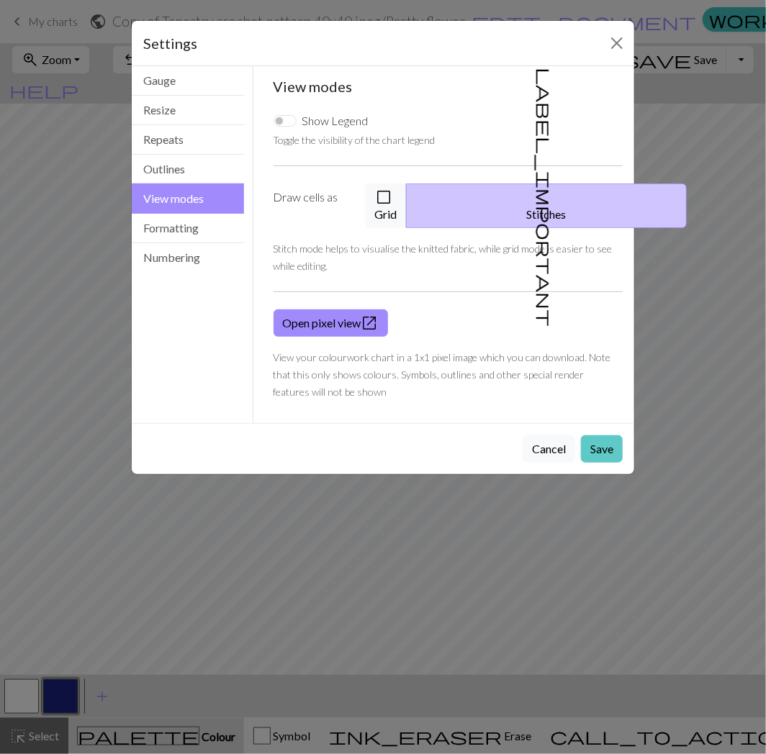
click at [593, 435] on button "Save" at bounding box center [602, 448] width 42 height 27
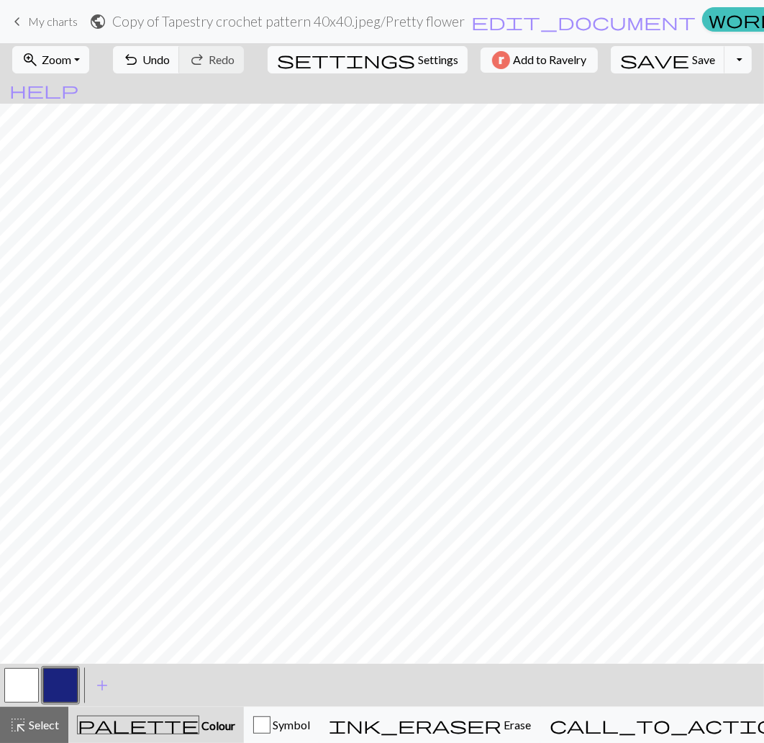
click at [418, 60] on span "Settings" at bounding box center [438, 59] width 40 height 17
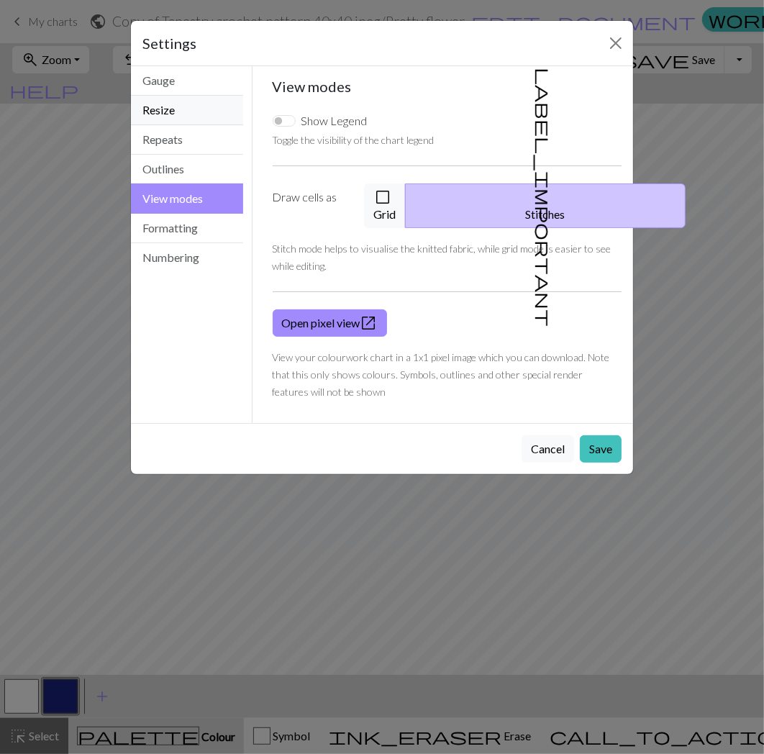
click at [204, 108] on button "Resize" at bounding box center [187, 111] width 112 height 30
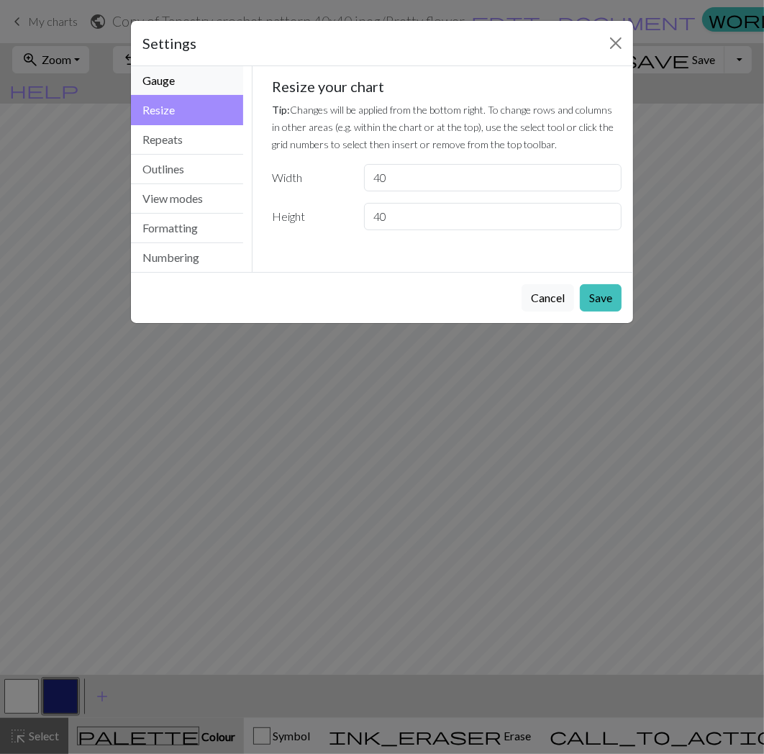
click at [197, 83] on button "Gauge" at bounding box center [187, 81] width 112 height 30
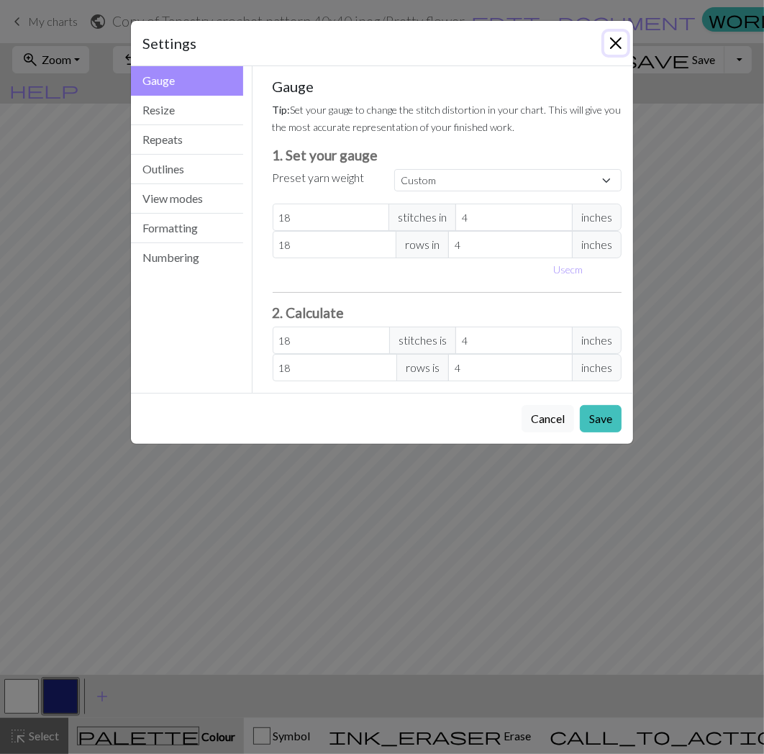
click at [615, 47] on button "Close" at bounding box center [616, 43] width 23 height 23
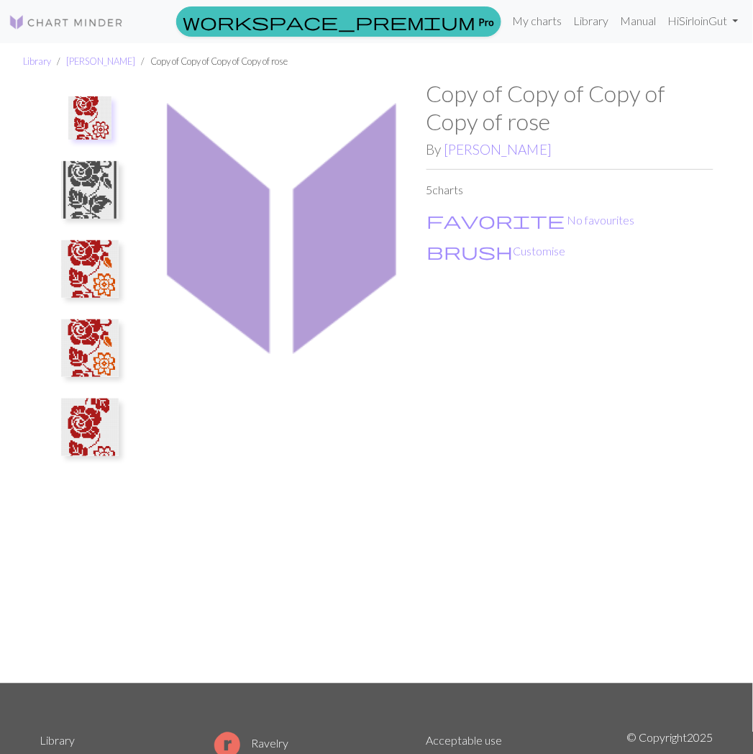
click at [97, 119] on img at bounding box center [89, 117] width 43 height 43
click at [96, 185] on img at bounding box center [90, 190] width 58 height 58
click at [86, 119] on img at bounding box center [90, 125] width 58 height 58
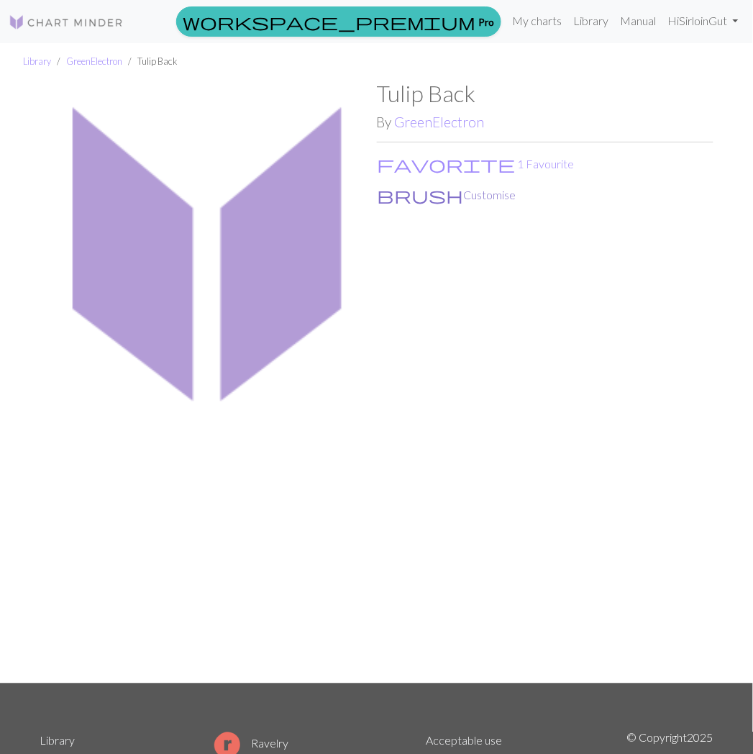
click at [413, 198] on button "brush Customise" at bounding box center [447, 195] width 140 height 19
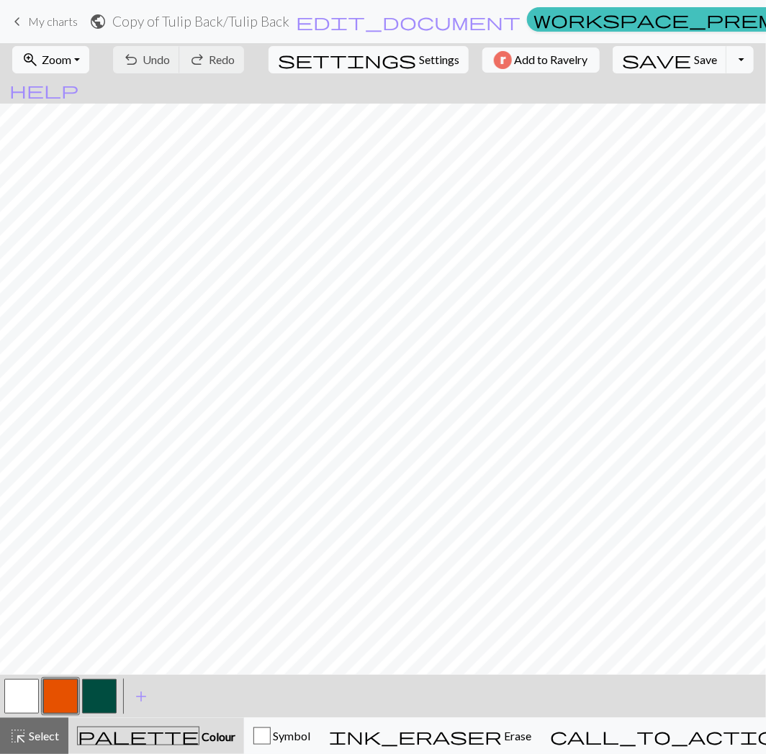
scroll to position [399, 0]
click at [89, 60] on button "zoom_in Zoom Zoom" at bounding box center [50, 59] width 77 height 27
click at [59, 89] on button "Fit all" at bounding box center [70, 91] width 114 height 23
